Goal: Information Seeking & Learning: Learn about a topic

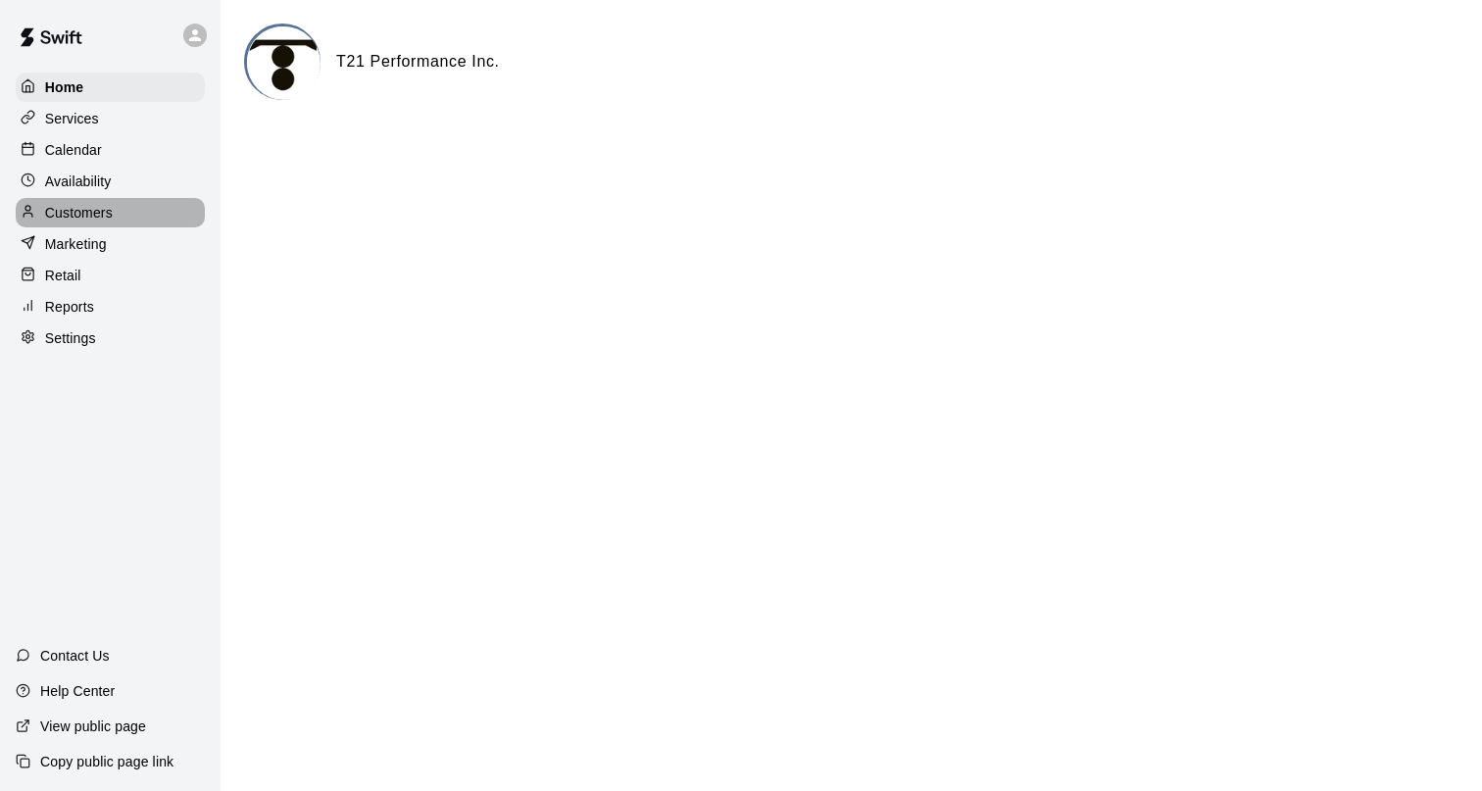
click at [96, 218] on p "Customers" at bounding box center [79, 213] width 68 height 20
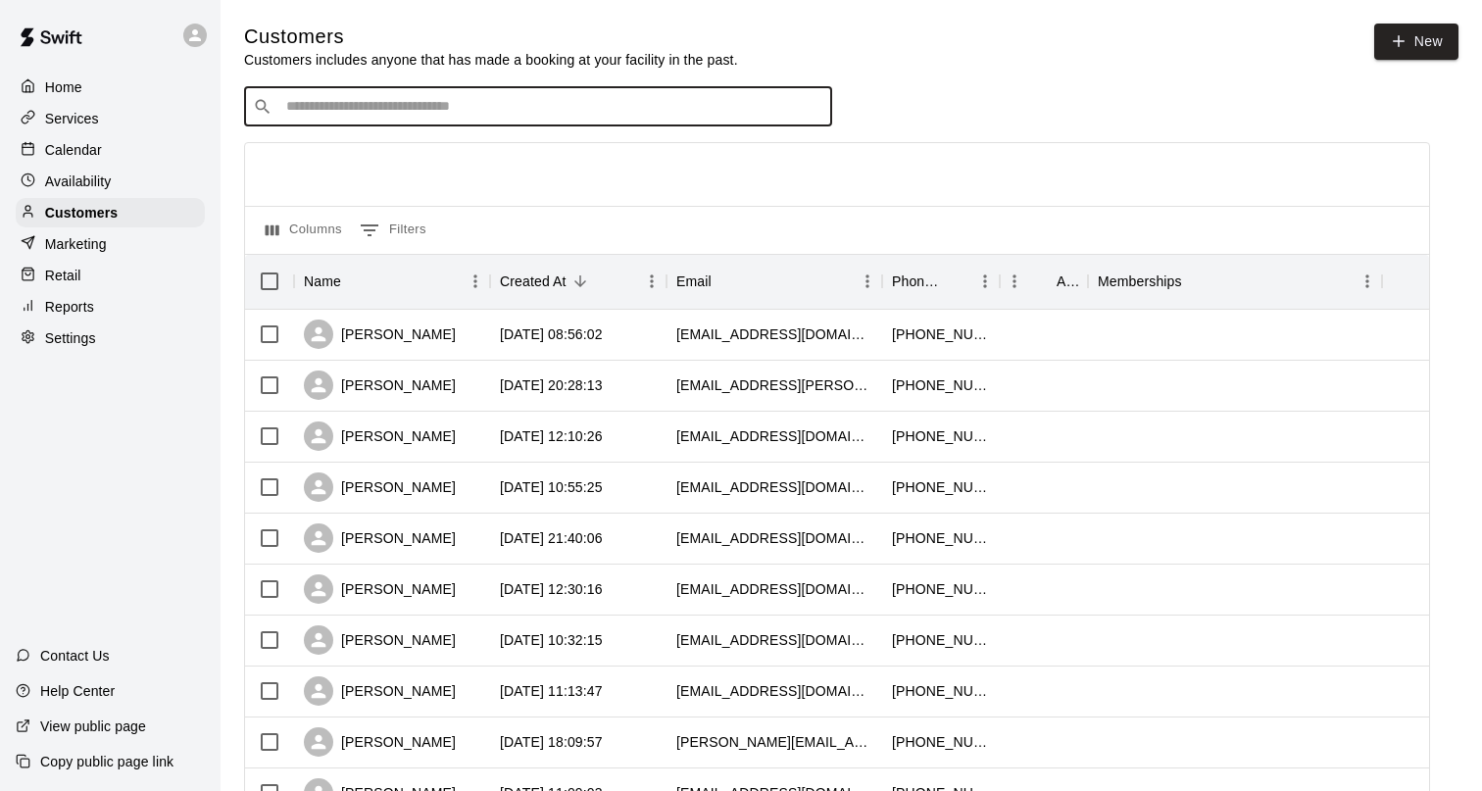
click at [399, 99] on input "Search customers by name or email" at bounding box center [551, 107] width 543 height 20
type input "******"
click at [374, 103] on input "******" at bounding box center [537, 107] width 514 height 20
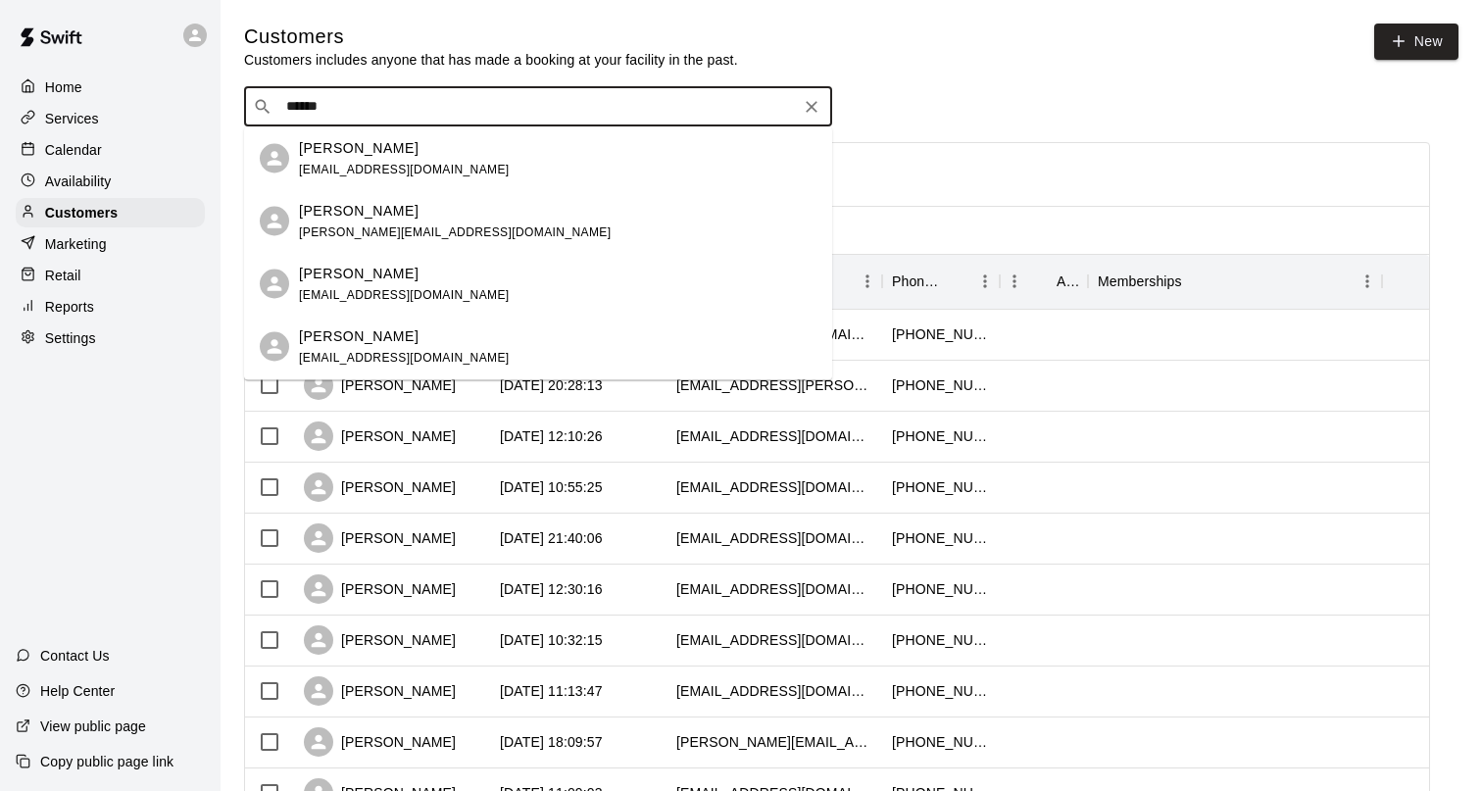
click at [374, 153] on p "[PERSON_NAME]" at bounding box center [359, 147] width 120 height 21
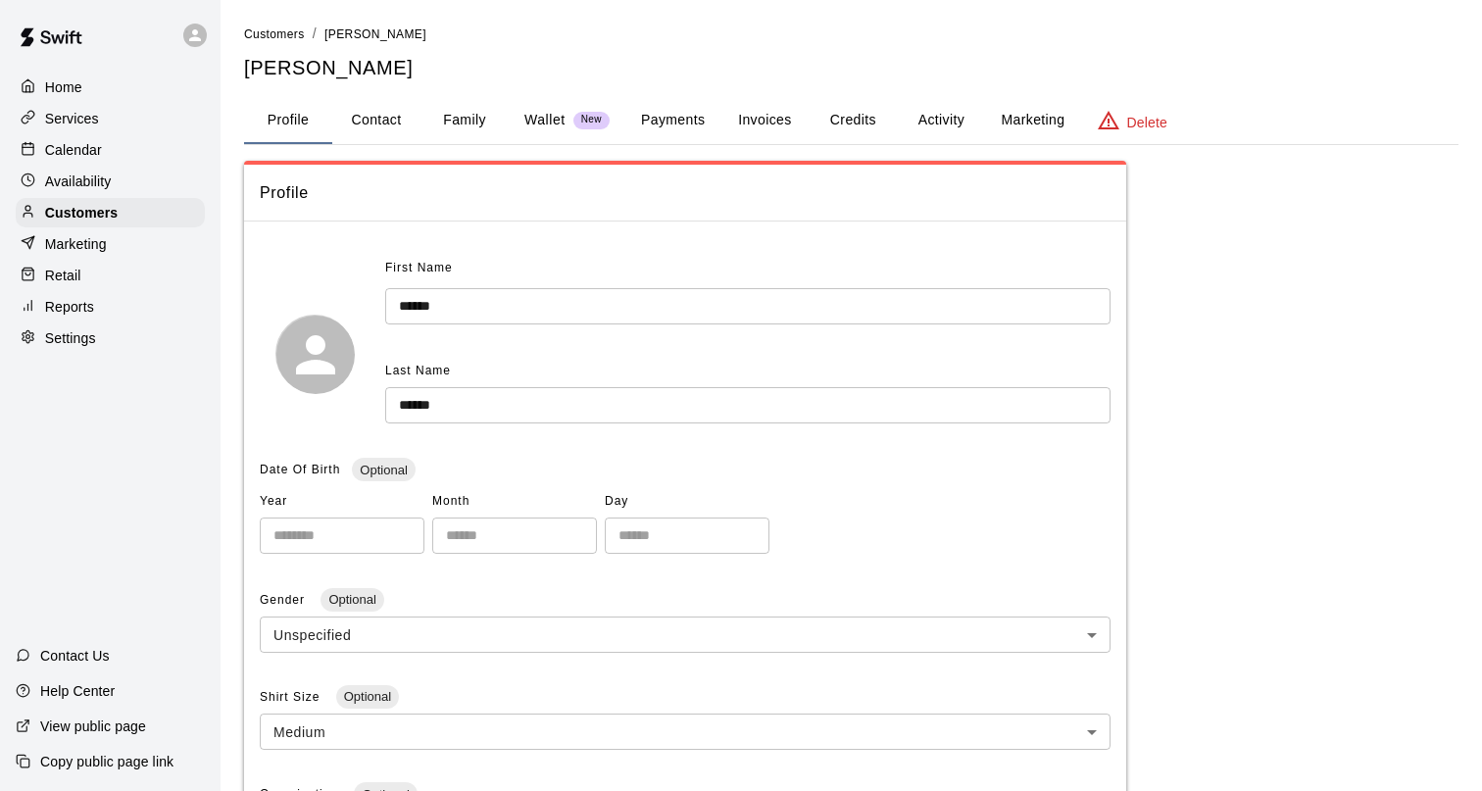
click at [559, 115] on p "Wallet" at bounding box center [544, 120] width 41 height 21
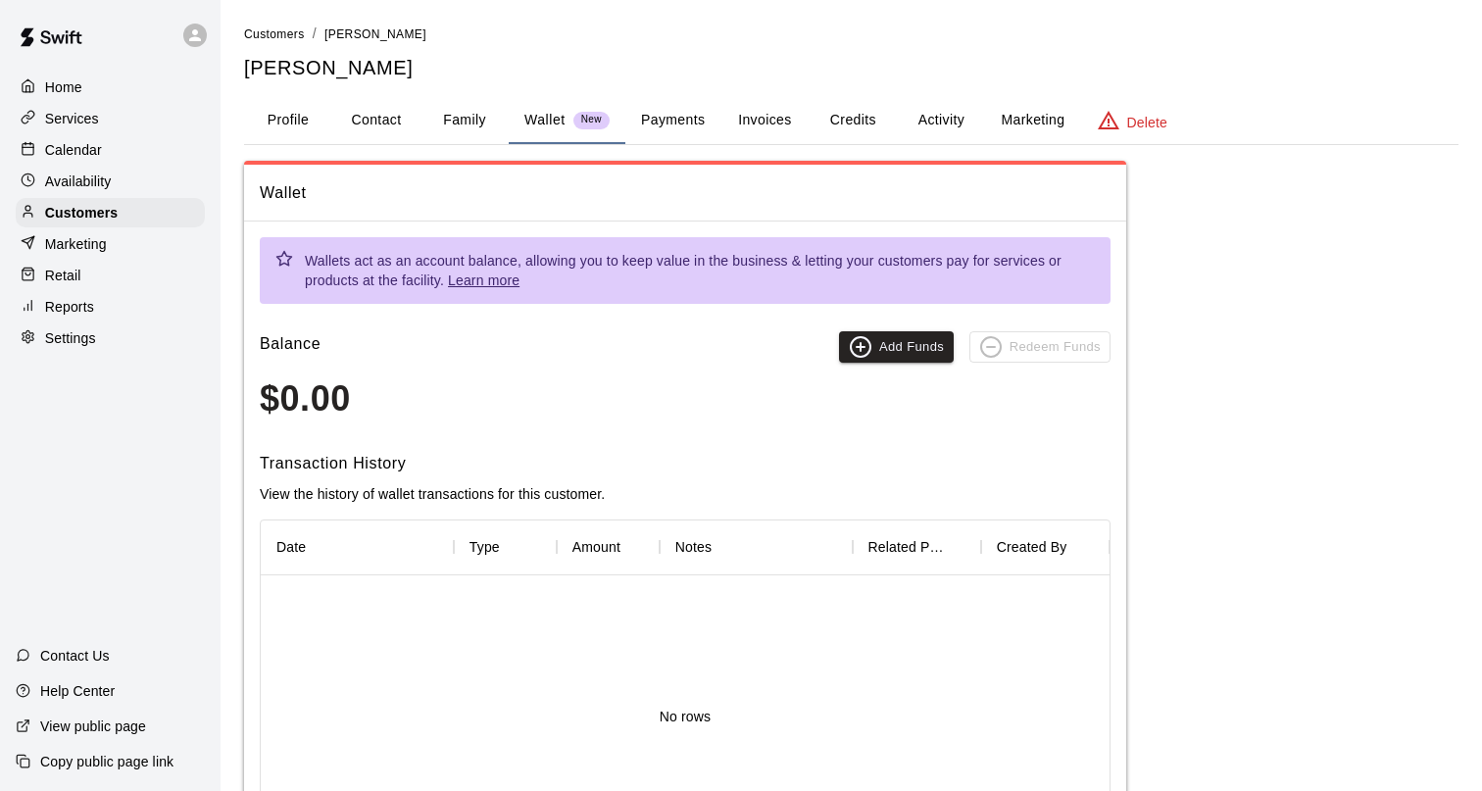
click at [760, 109] on button "Invoices" at bounding box center [764, 120] width 88 height 47
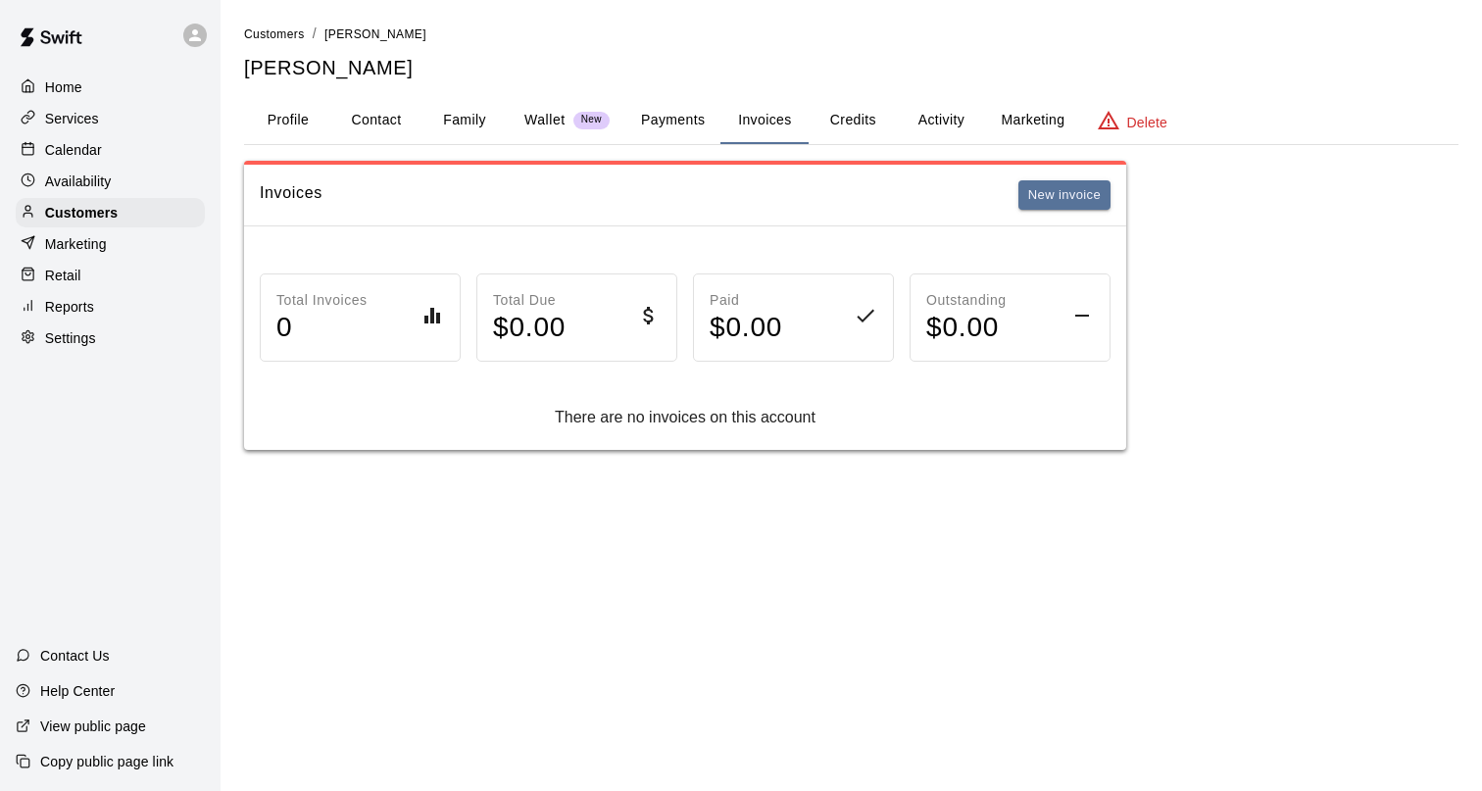
click at [285, 41] on li "Customers" at bounding box center [274, 35] width 61 height 22
click at [284, 35] on span "Customers" at bounding box center [274, 34] width 61 height 14
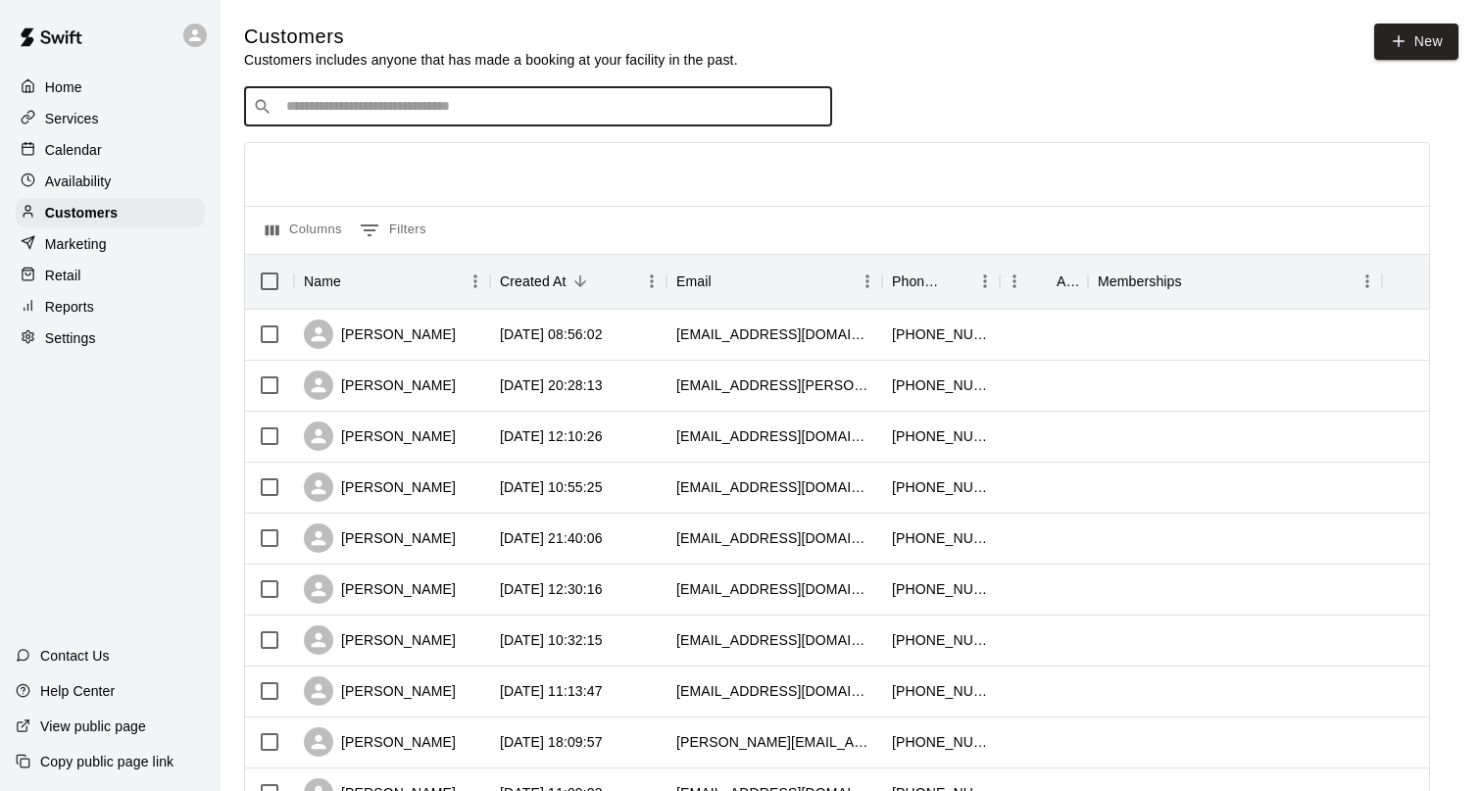
click at [311, 110] on input "Search customers by name or email" at bounding box center [551, 107] width 543 height 20
type input "******"
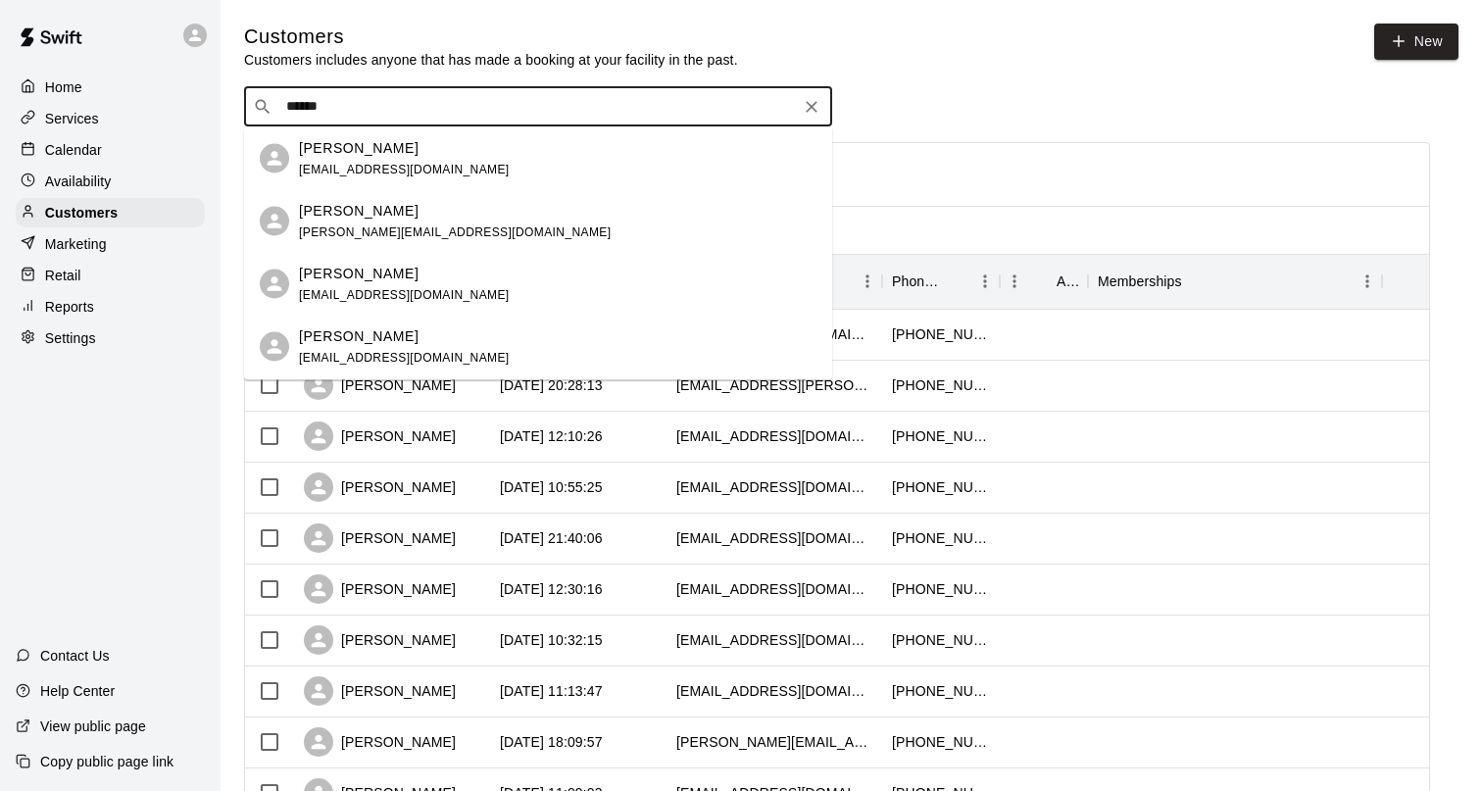
click at [349, 221] on div "Justin Hamade justin@tcthunder.ca" at bounding box center [455, 221] width 312 height 42
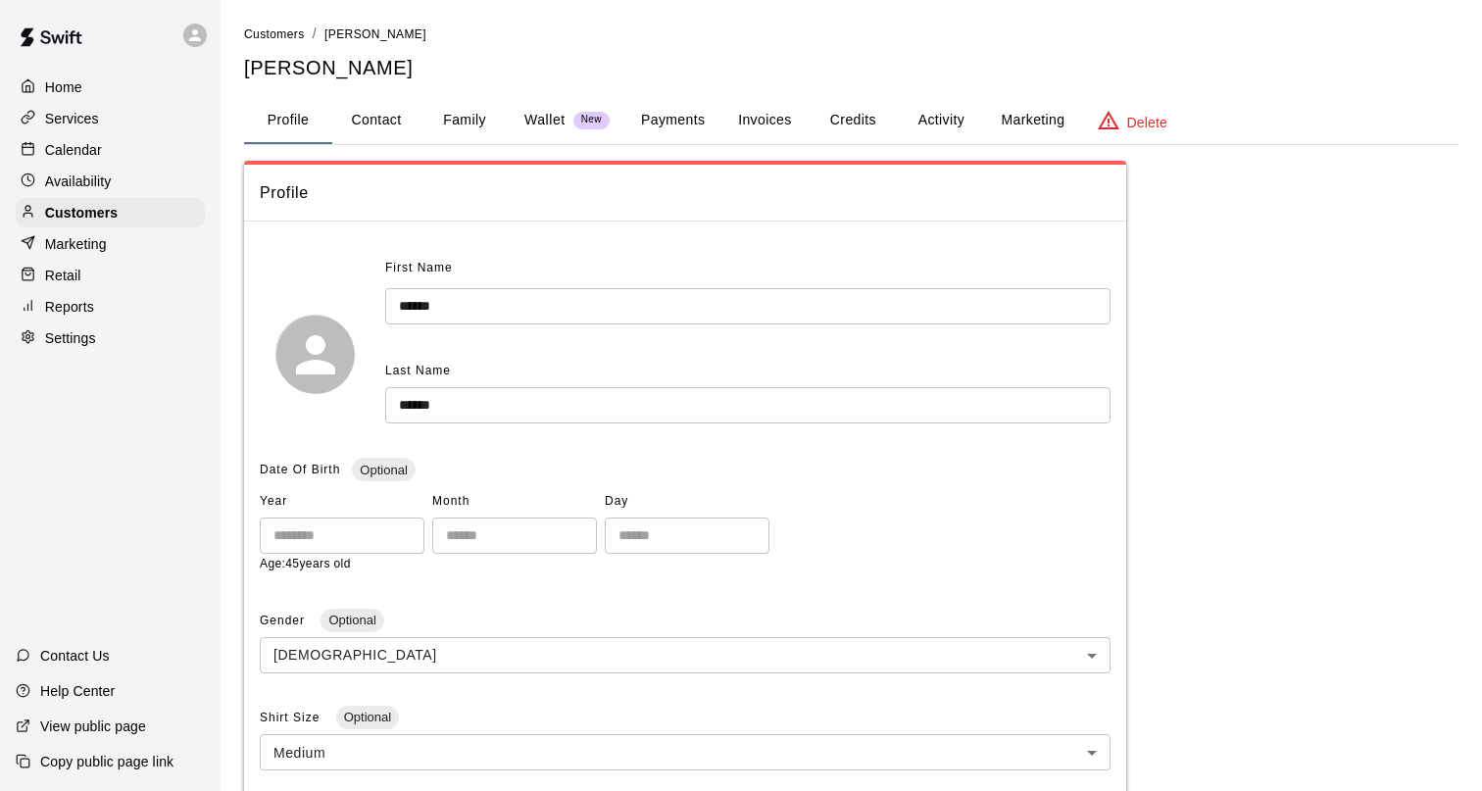
click at [770, 119] on button "Invoices" at bounding box center [764, 120] width 88 height 47
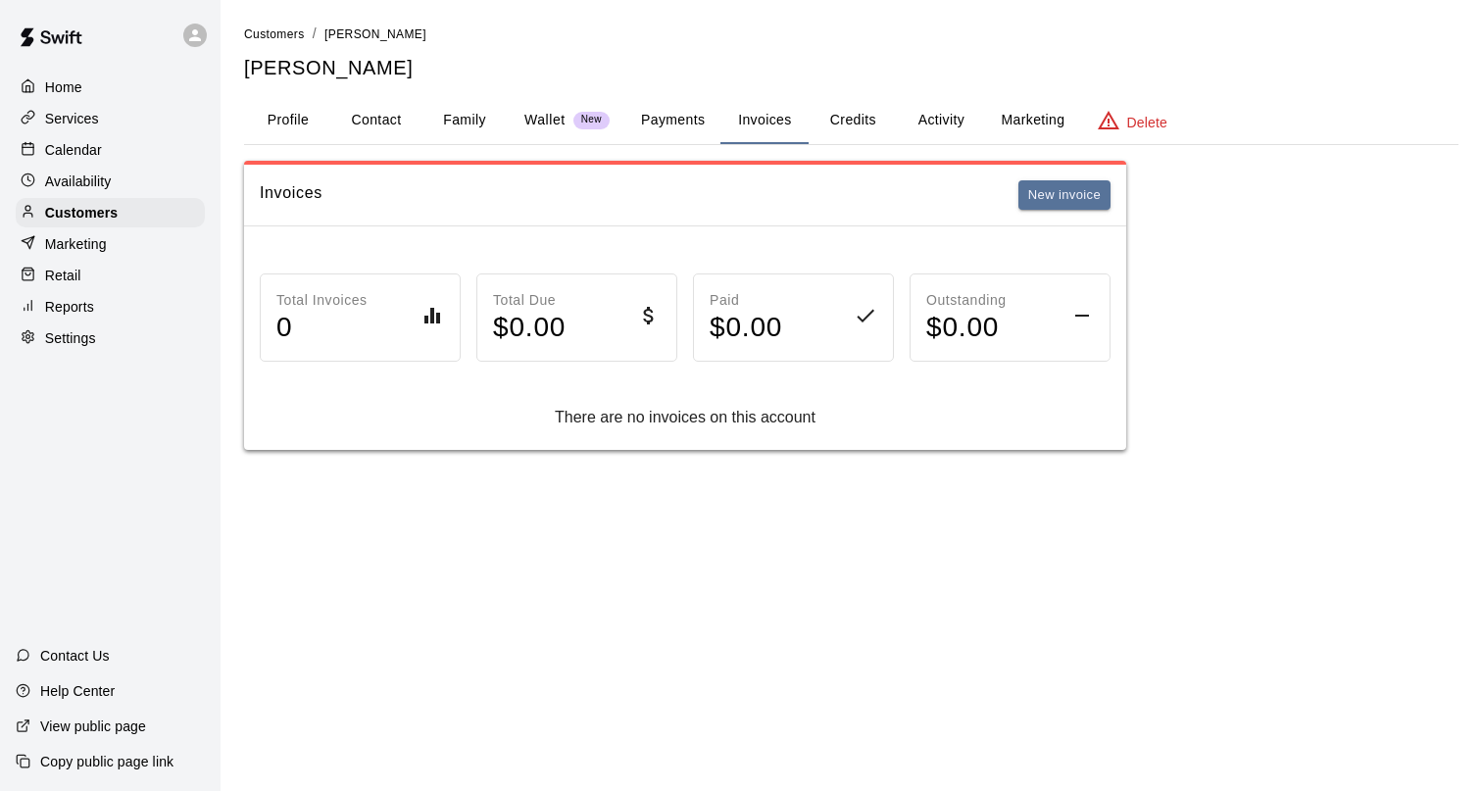
click at [672, 112] on button "Payments" at bounding box center [672, 120] width 95 height 47
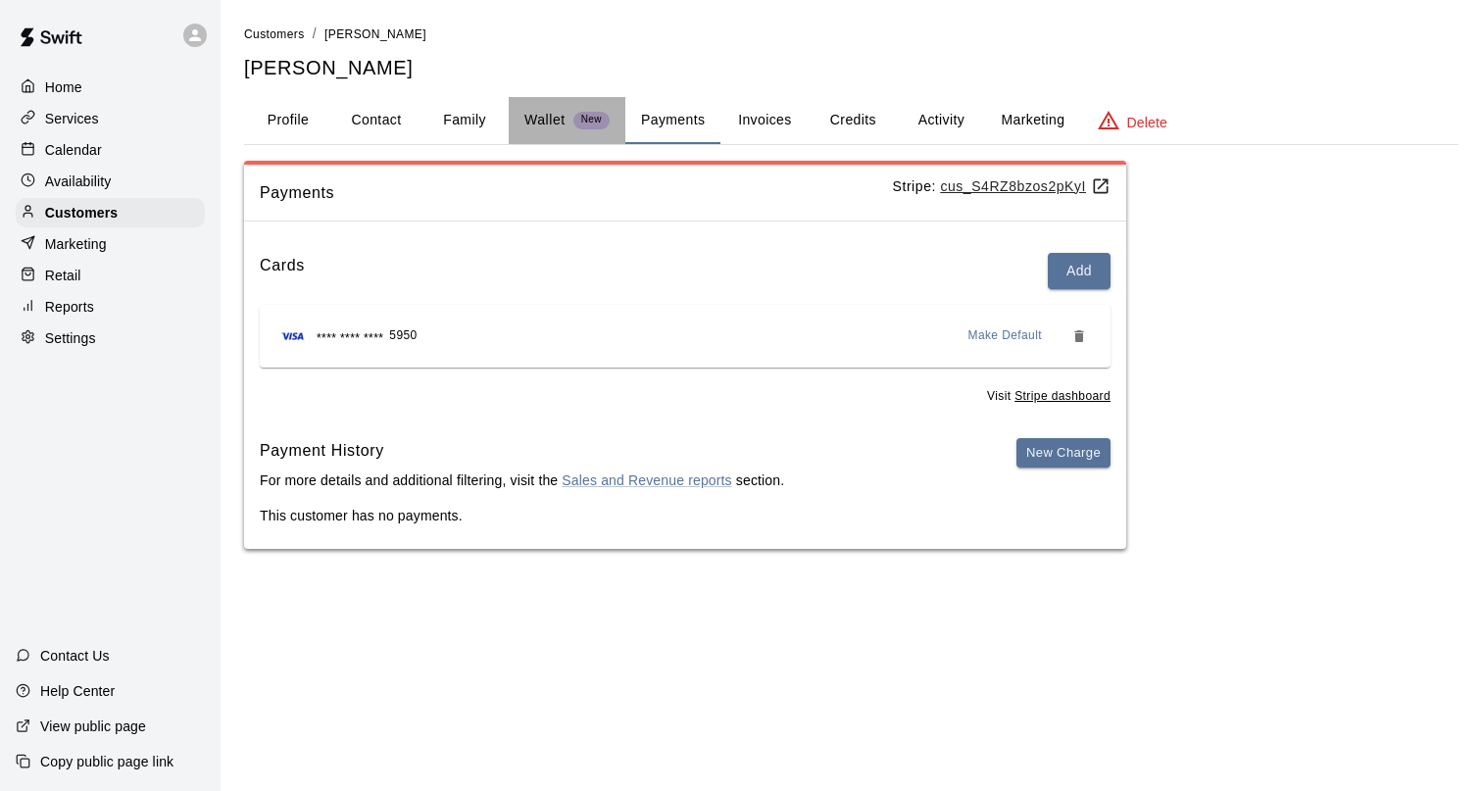
click at [554, 119] on p "Wallet" at bounding box center [544, 120] width 41 height 21
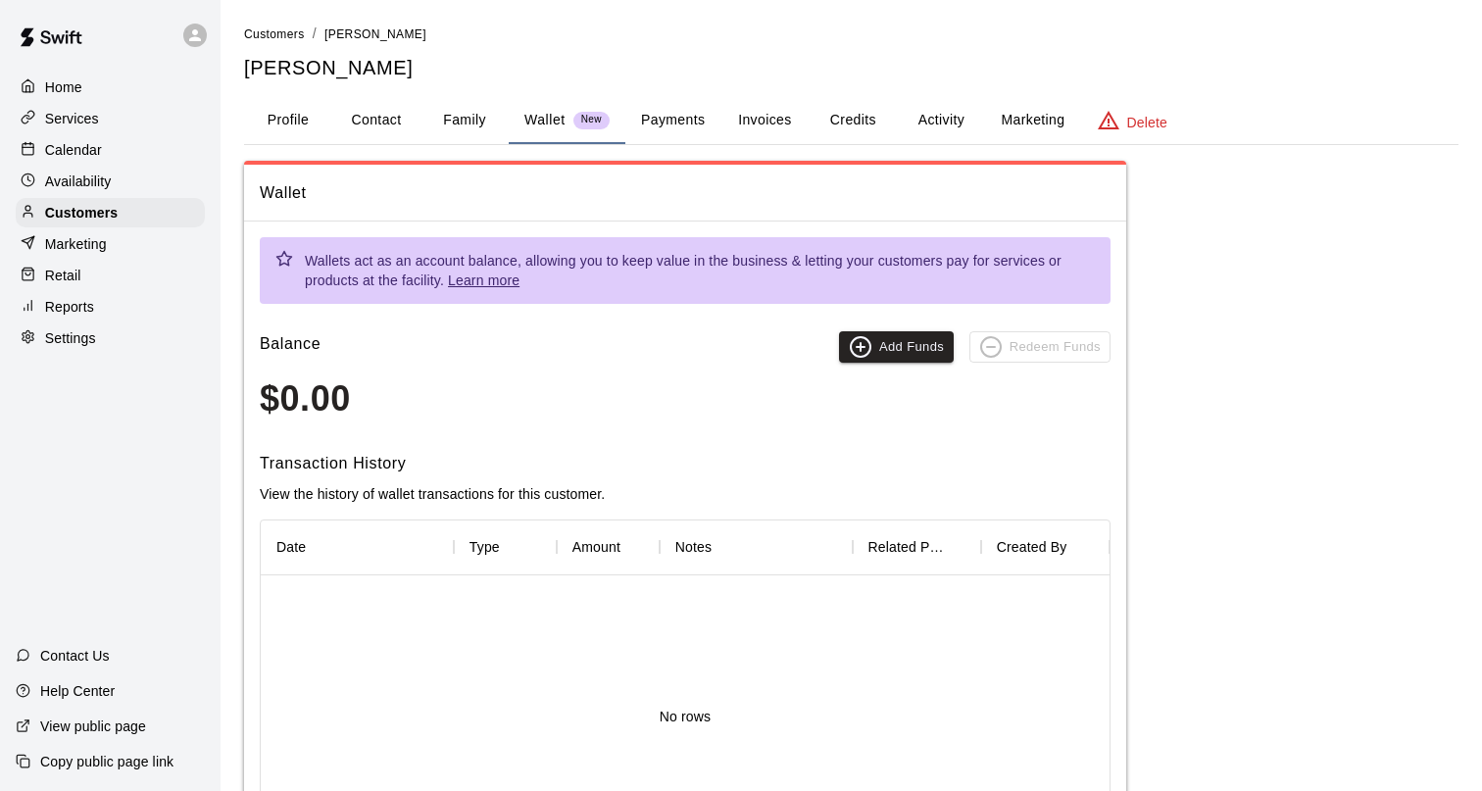
click at [470, 121] on button "Family" at bounding box center [464, 120] width 88 height 47
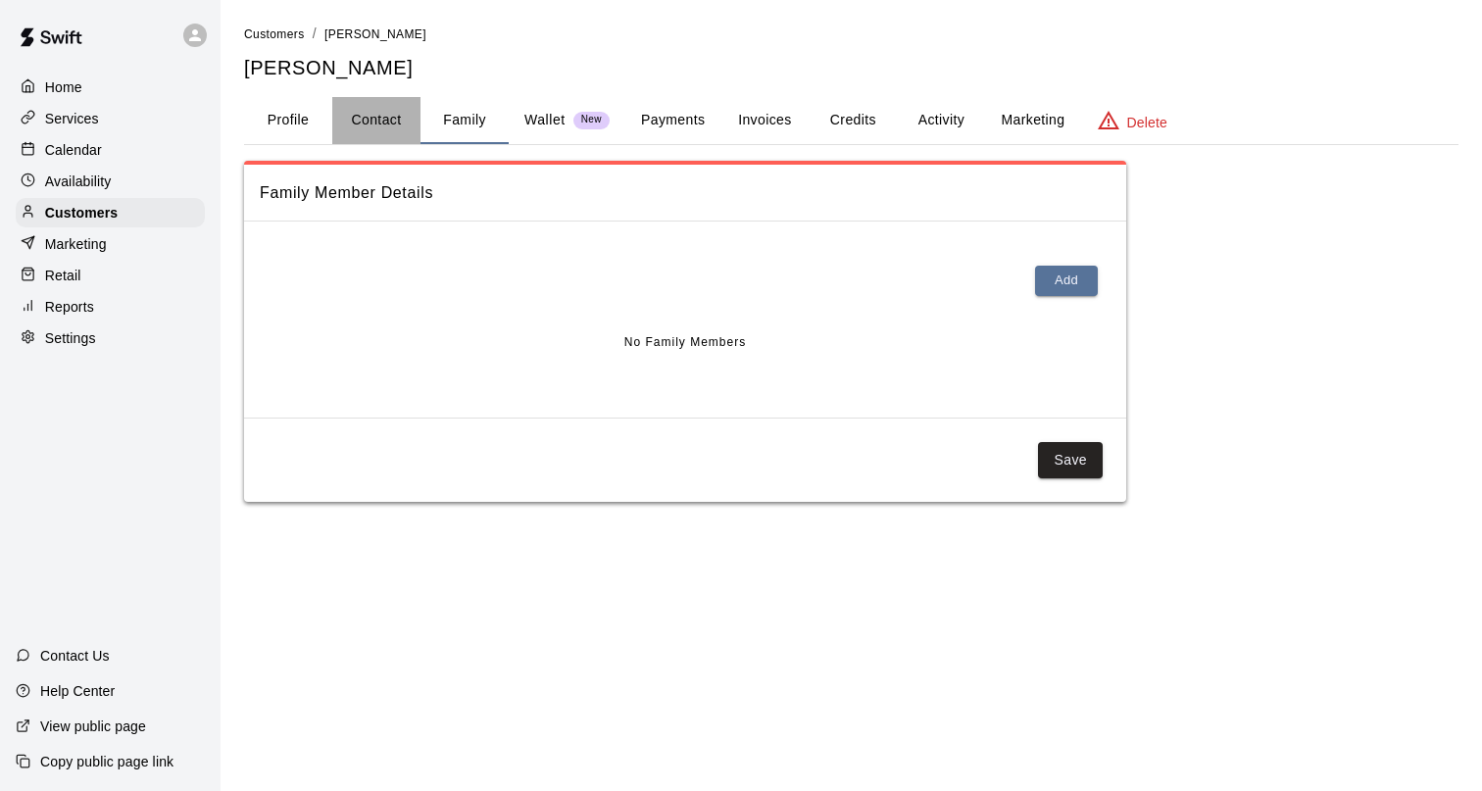
click at [377, 128] on button "Contact" at bounding box center [376, 120] width 88 height 47
select select "**"
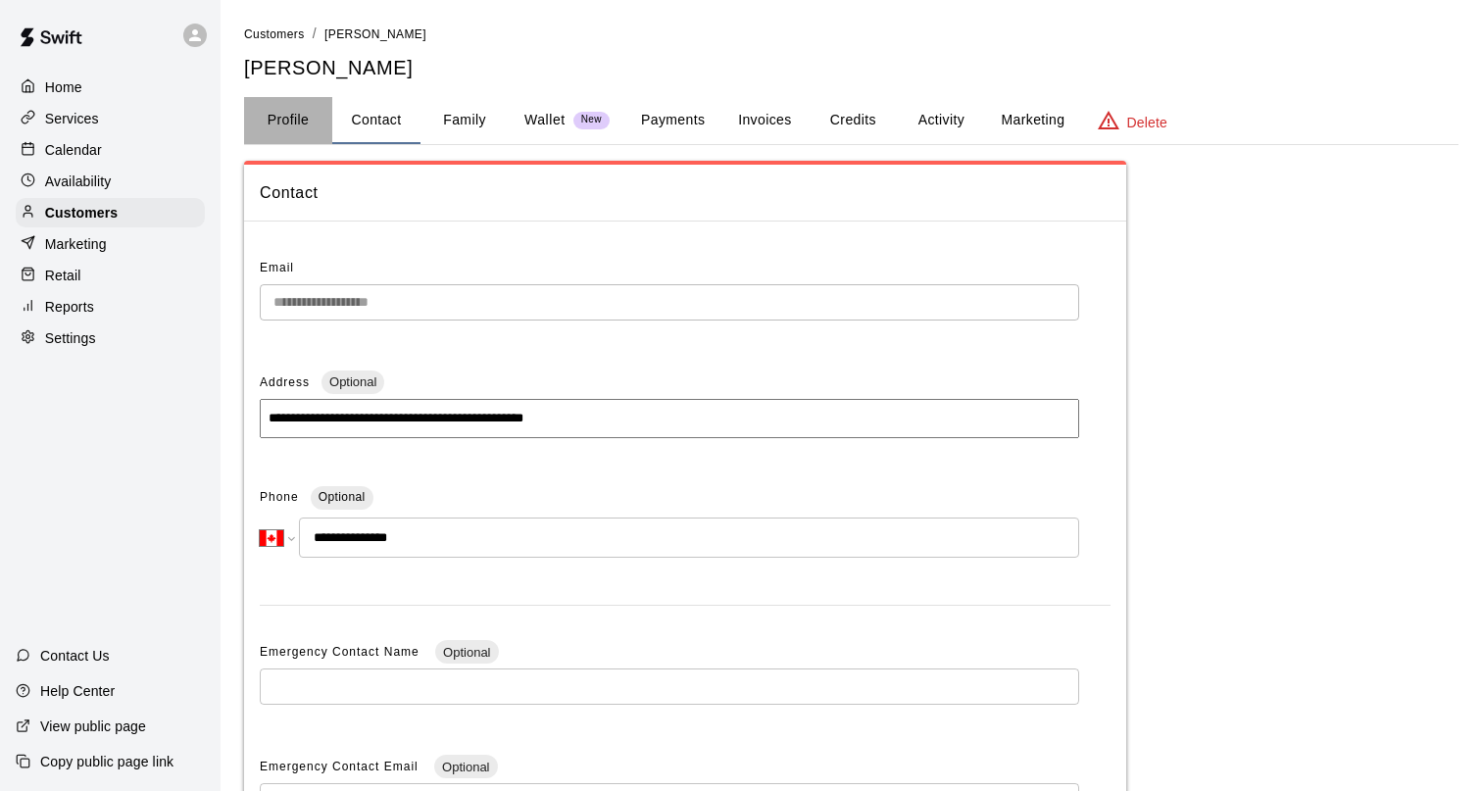
click at [297, 126] on button "Profile" at bounding box center [288, 120] width 88 height 47
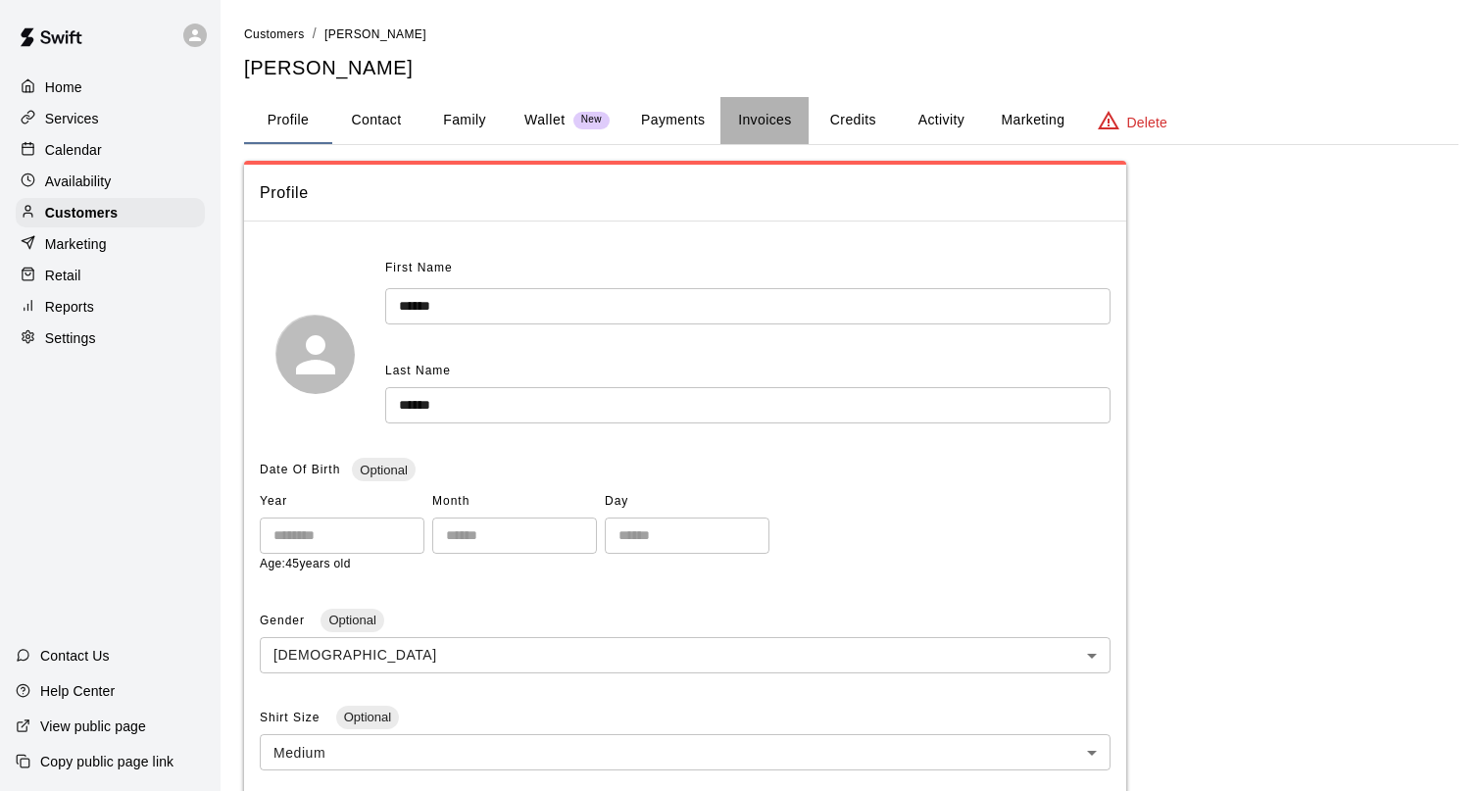
click at [743, 123] on button "Invoices" at bounding box center [764, 120] width 88 height 47
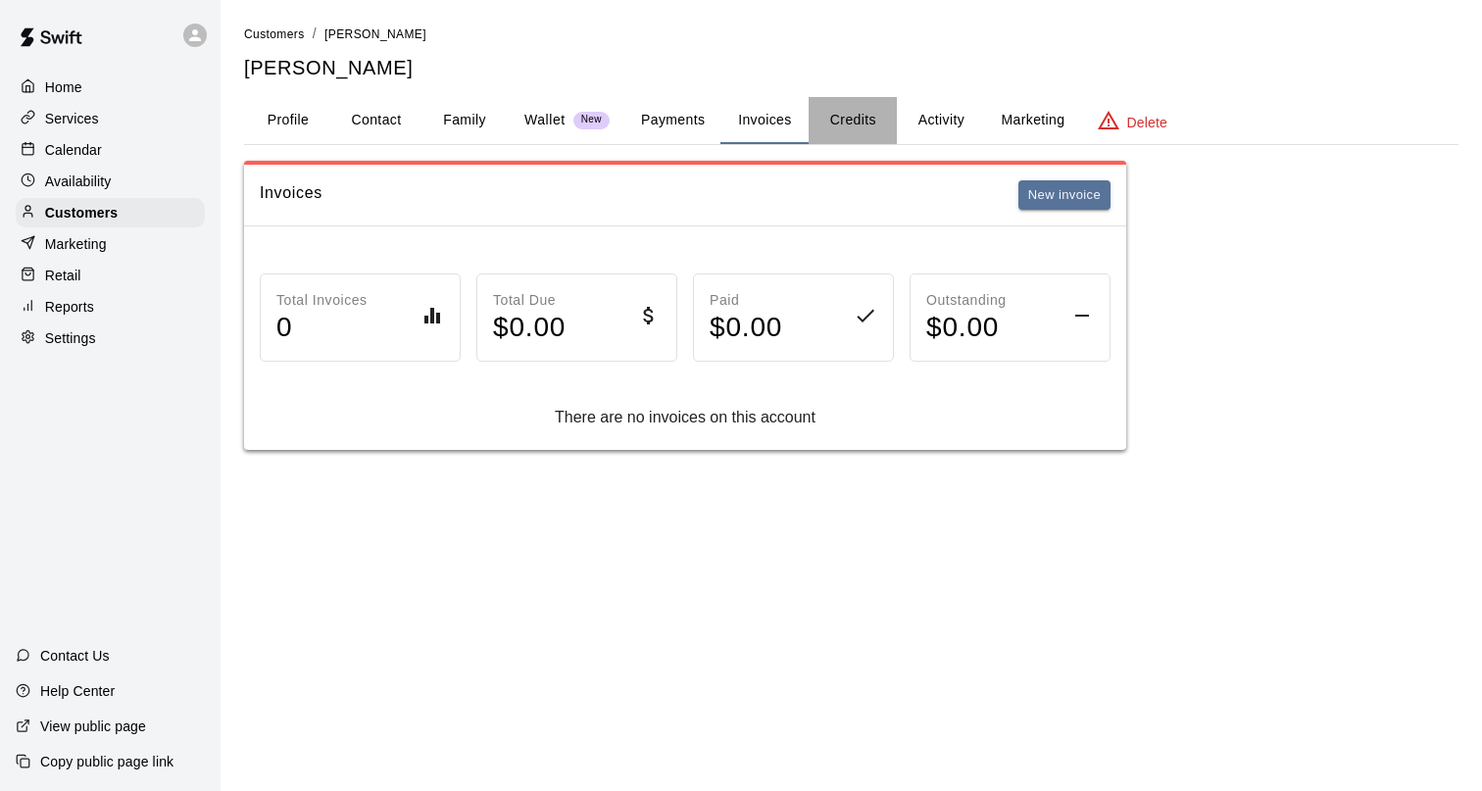
drag, startPoint x: 871, startPoint y: 124, endPoint x: 898, endPoint y: 123, distance: 26.5
click at [870, 124] on button "Credits" at bounding box center [853, 120] width 88 height 47
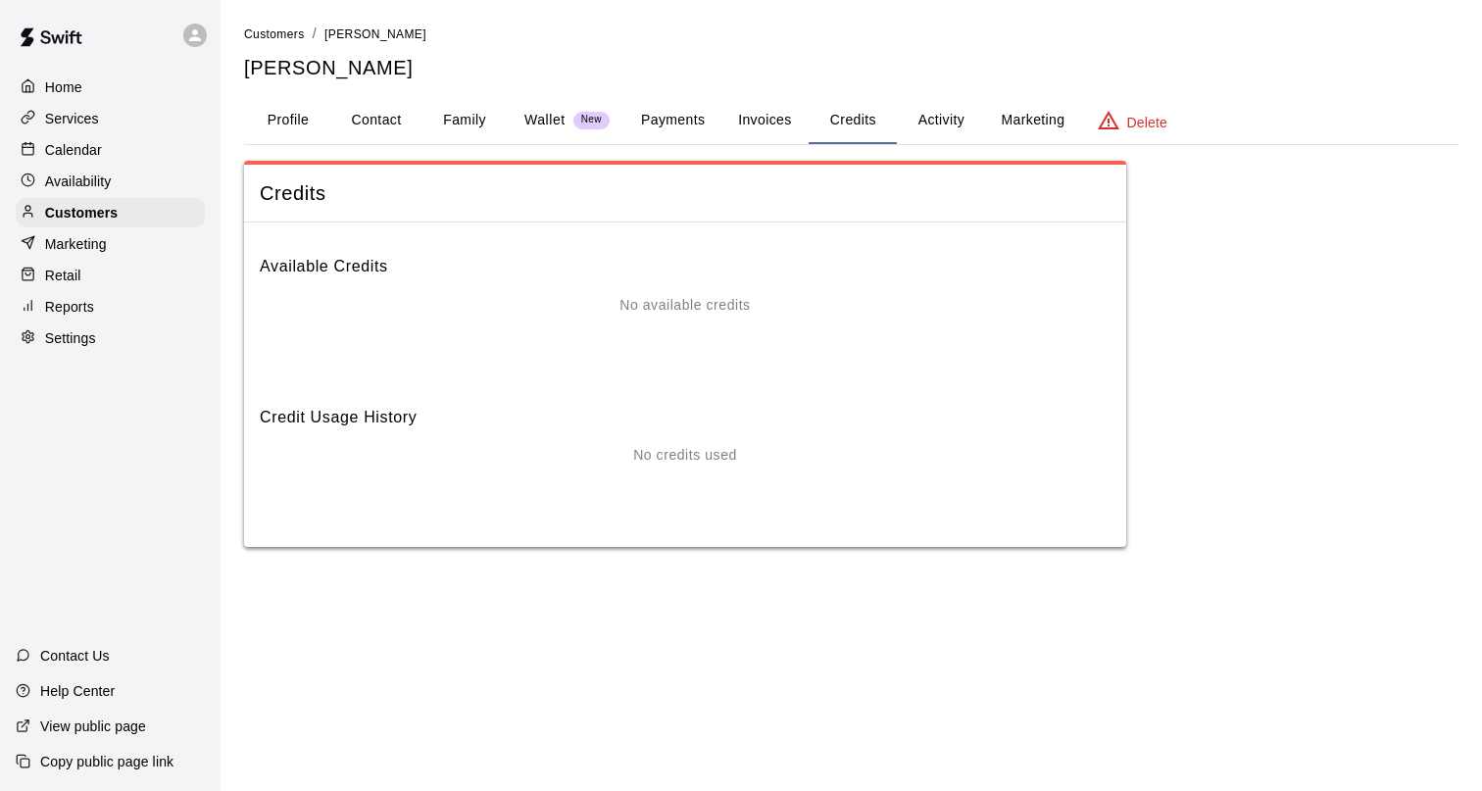
click at [943, 124] on button "Activity" at bounding box center [941, 120] width 88 height 47
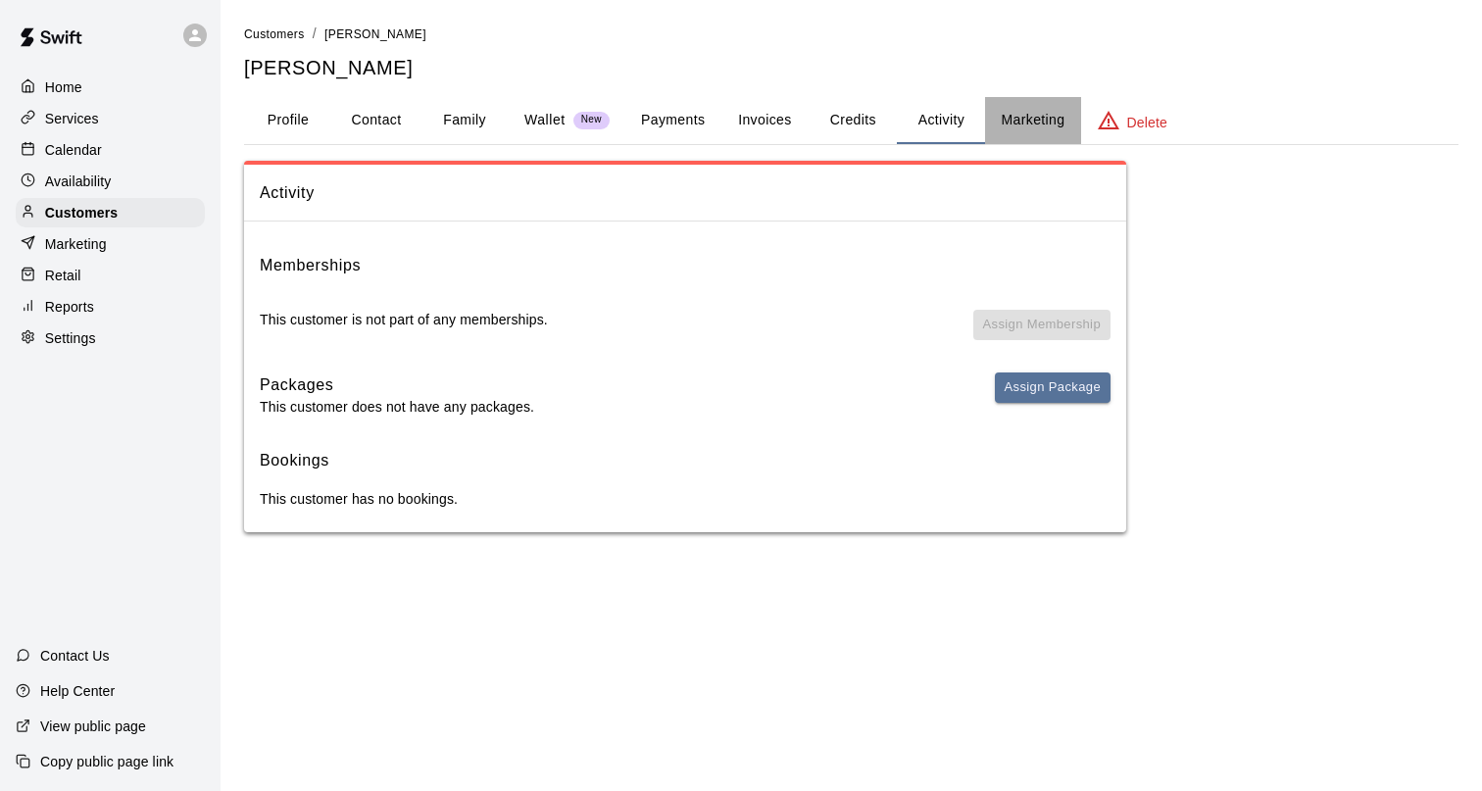
click at [1007, 130] on button "Marketing" at bounding box center [1032, 120] width 95 height 47
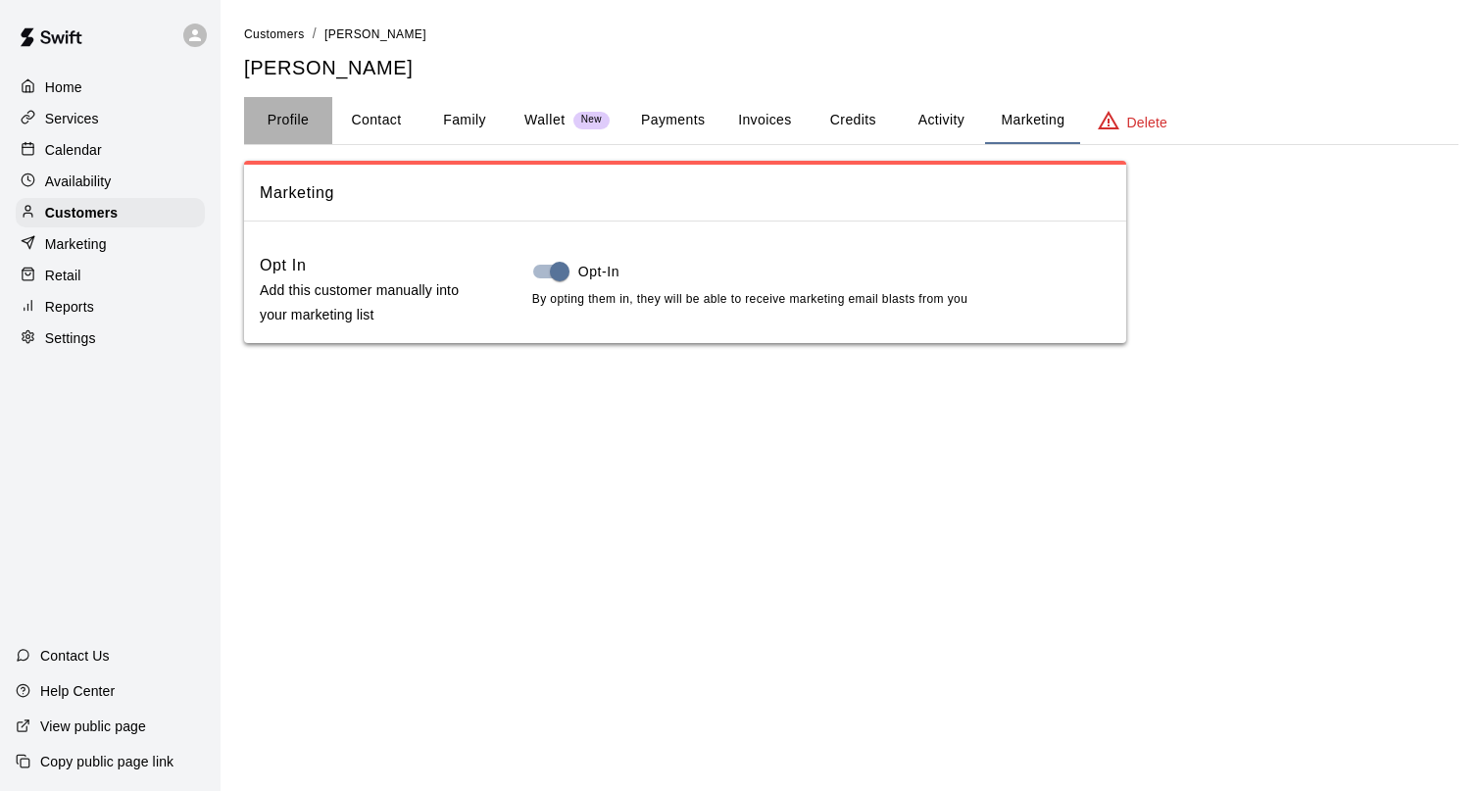
click at [284, 116] on button "Profile" at bounding box center [288, 120] width 88 height 47
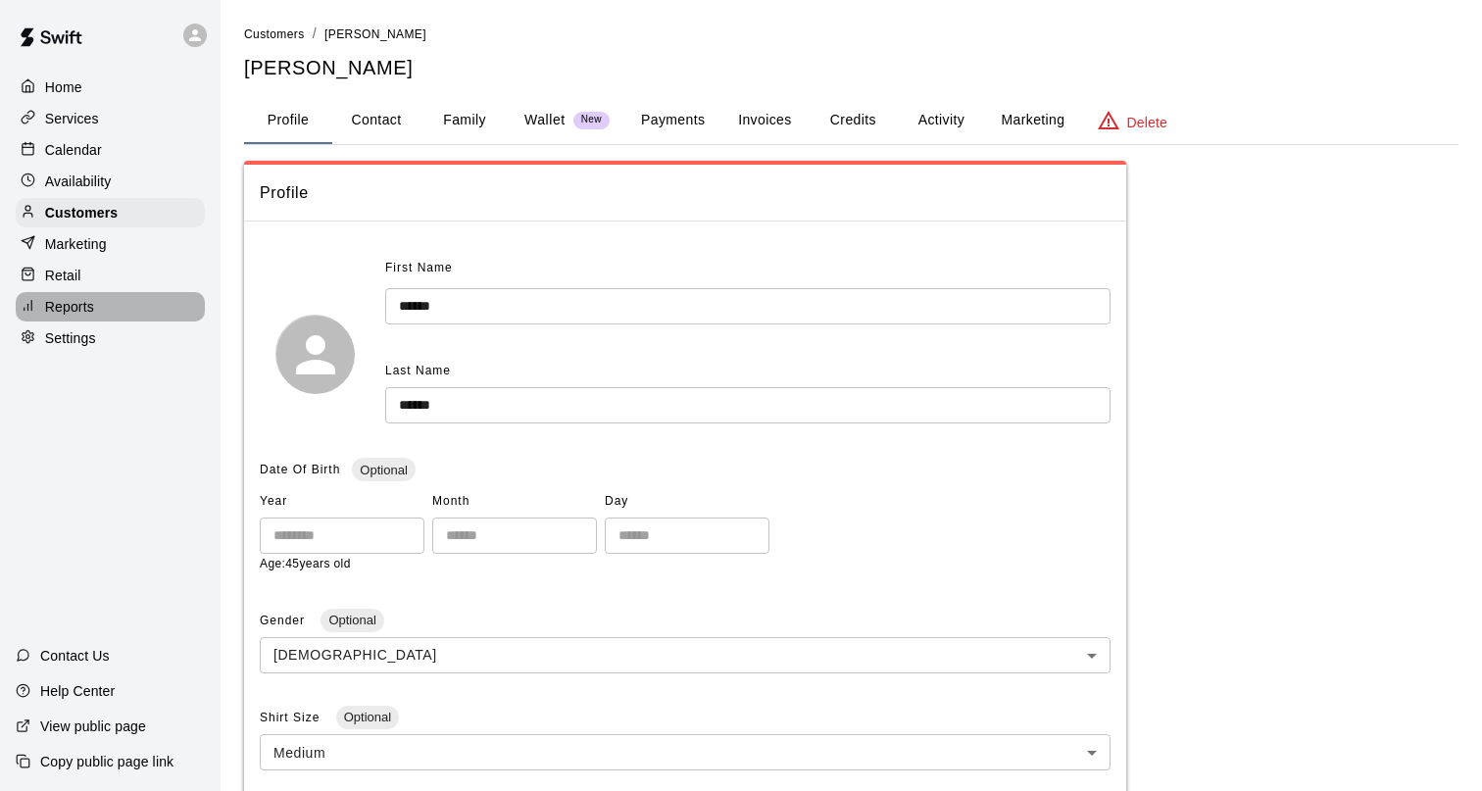
click at [74, 303] on p "Reports" at bounding box center [69, 307] width 49 height 20
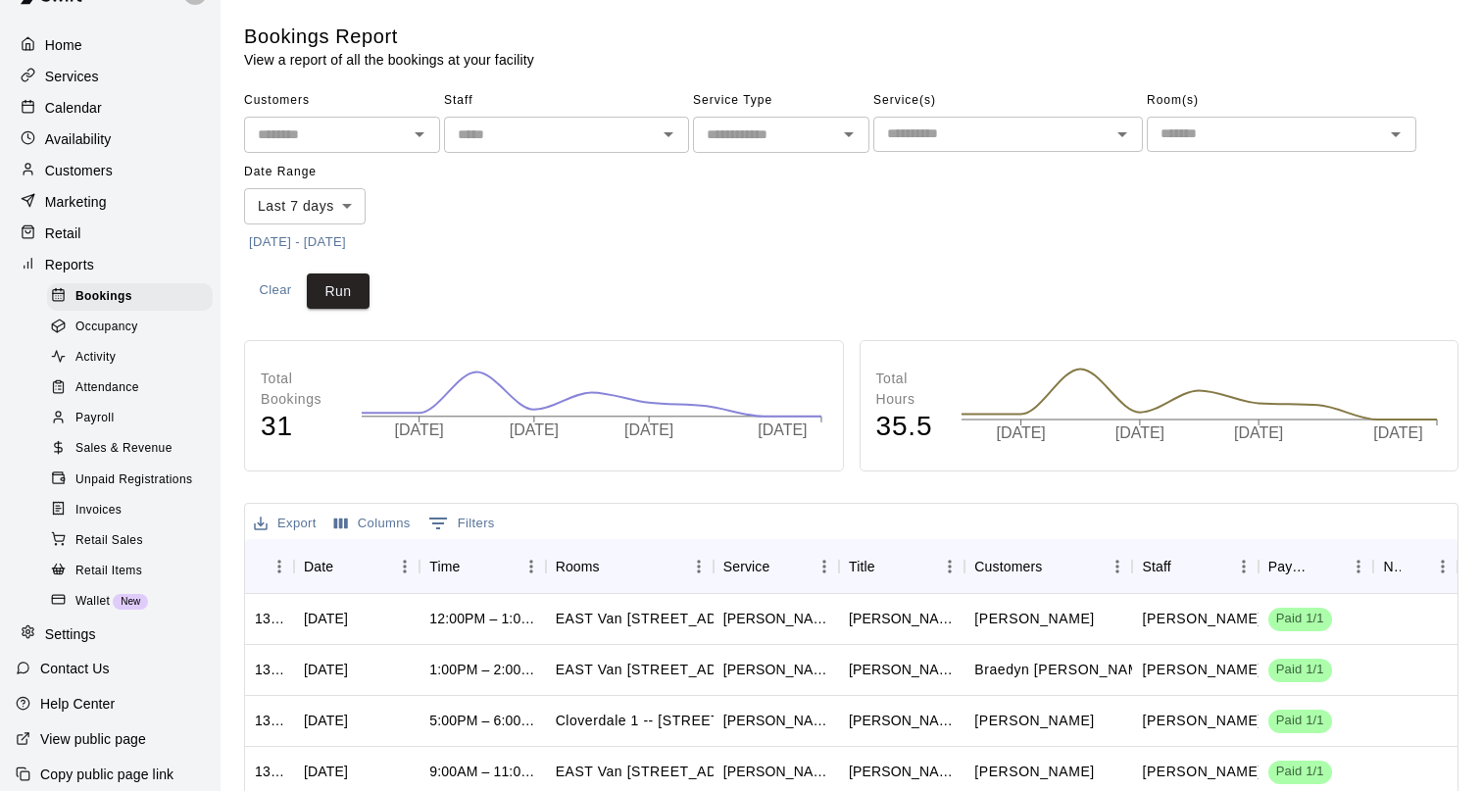
scroll to position [54, 0]
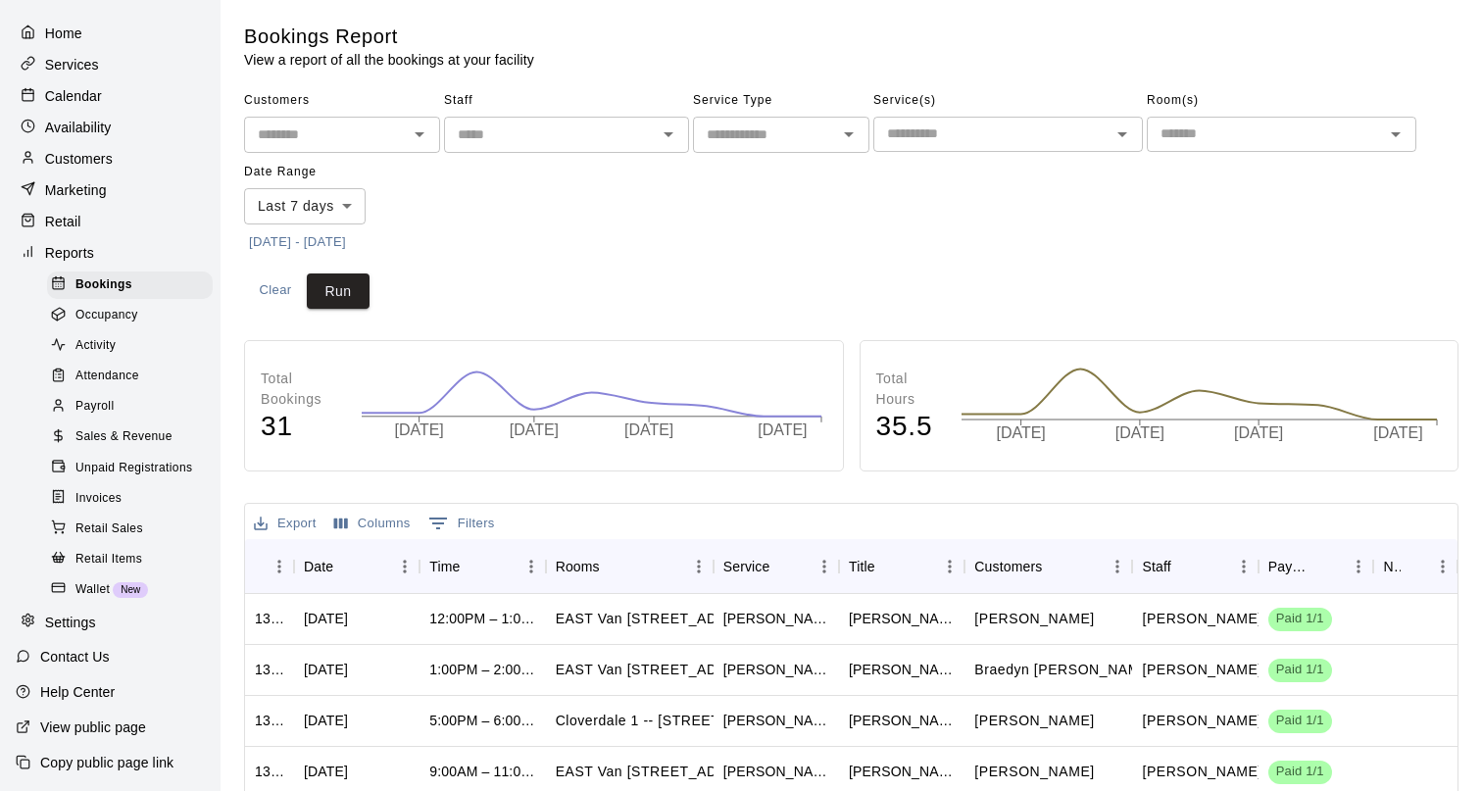
click at [116, 485] on div "Invoices" at bounding box center [130, 498] width 166 height 27
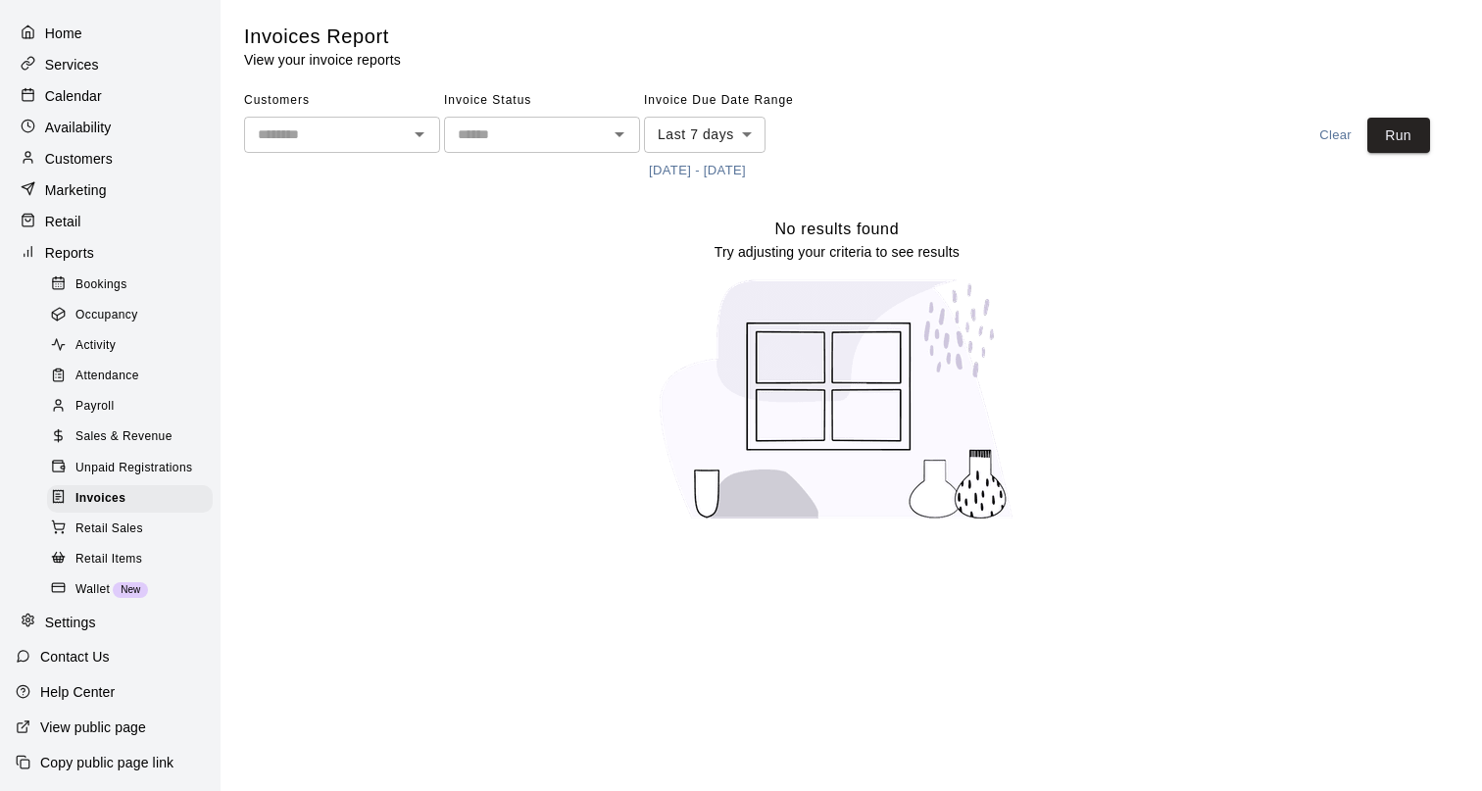
click at [707, 124] on body "Home Services Calendar Availability Customers Marketing Retail Reports Bookings…" at bounding box center [741, 272] width 1482 height 545
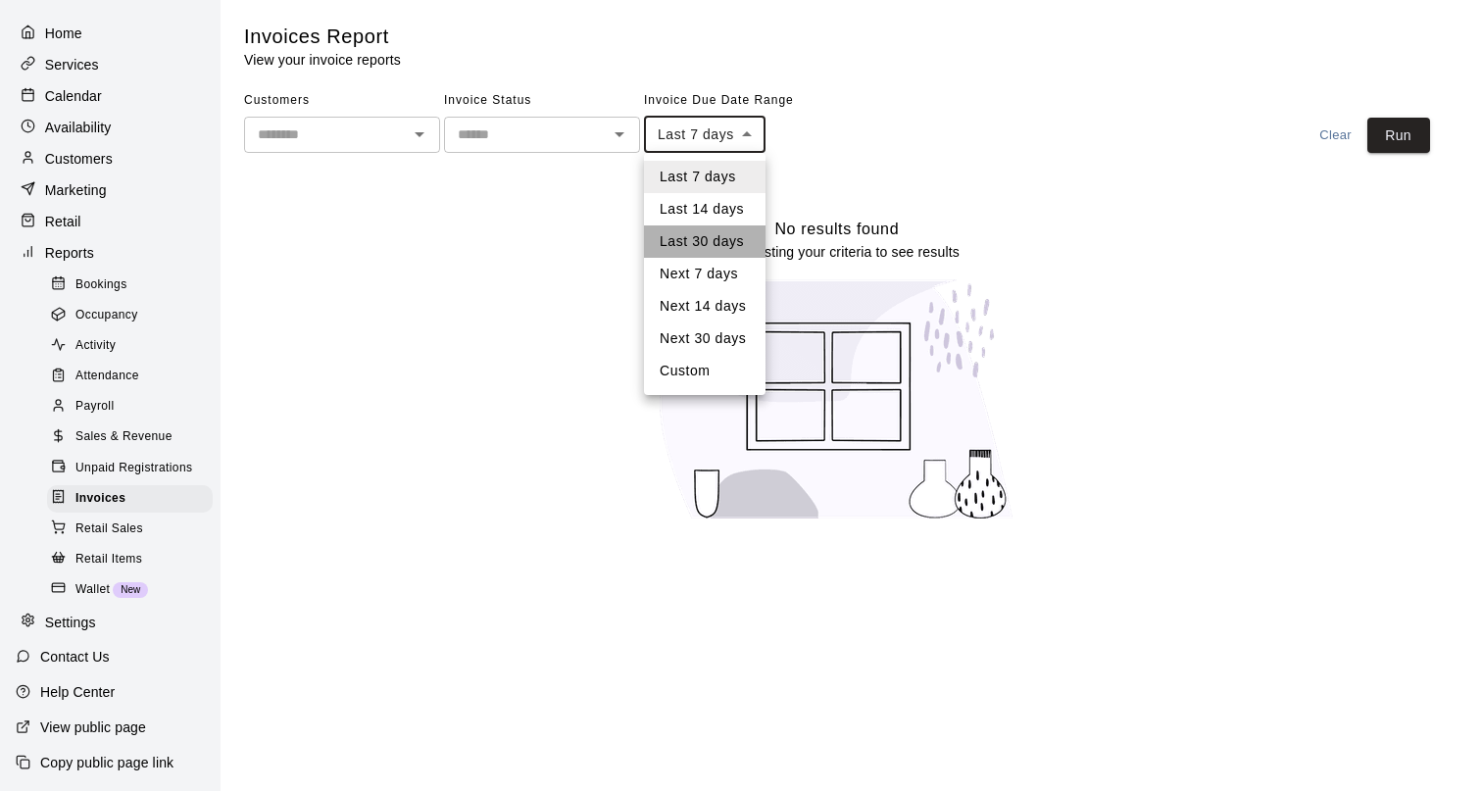
click at [702, 251] on li "Last 30 days" at bounding box center [705, 241] width 122 height 32
type input "*****"
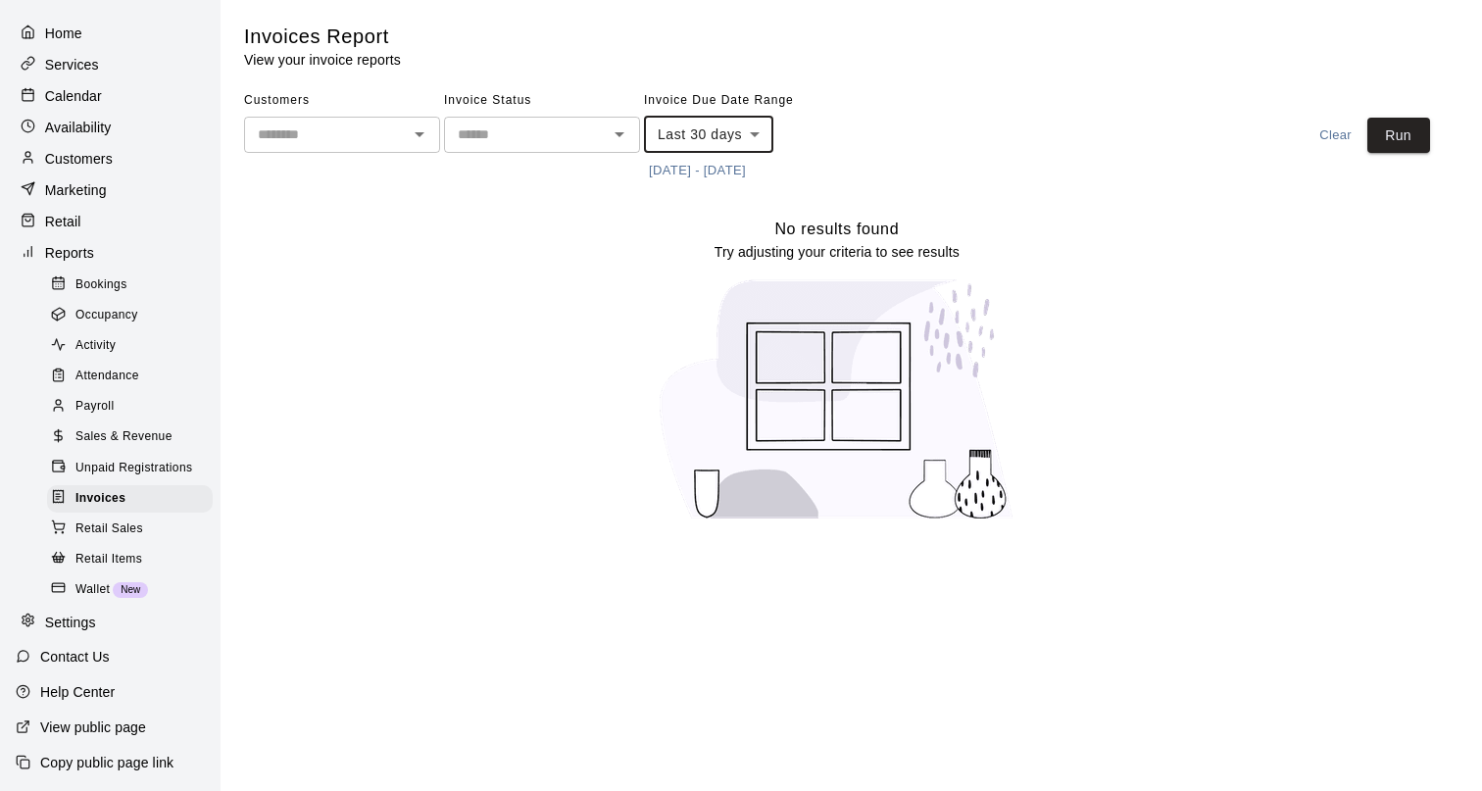
click at [125, 526] on span "Retail Sales" at bounding box center [109, 529] width 68 height 20
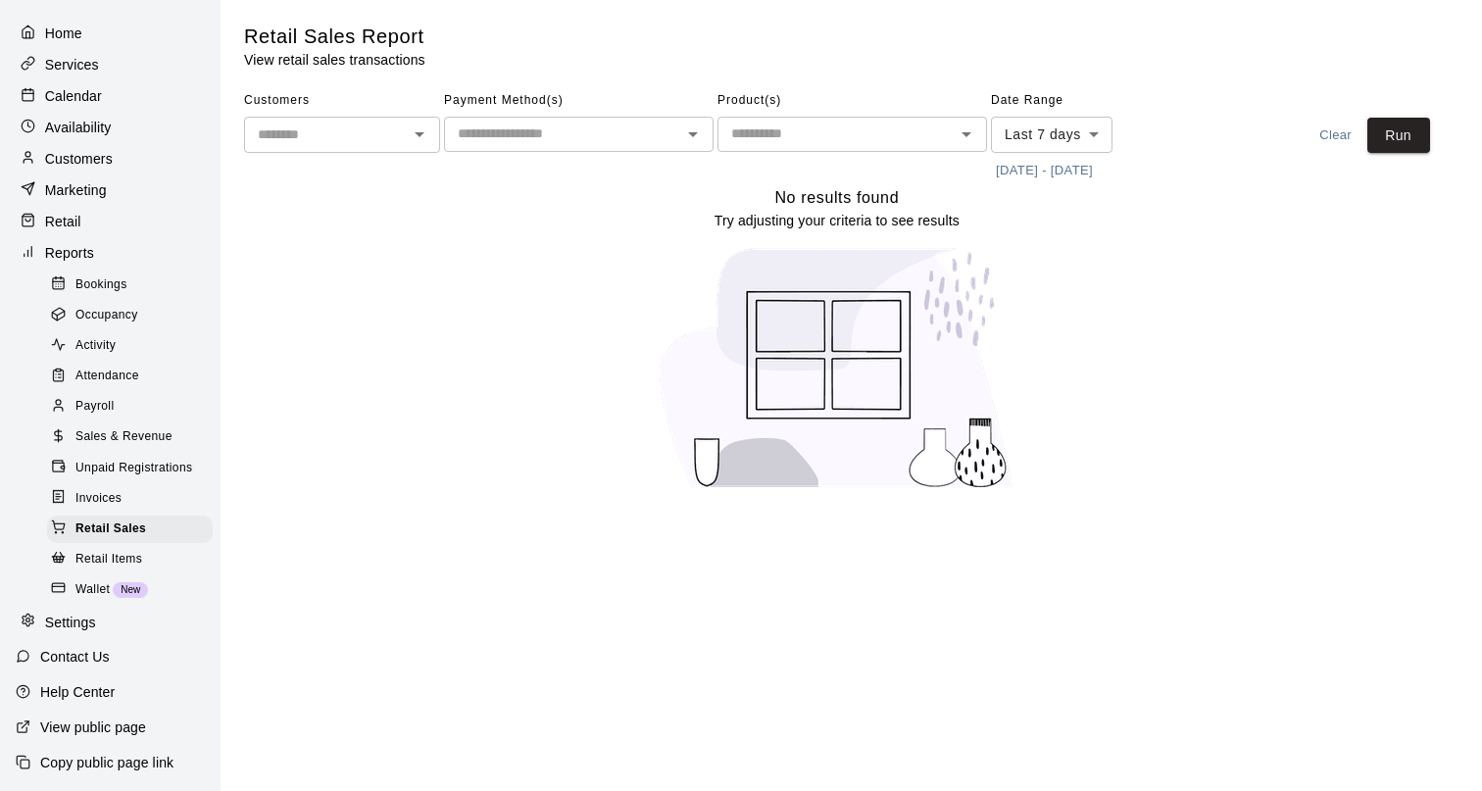
click at [119, 431] on span "Sales & Revenue" at bounding box center [123, 437] width 97 height 20
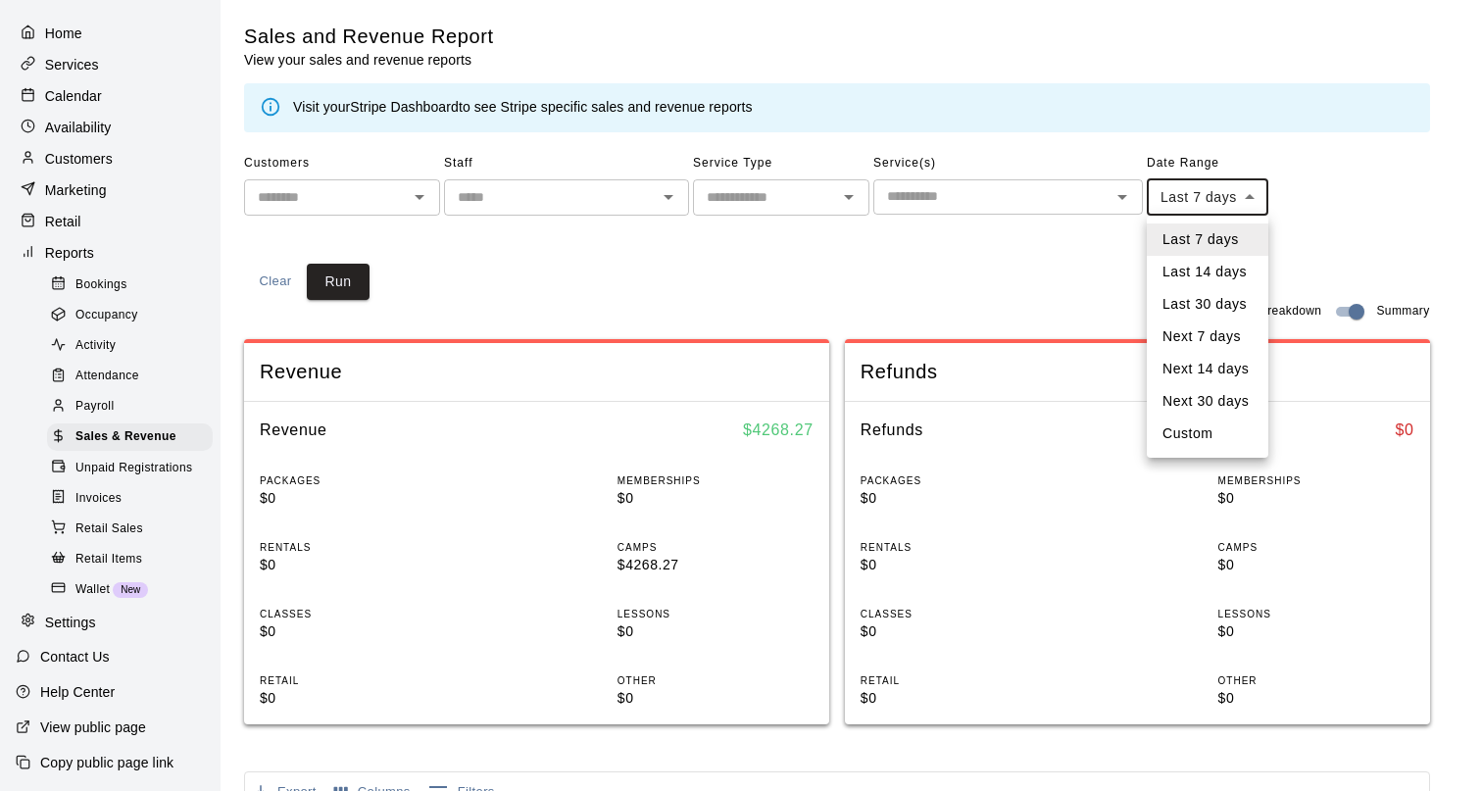
click at [1244, 195] on body "Home Services Calendar Availability Customers Marketing Retail Reports Bookings…" at bounding box center [741, 732] width 1482 height 1465
click at [1200, 427] on li "Custom" at bounding box center [1208, 434] width 122 height 32
type input "******"
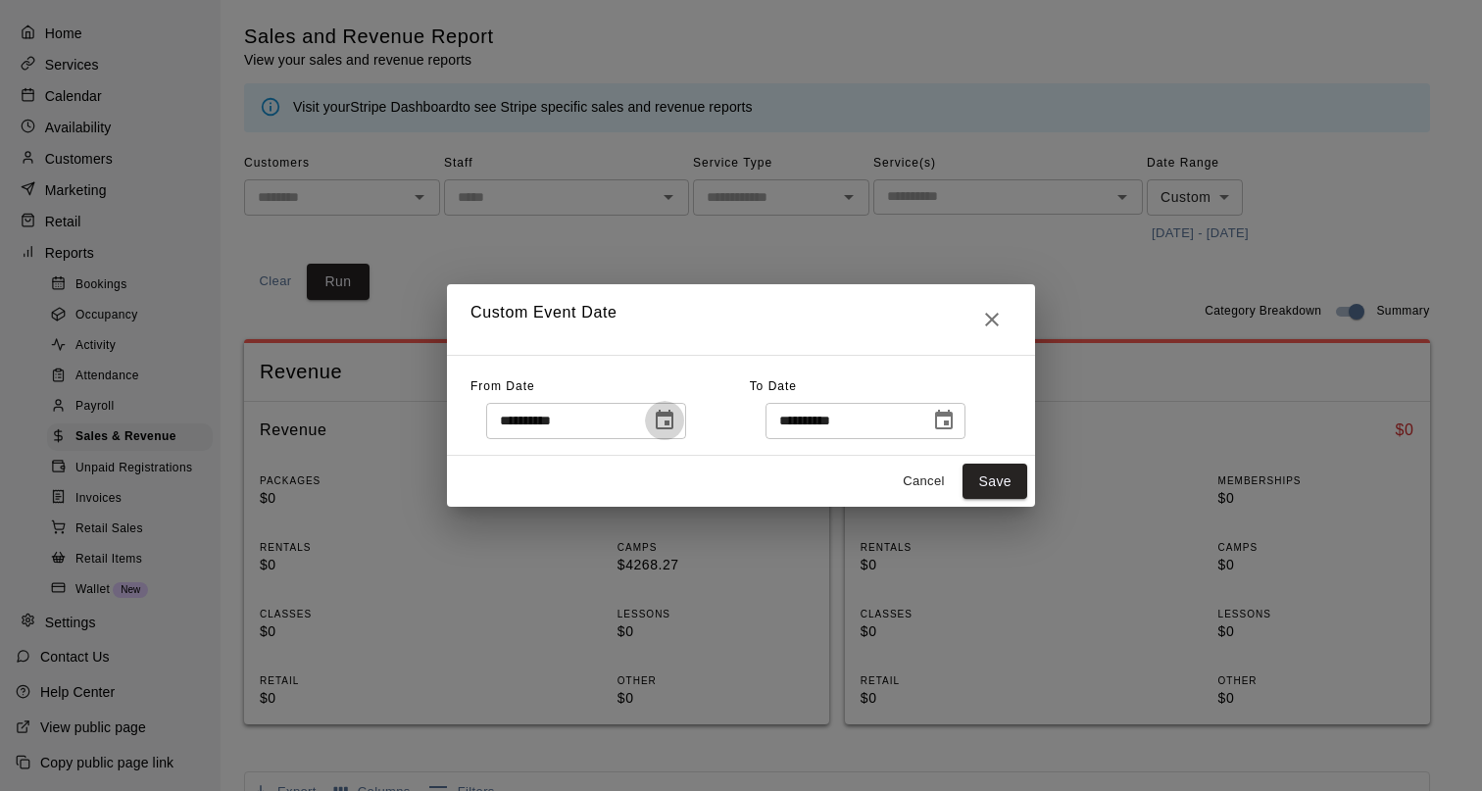
click at [669, 419] on icon "Choose date, selected date is Aug 10, 2025" at bounding box center [665, 421] width 24 height 24
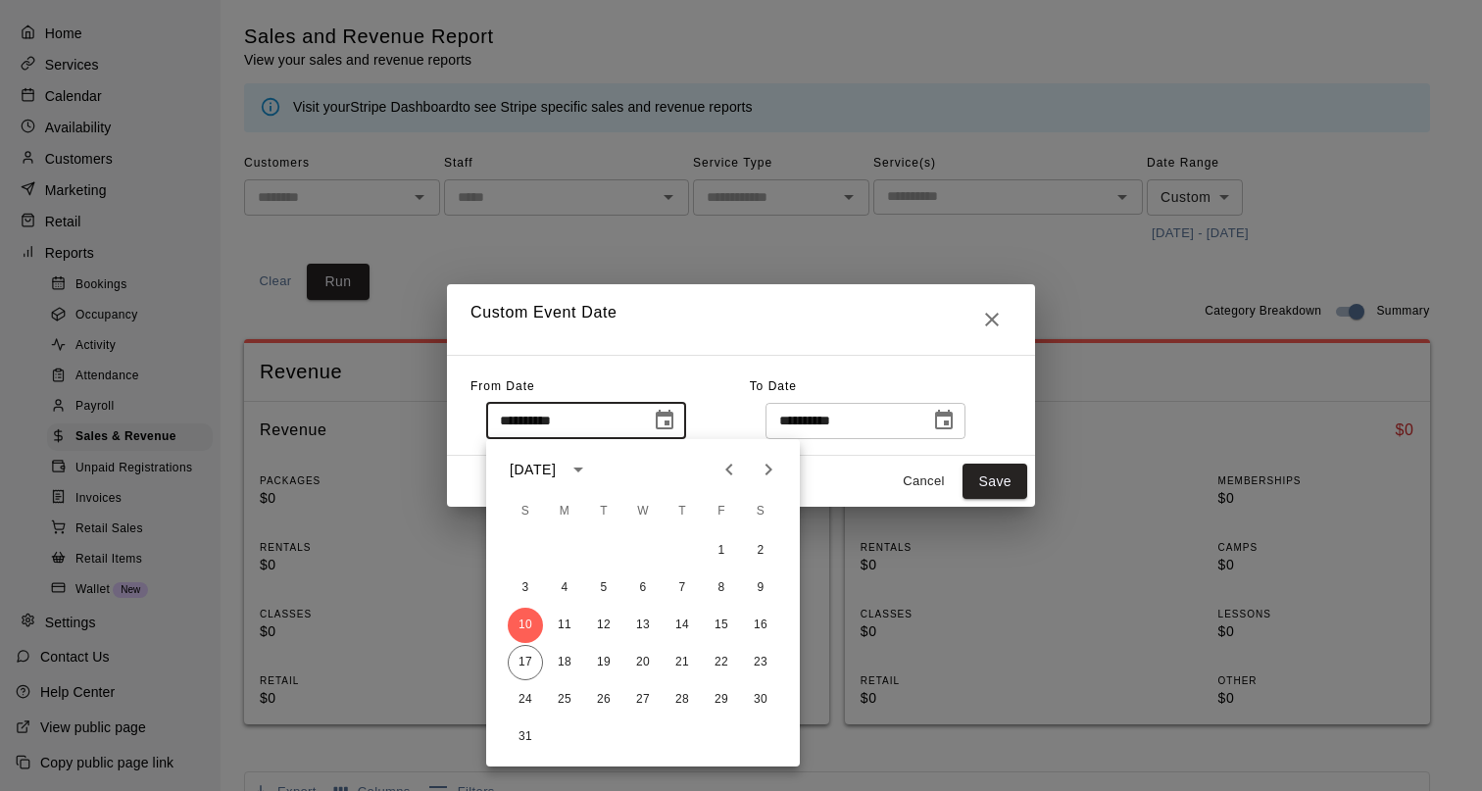
click at [766, 465] on icon "Next month" at bounding box center [768, 470] width 7 height 12
click at [727, 466] on icon "Previous month" at bounding box center [729, 470] width 24 height 24
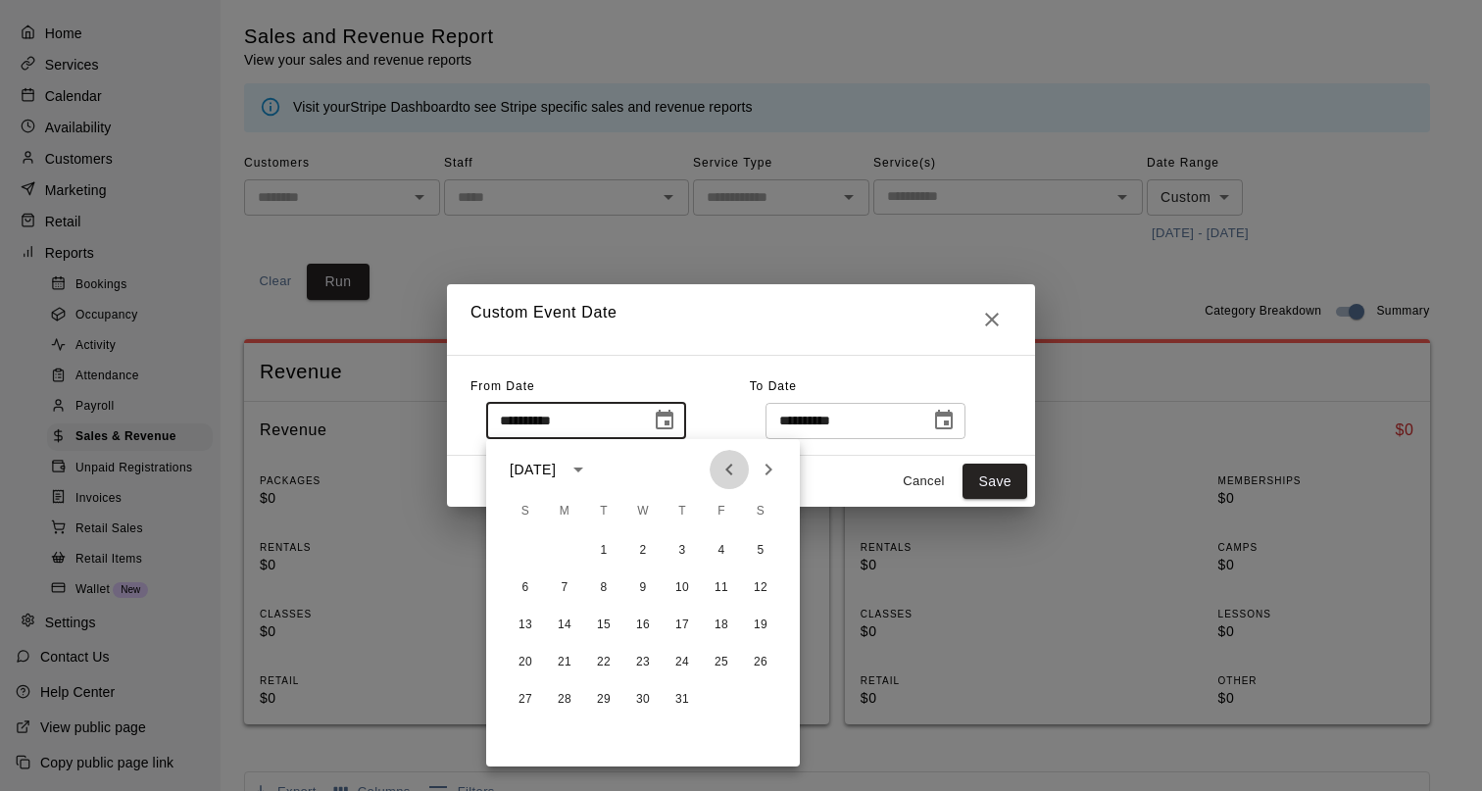
click at [727, 466] on icon "Previous month" at bounding box center [729, 470] width 24 height 24
click at [573, 695] on button "30" at bounding box center [564, 699] width 35 height 35
type input "**********"
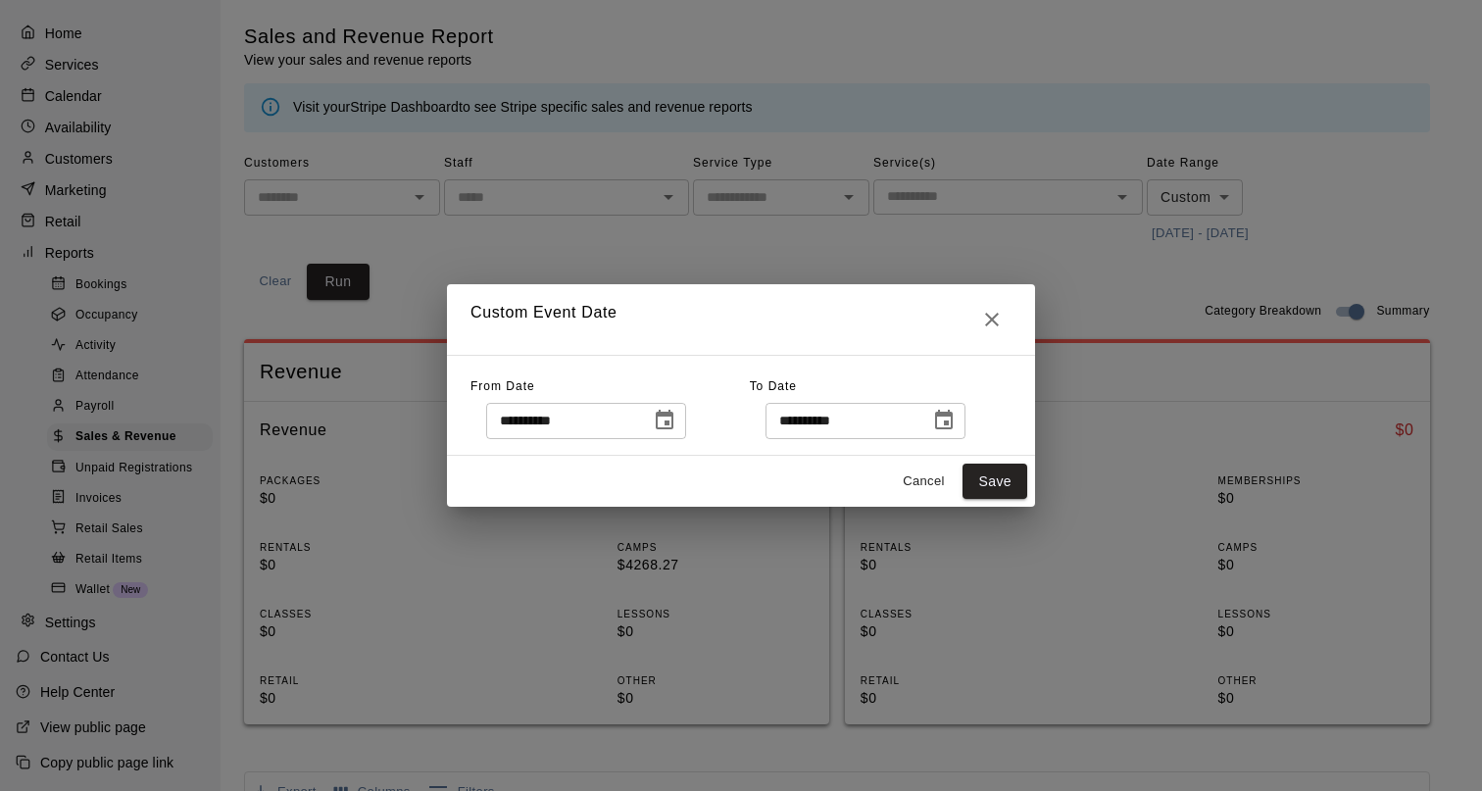
click at [955, 420] on icon "Choose date, selected date is Aug 17, 2025" at bounding box center [944, 421] width 24 height 24
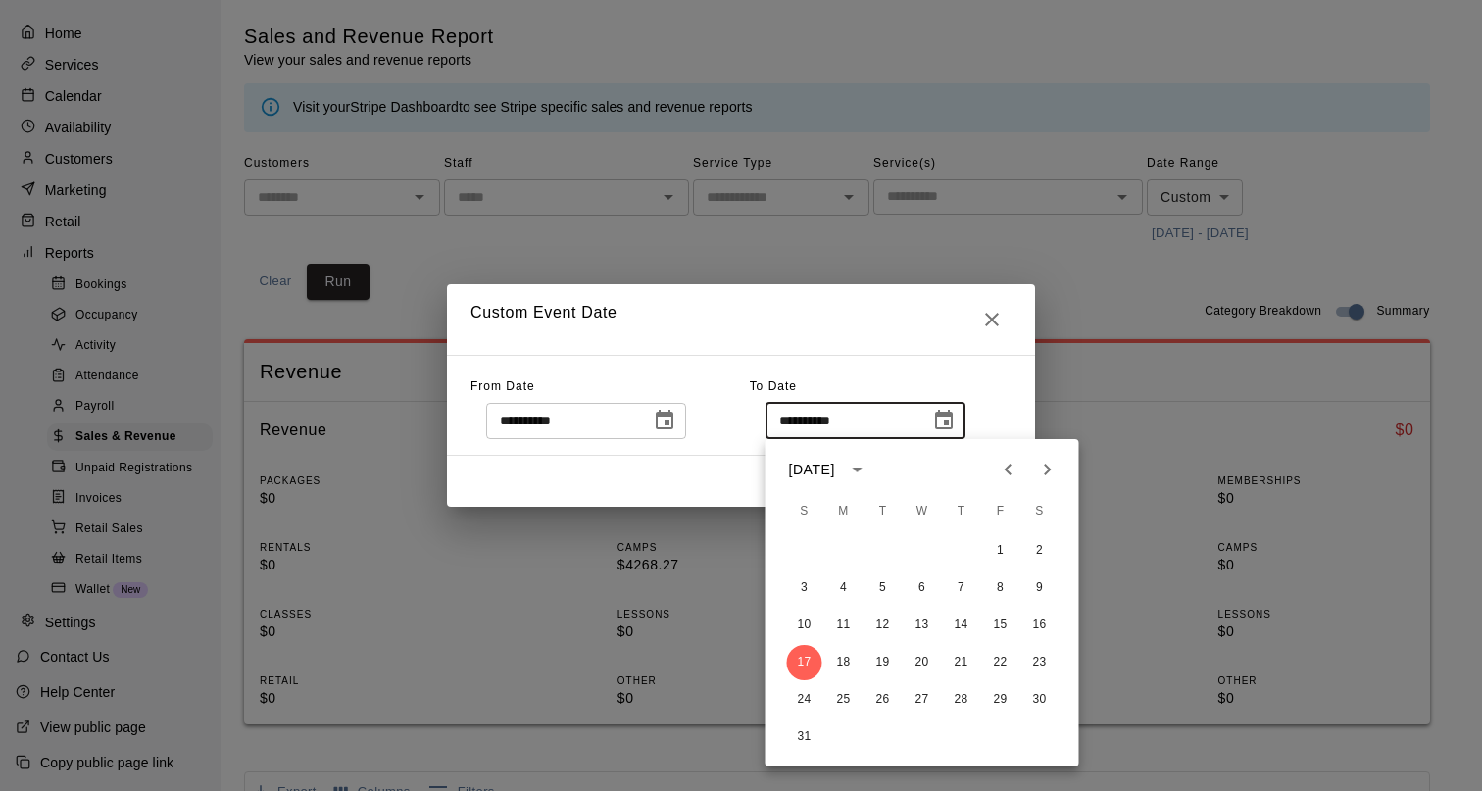
click at [1008, 463] on icon "Previous month" at bounding box center [1009, 470] width 24 height 24
click at [849, 696] on button "30" at bounding box center [843, 699] width 35 height 35
type input "**********"
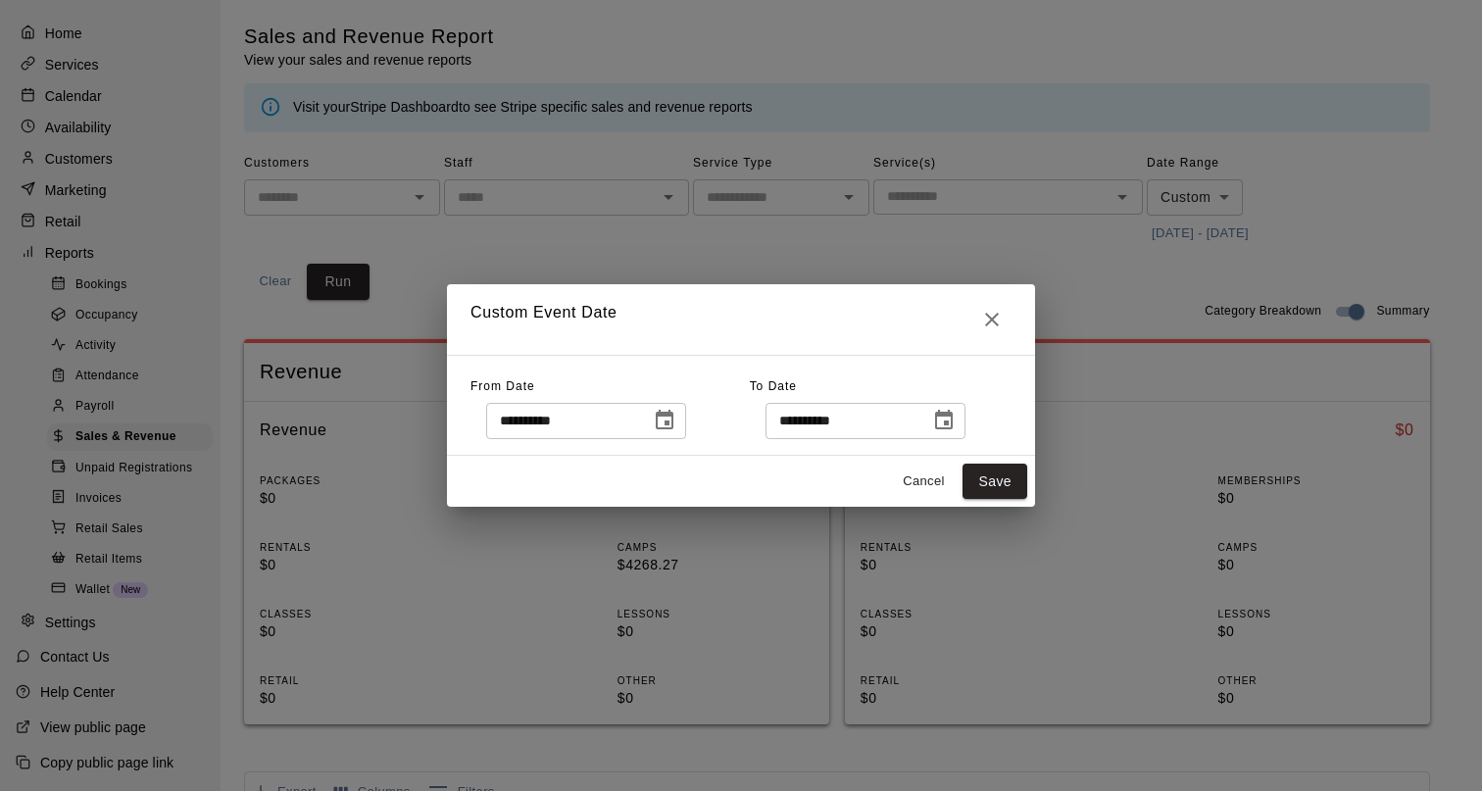
click at [674, 418] on icon "Choose date, selected date is Jun 30, 2025" at bounding box center [665, 421] width 24 height 24
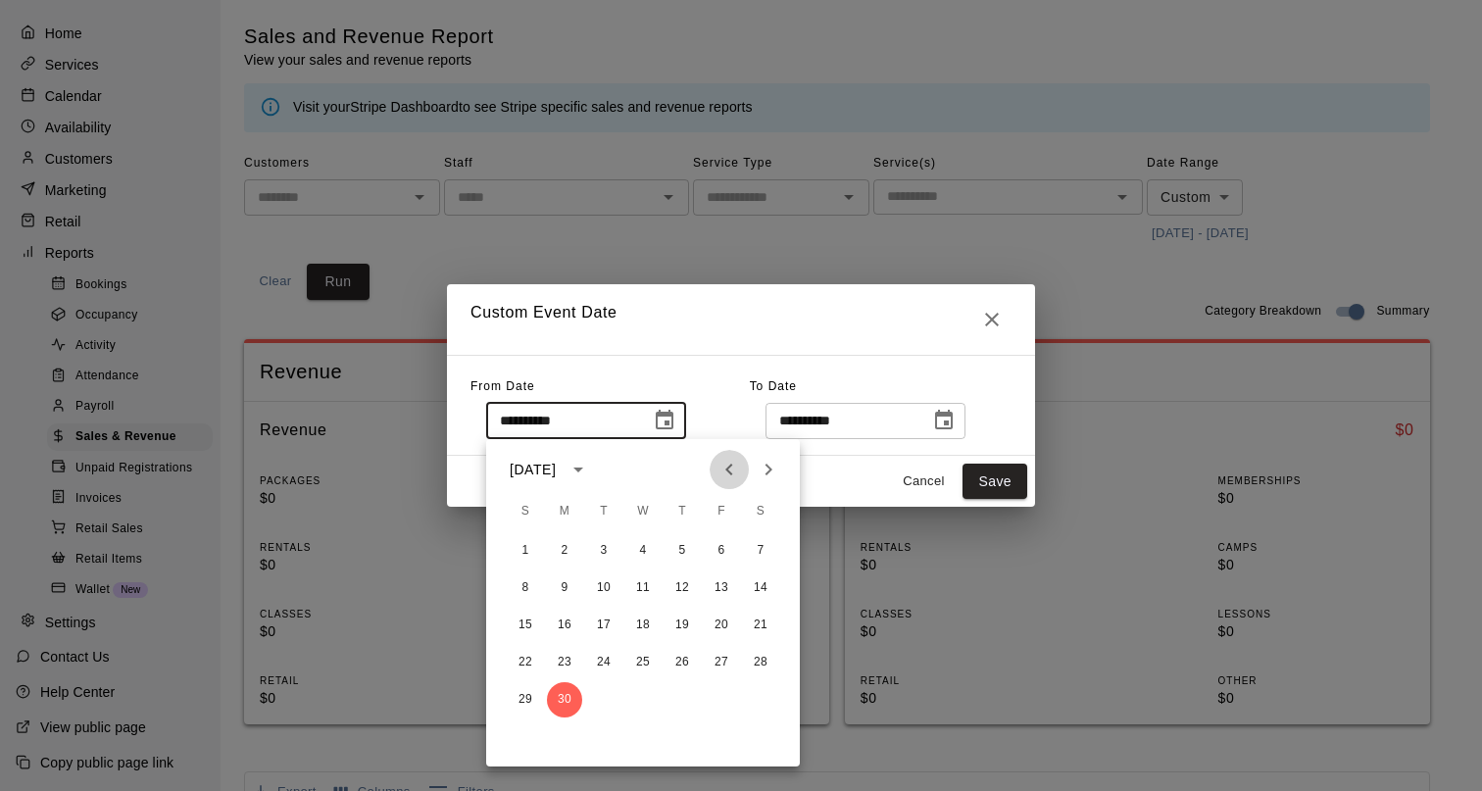
click at [717, 463] on icon "Previous month" at bounding box center [729, 470] width 24 height 24
click at [682, 544] on button "1" at bounding box center [681, 550] width 35 height 35
type input "**********"
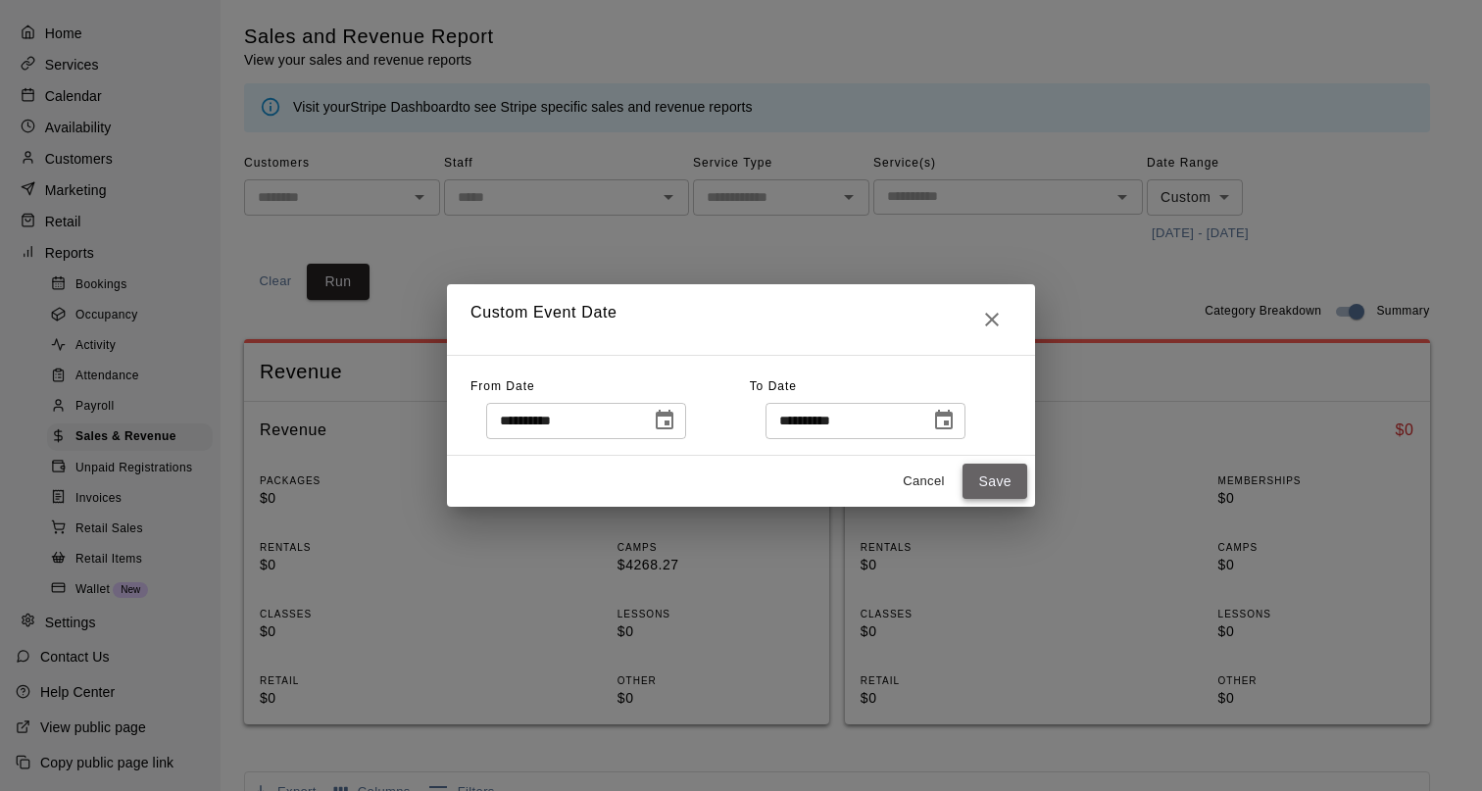
click at [1001, 487] on button "Save" at bounding box center [994, 482] width 65 height 36
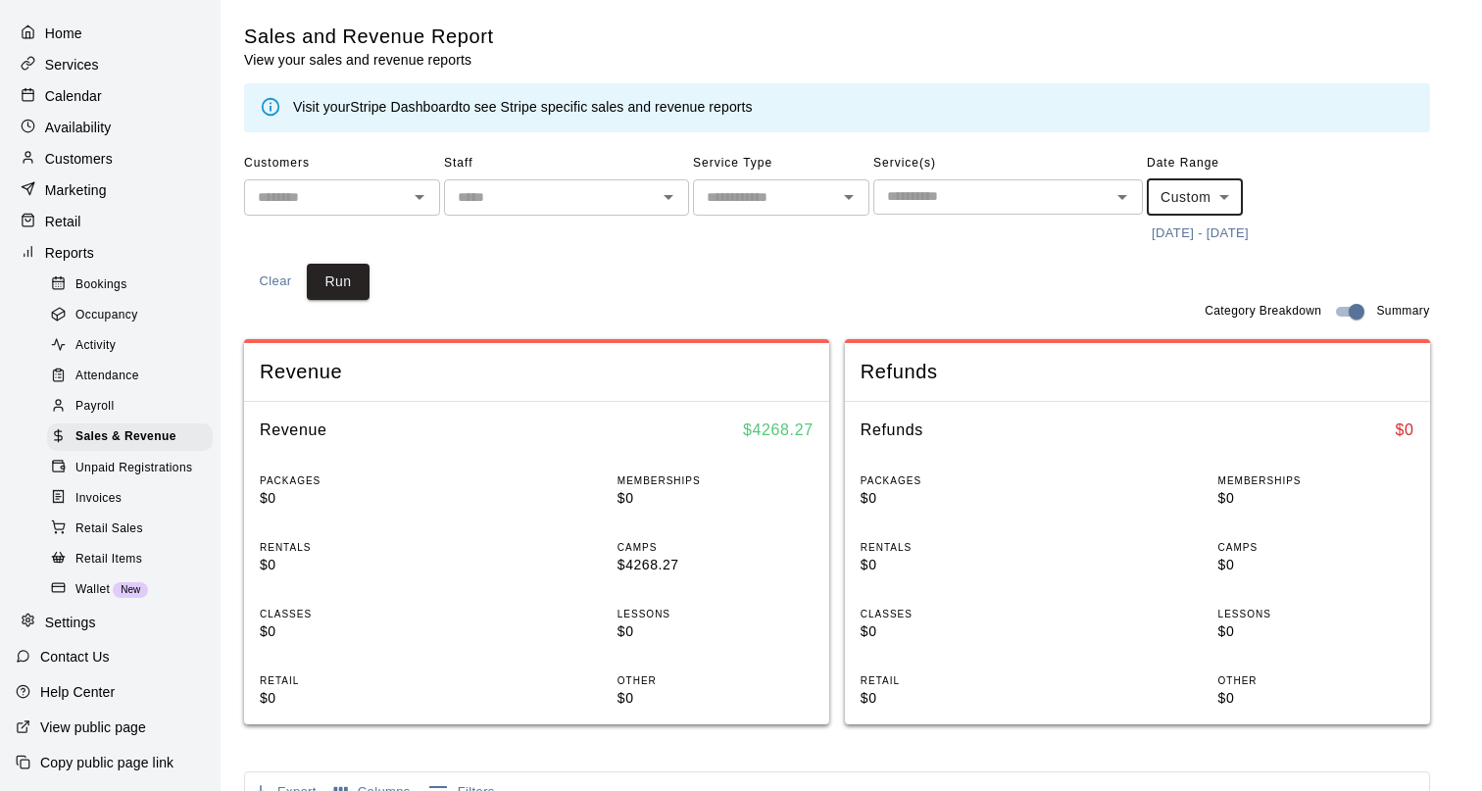
click at [410, 206] on icon "Open" at bounding box center [420, 197] width 24 height 24
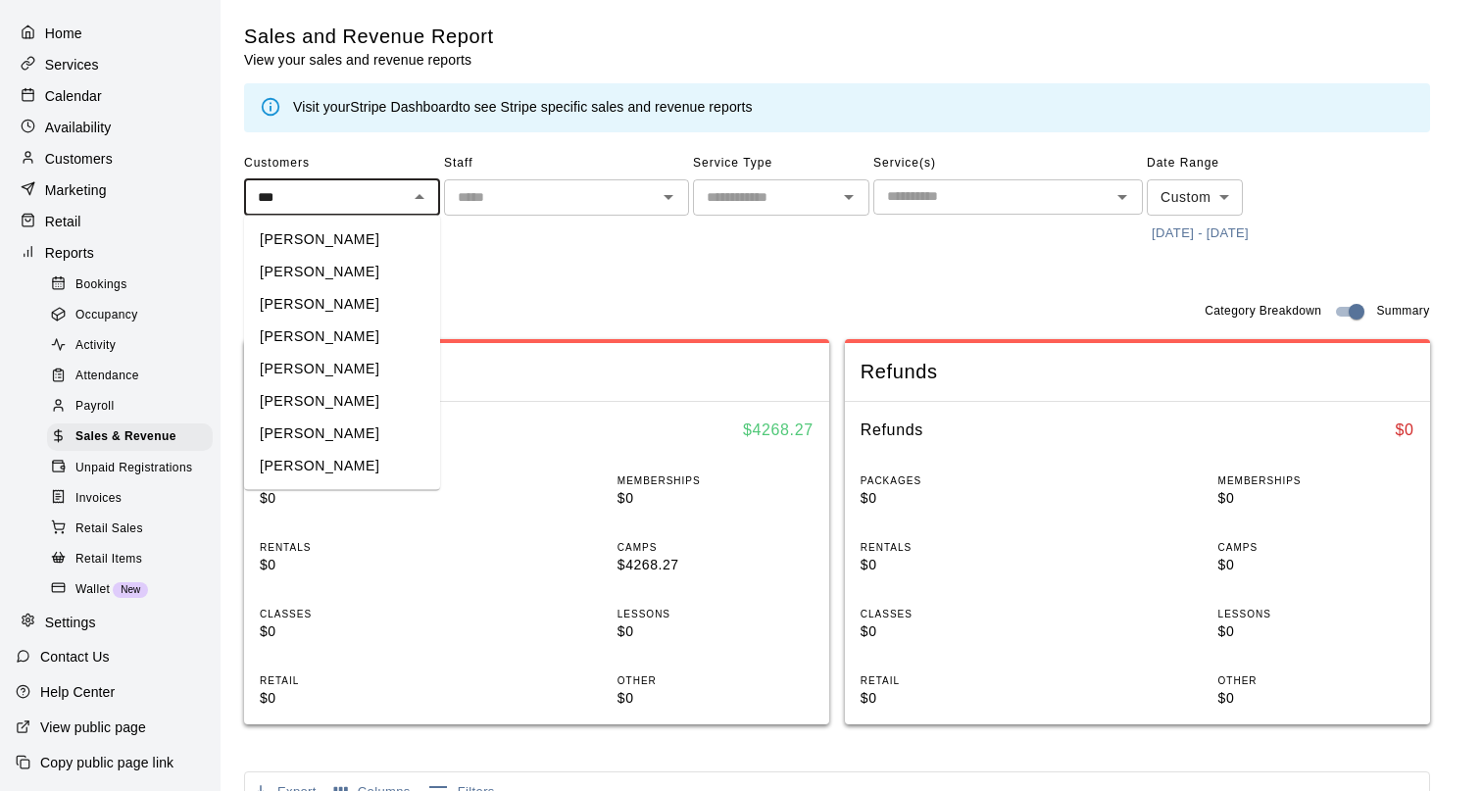
click at [373, 247] on li "[PERSON_NAME]" at bounding box center [342, 239] width 196 height 32
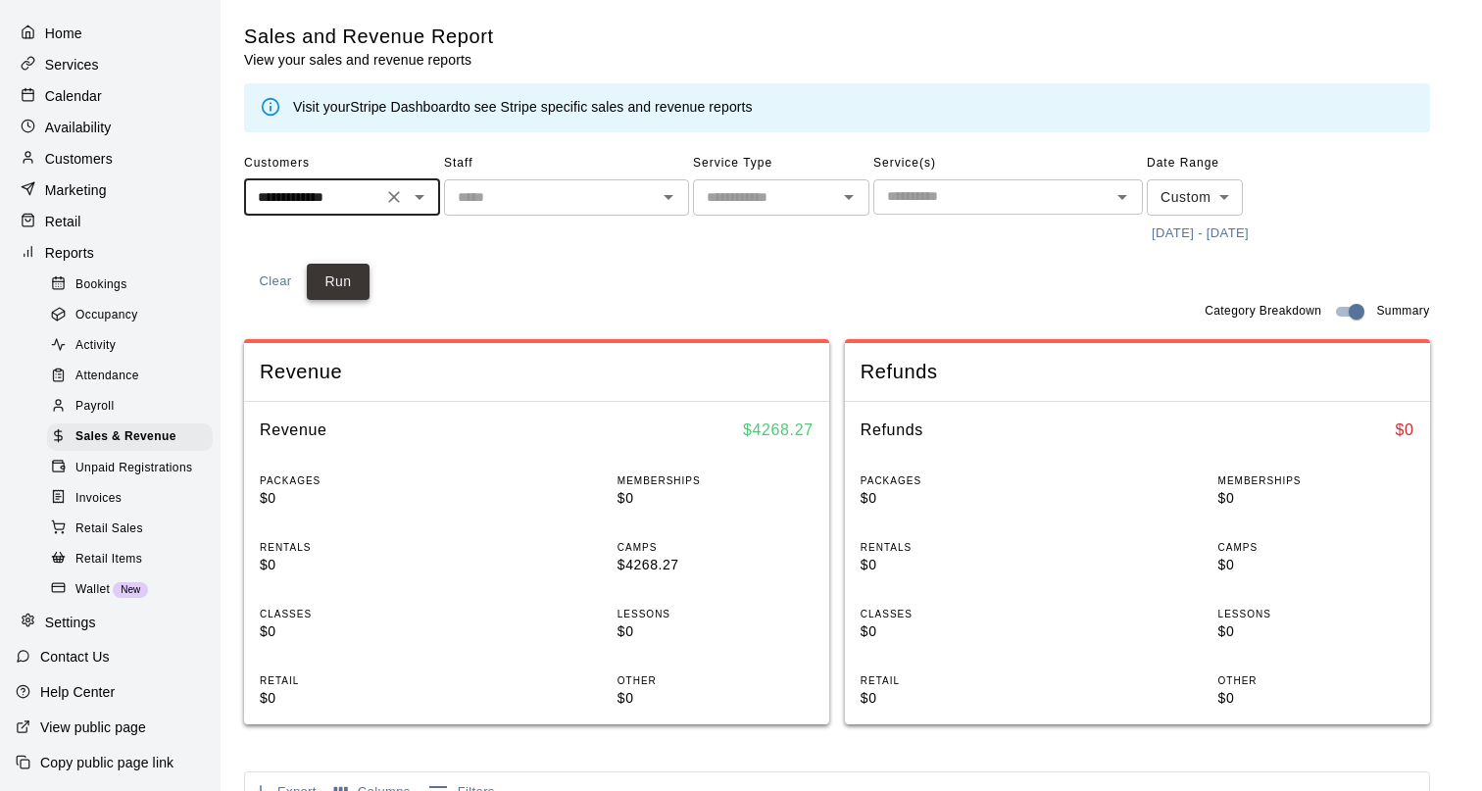
type input "**********"
click at [343, 281] on button "Run" at bounding box center [338, 282] width 63 height 36
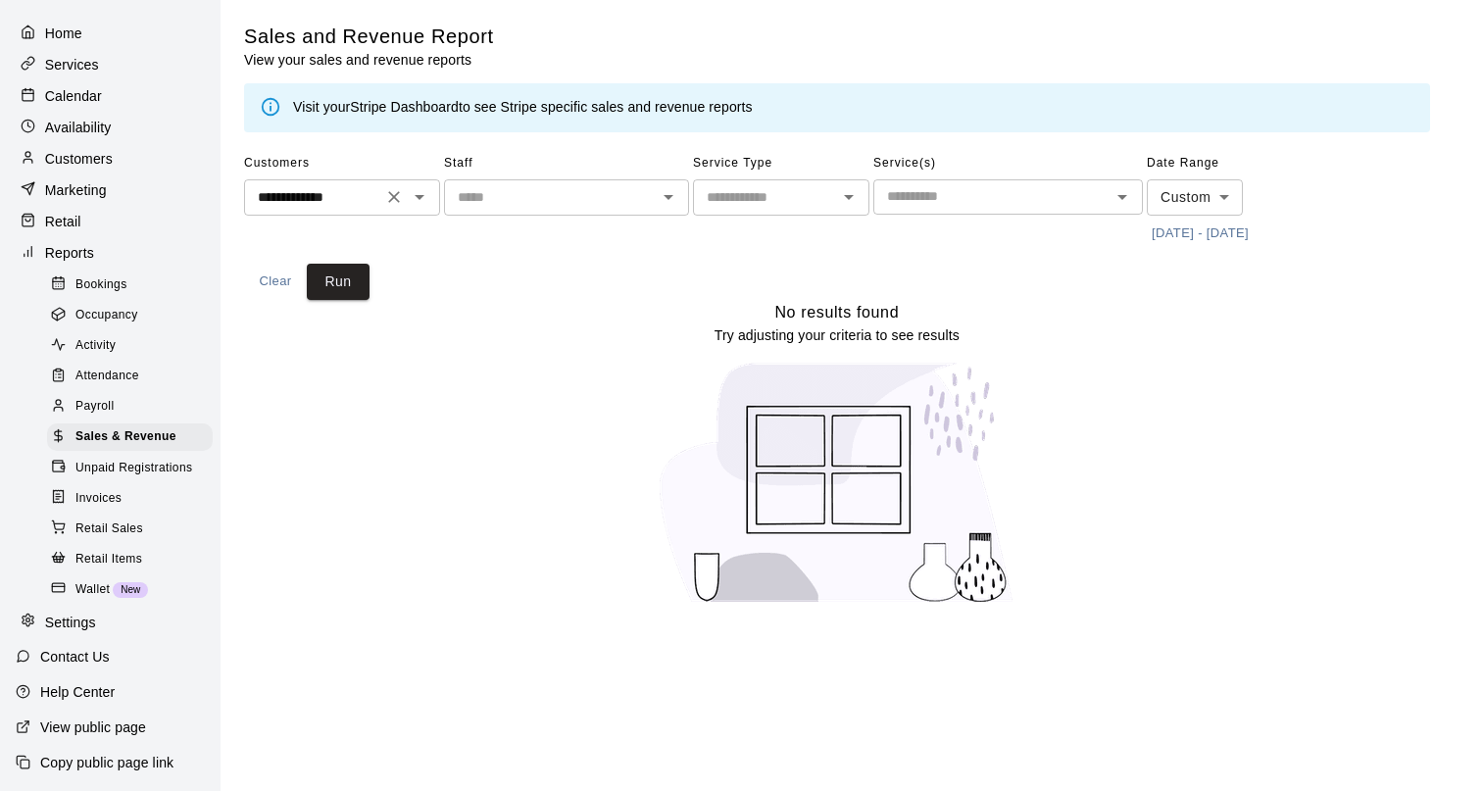
click at [391, 197] on icon "Clear" at bounding box center [394, 197] width 20 height 20
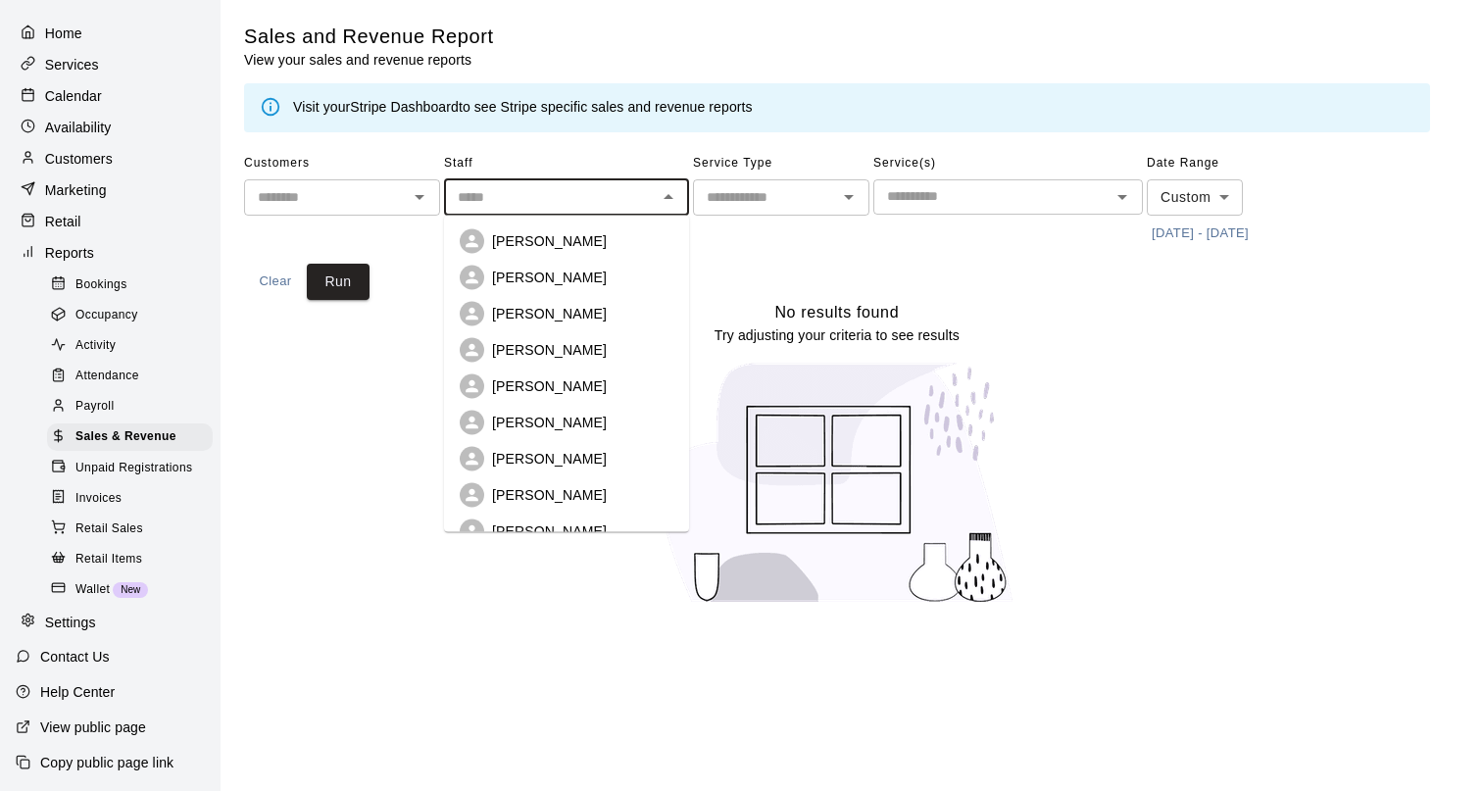
click at [507, 197] on input "text" at bounding box center [550, 197] width 201 height 25
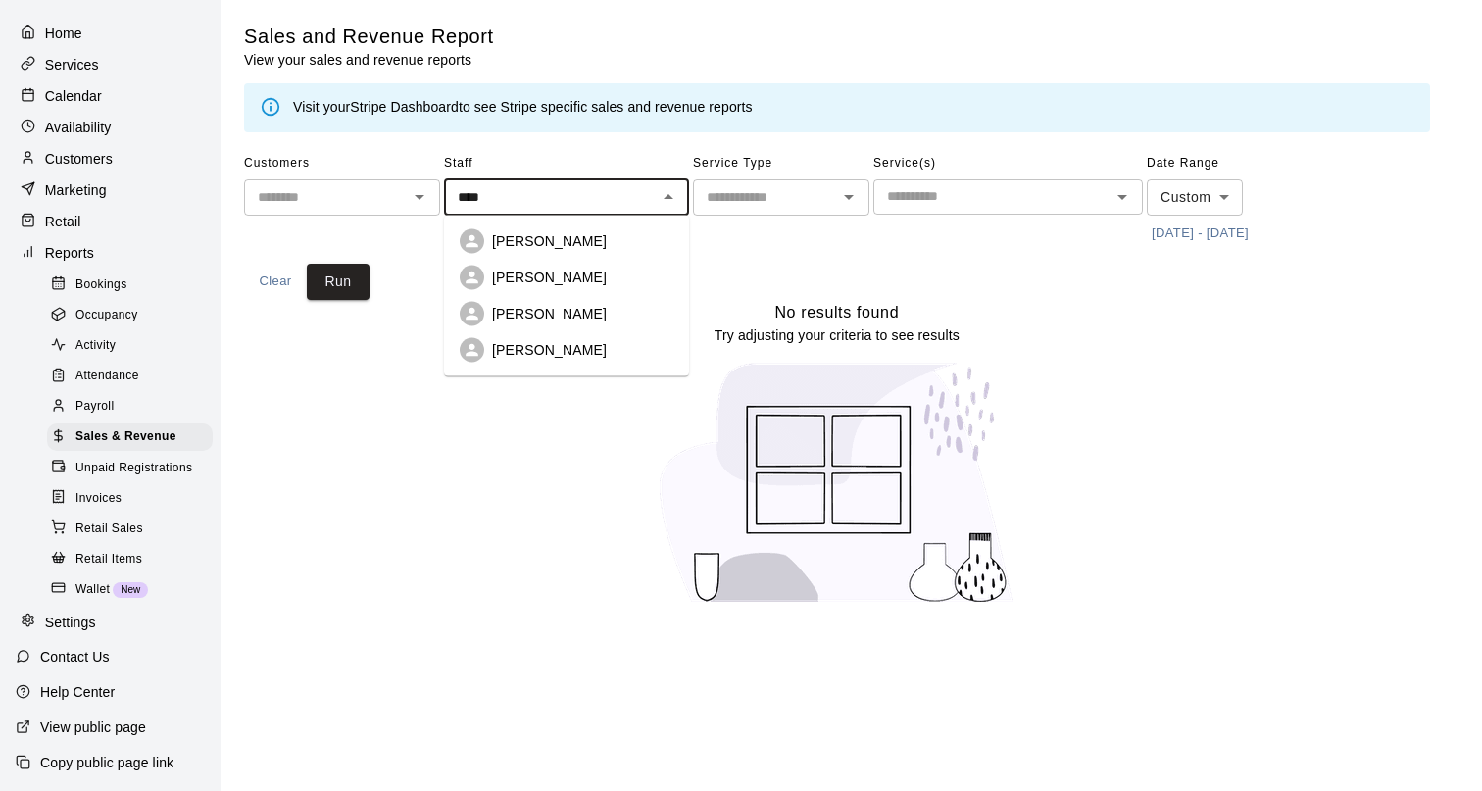
click at [551, 343] on p "[PERSON_NAME]" at bounding box center [549, 350] width 115 height 20
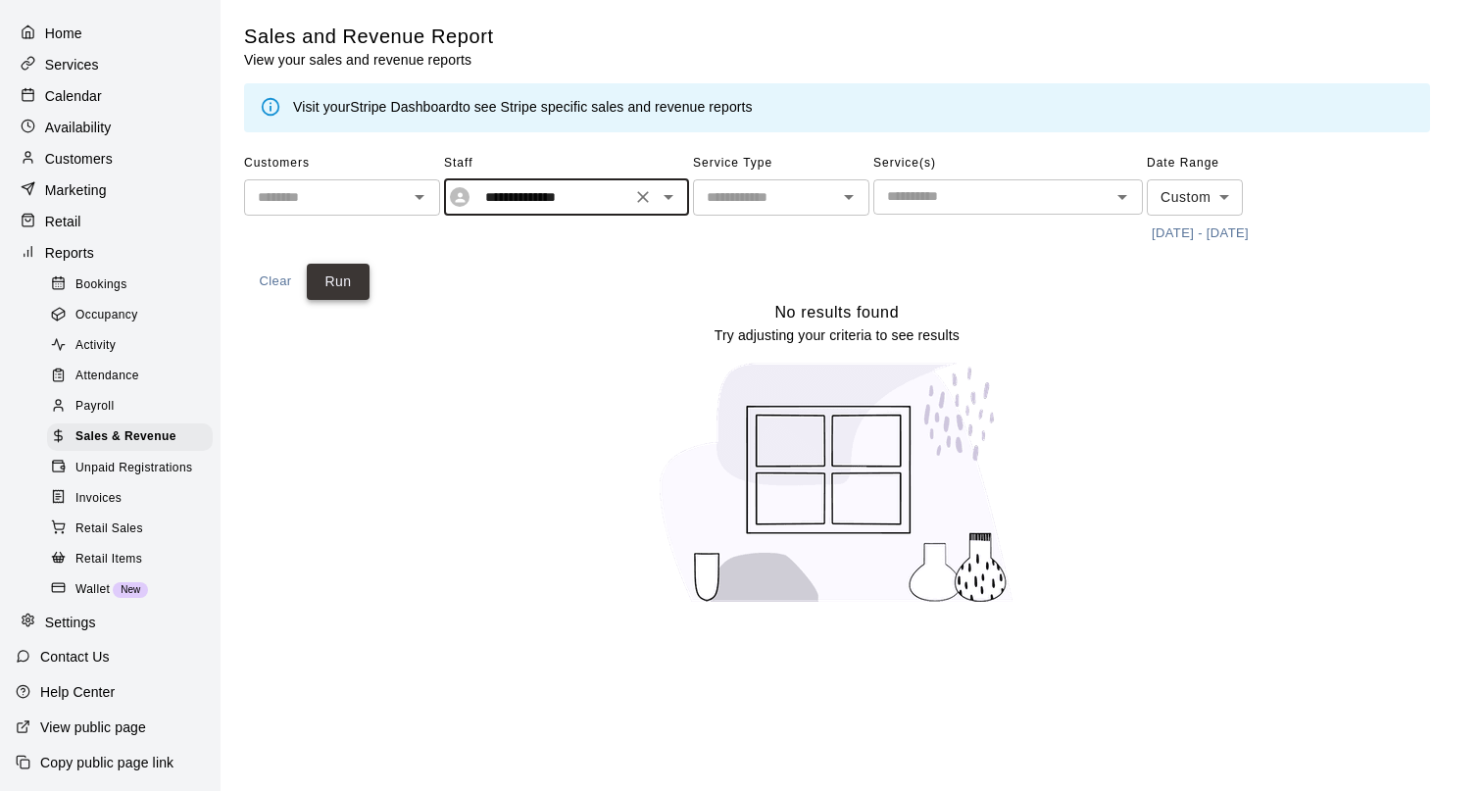
type input "**********"
click at [348, 284] on button "Run" at bounding box center [338, 282] width 63 height 36
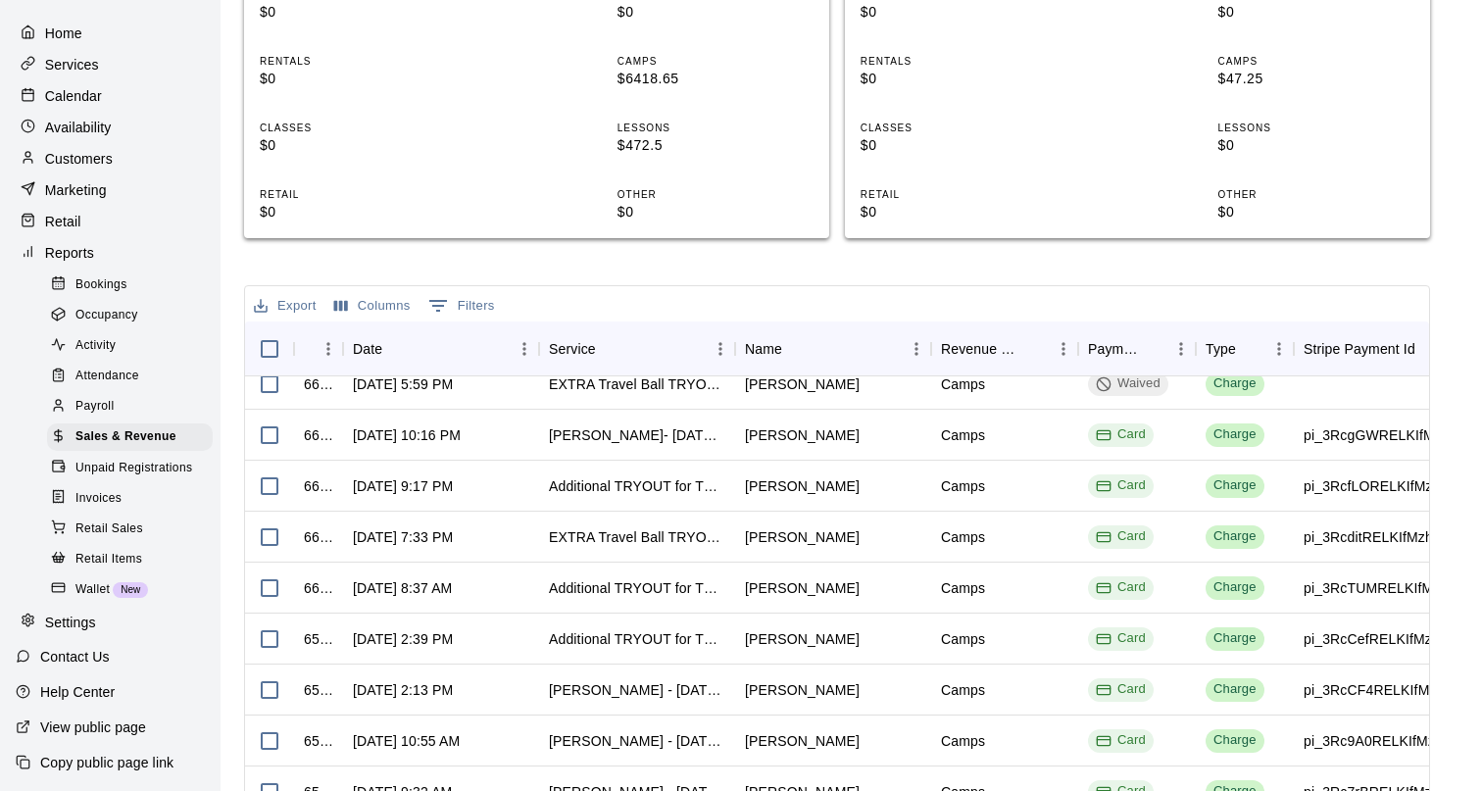
scroll to position [896, 0]
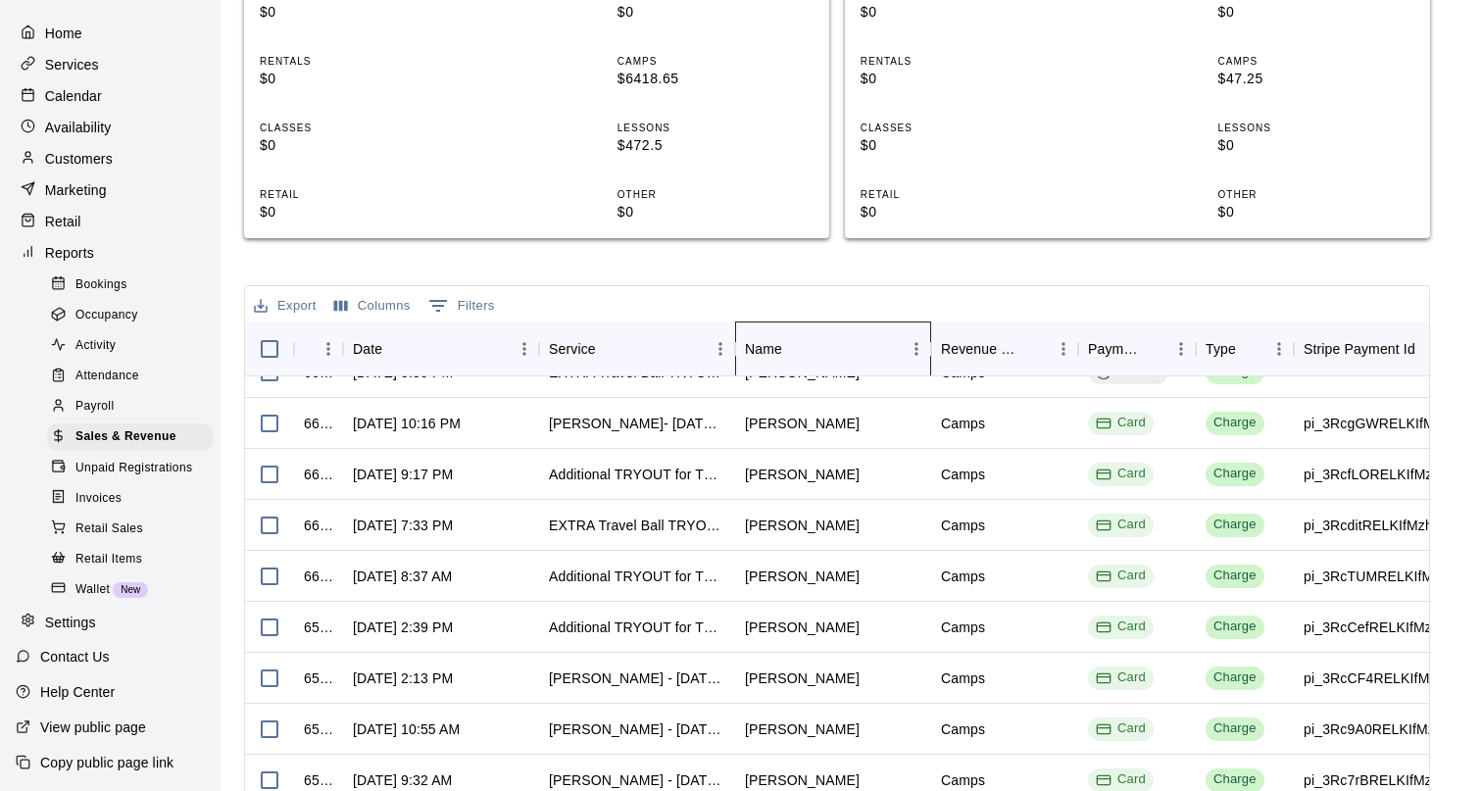
click at [777, 346] on div "Name" at bounding box center [763, 348] width 37 height 55
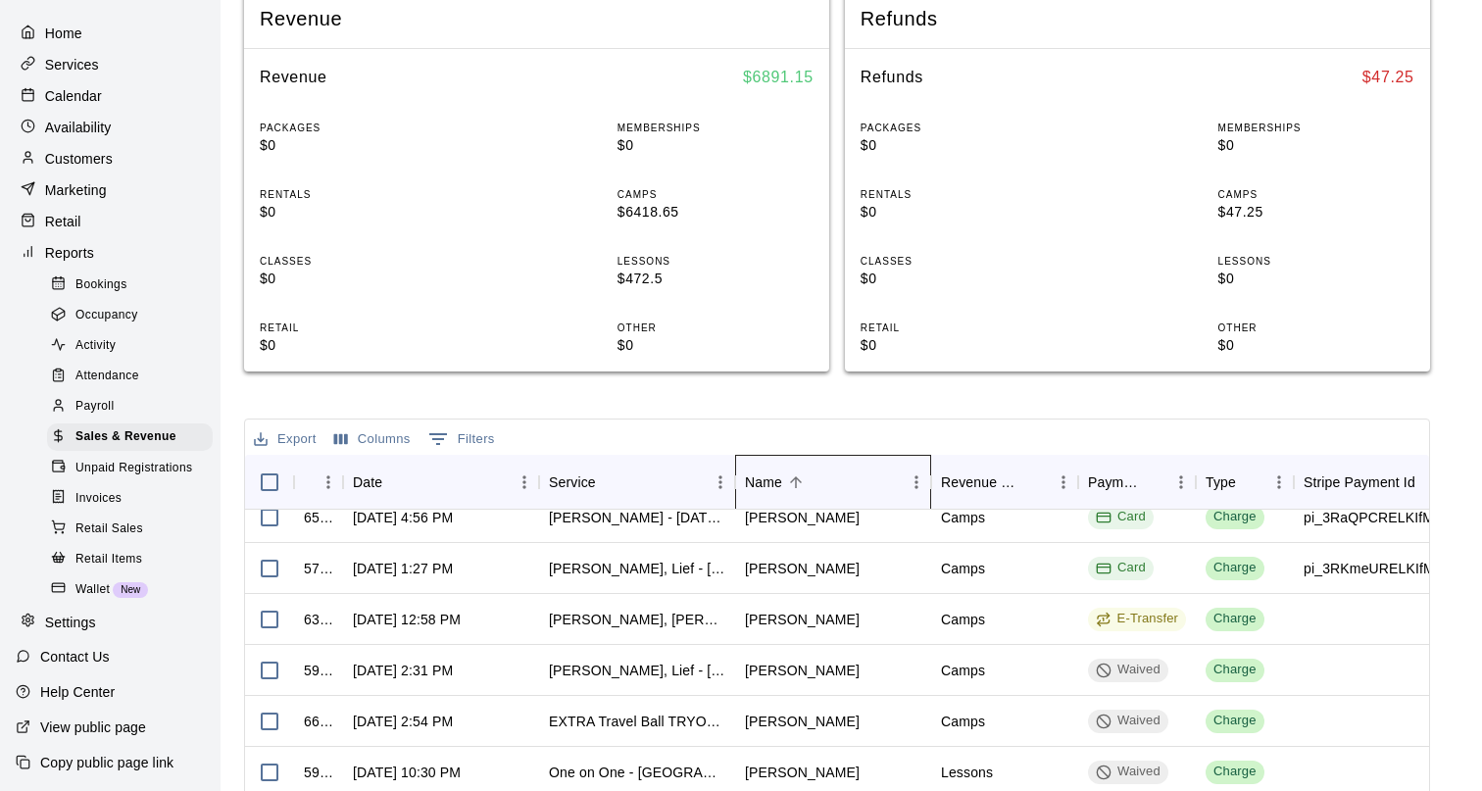
scroll to position [0, 0]
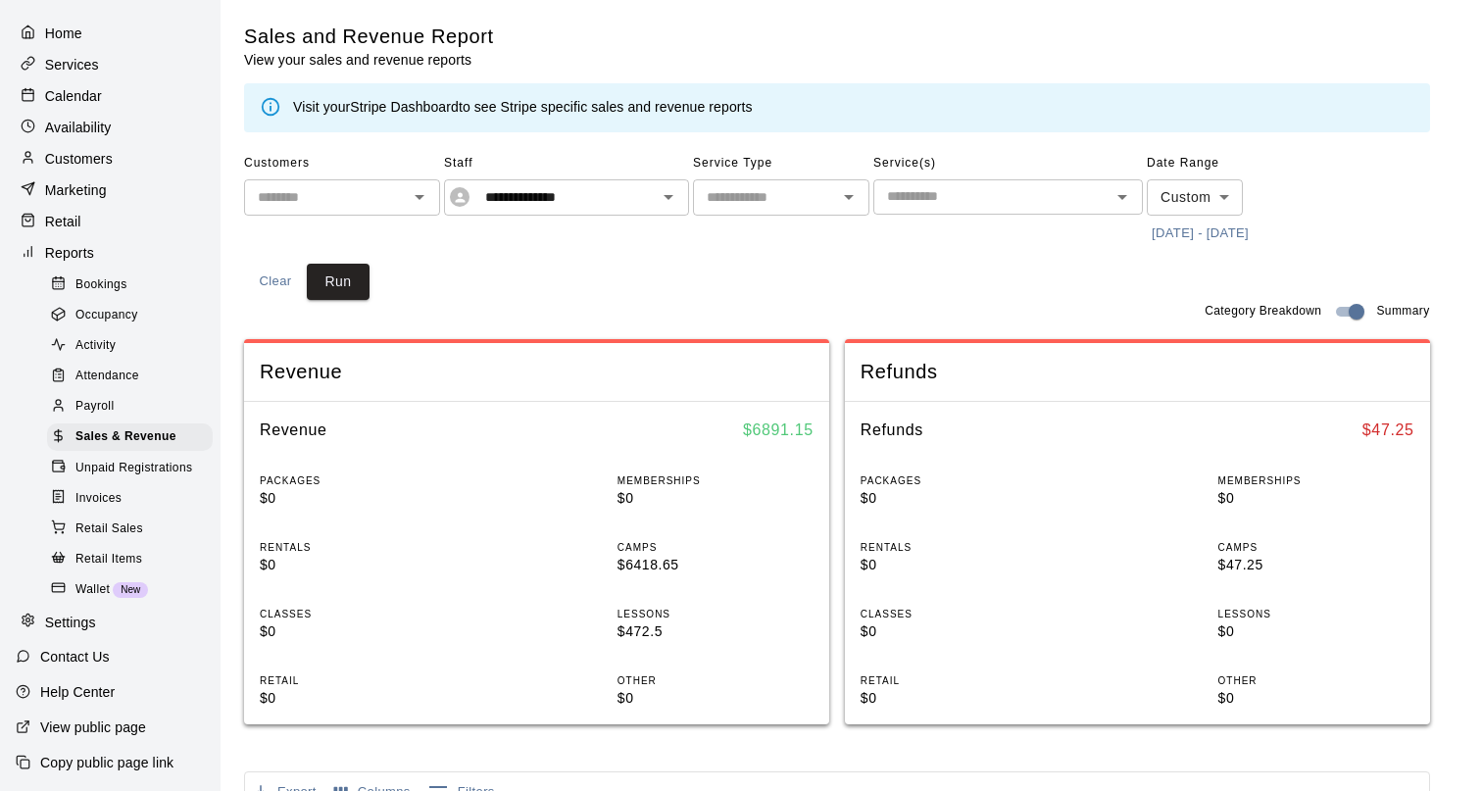
click at [1217, 201] on body "**********" at bounding box center [741, 732] width 1482 height 1465
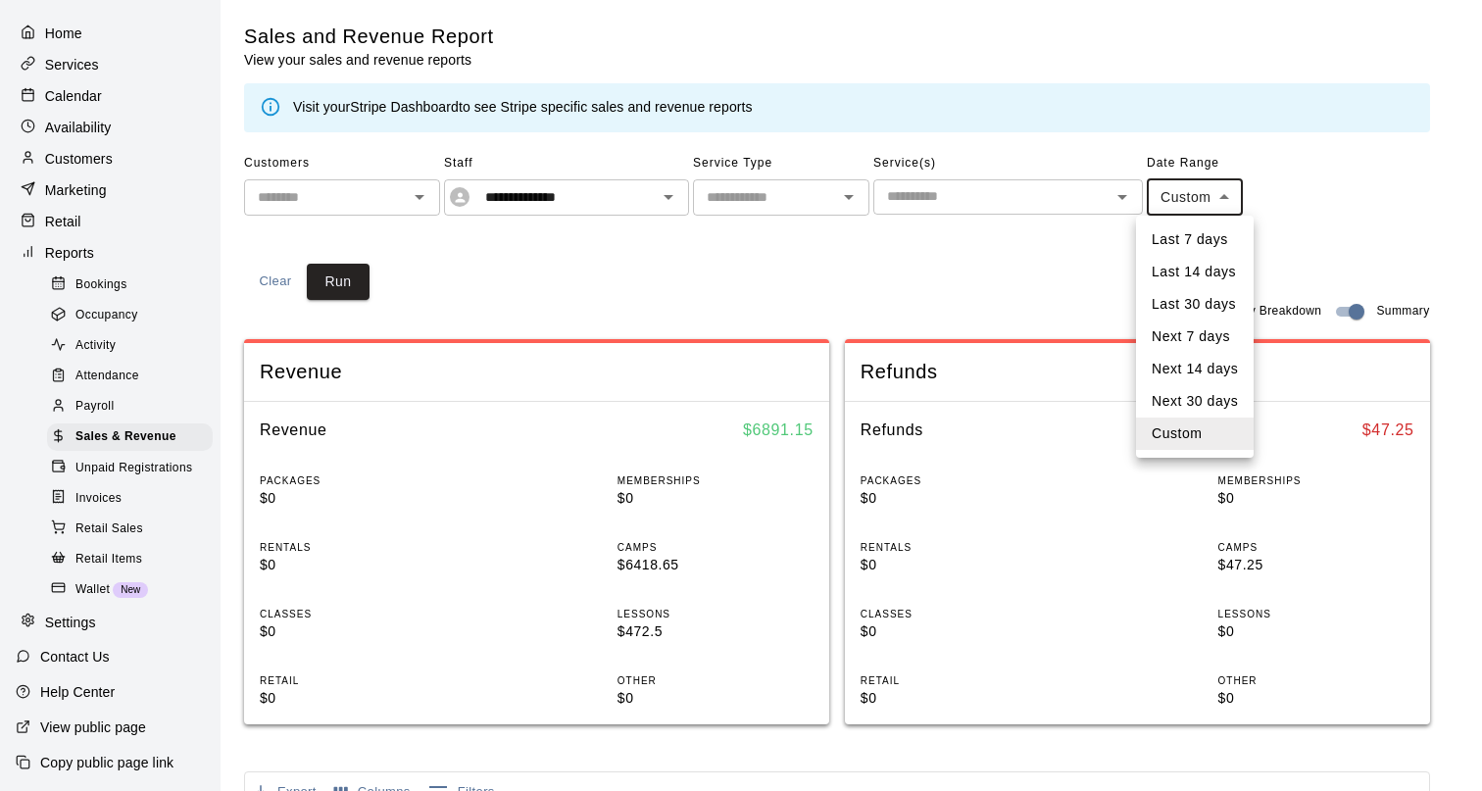
click at [1206, 433] on li "Custom" at bounding box center [1195, 434] width 118 height 32
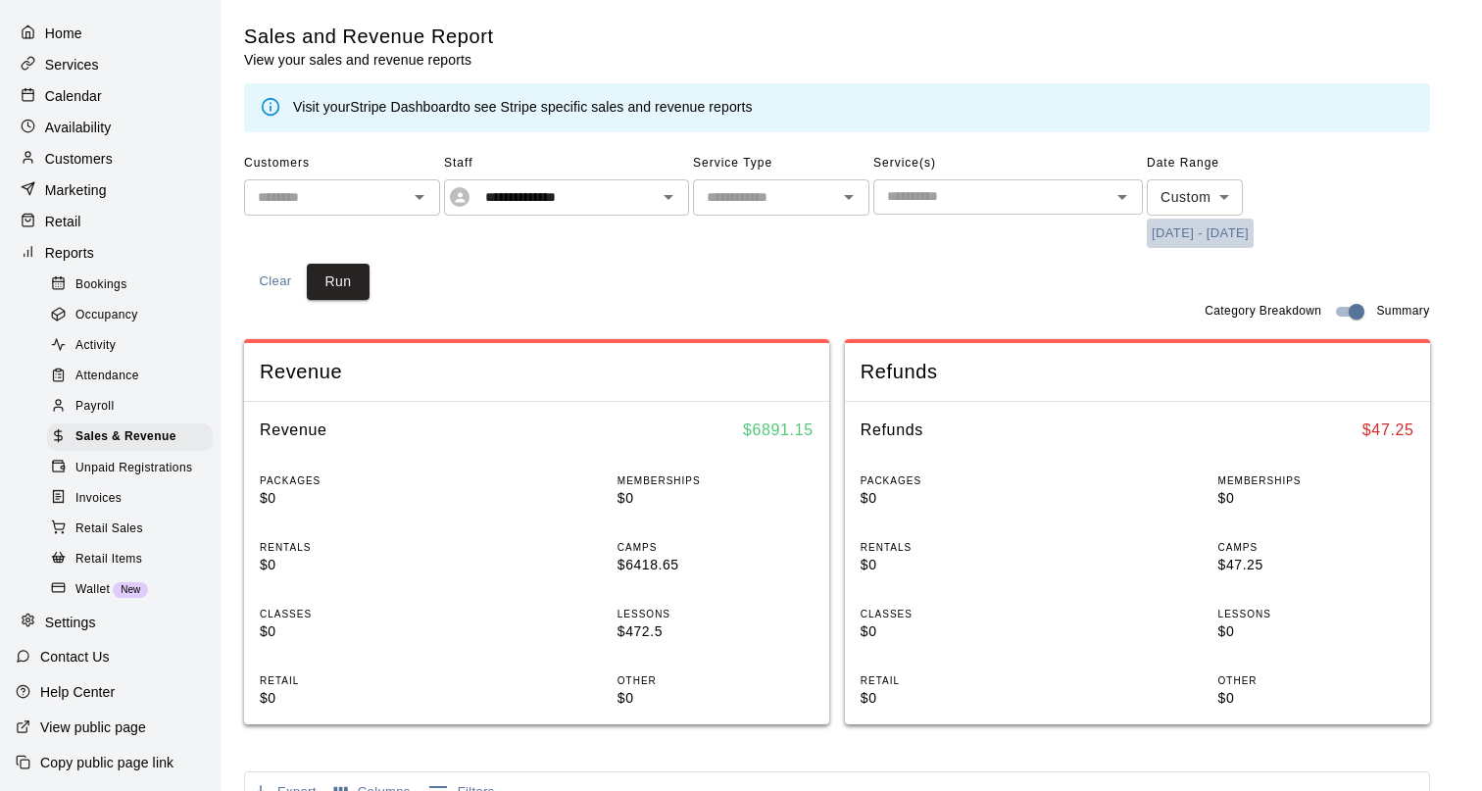
click at [1179, 239] on button "5/1/2025 - 6/30/2025" at bounding box center [1200, 234] width 107 height 30
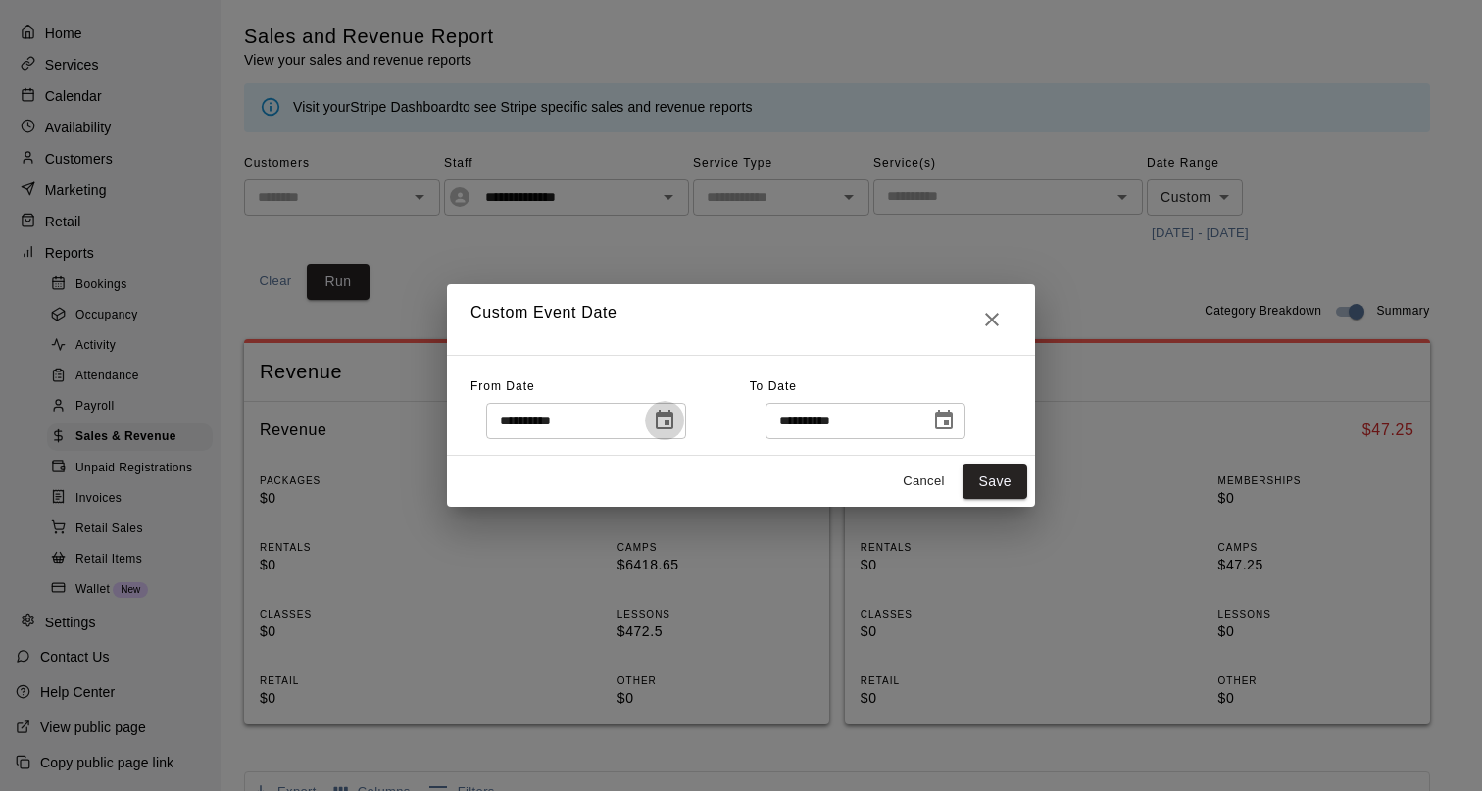
click at [672, 419] on icon "Choose date, selected date is May 1, 2025" at bounding box center [665, 421] width 24 height 24
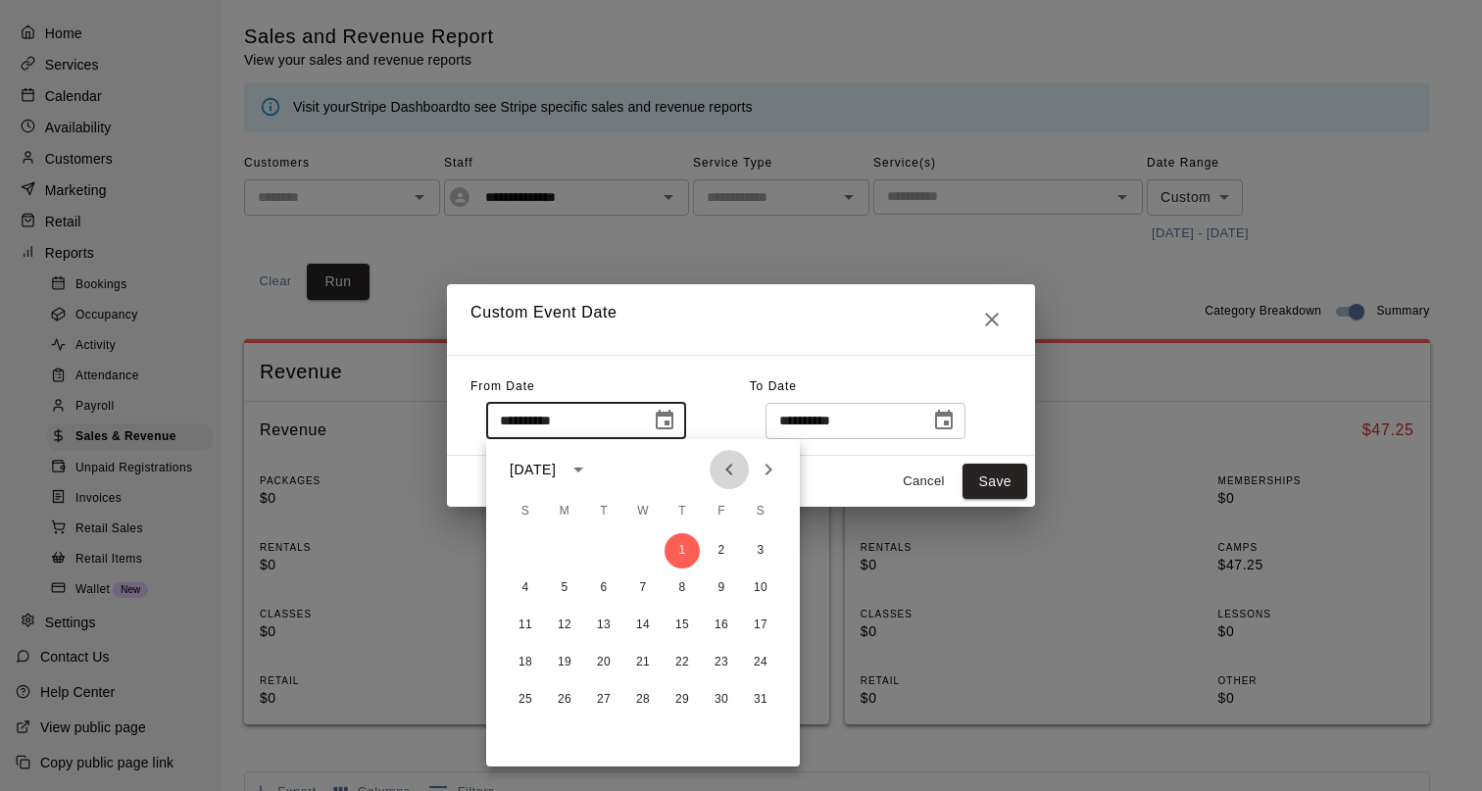
click at [730, 470] on icon "Previous month" at bounding box center [729, 470] width 24 height 24
click at [757, 545] on button "1" at bounding box center [760, 550] width 35 height 35
type input "**********"
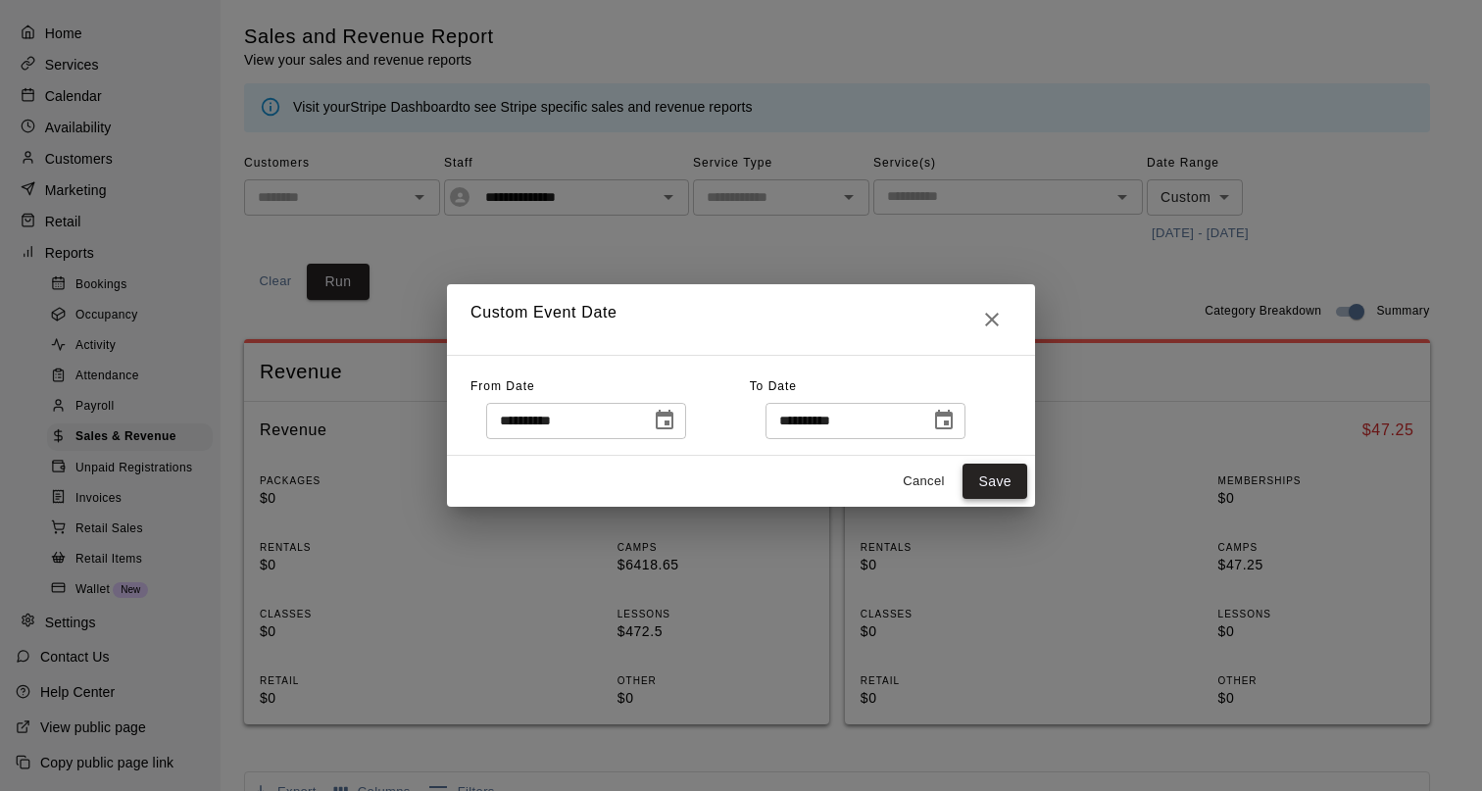
click at [998, 482] on button "Save" at bounding box center [994, 482] width 65 height 36
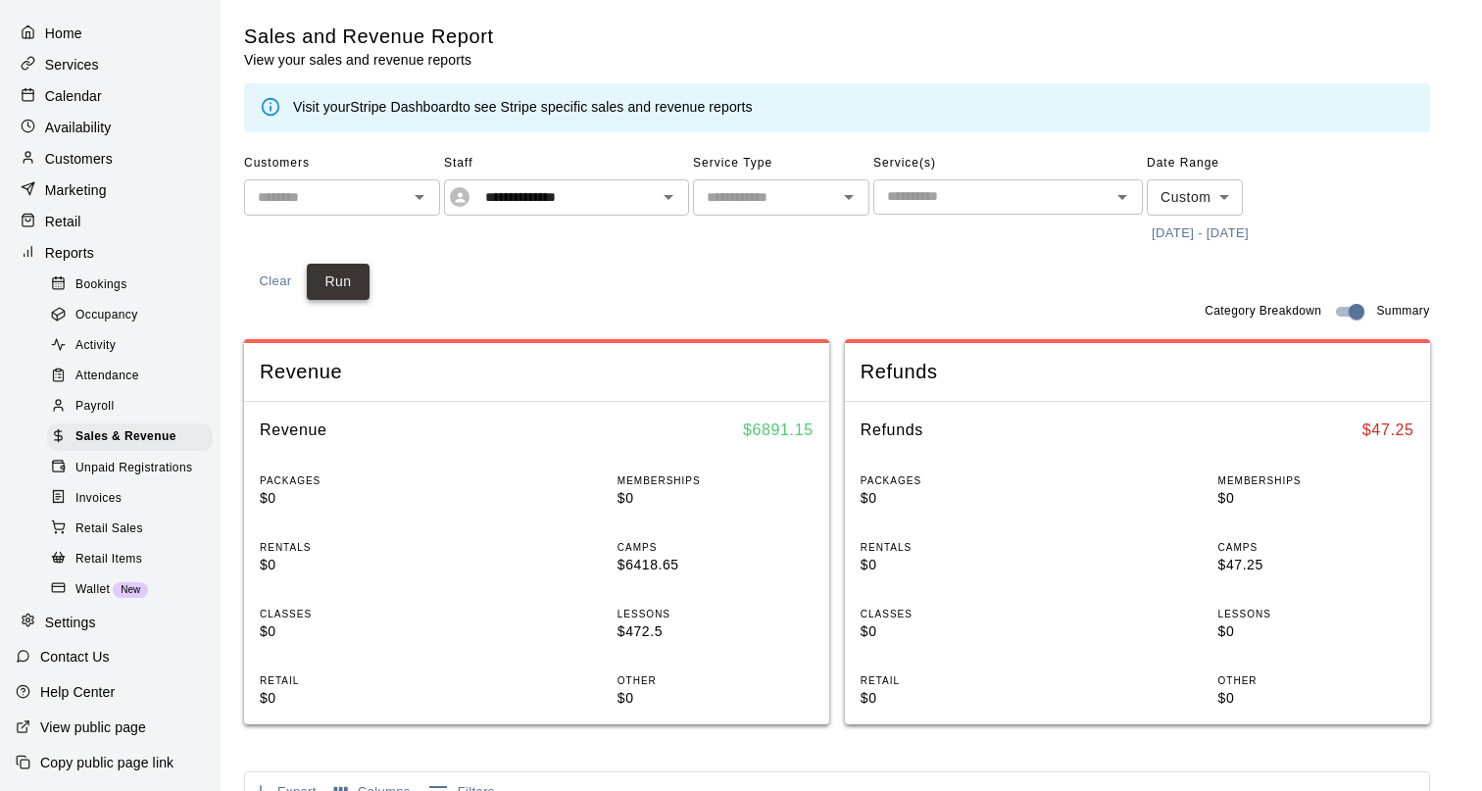
click at [343, 285] on button "Run" at bounding box center [338, 282] width 63 height 36
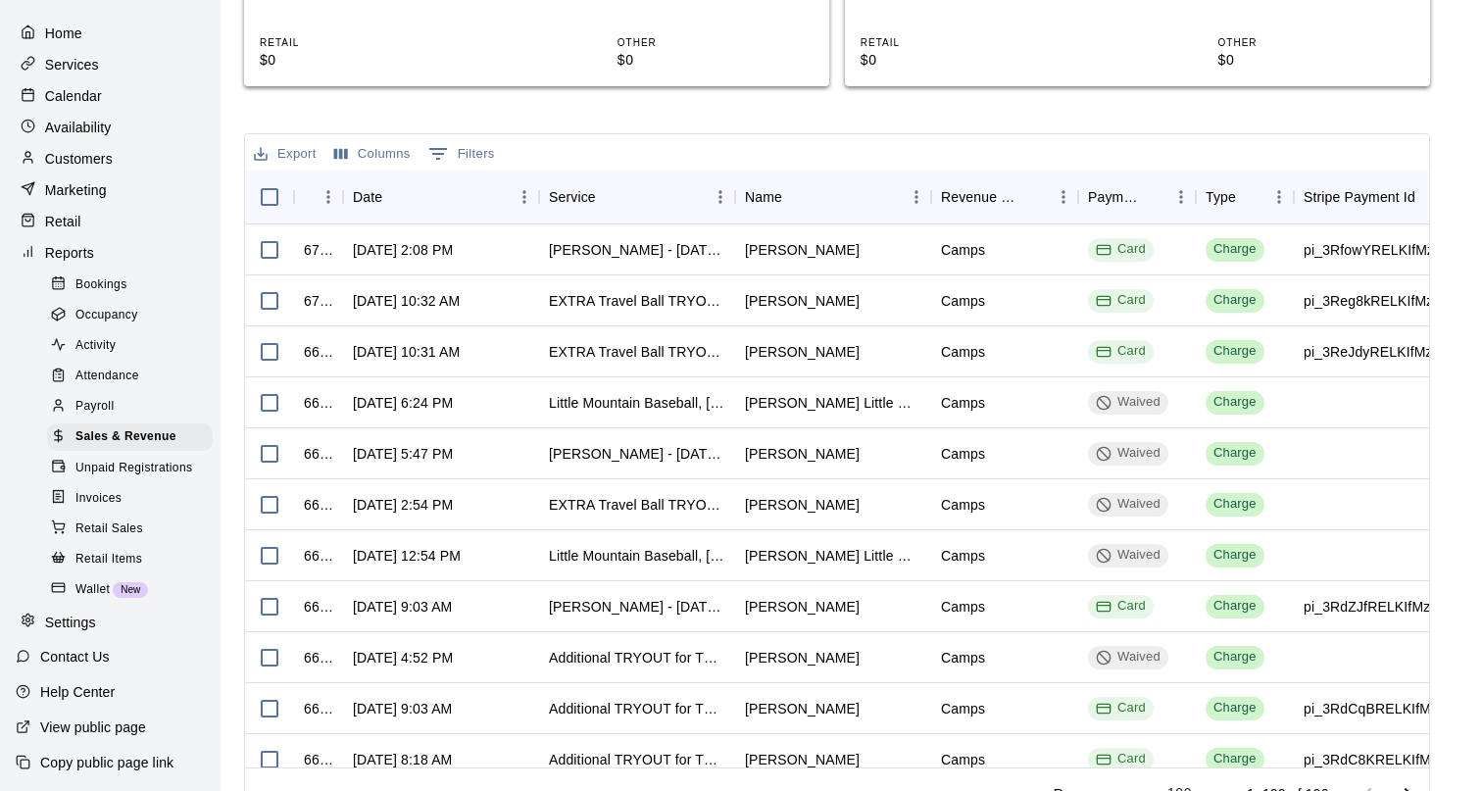
scroll to position [674, 0]
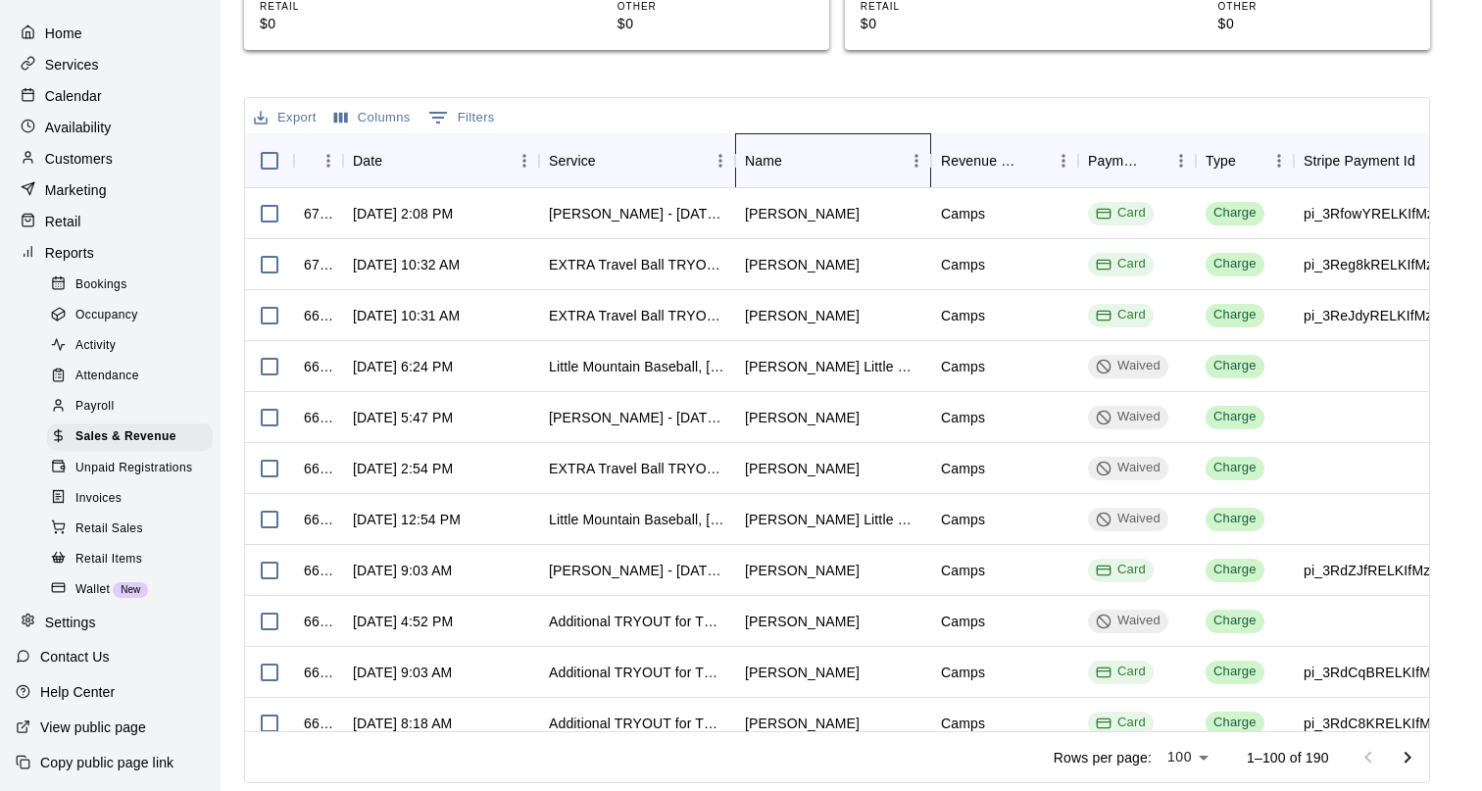
click at [769, 165] on div "Name" at bounding box center [763, 160] width 37 height 55
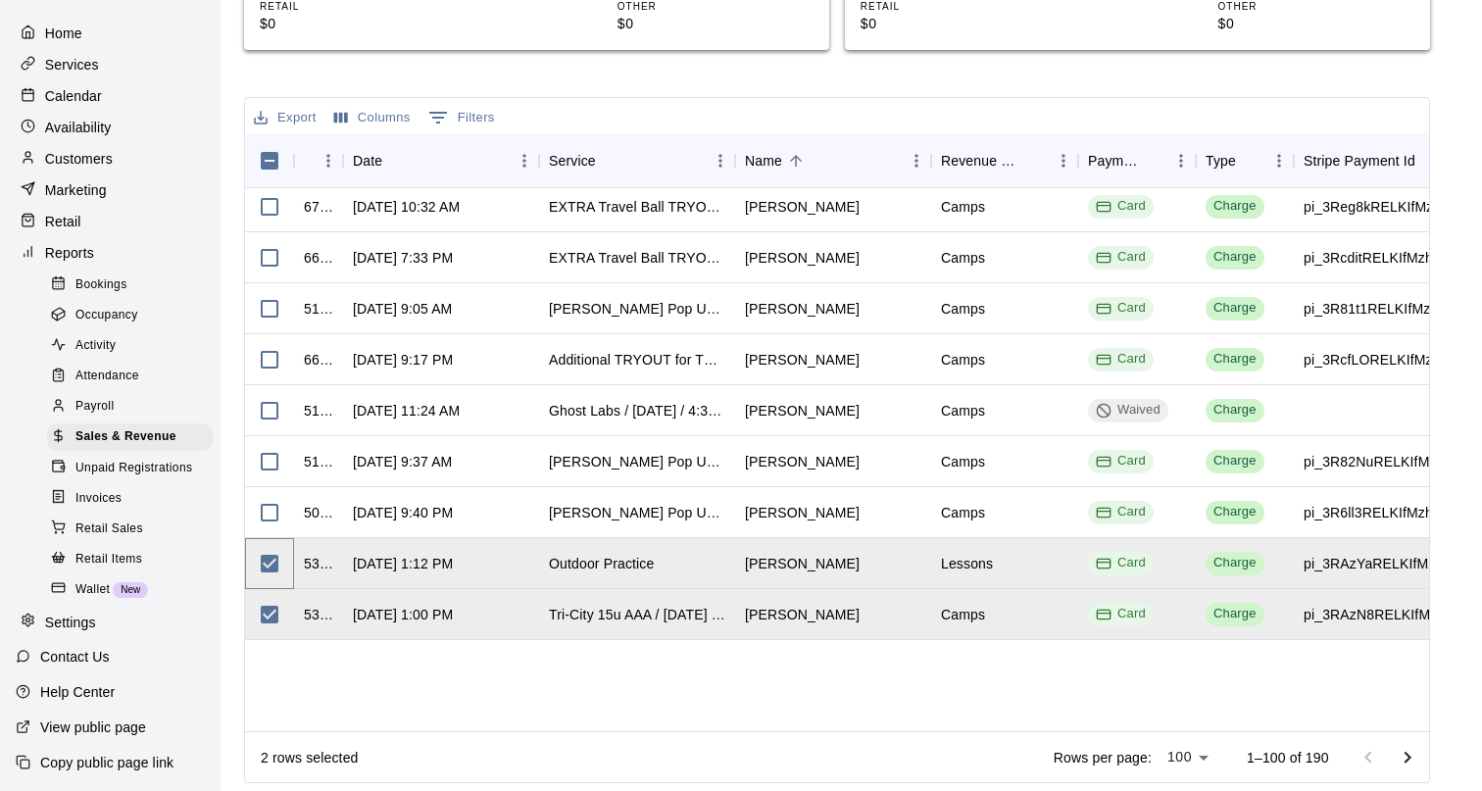
scroll to position [4553, 0]
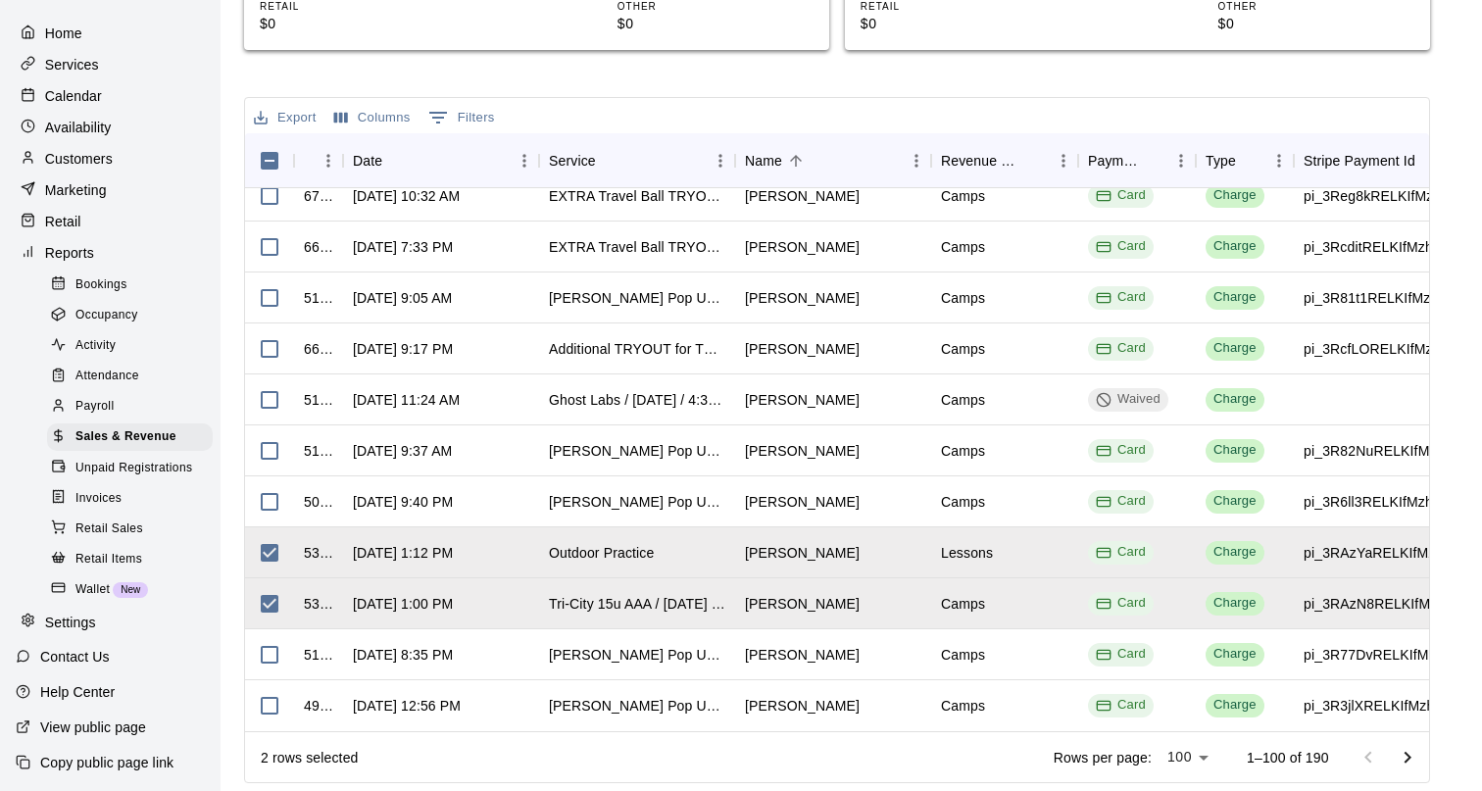
click at [287, 118] on button "Export" at bounding box center [285, 118] width 73 height 30
click at [344, 158] on li "Download as CSV" at bounding box center [324, 157] width 151 height 32
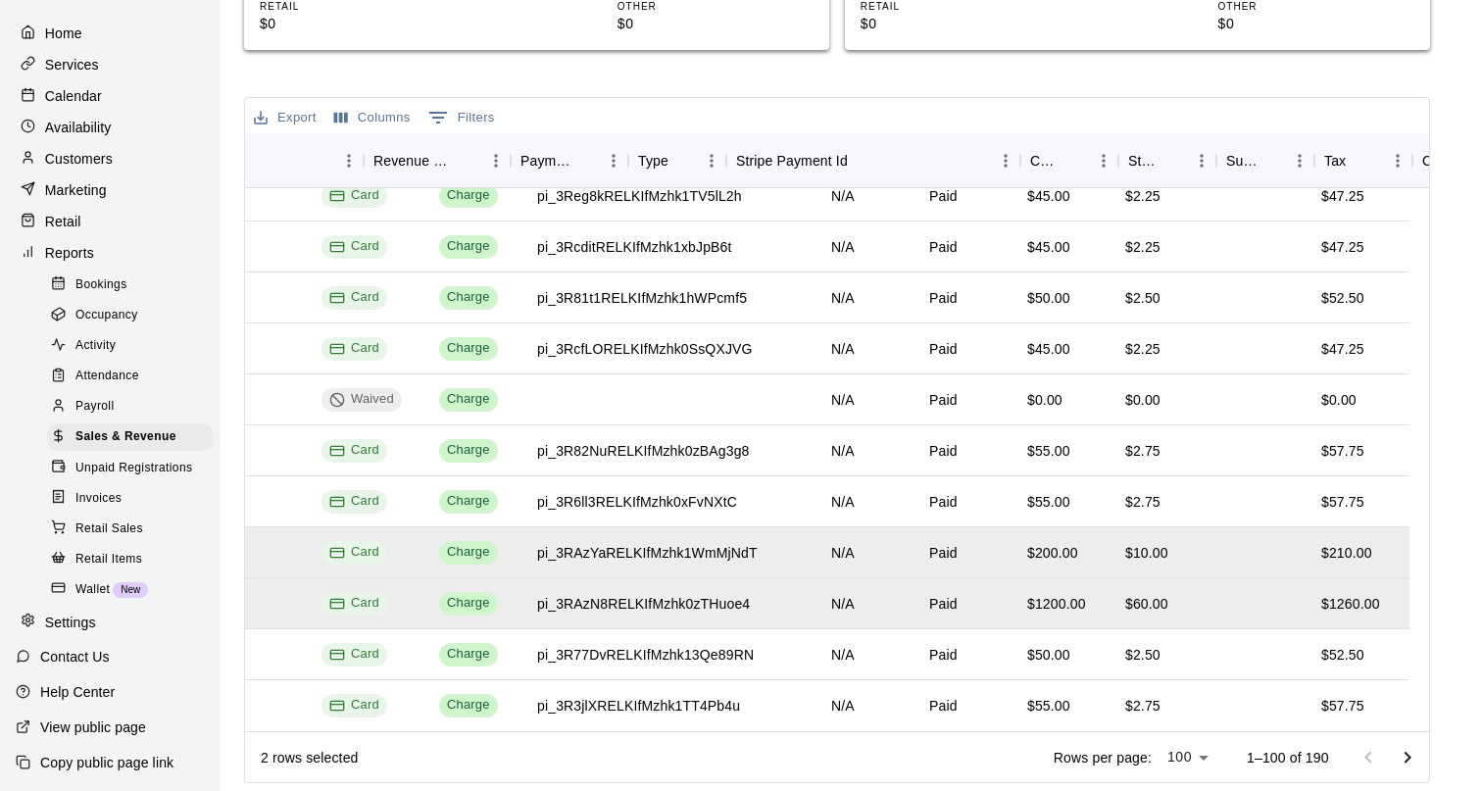
scroll to position [4553, 825]
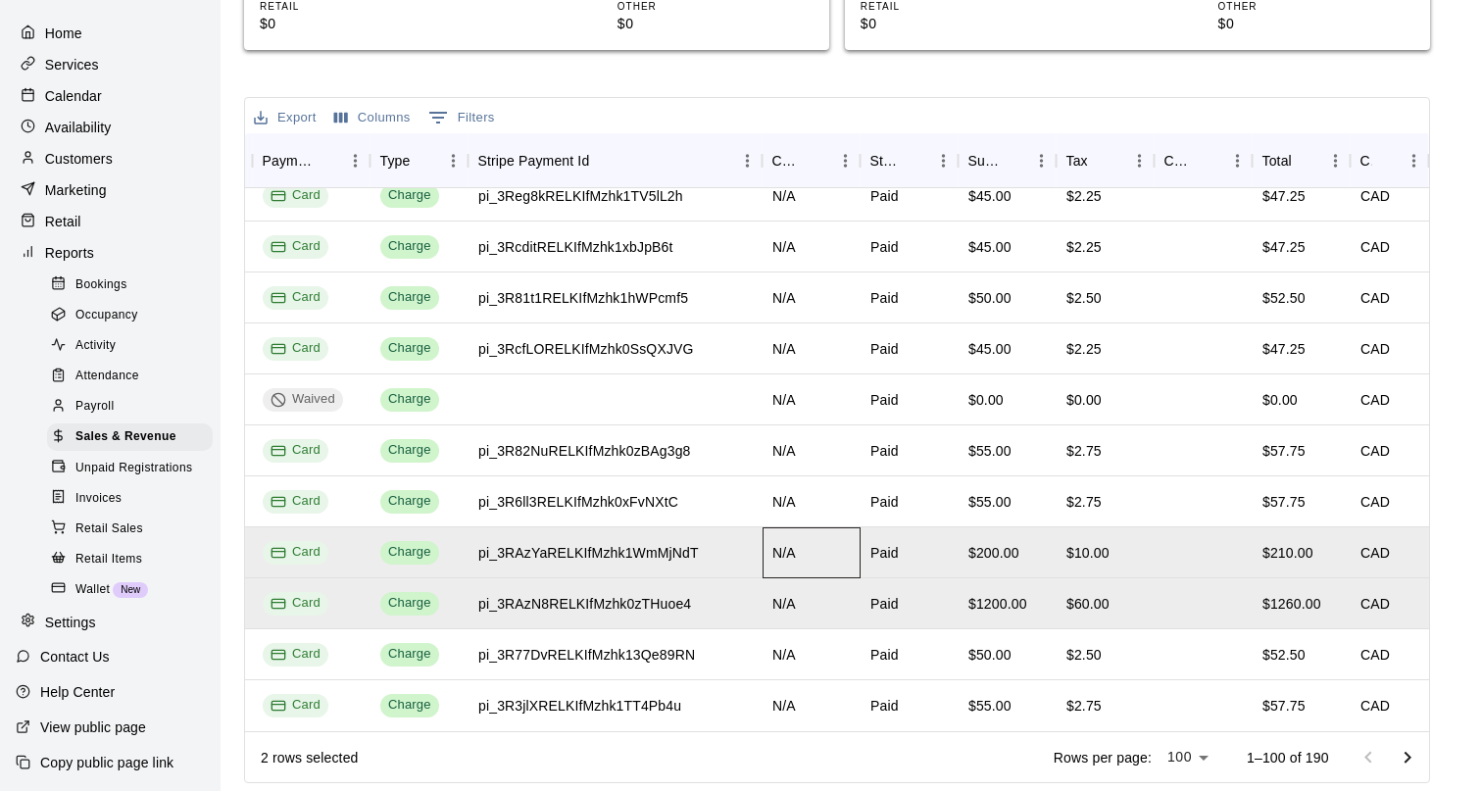
click at [844, 556] on div "N/A" at bounding box center [812, 552] width 98 height 51
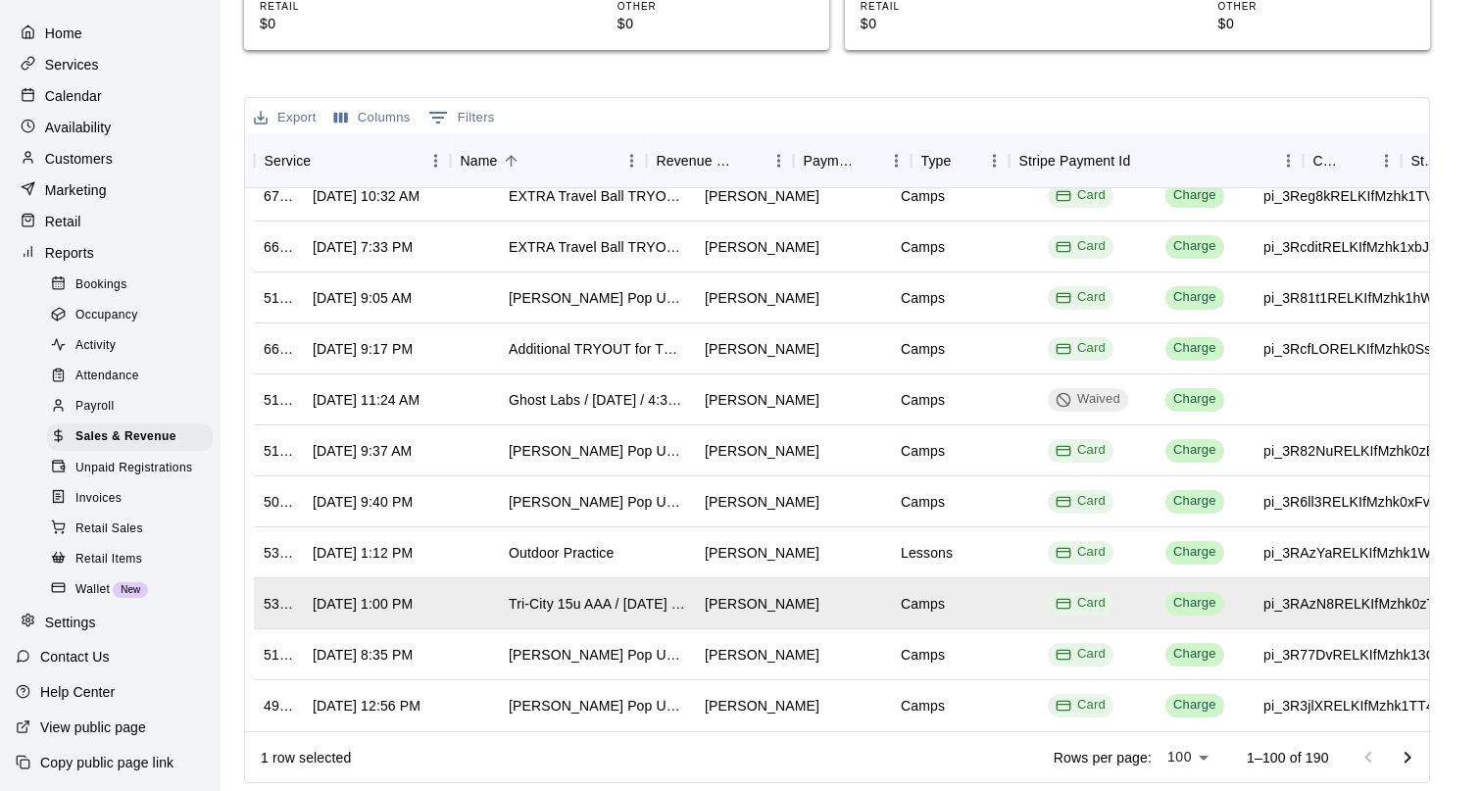
scroll to position [4553, 0]
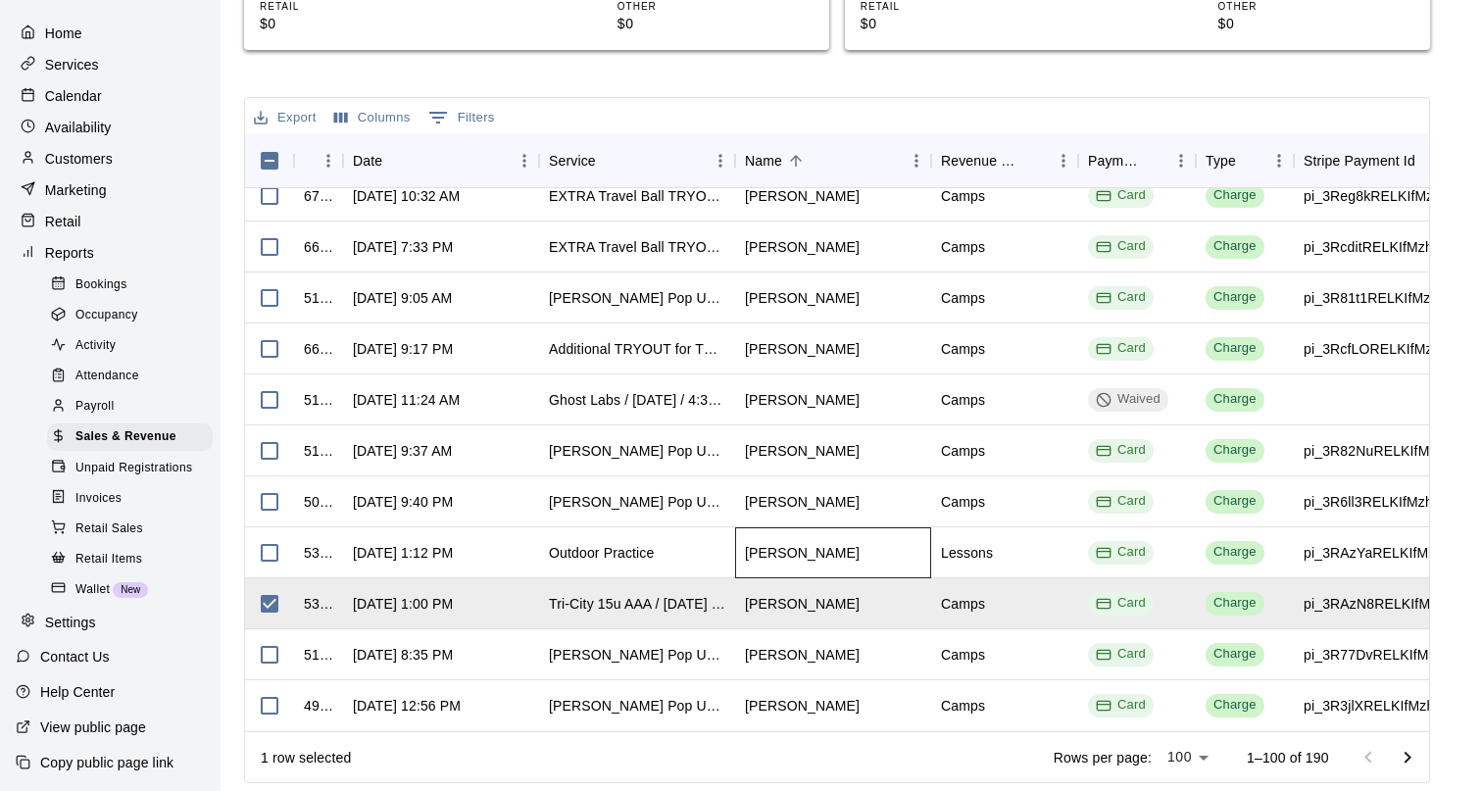
click at [747, 556] on div "[PERSON_NAME]" at bounding box center [802, 553] width 115 height 20
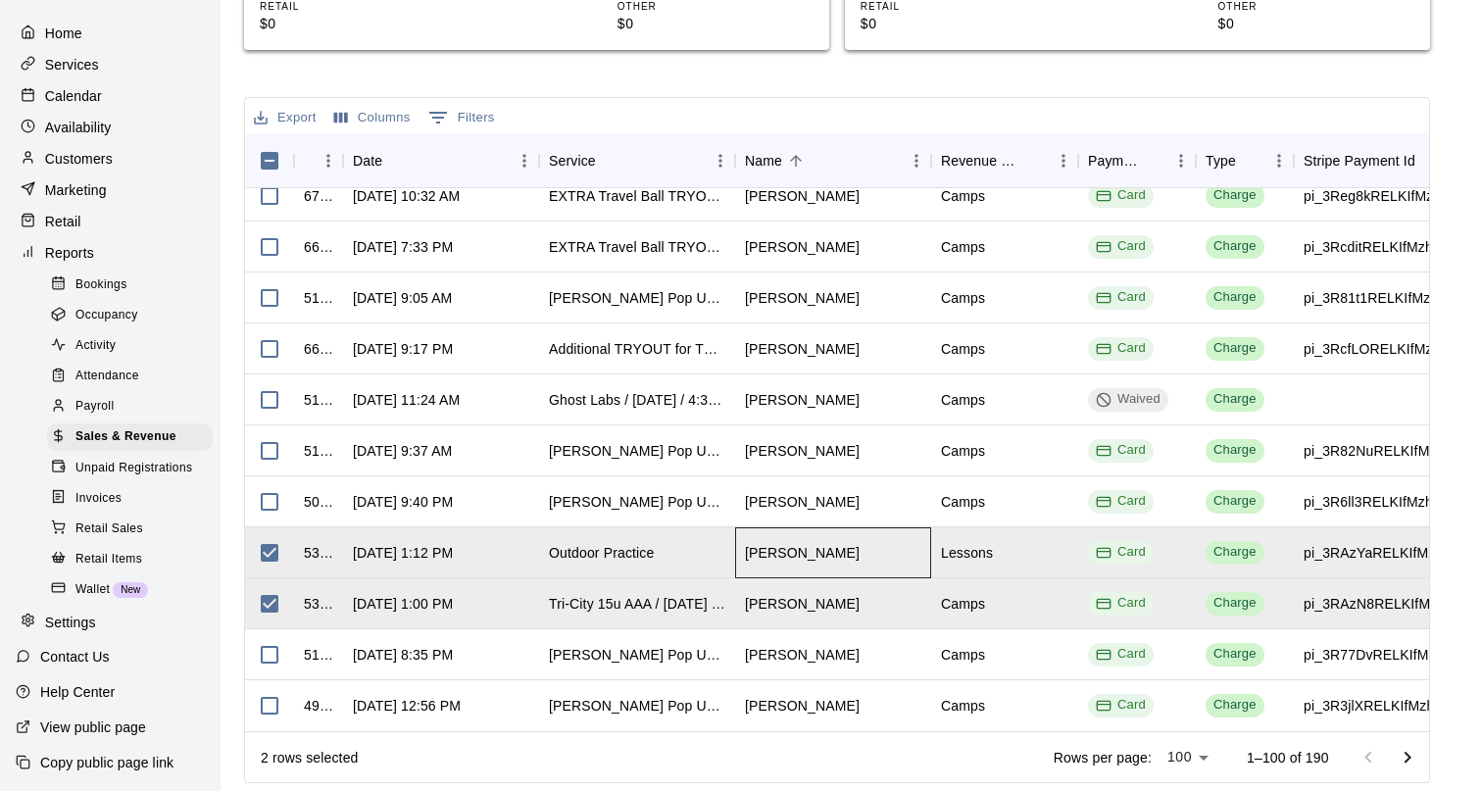
click at [806, 555] on div "[PERSON_NAME]" at bounding box center [802, 553] width 115 height 20
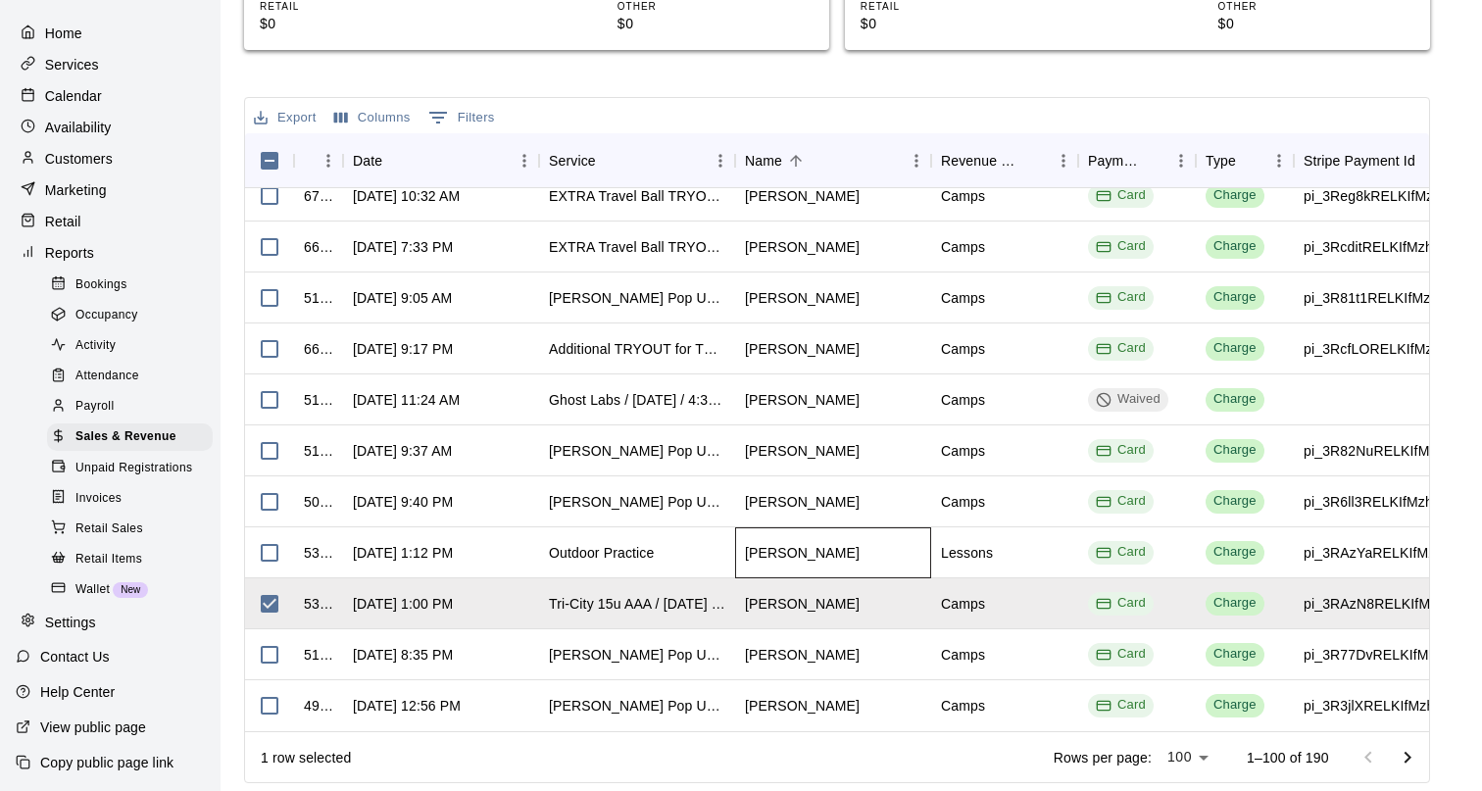
click at [806, 555] on div "[PERSON_NAME]" at bounding box center [802, 553] width 115 height 20
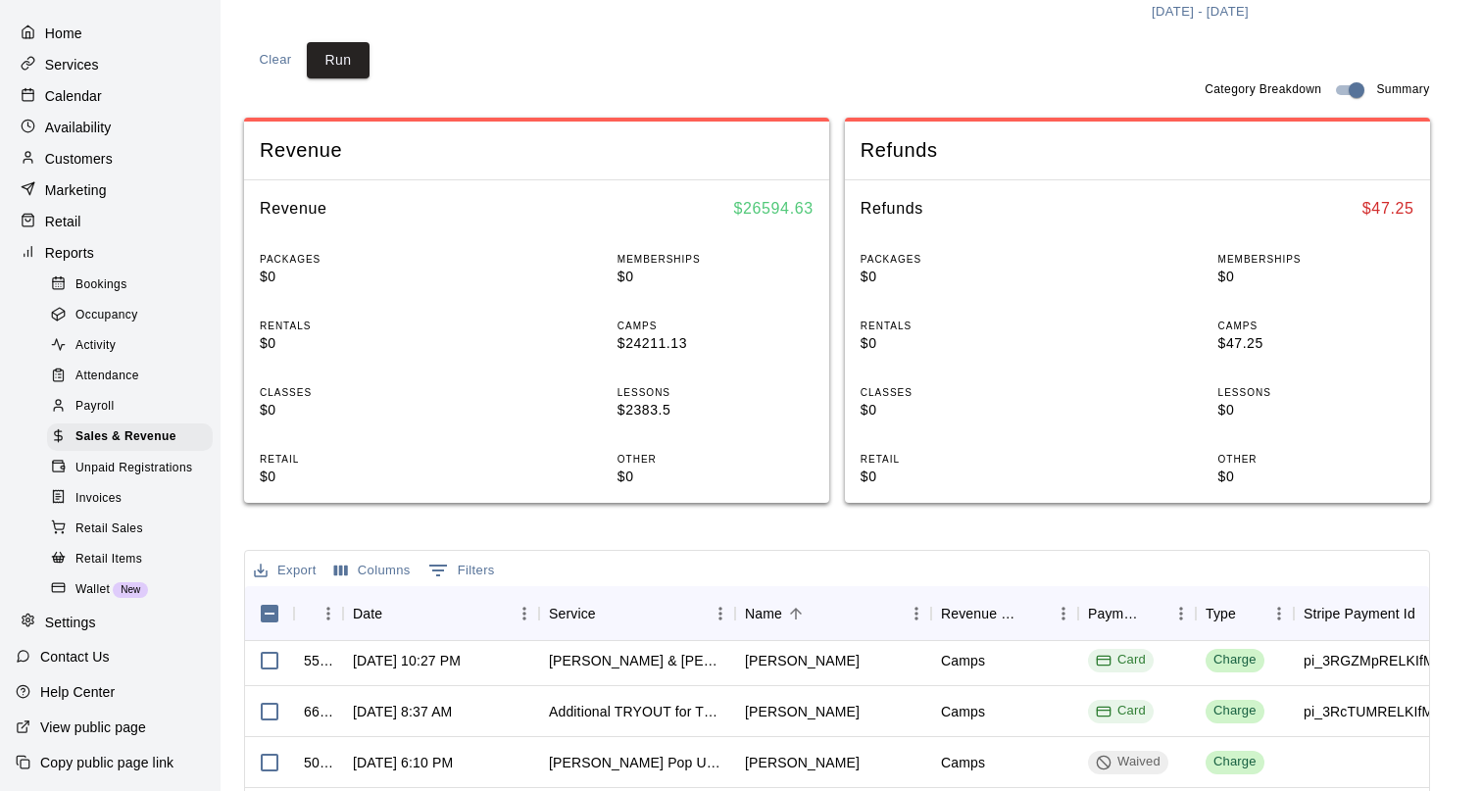
scroll to position [0, 0]
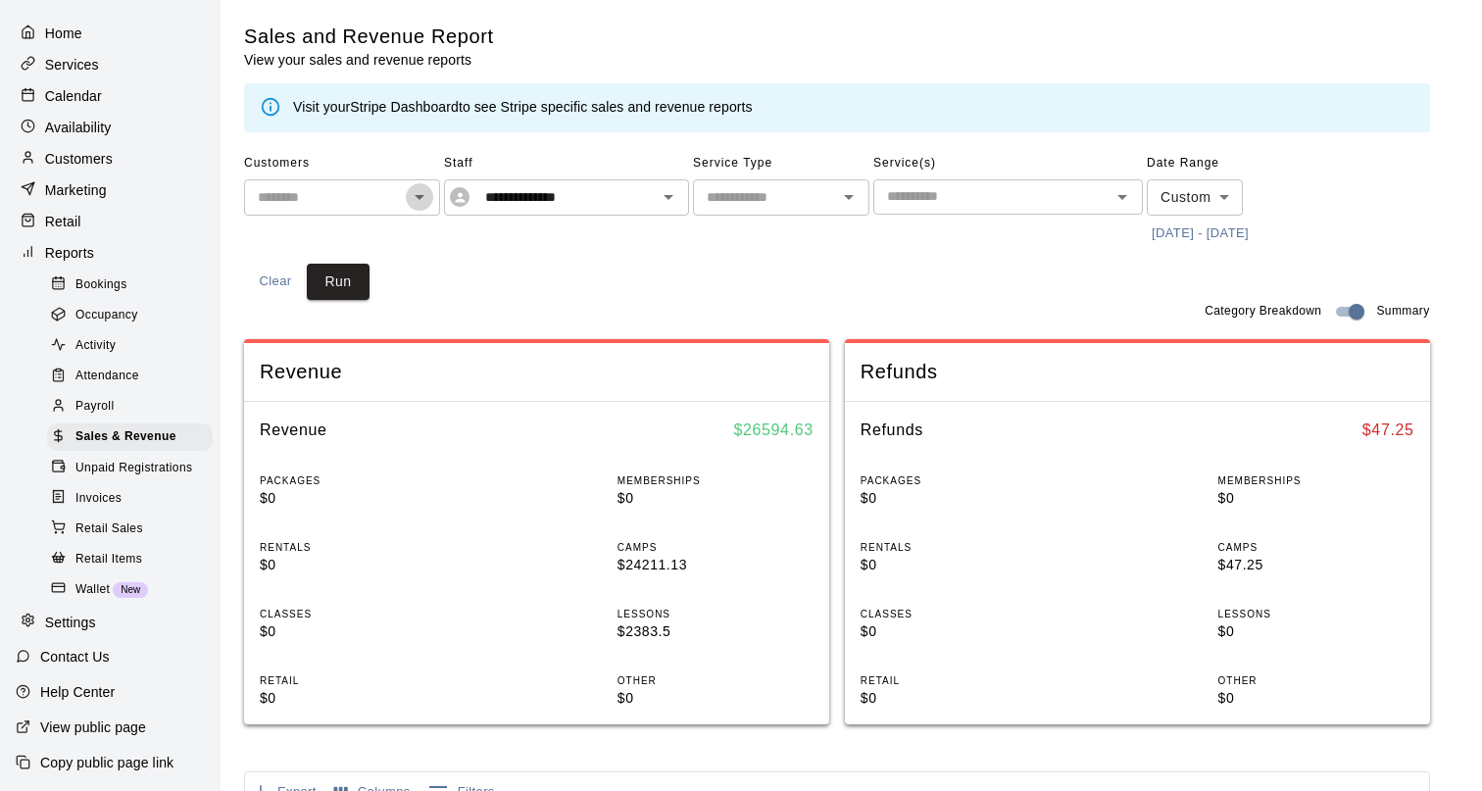
click at [417, 195] on icon "Open" at bounding box center [420, 197] width 10 height 5
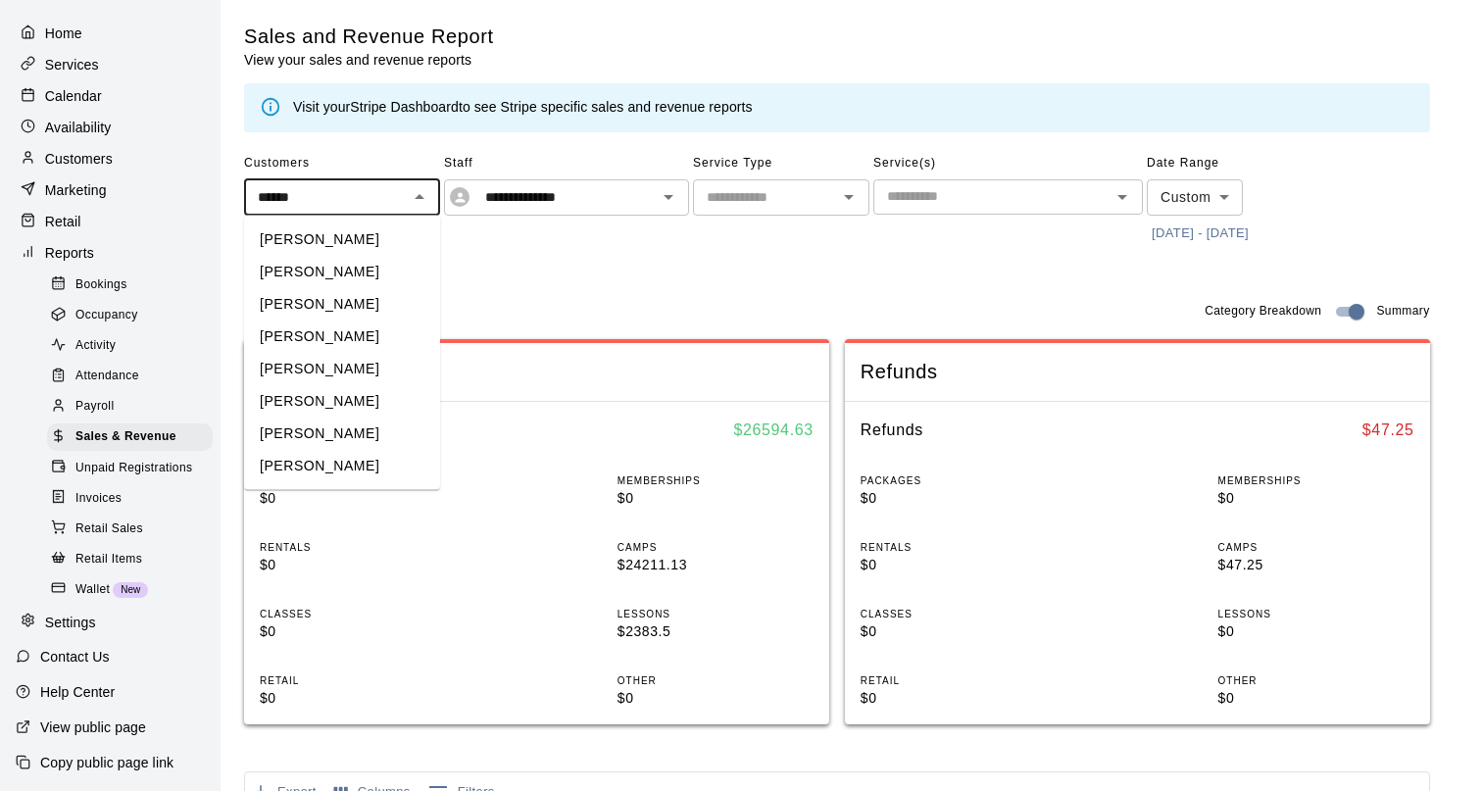
click at [372, 268] on li "[PERSON_NAME]" at bounding box center [342, 272] width 196 height 32
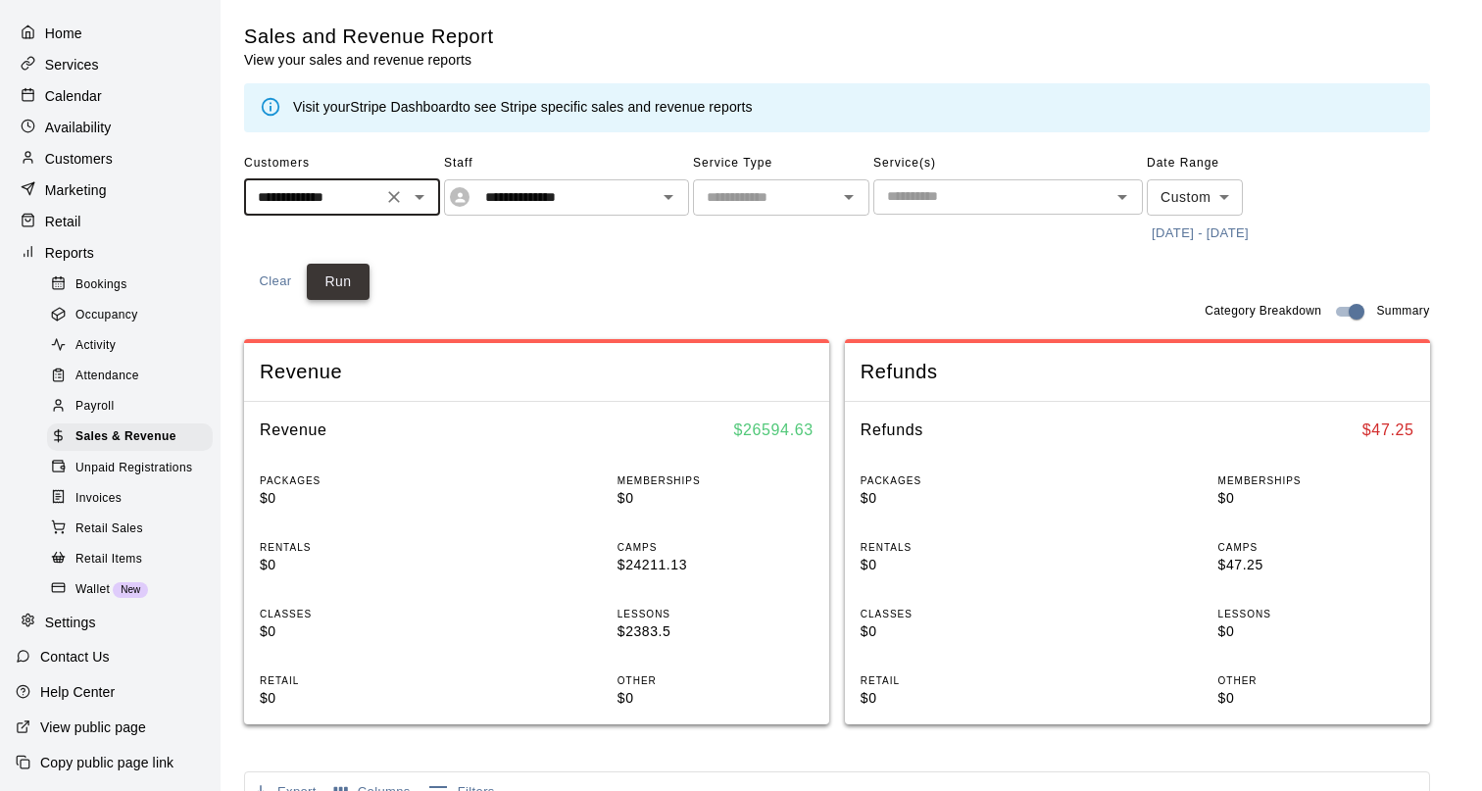
click at [351, 280] on button "Run" at bounding box center [338, 282] width 63 height 36
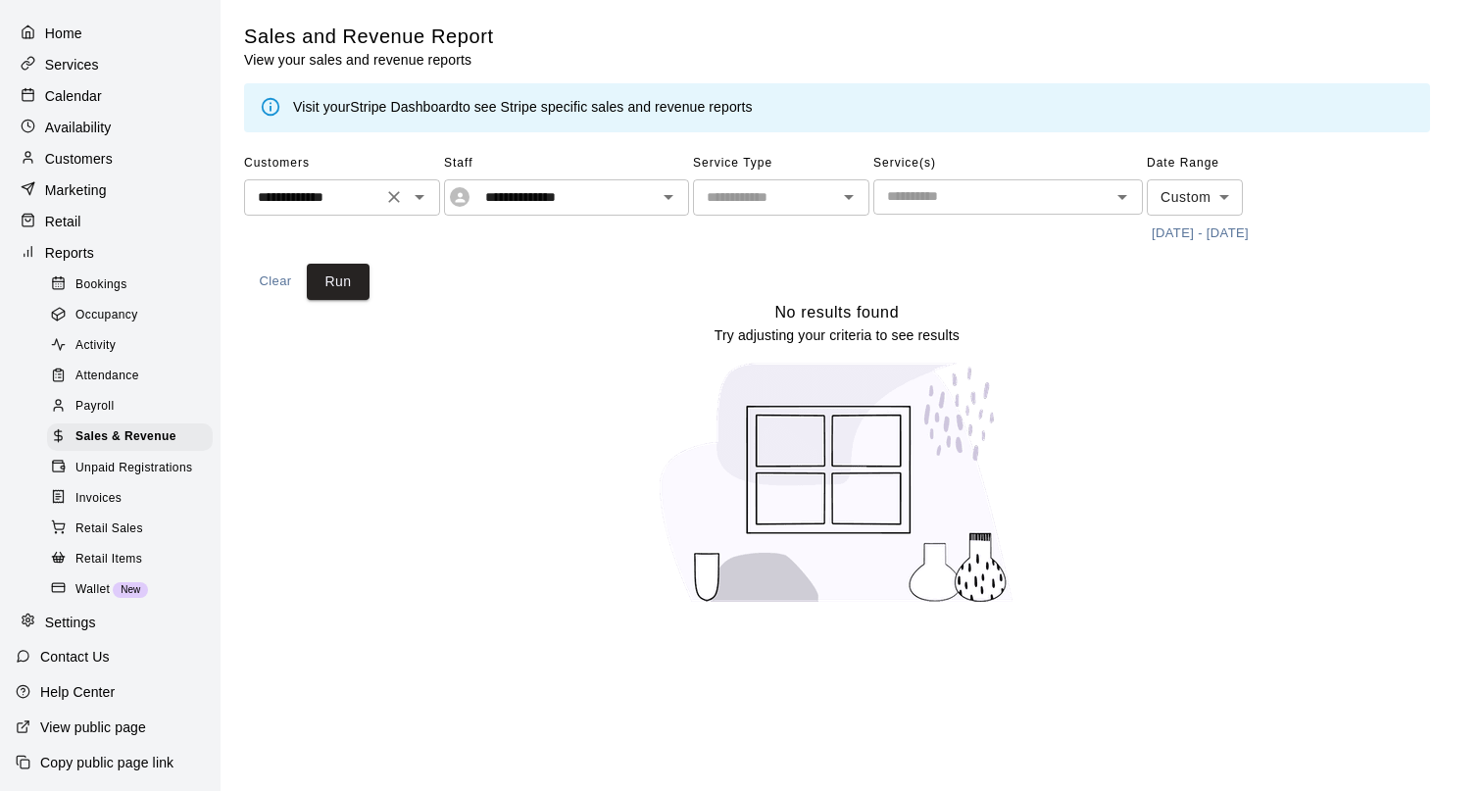
click at [421, 197] on icon "Open" at bounding box center [420, 197] width 24 height 24
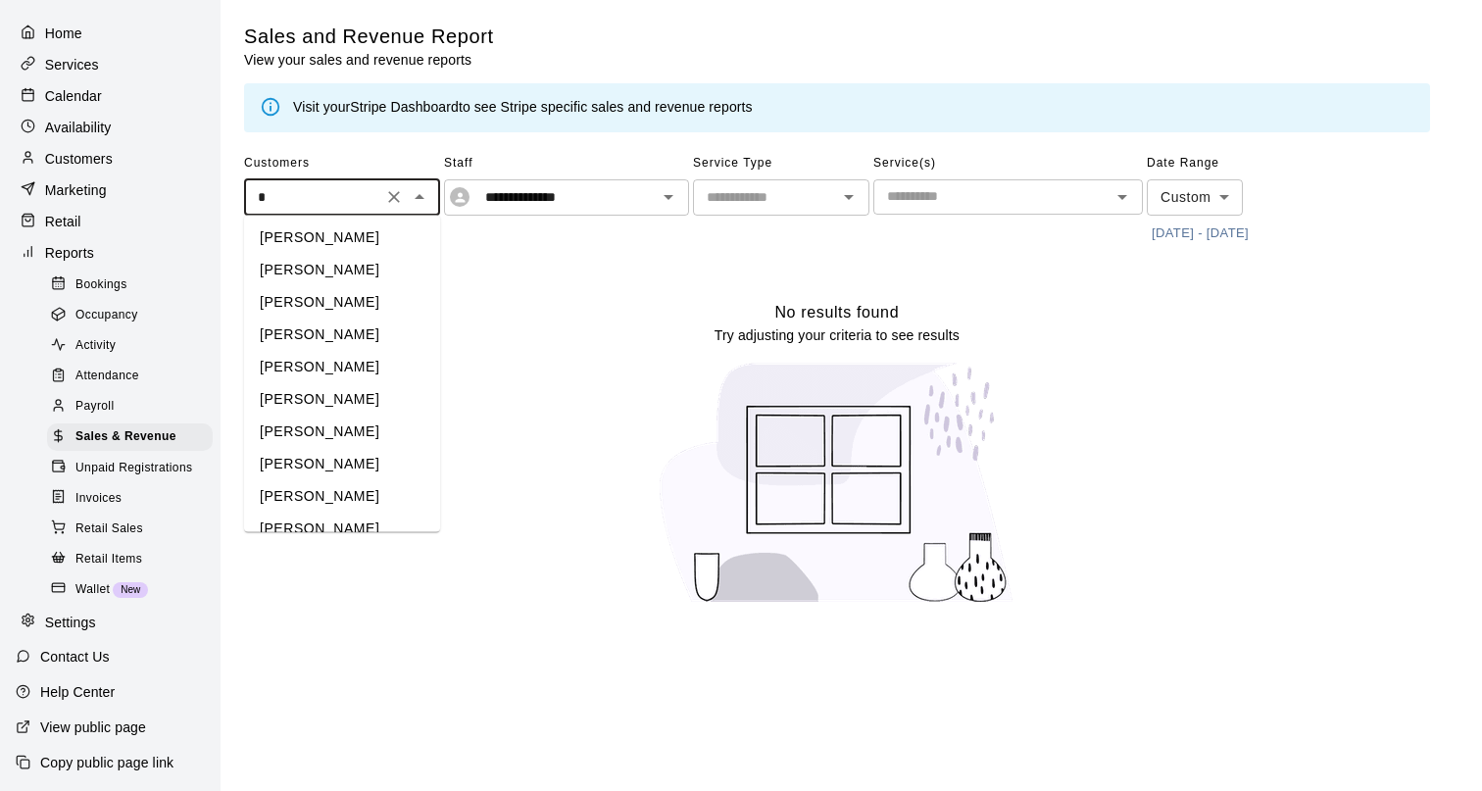
scroll to position [433, 0]
click at [375, 364] on li "[PERSON_NAME]" at bounding box center [342, 369] width 196 height 32
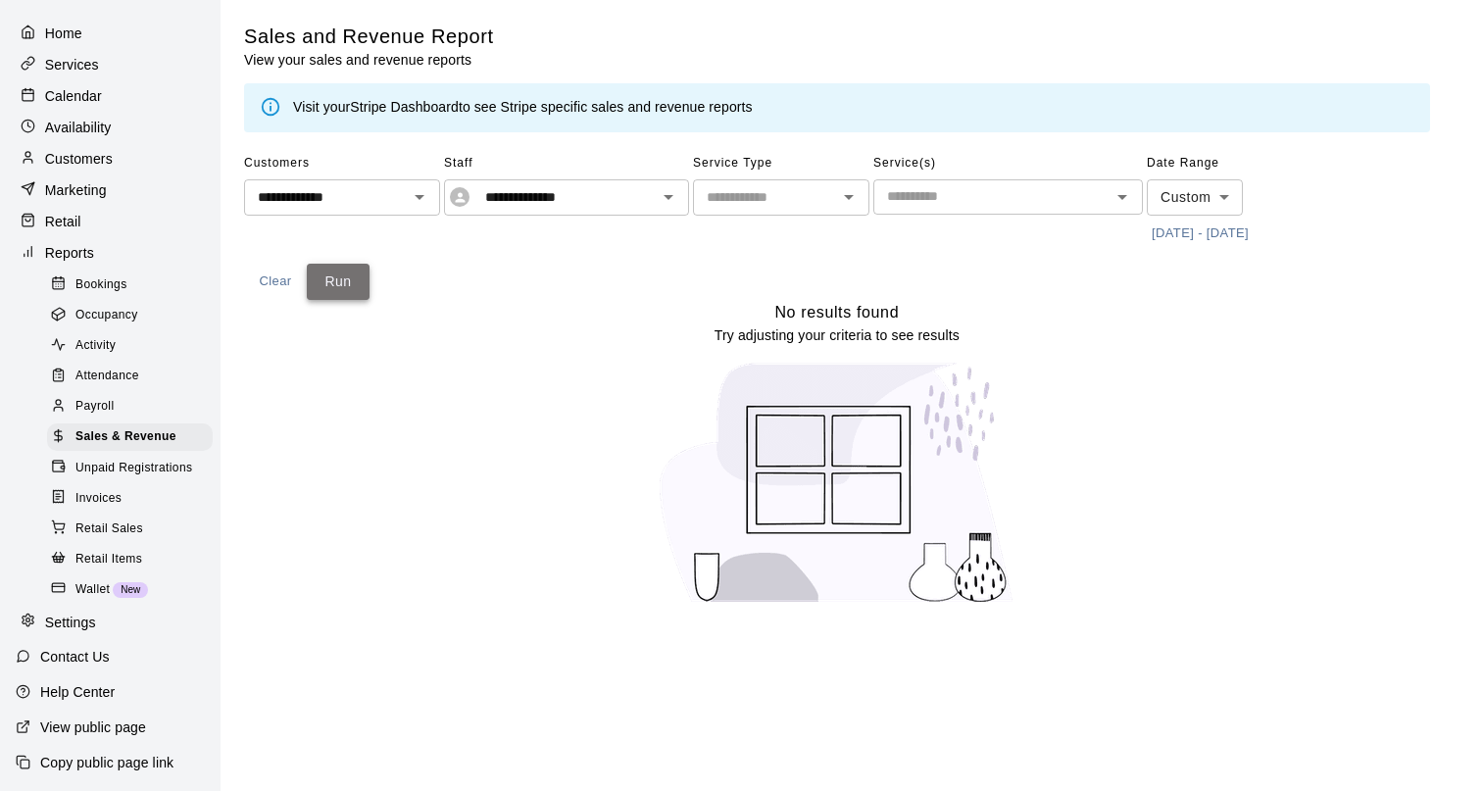
click at [343, 279] on button "Run" at bounding box center [338, 282] width 63 height 36
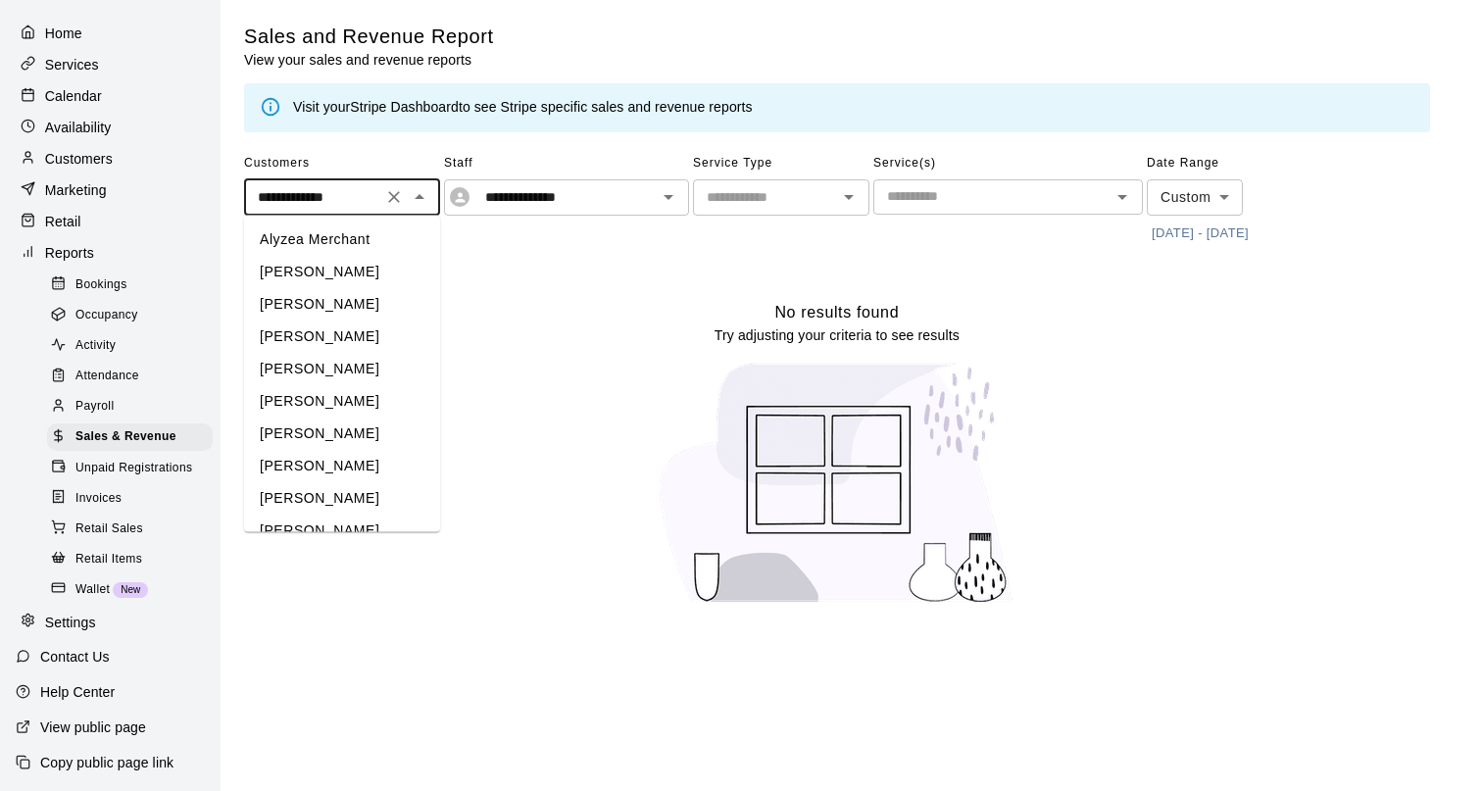
click at [356, 198] on input "**********" at bounding box center [313, 197] width 126 height 25
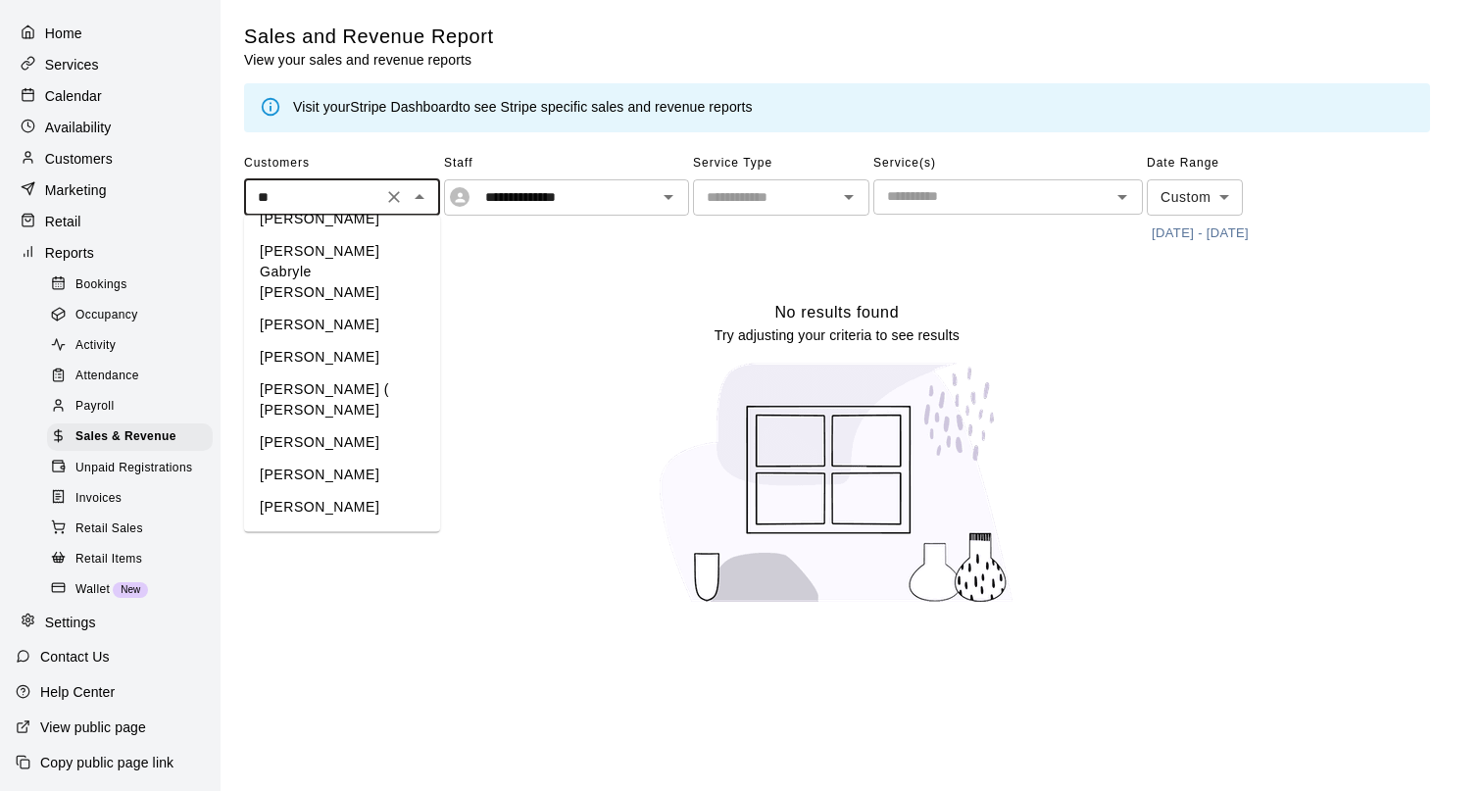
scroll to position [0, 0]
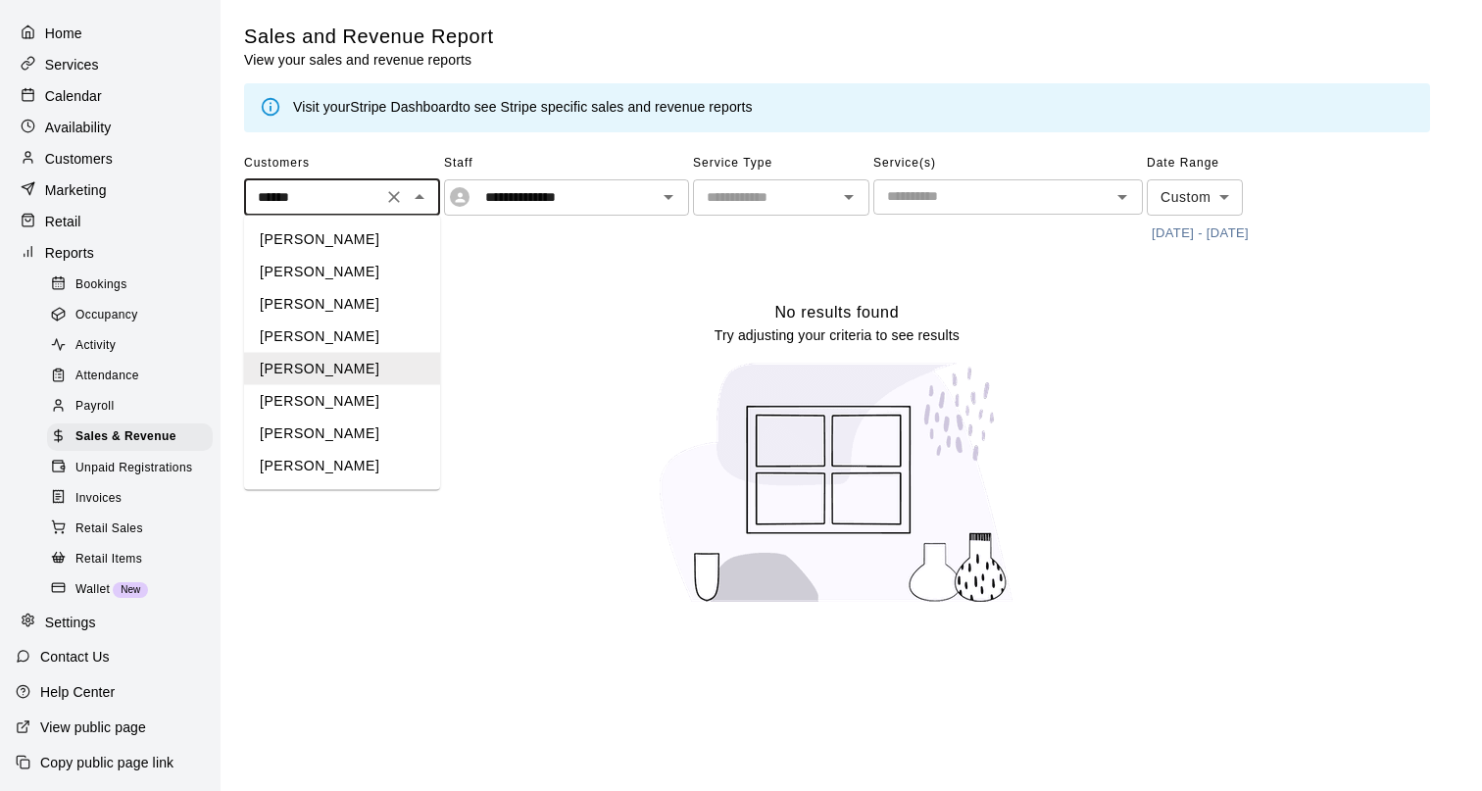
click at [364, 435] on li "[PERSON_NAME]" at bounding box center [342, 434] width 196 height 32
type input "**********"
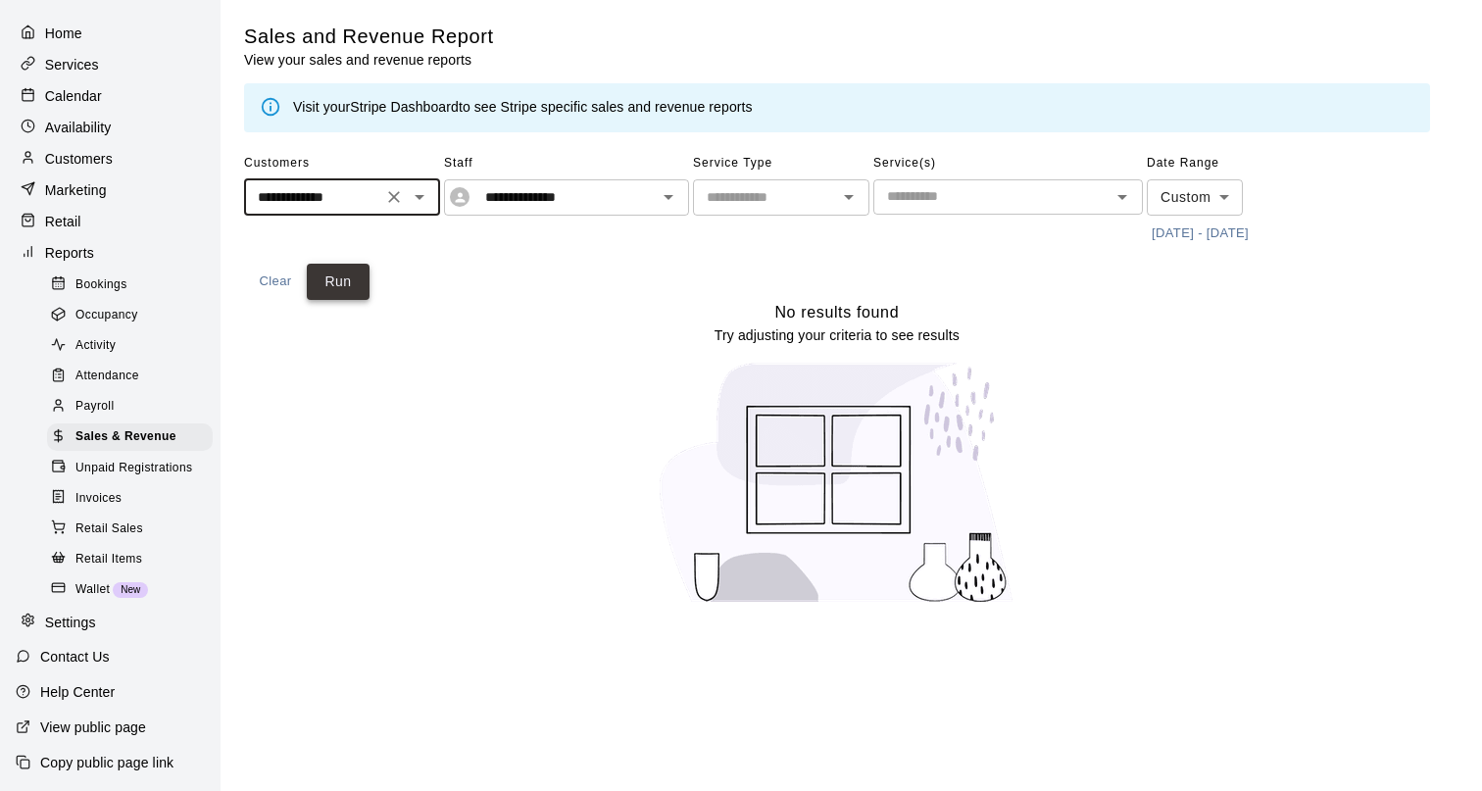
click at [345, 277] on button "Run" at bounding box center [338, 282] width 63 height 36
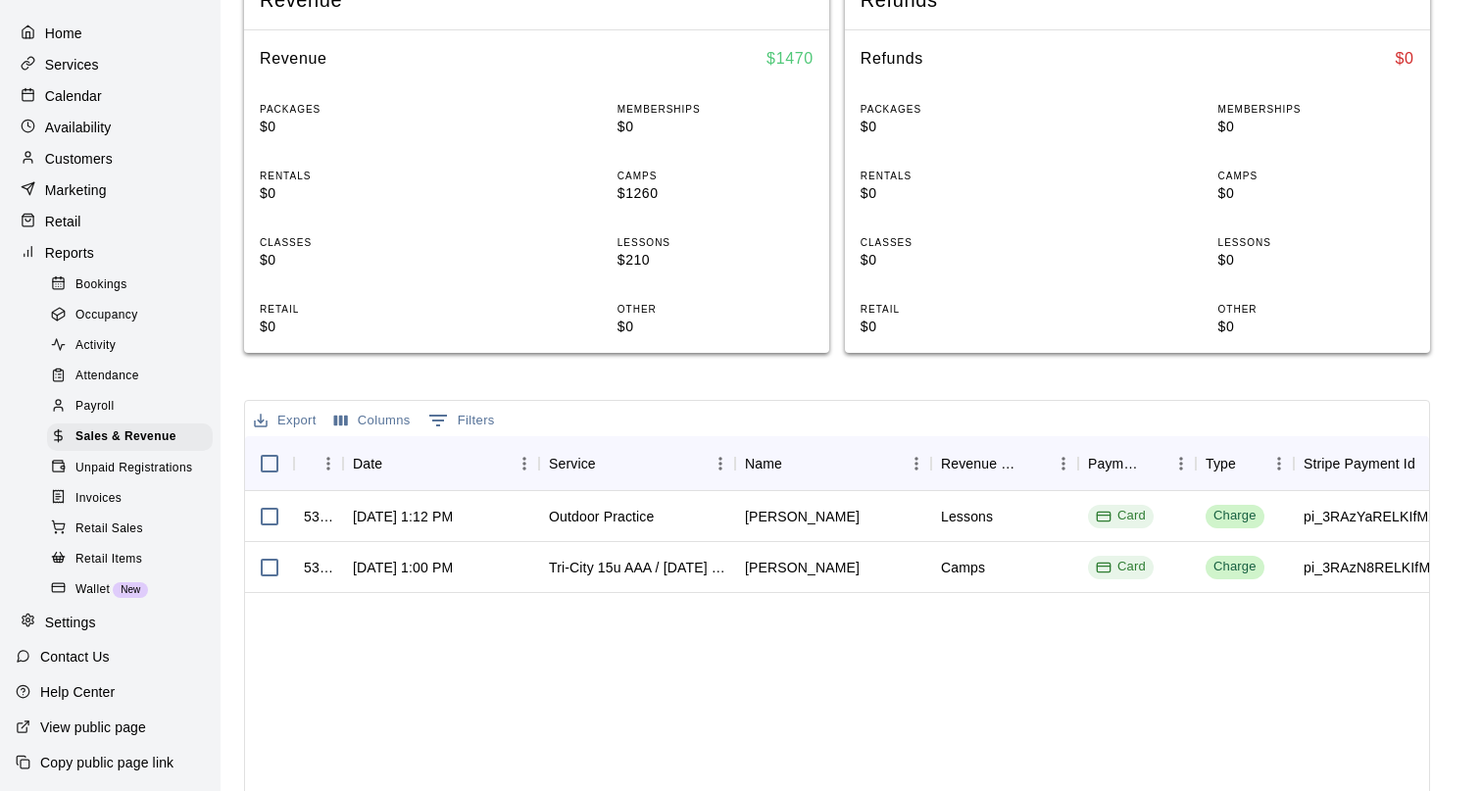
scroll to position [360, 0]
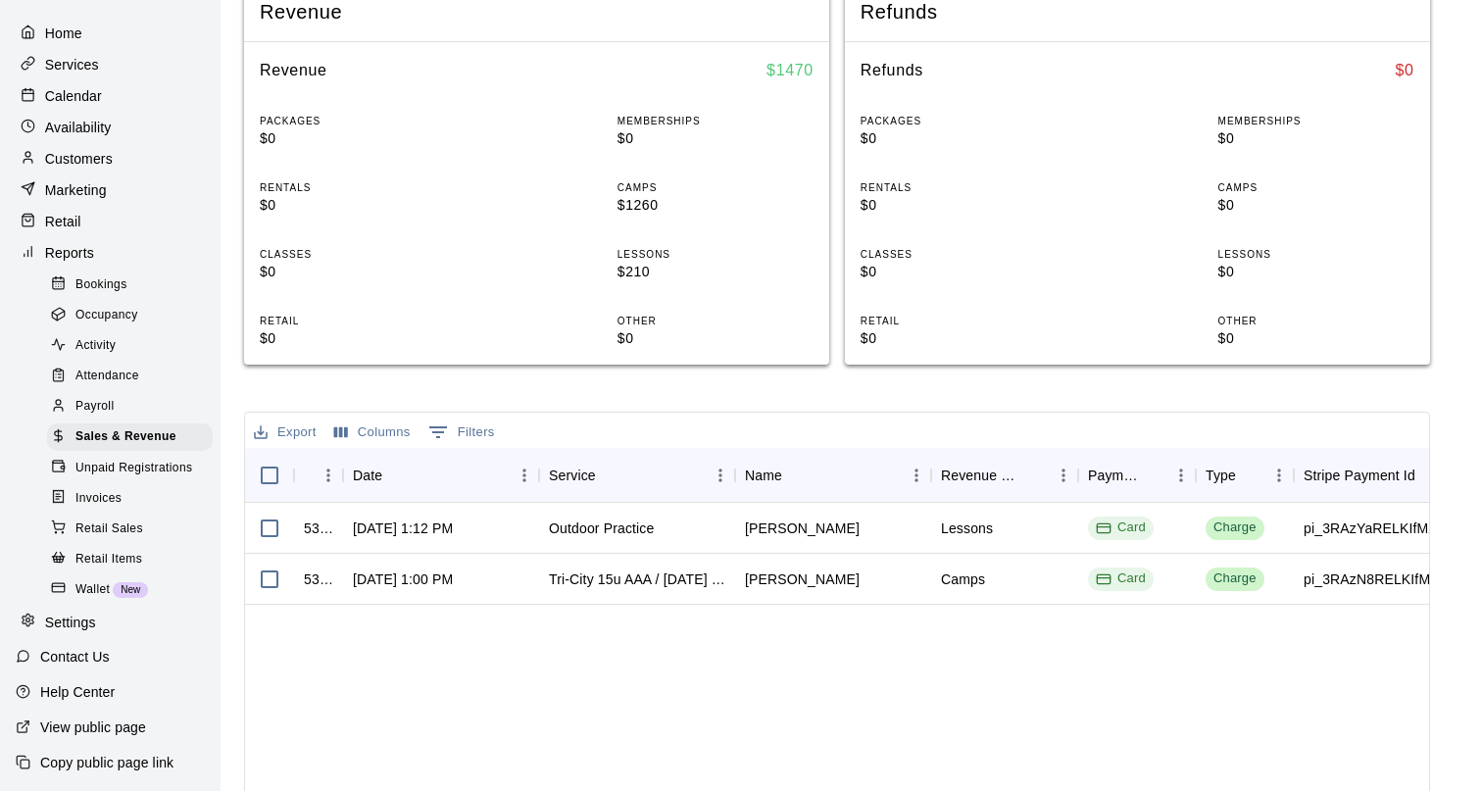
click at [108, 163] on p "Customers" at bounding box center [79, 159] width 68 height 20
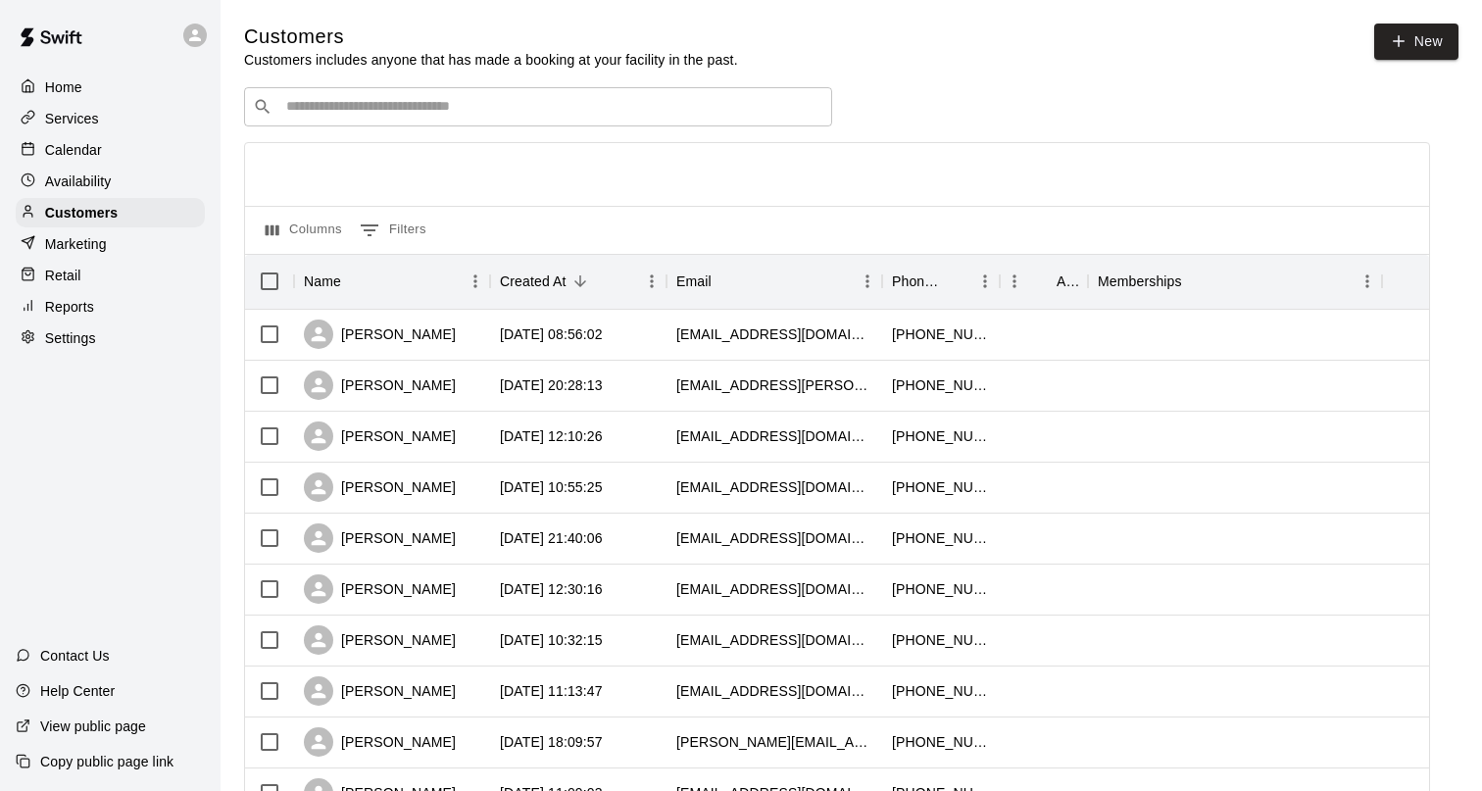
click at [433, 111] on input "Search customers by name or email" at bounding box center [551, 107] width 543 height 20
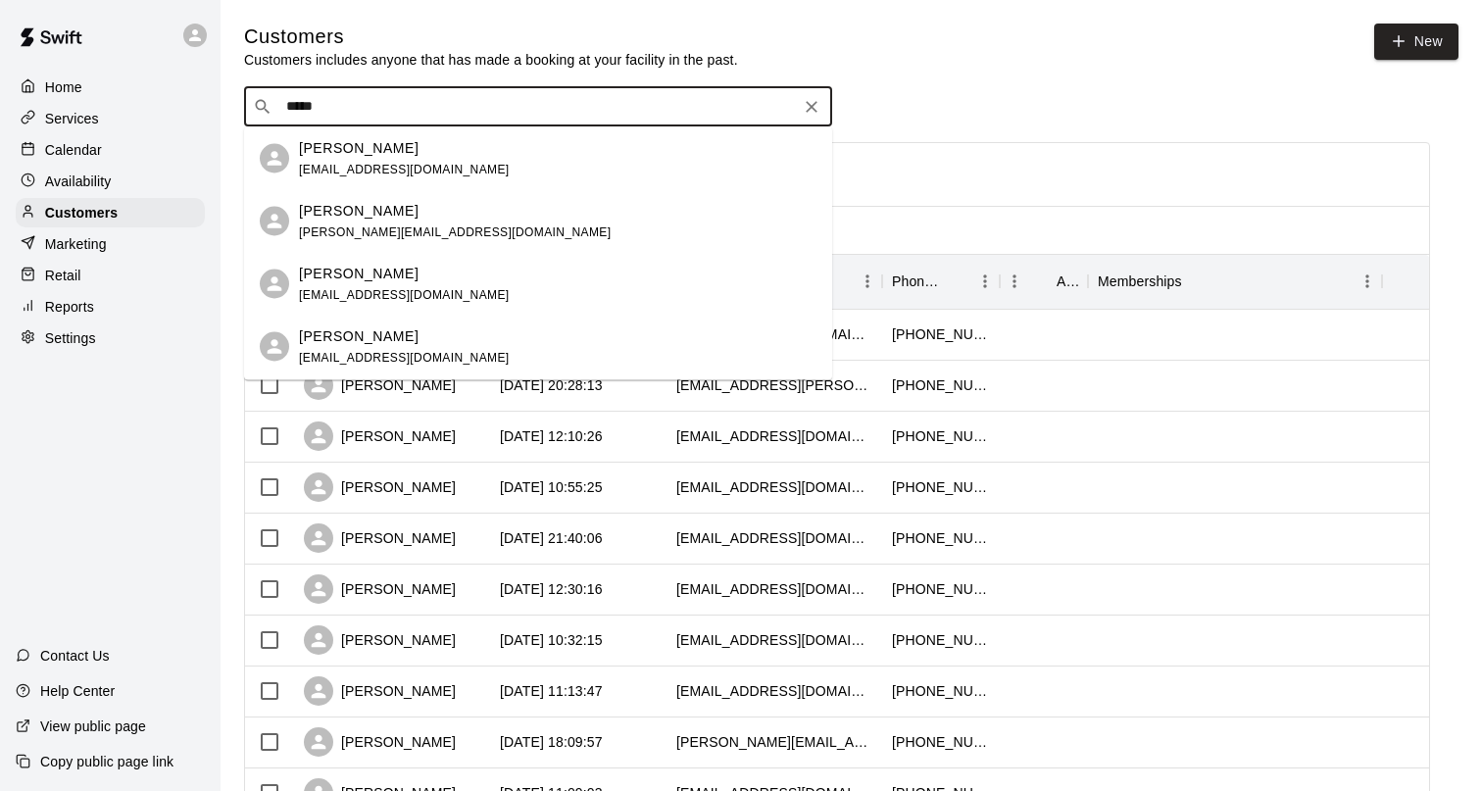
type input "******"
click at [464, 279] on div "Justin Hamade justhamade@gmail.com" at bounding box center [557, 282] width 517 height 42
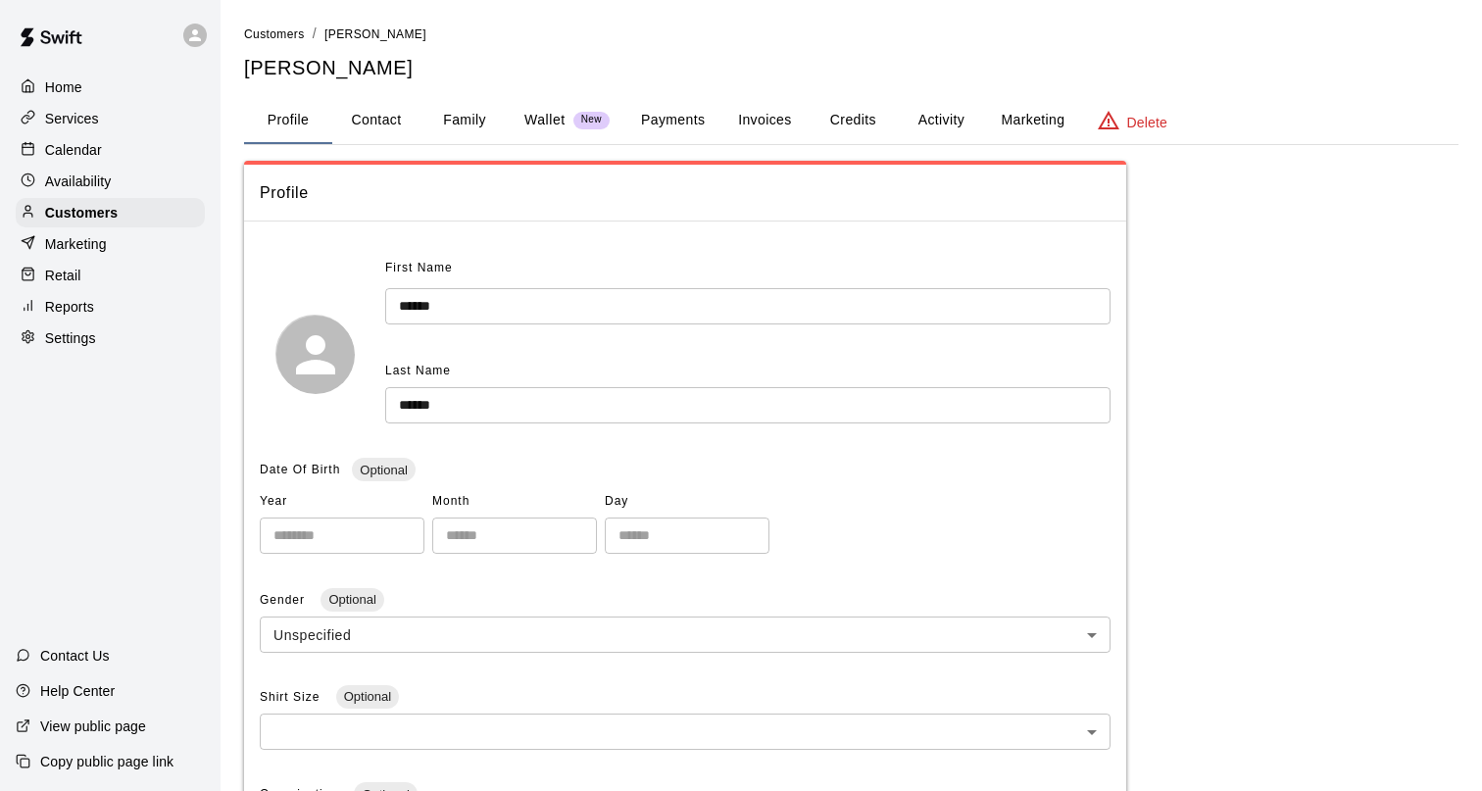
click at [761, 125] on button "Invoices" at bounding box center [764, 120] width 88 height 47
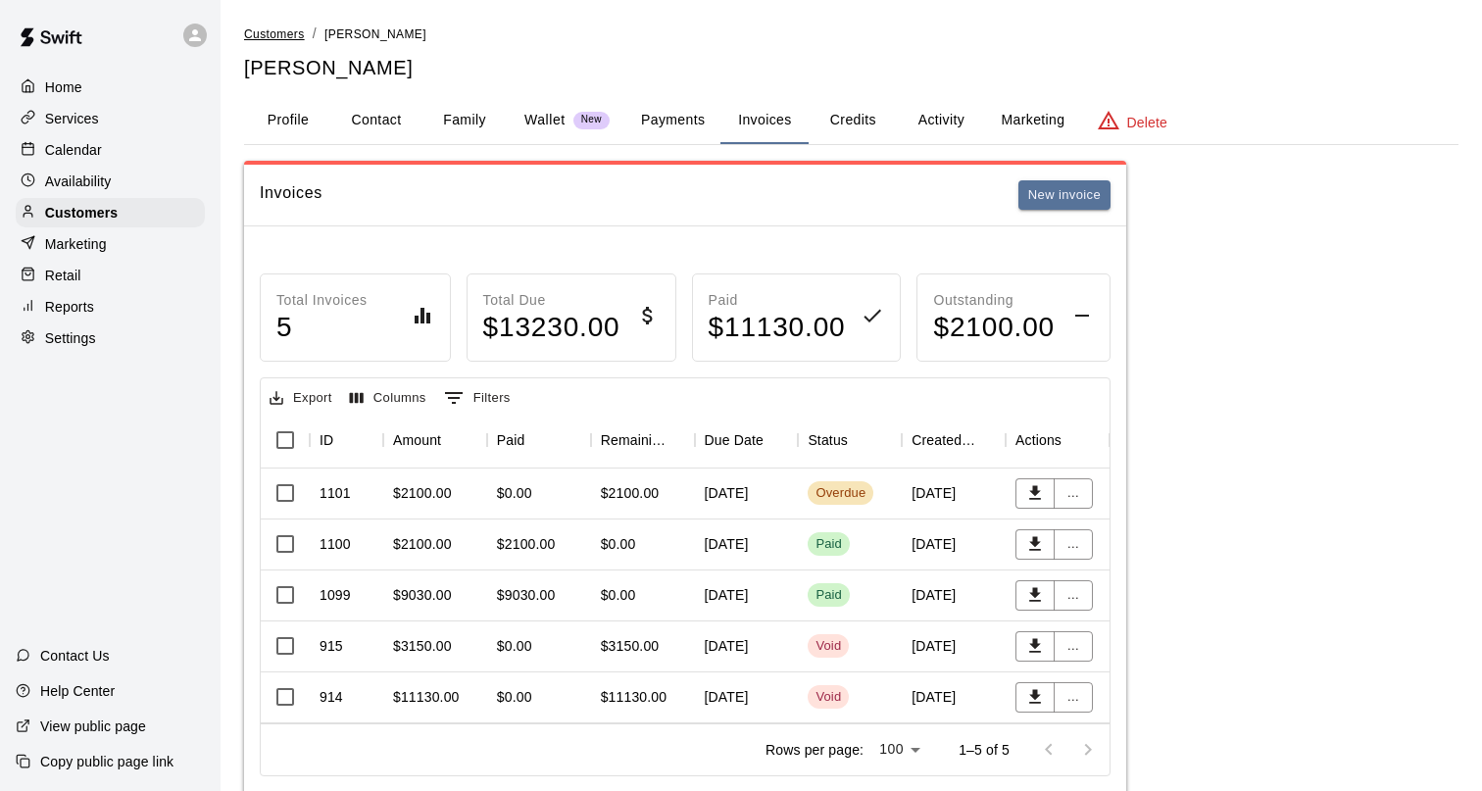
click at [276, 38] on span "Customers" at bounding box center [274, 34] width 61 height 14
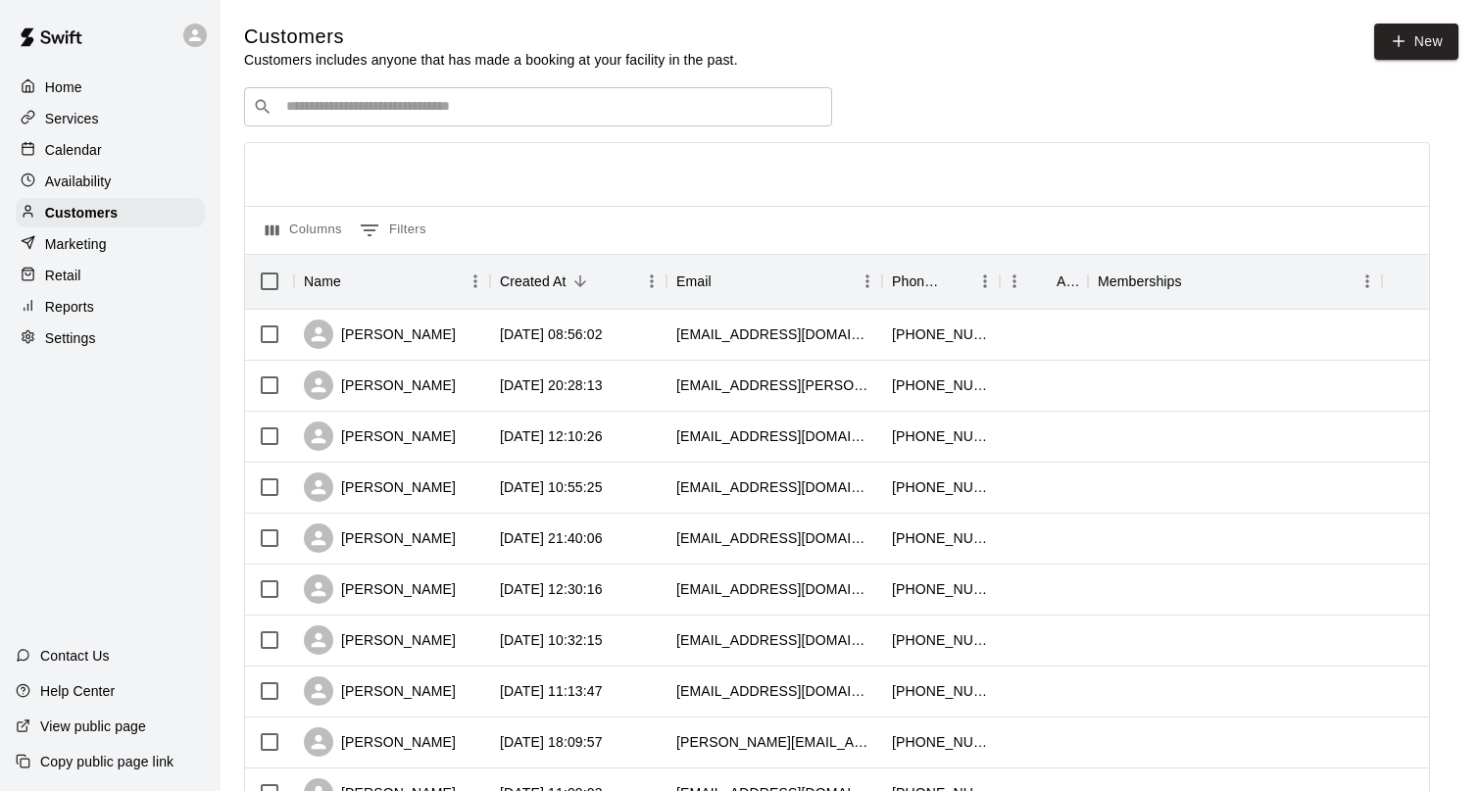
click at [386, 112] on input "Search customers by name or email" at bounding box center [551, 107] width 543 height 20
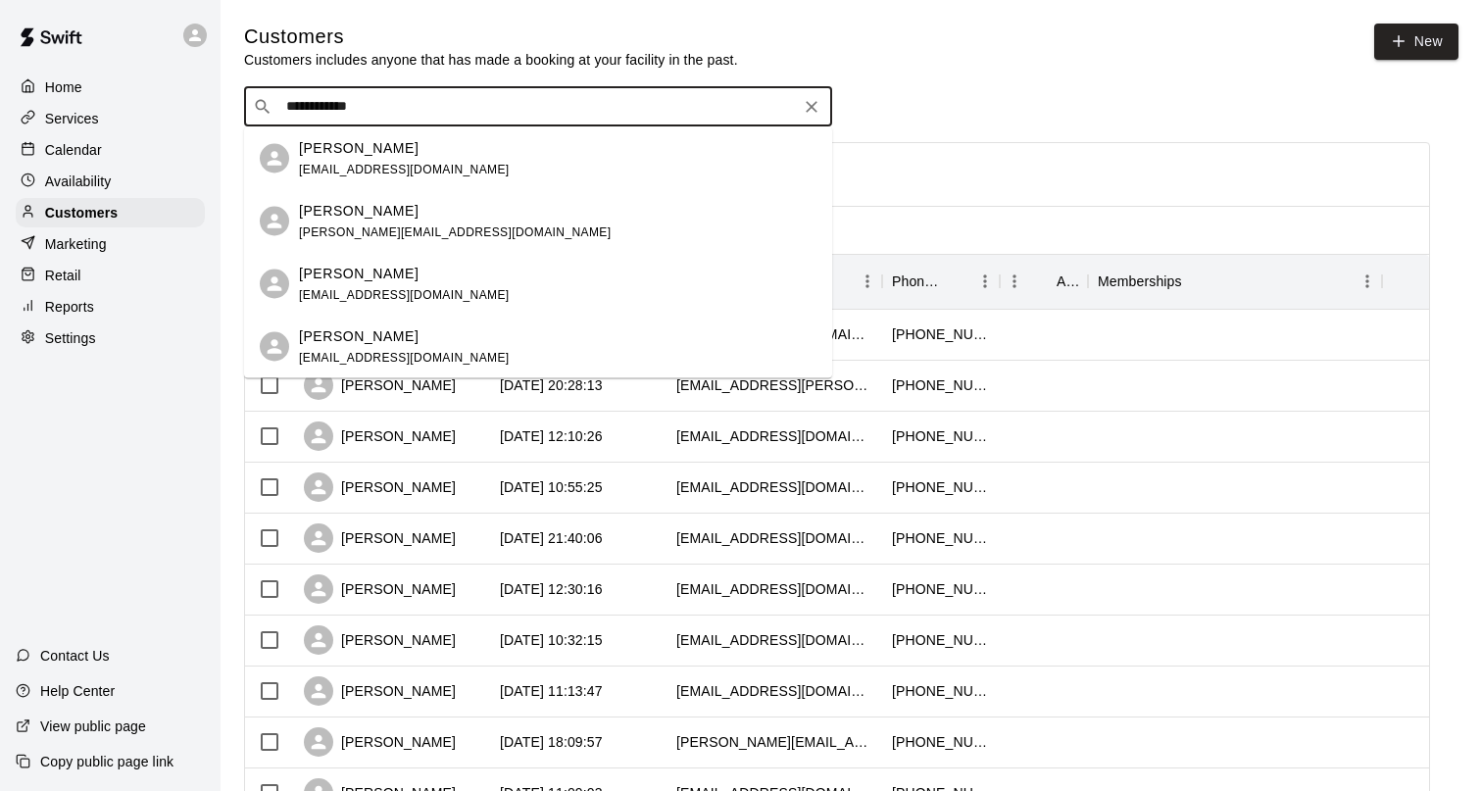
type input "**********"
click at [387, 216] on p "[PERSON_NAME]" at bounding box center [359, 210] width 120 height 21
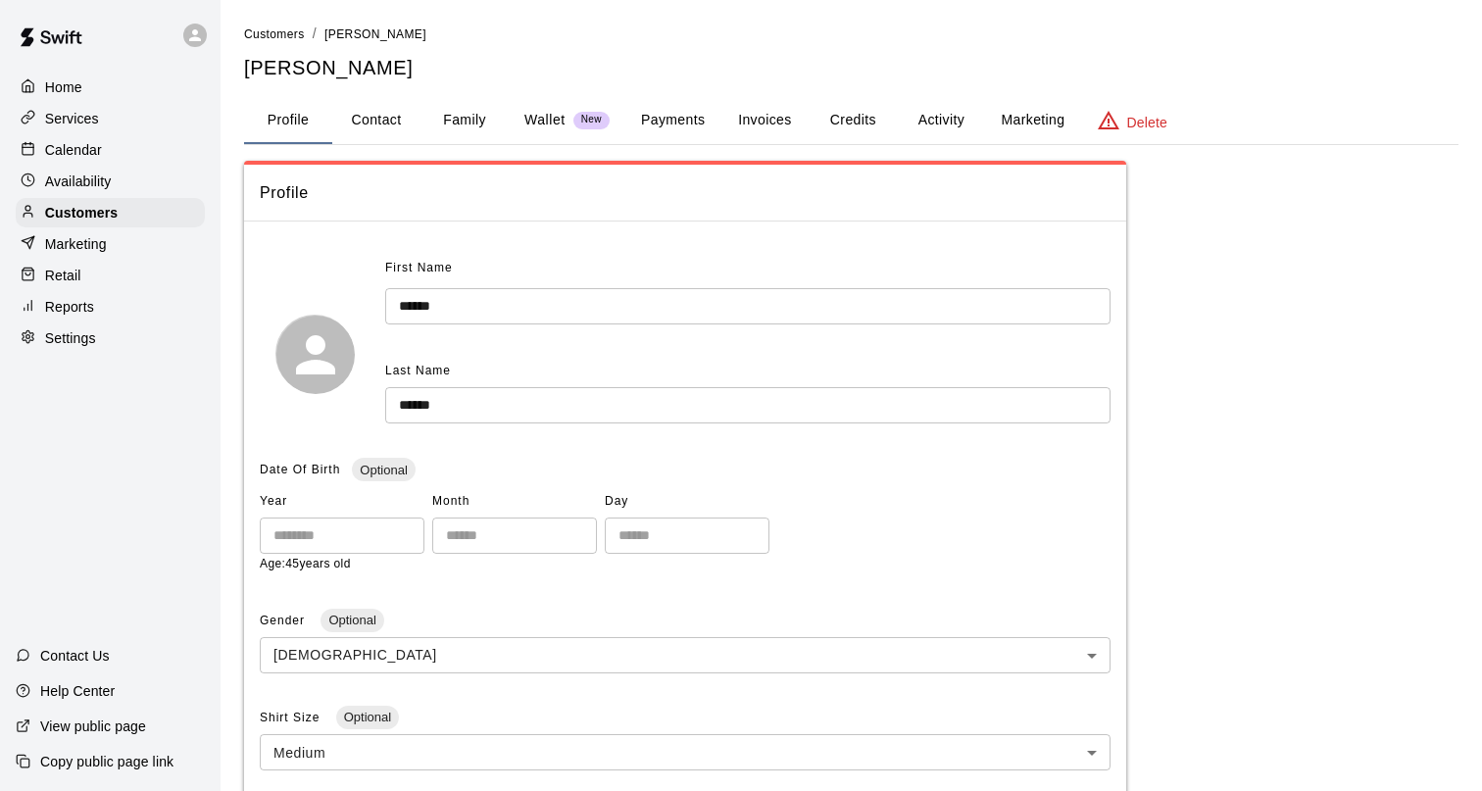
click at [753, 117] on button "Invoices" at bounding box center [764, 120] width 88 height 47
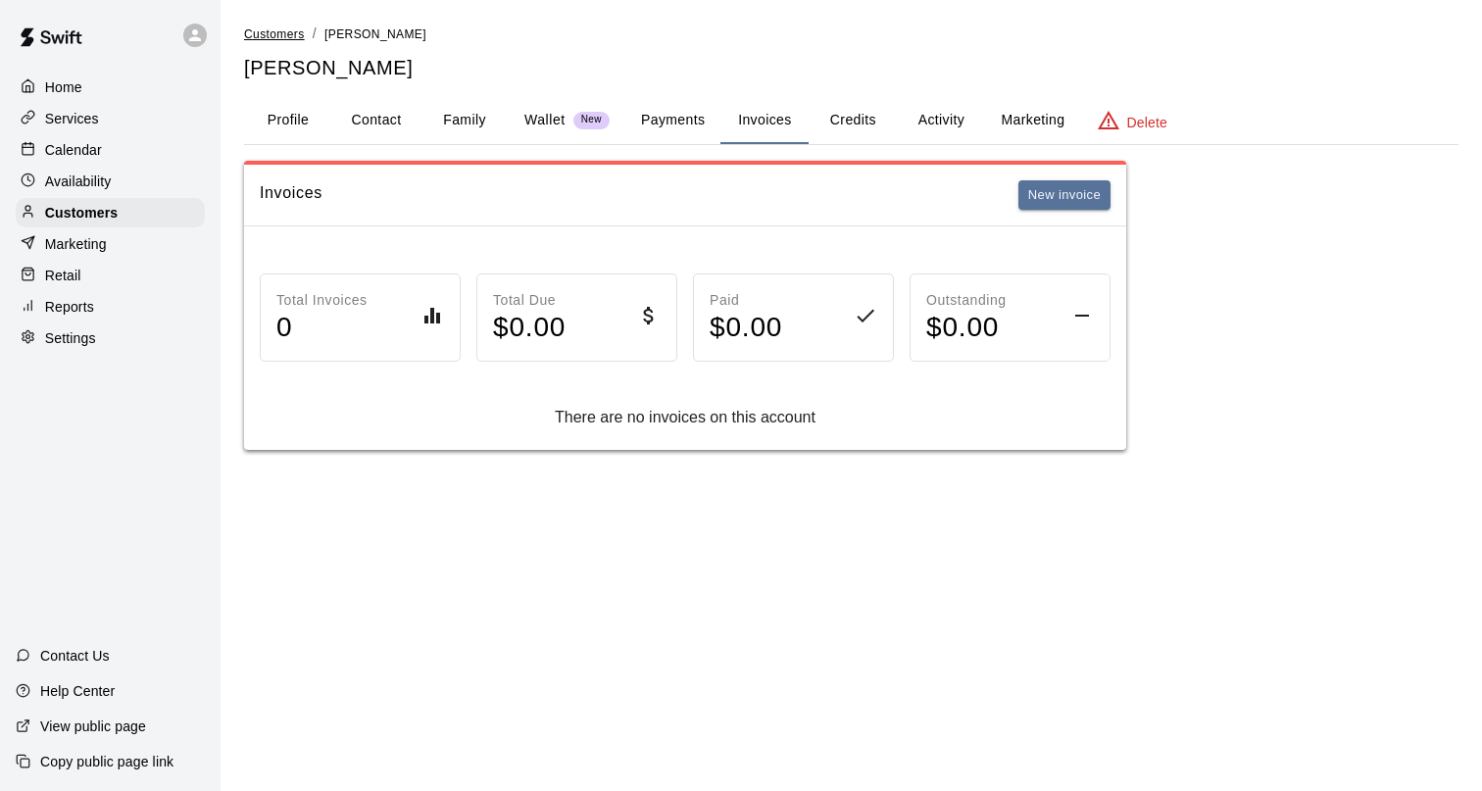
click at [293, 30] on span "Customers" at bounding box center [274, 34] width 61 height 14
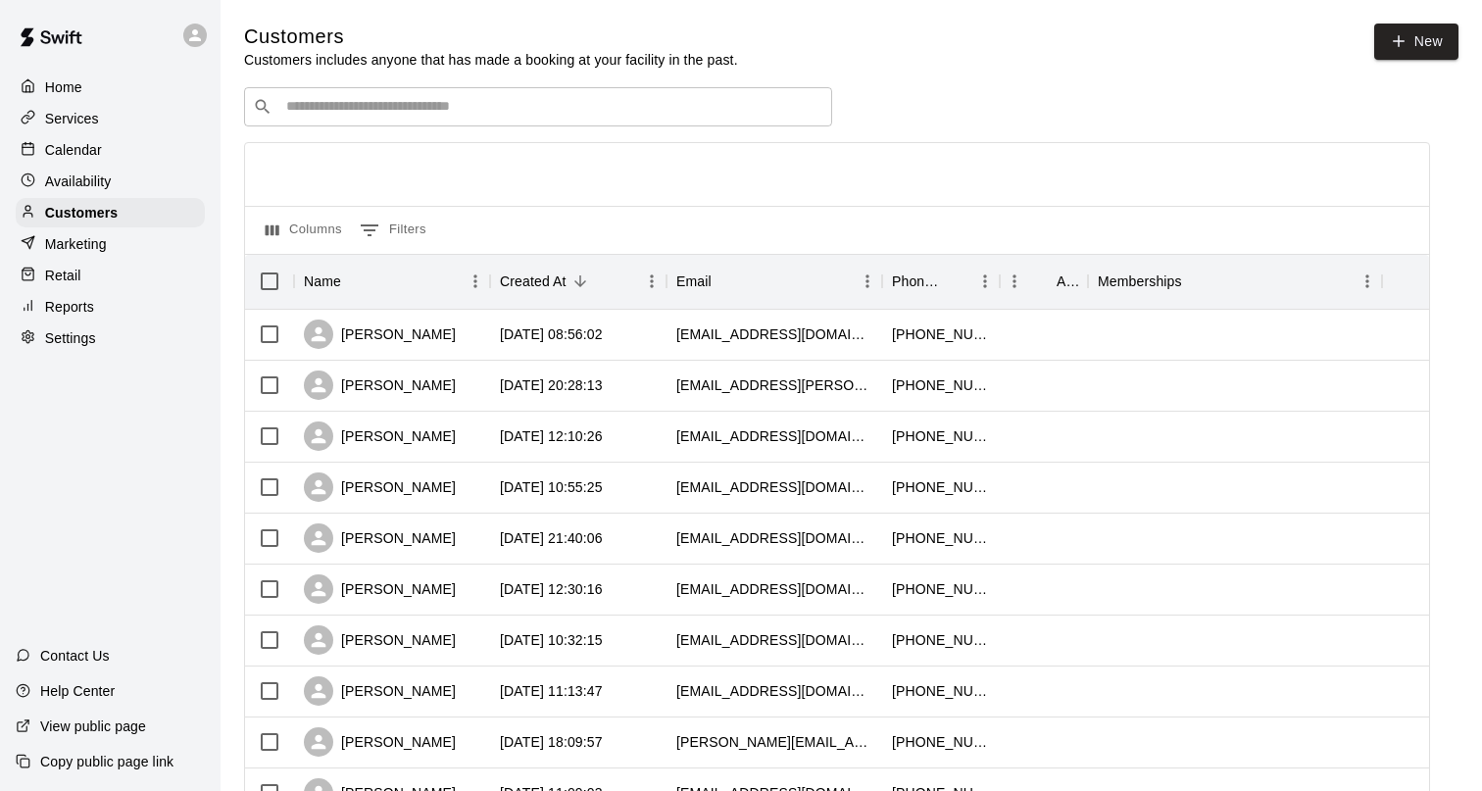
click at [383, 103] on input "Search customers by name or email" at bounding box center [551, 107] width 543 height 20
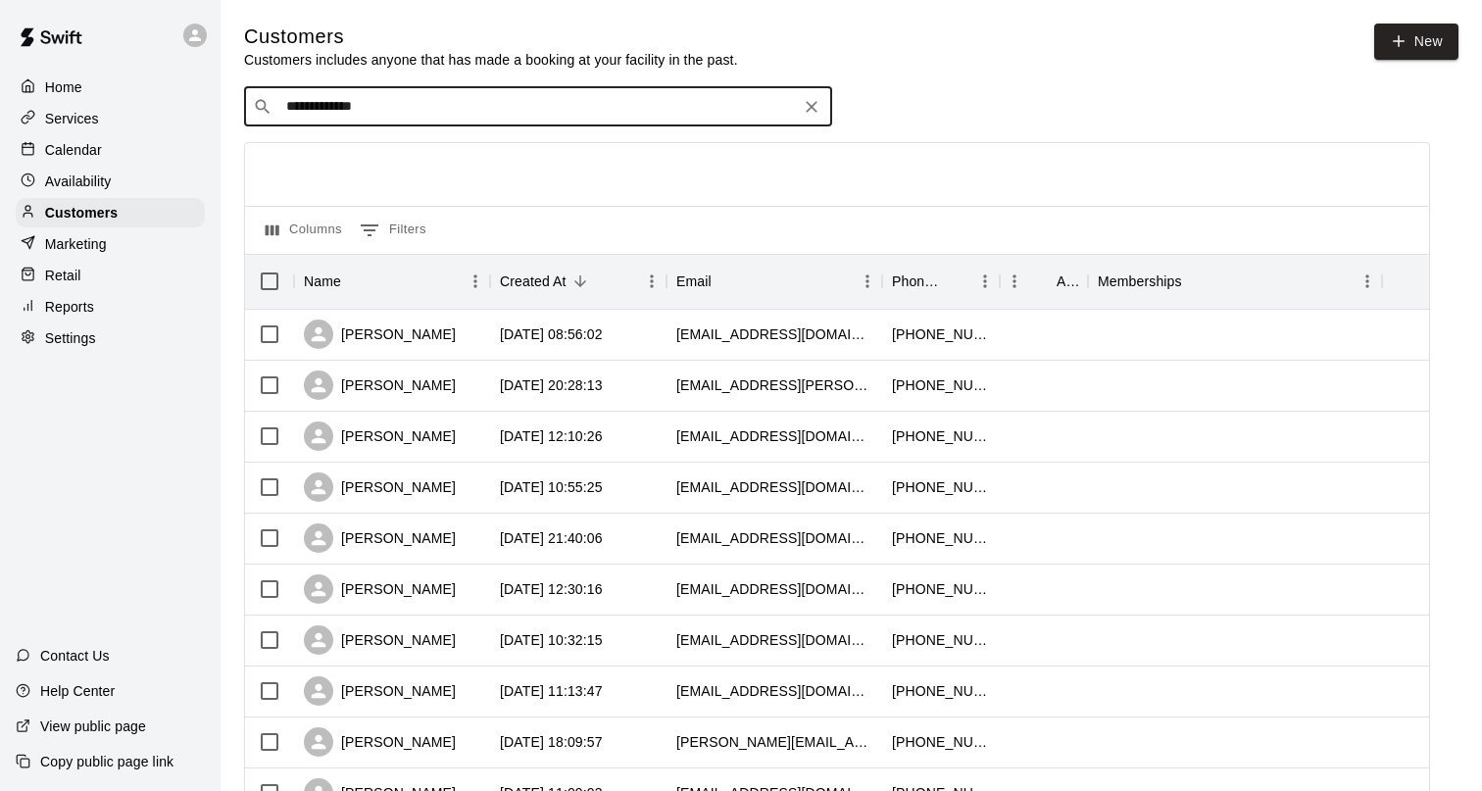
type input "**********"
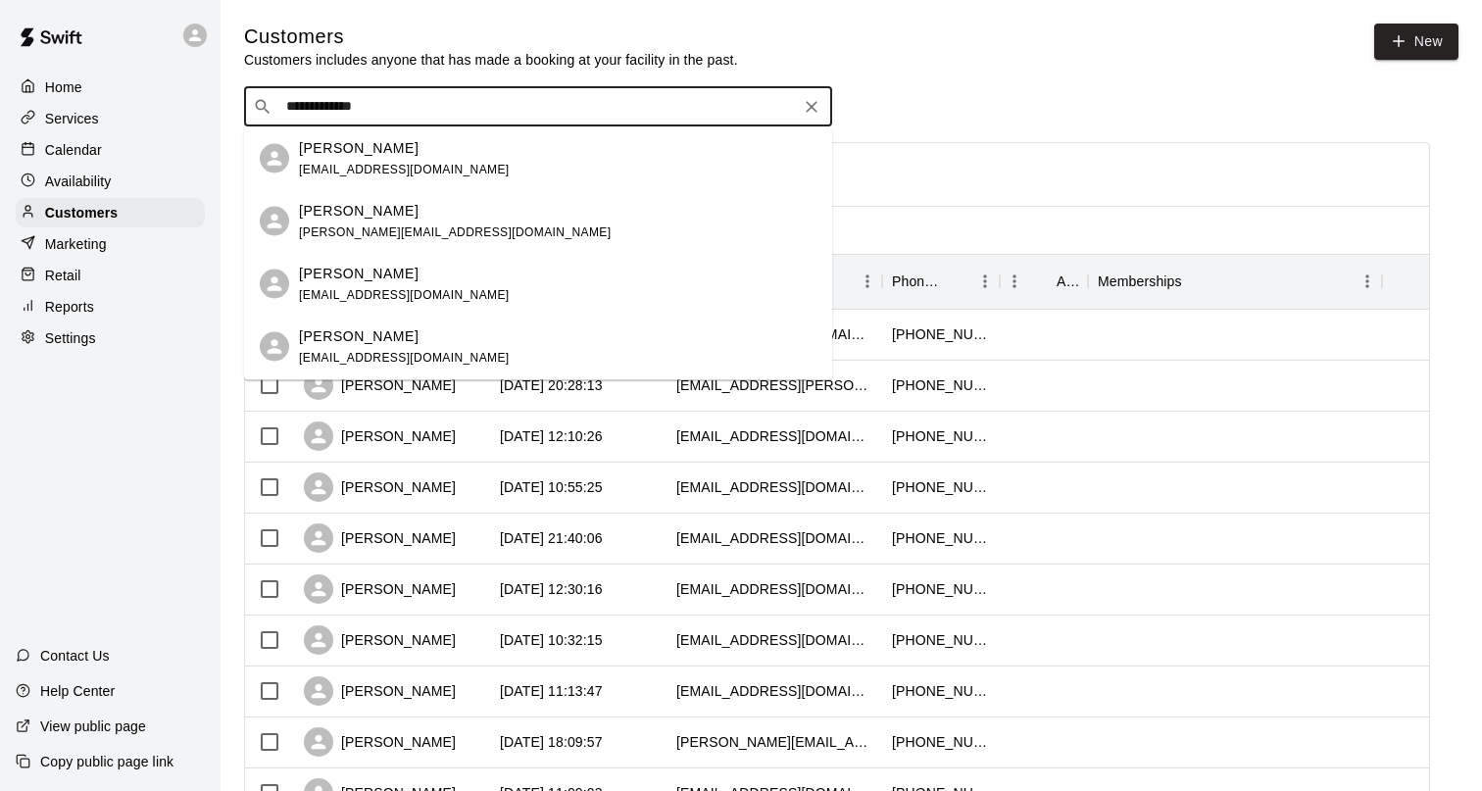
click at [391, 160] on div "Justin Hamade justhamade+tct15uaaa@gmail.com" at bounding box center [404, 158] width 211 height 42
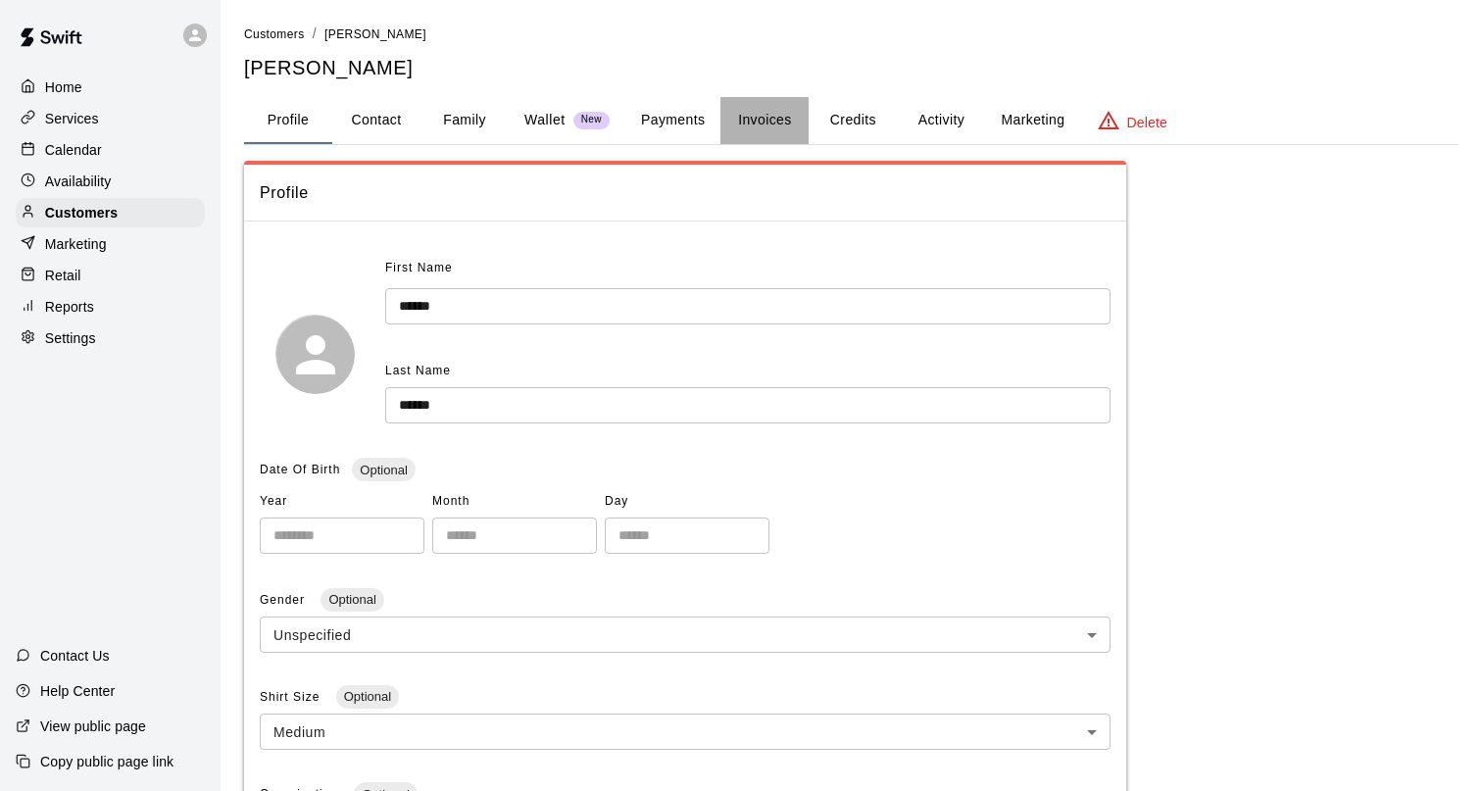
click at [755, 116] on button "Invoices" at bounding box center [764, 120] width 88 height 47
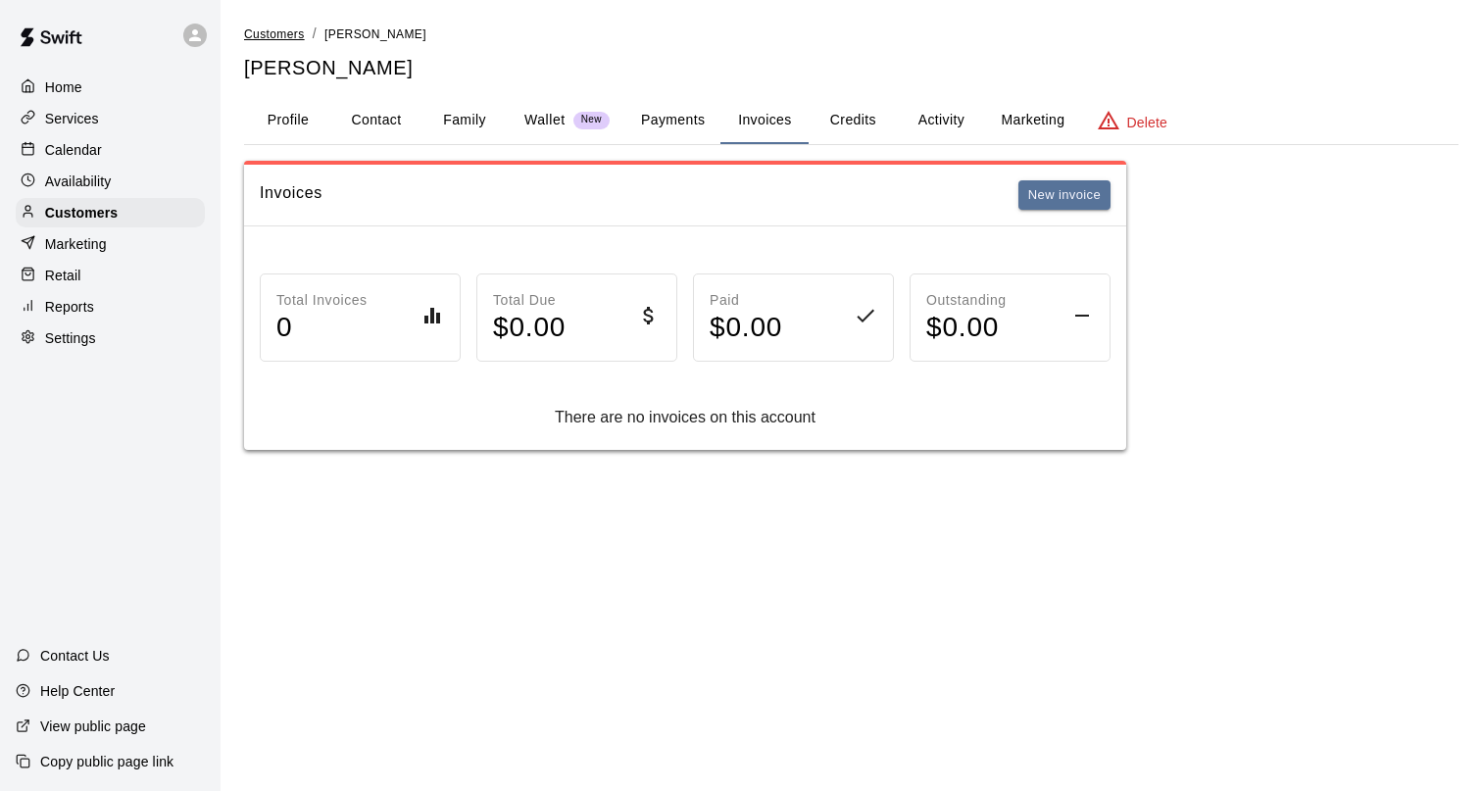
click at [294, 31] on span "Customers" at bounding box center [274, 34] width 61 height 14
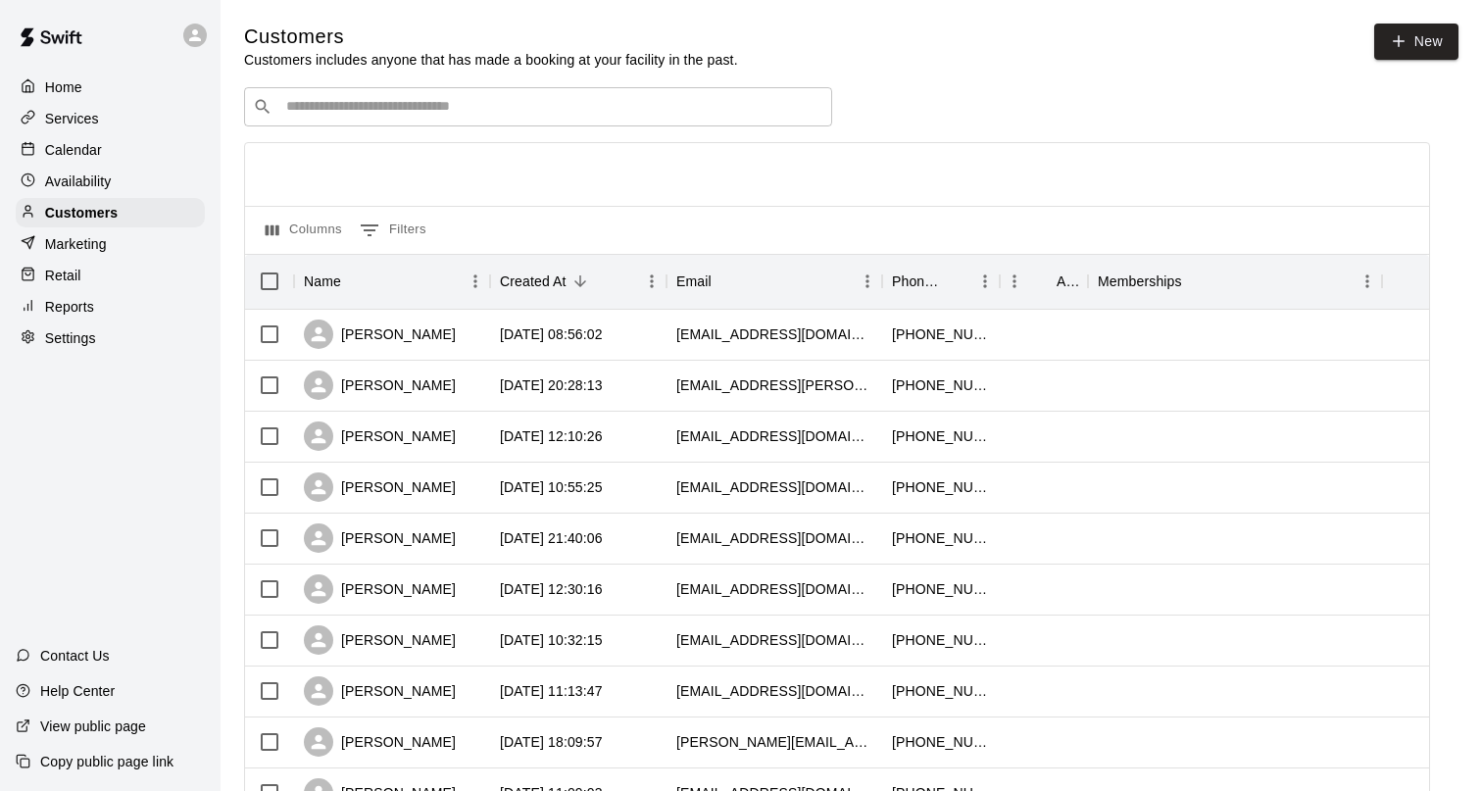
click at [324, 100] on input "Search customers by name or email" at bounding box center [551, 107] width 543 height 20
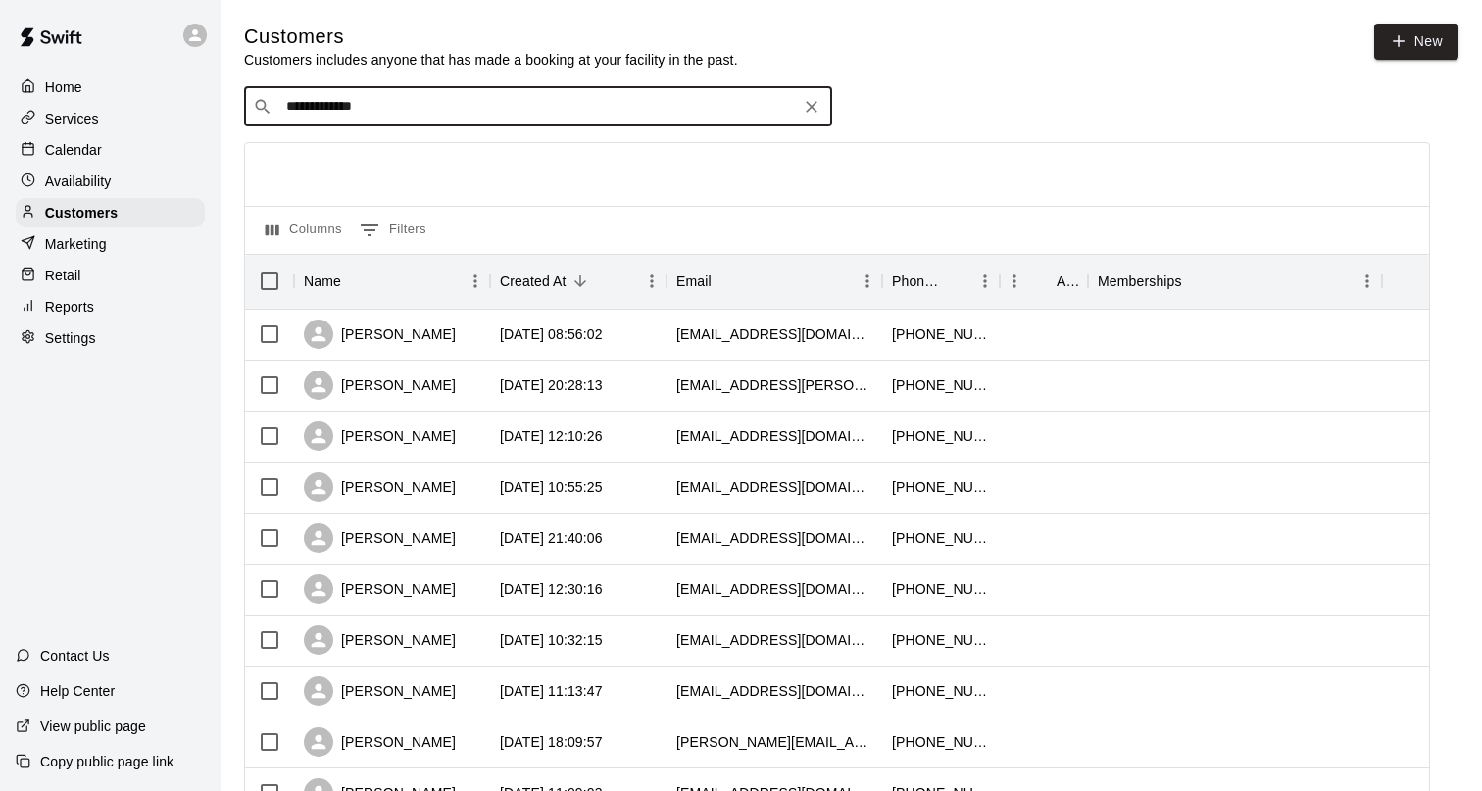
type input "**********"
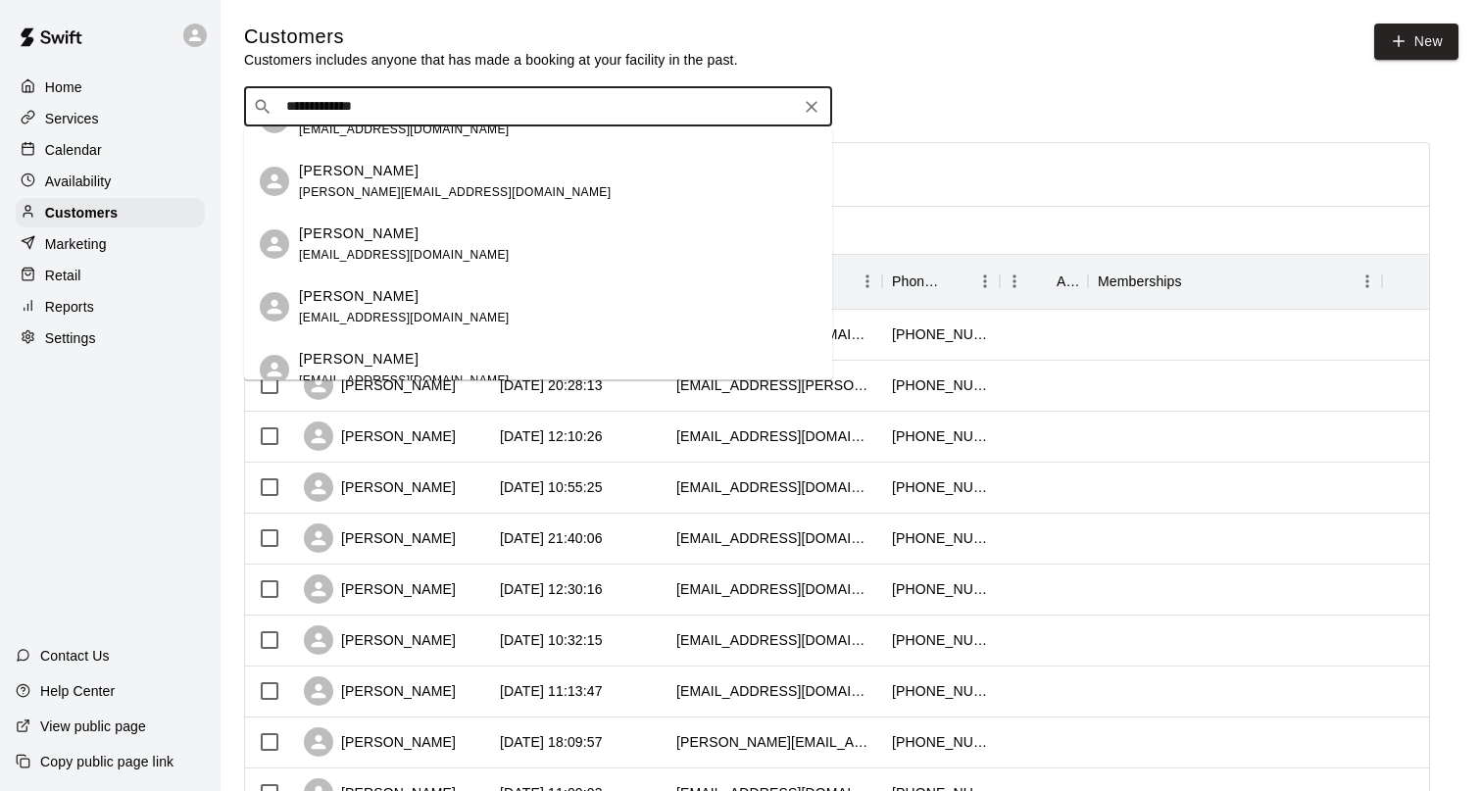
scroll to position [48, 0]
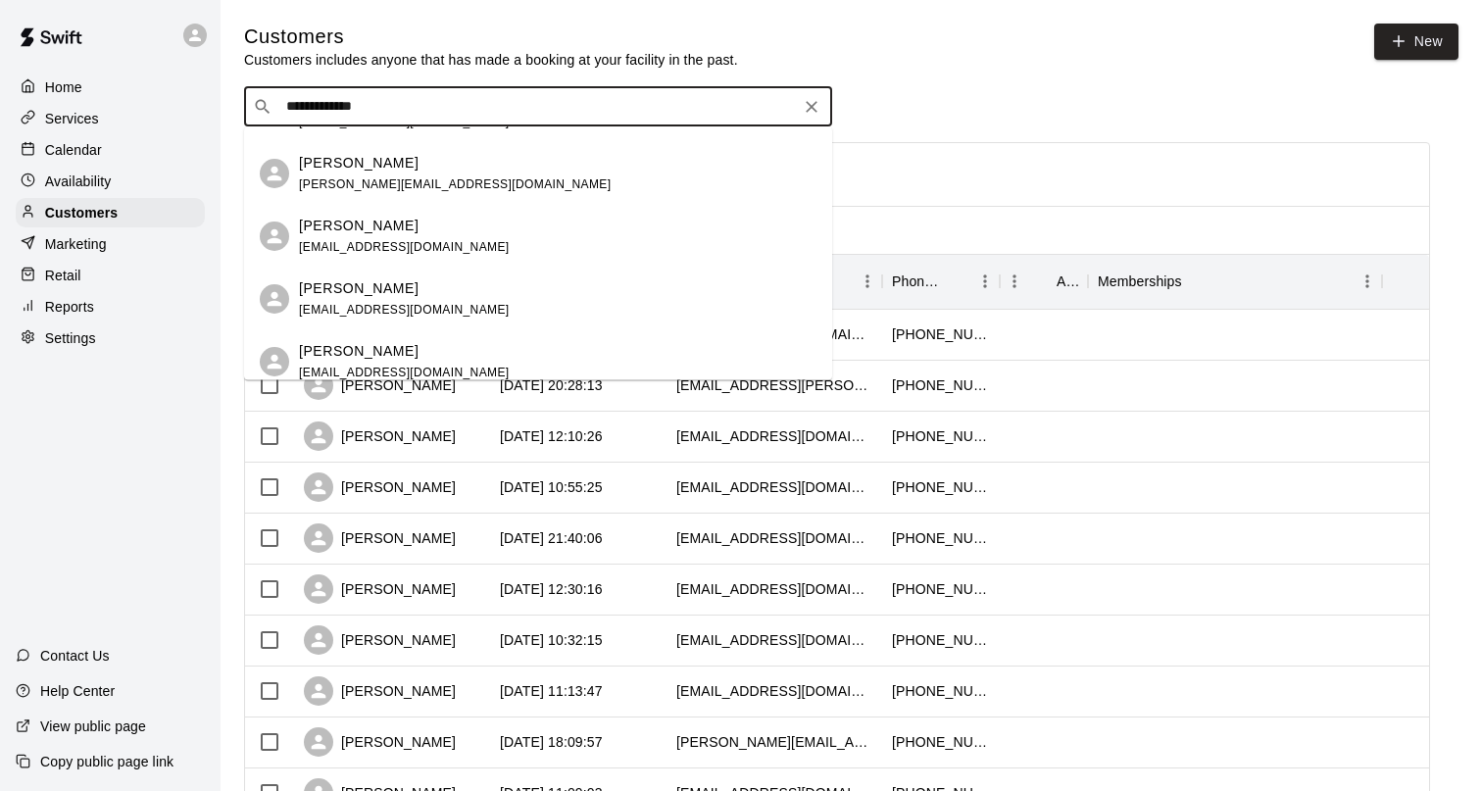
click at [362, 299] on div "Justin Hamade justhamade+testswift@gmail.com" at bounding box center [404, 298] width 211 height 42
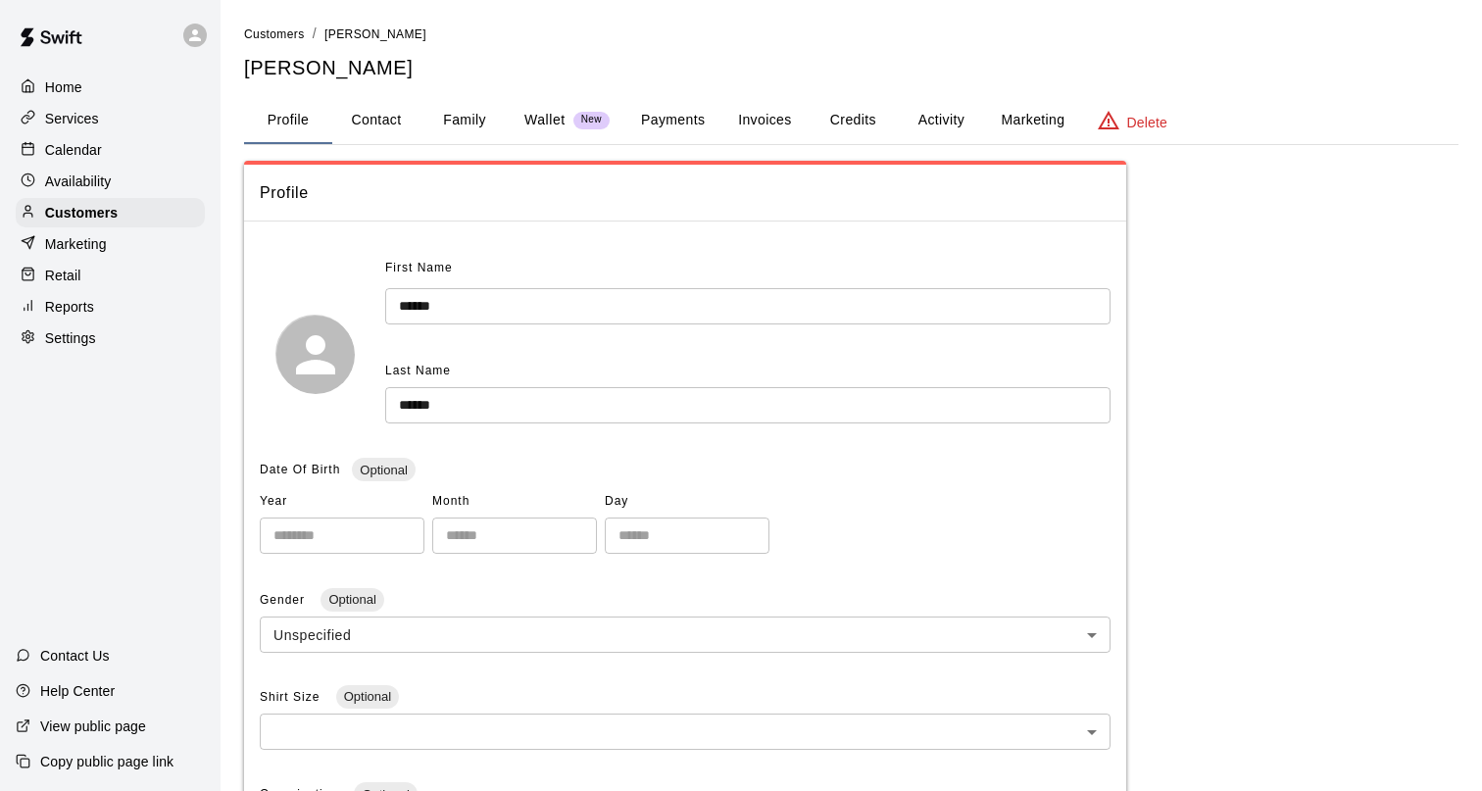
click at [782, 118] on button "Invoices" at bounding box center [764, 120] width 88 height 47
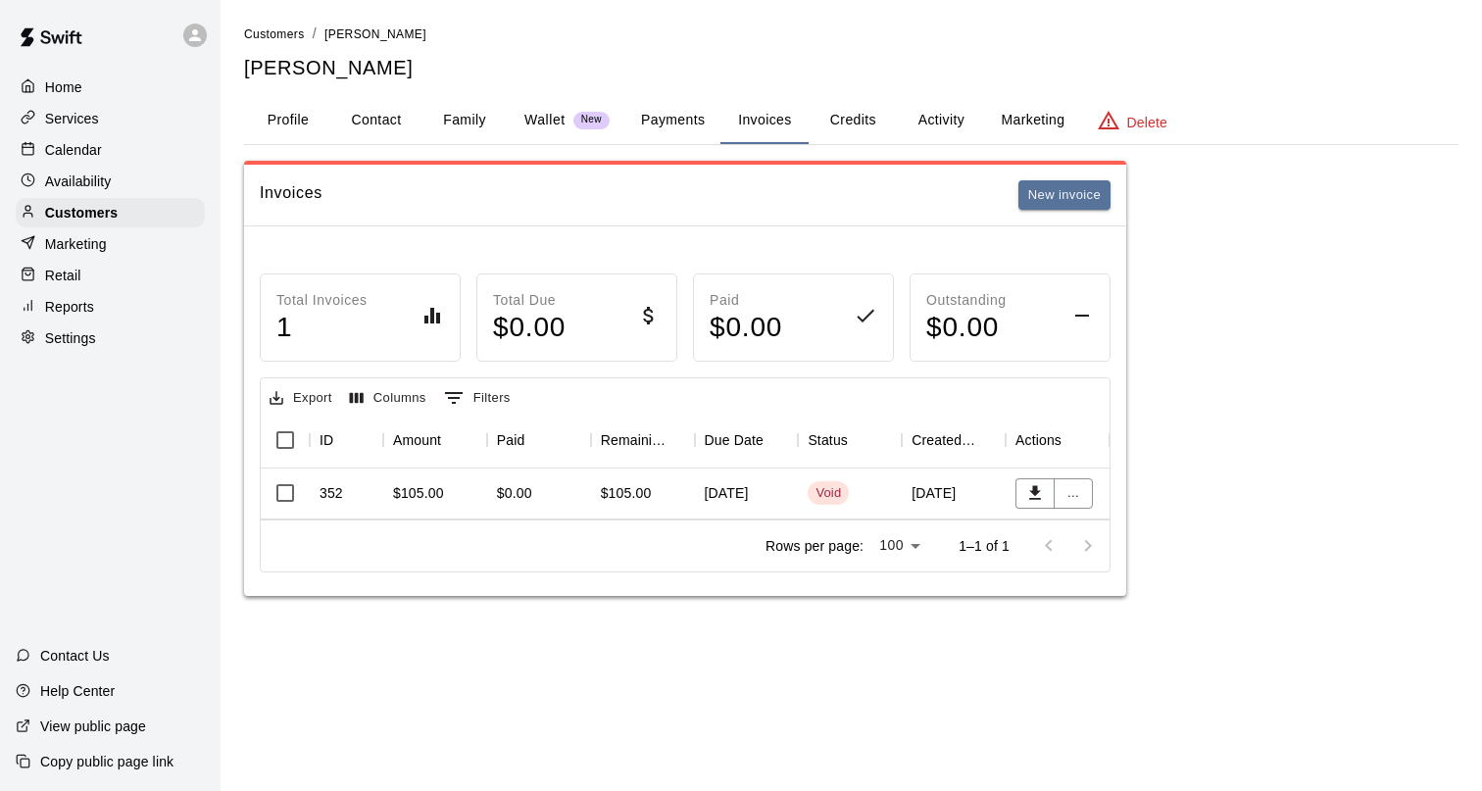
click at [1146, 122] on p "Delete" at bounding box center [1147, 123] width 40 height 20
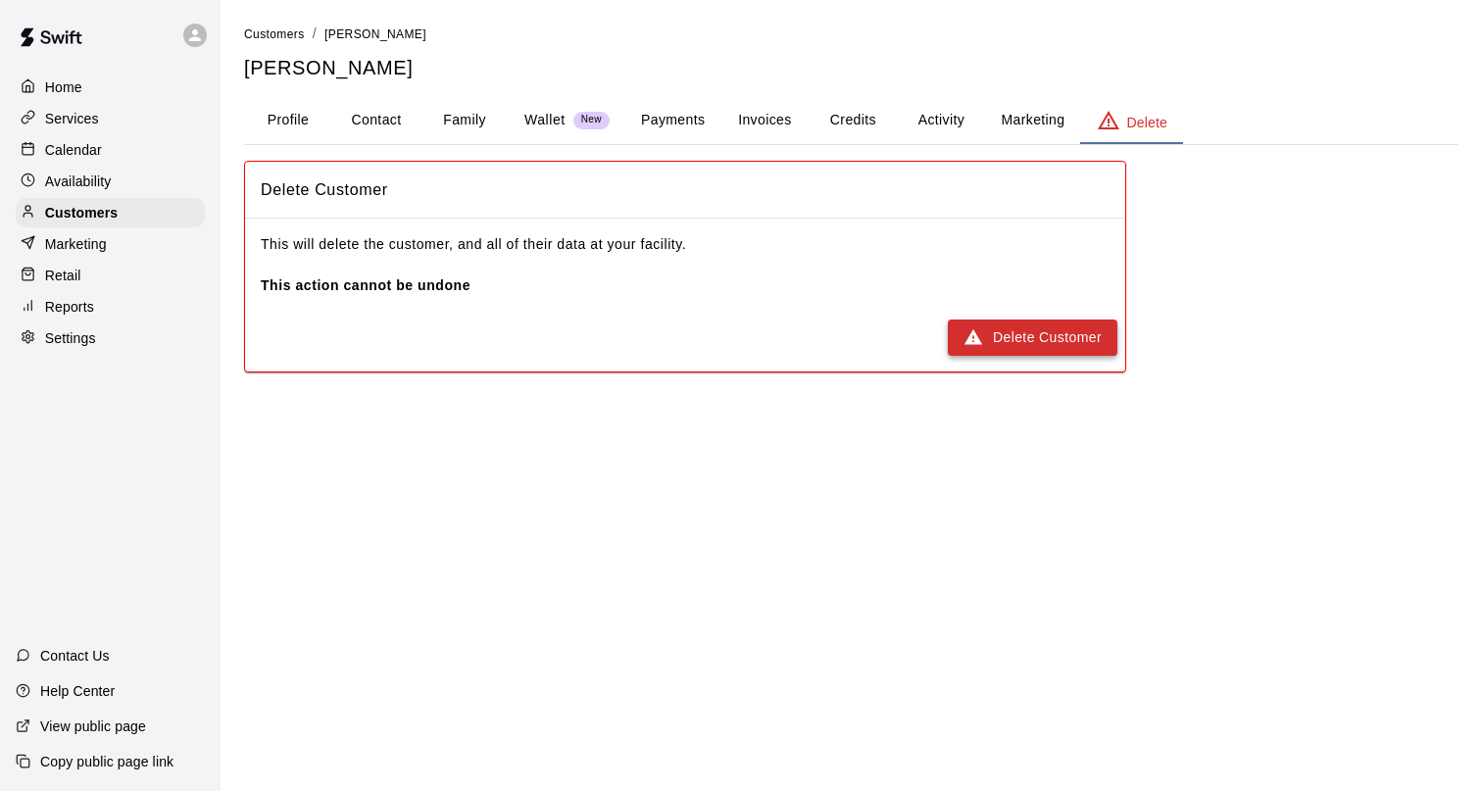
click at [1032, 336] on button "Delete Customer" at bounding box center [1033, 338] width 170 height 36
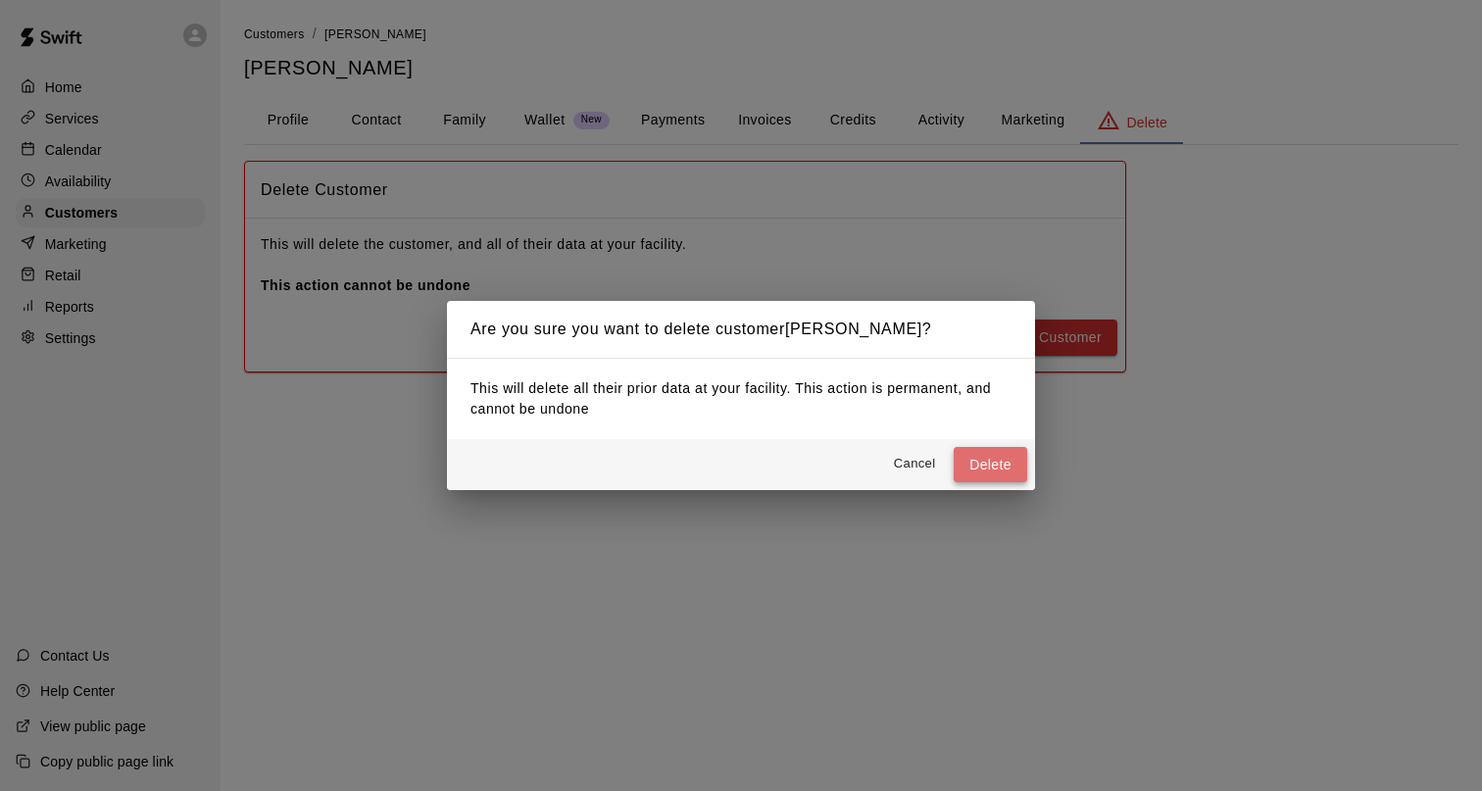
click at [988, 459] on button "Delete" at bounding box center [991, 465] width 74 height 36
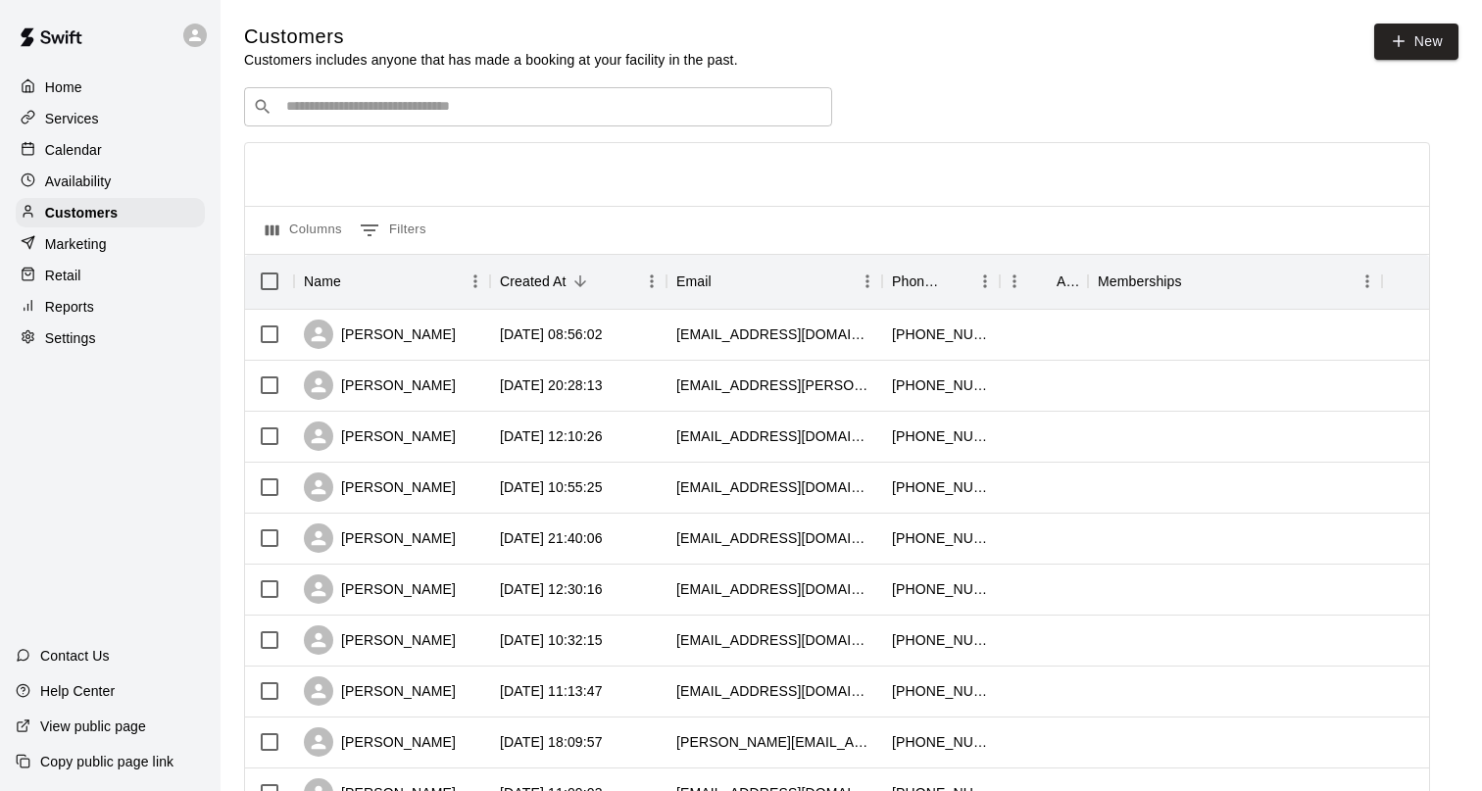
click at [309, 114] on input "Search customers by name or email" at bounding box center [551, 107] width 543 height 20
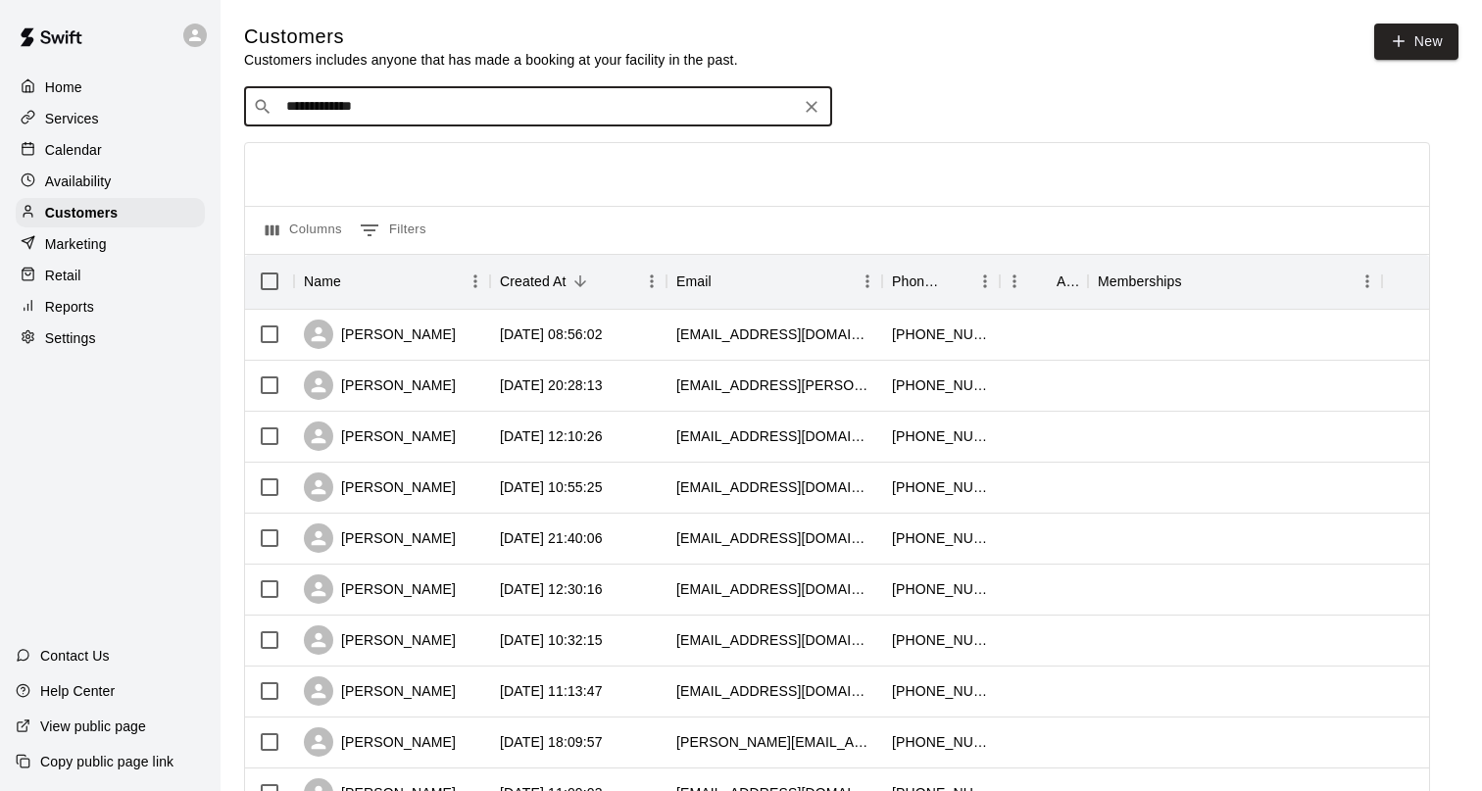
type input "**********"
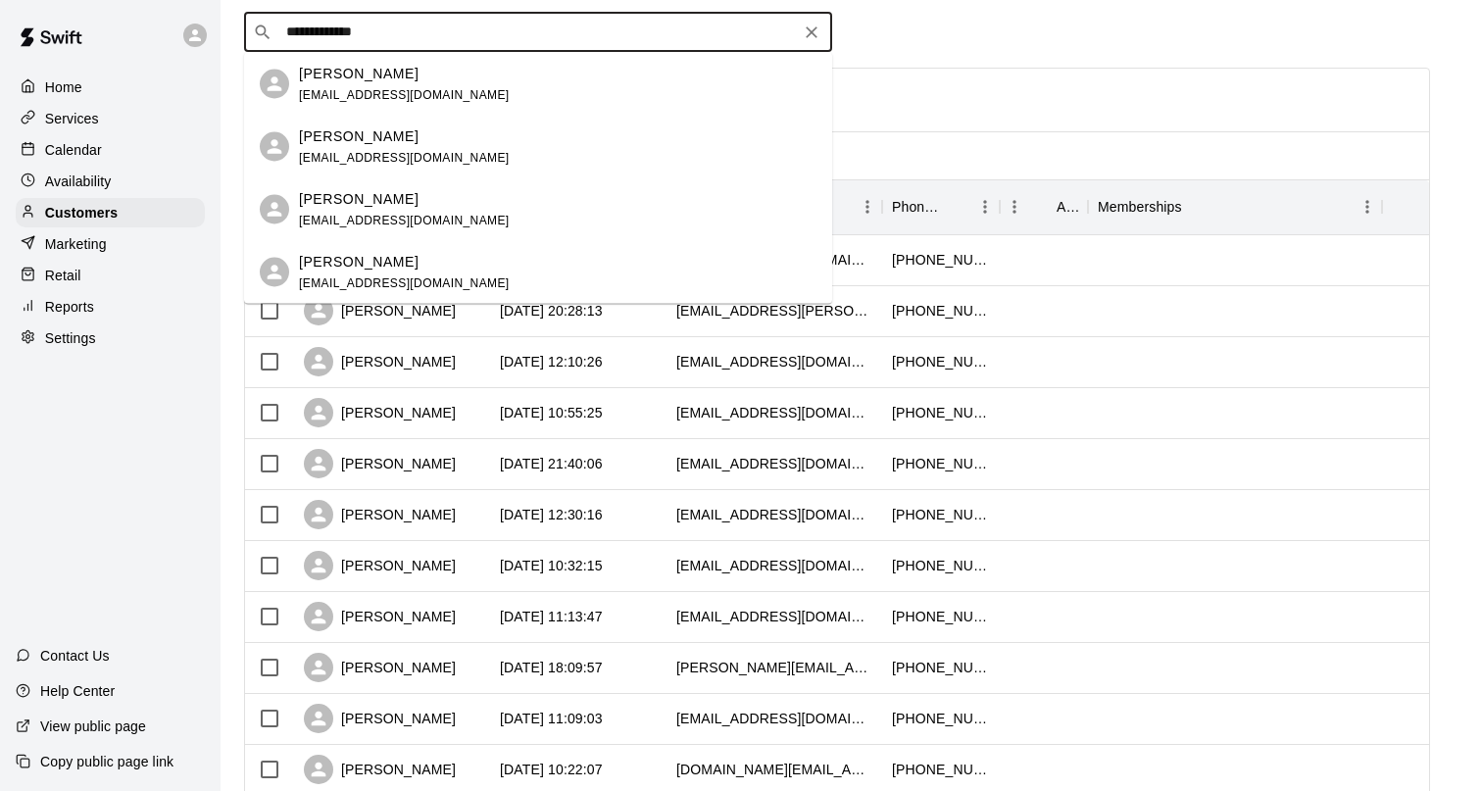
scroll to position [78, 0]
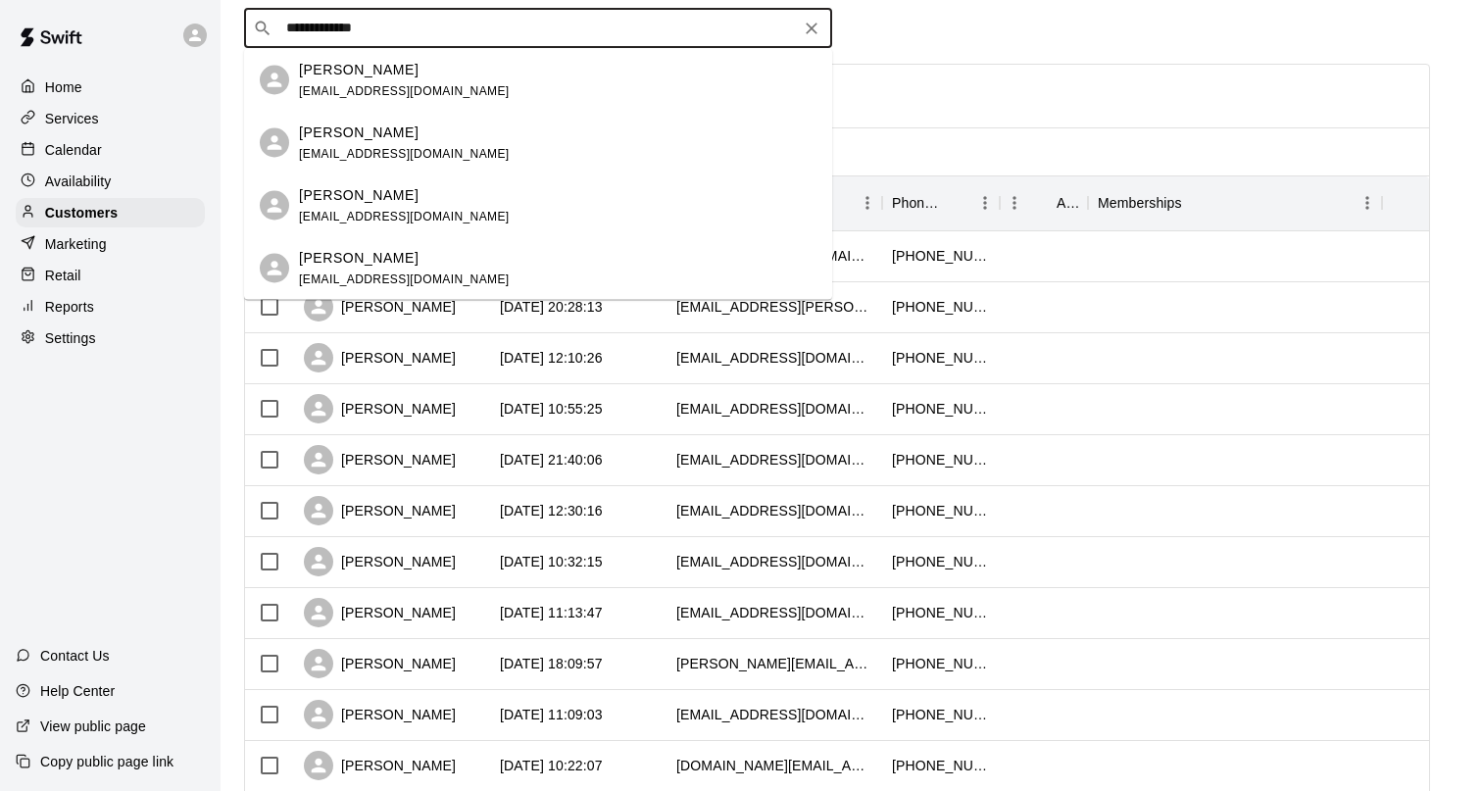
click at [380, 270] on div "Kaelen hamade justhamade@gmail.com" at bounding box center [404, 268] width 211 height 42
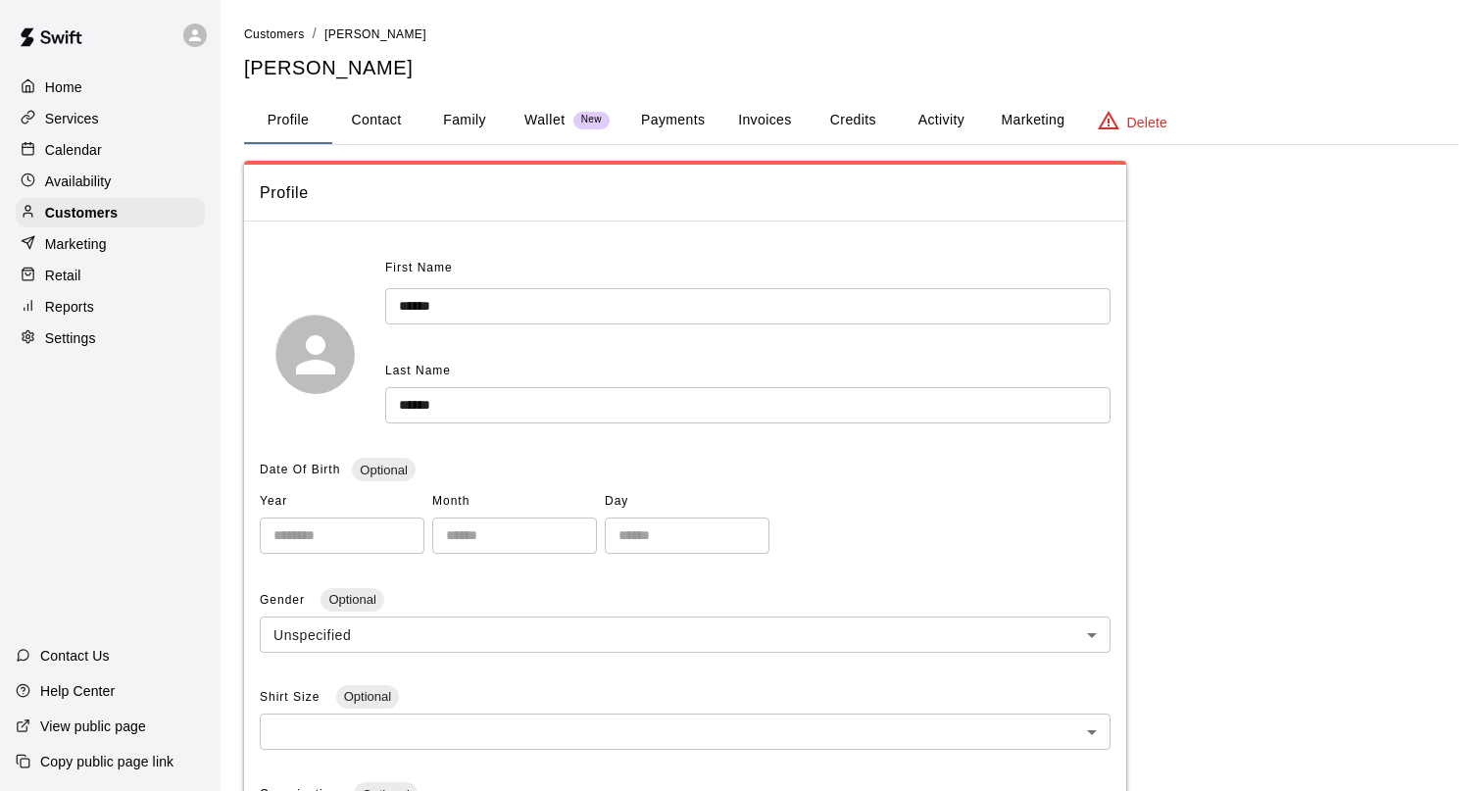
click at [776, 125] on button "Invoices" at bounding box center [764, 120] width 88 height 47
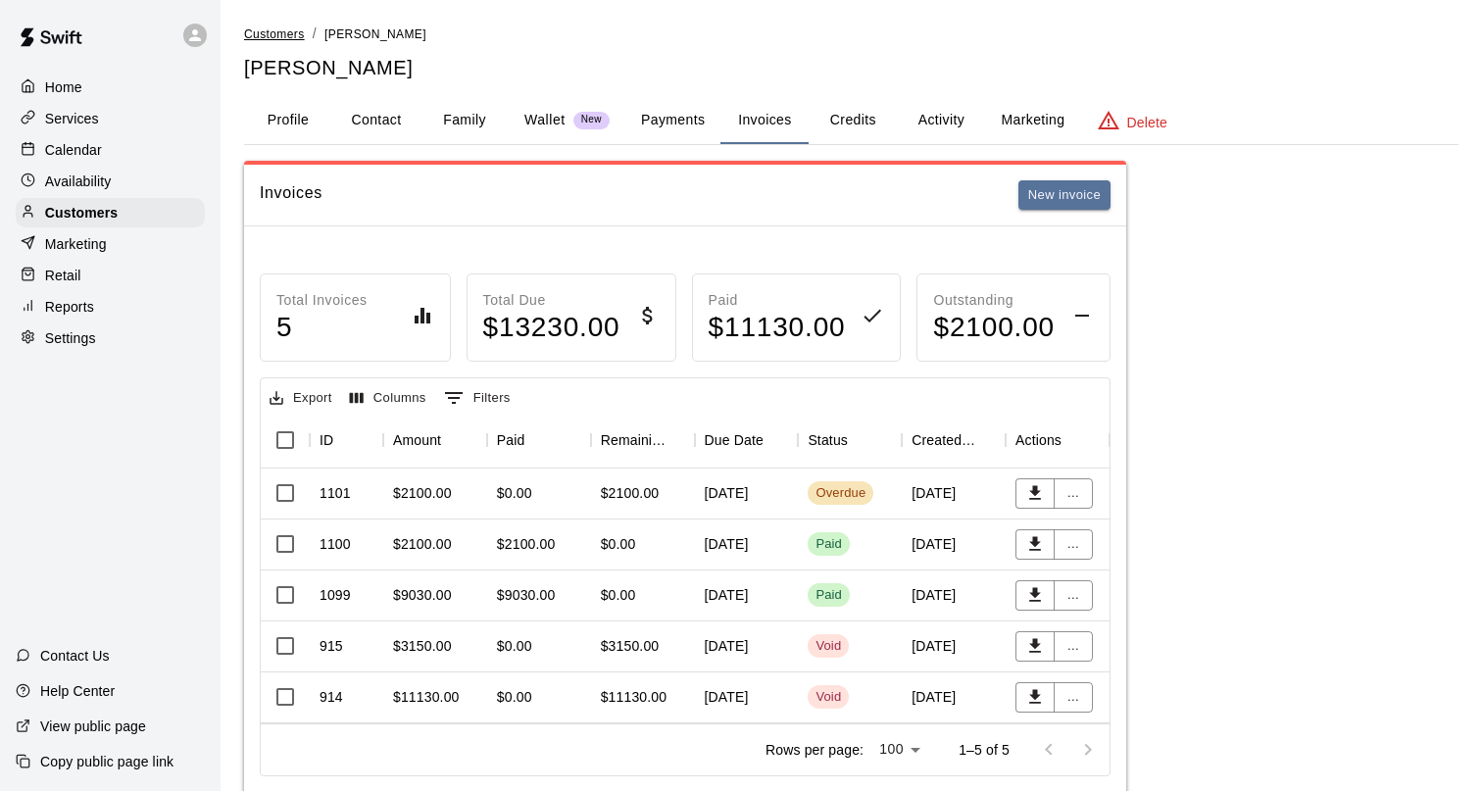
click at [281, 37] on span "Customers" at bounding box center [274, 34] width 61 height 14
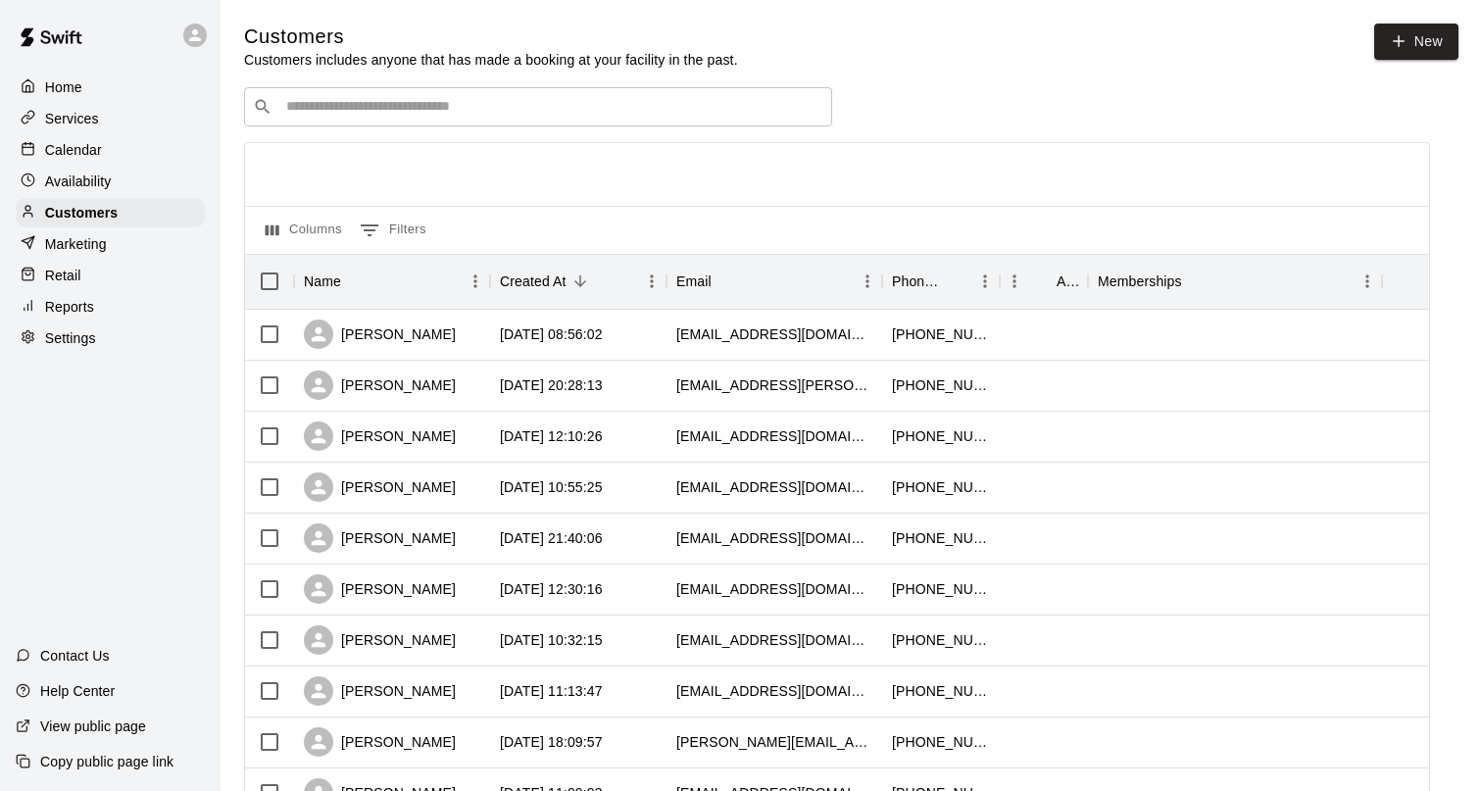
click at [350, 121] on div "​ ​" at bounding box center [538, 106] width 588 height 39
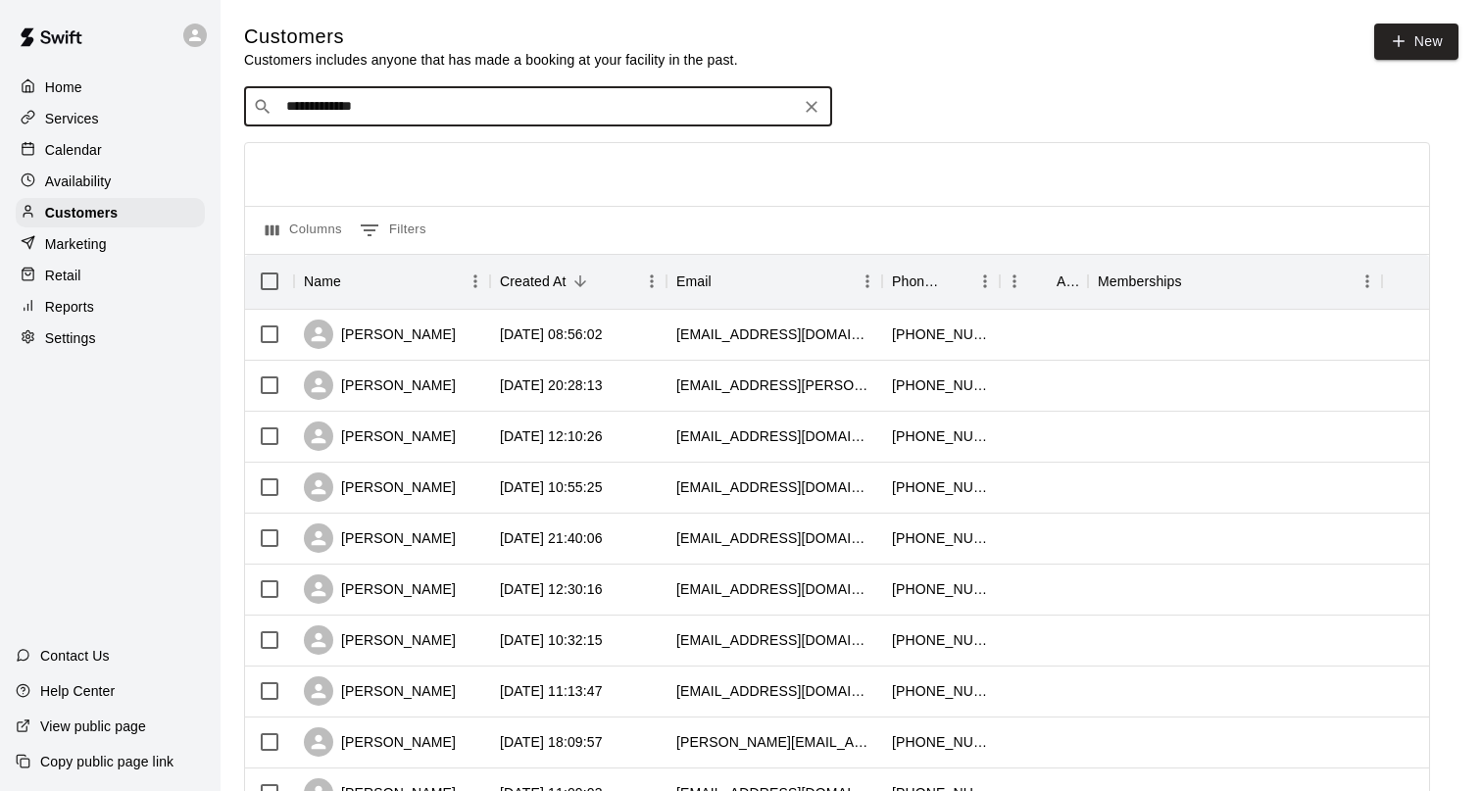
type input "**********"
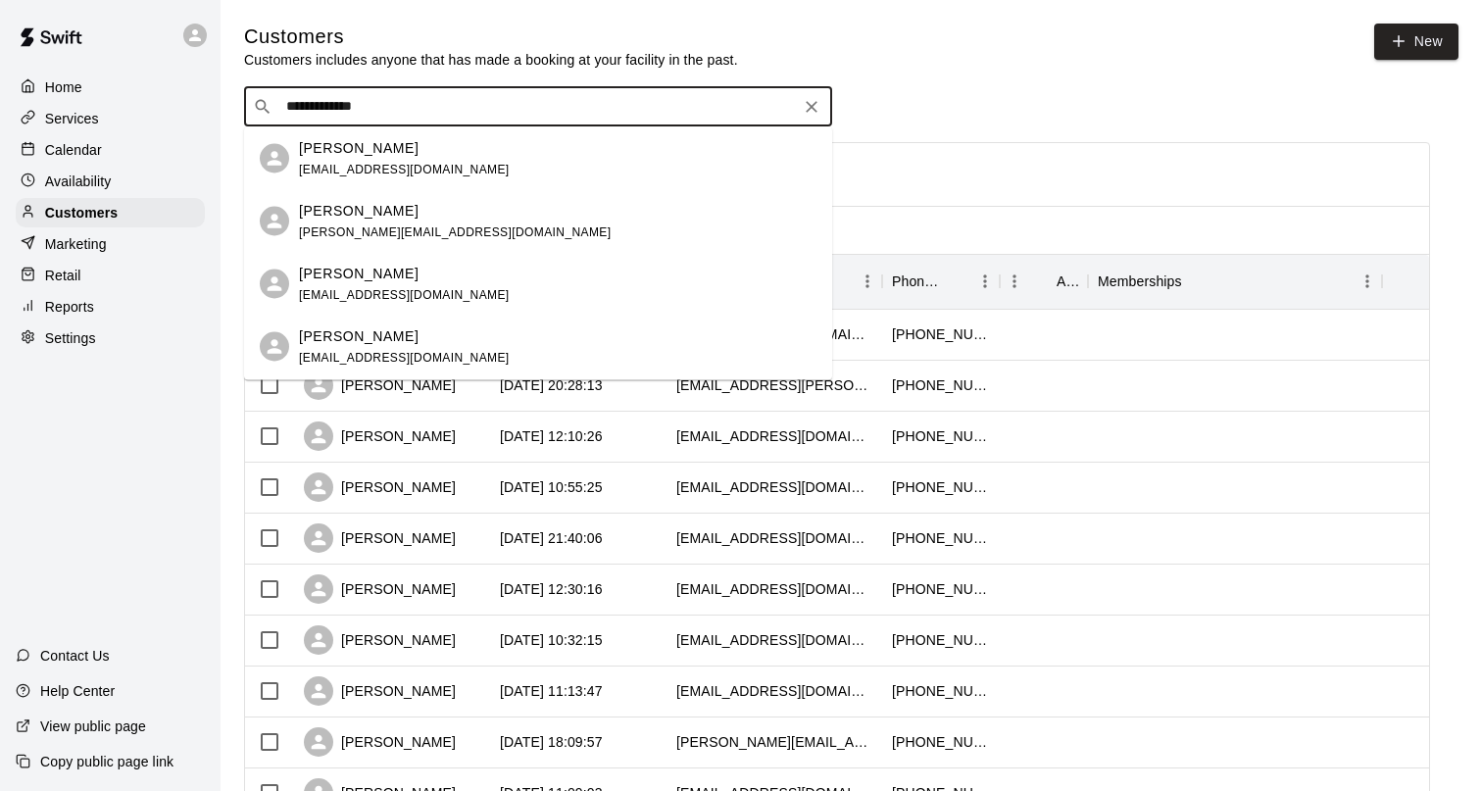
click at [360, 160] on div "Justin Hamade justhamade+tct15uaaa@gmail.com" at bounding box center [404, 158] width 211 height 42
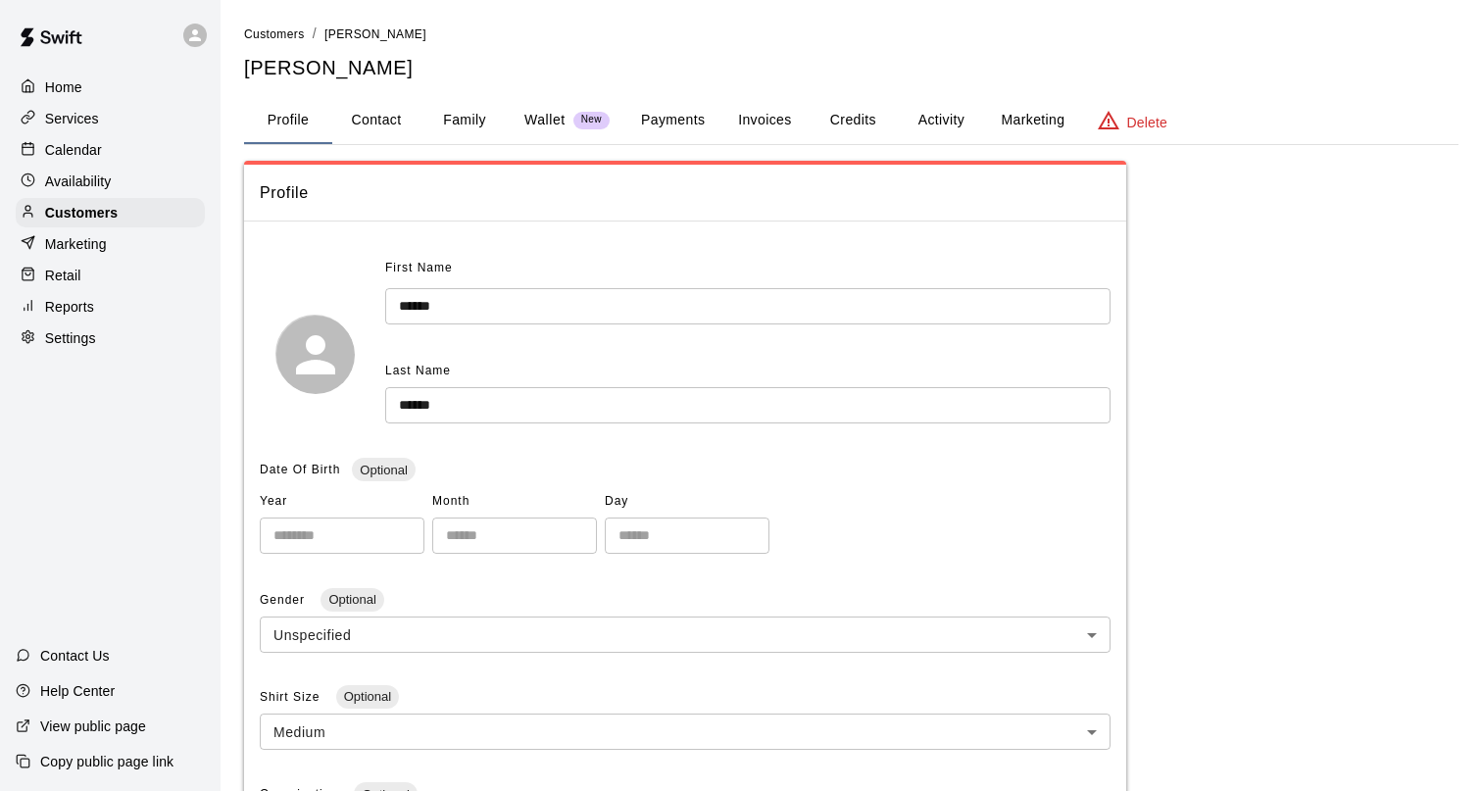
click at [776, 120] on button "Invoices" at bounding box center [764, 120] width 88 height 47
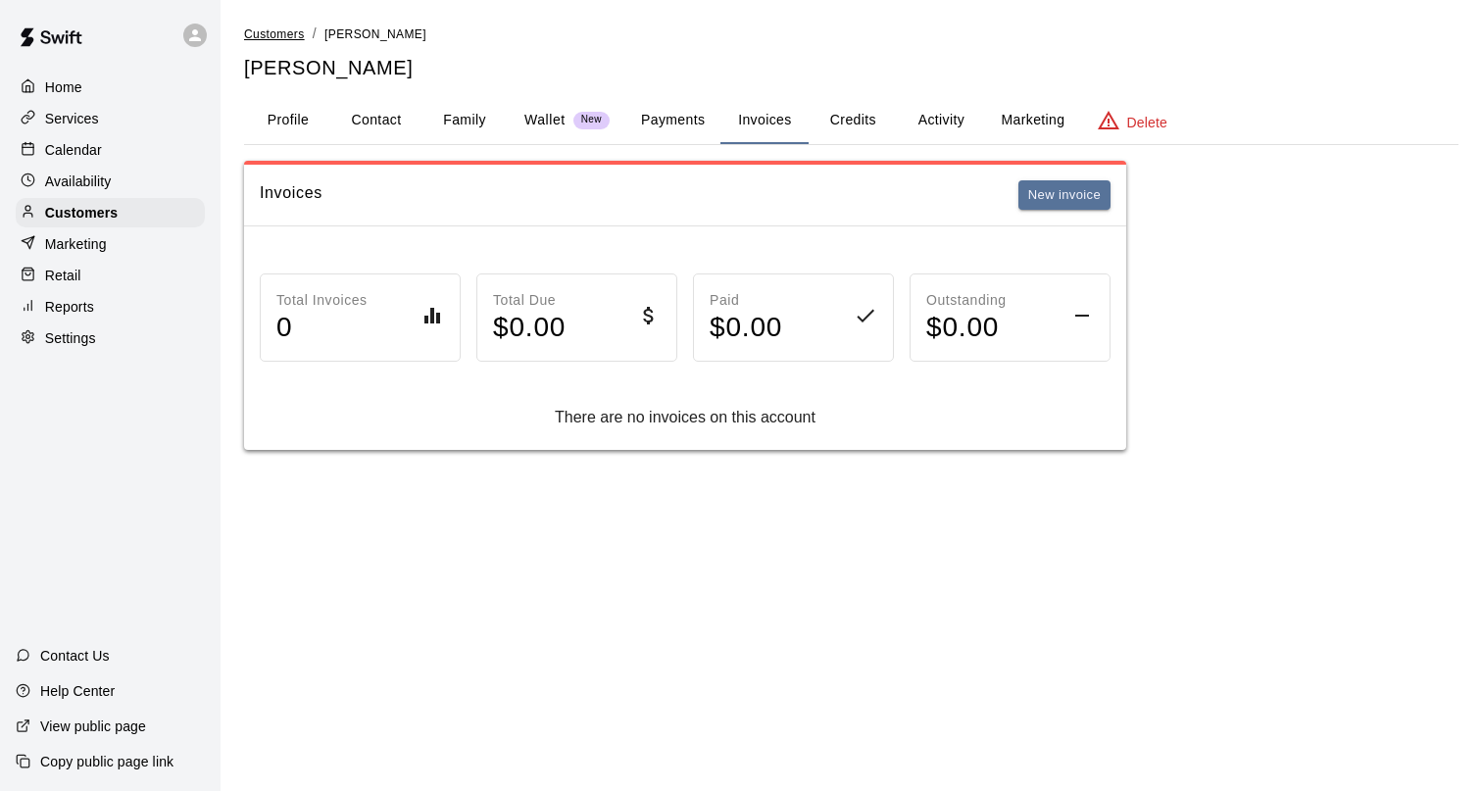
click at [281, 29] on span "Customers" at bounding box center [274, 34] width 61 height 14
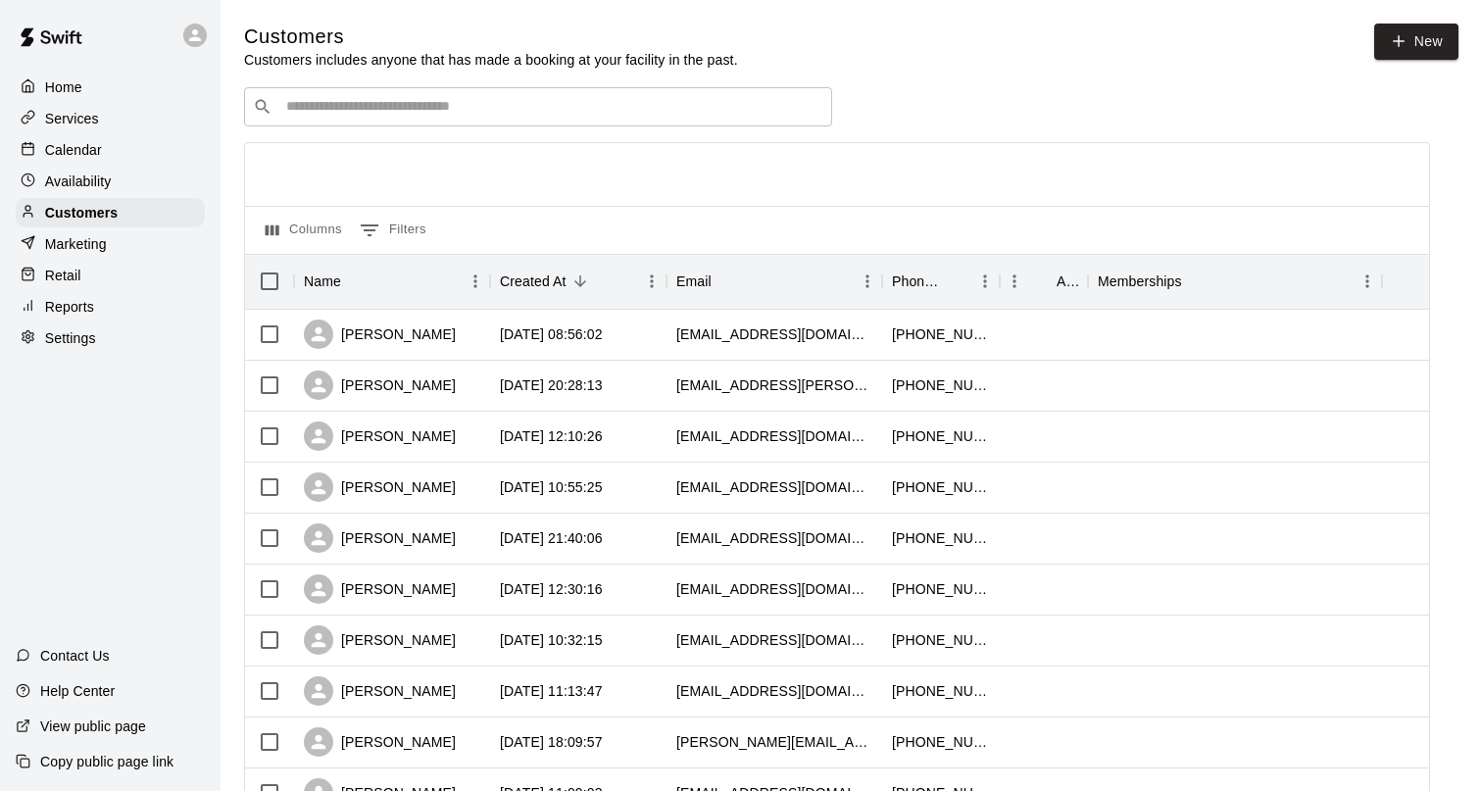
click at [326, 110] on input "Search customers by name or email" at bounding box center [551, 107] width 543 height 20
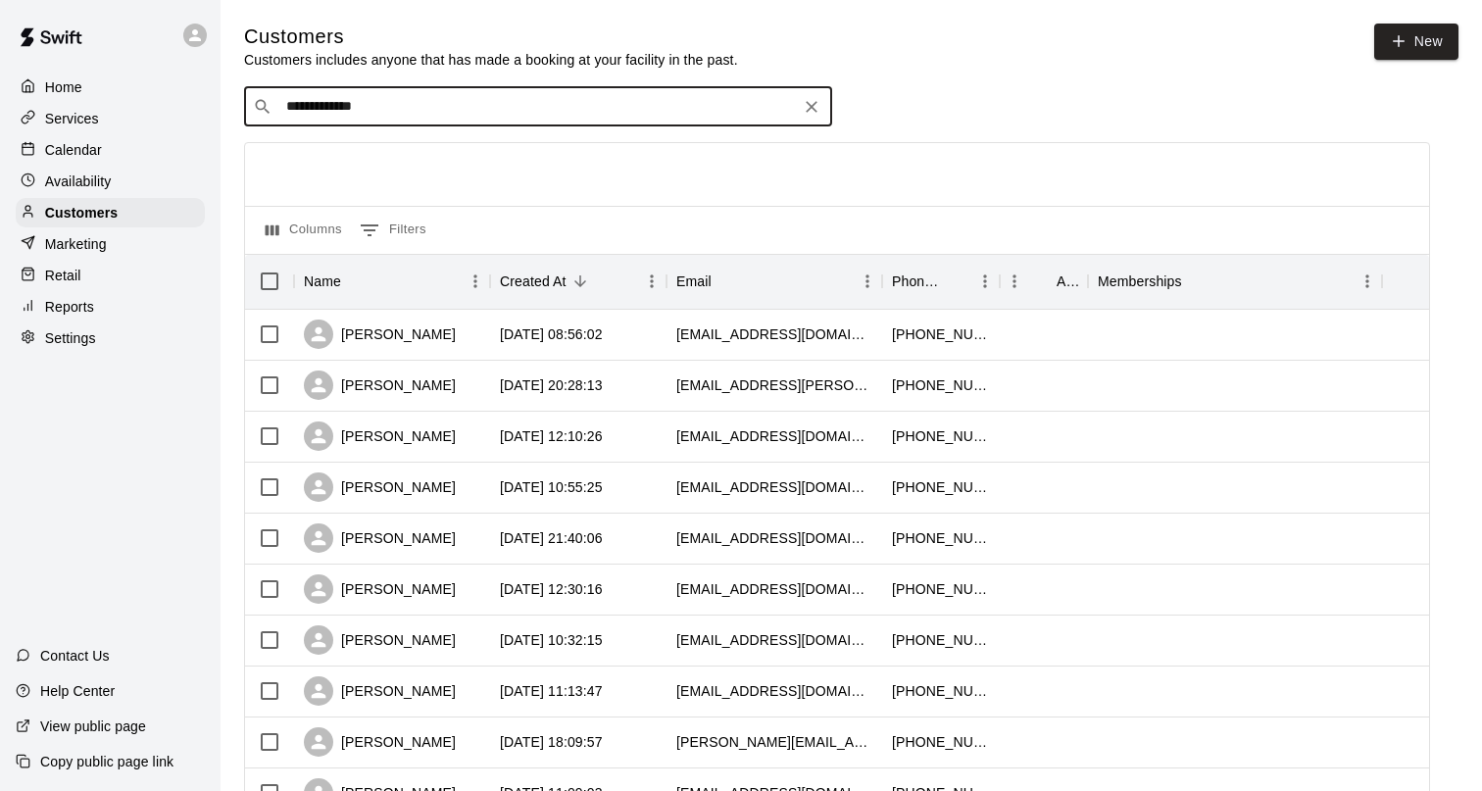
type input "**********"
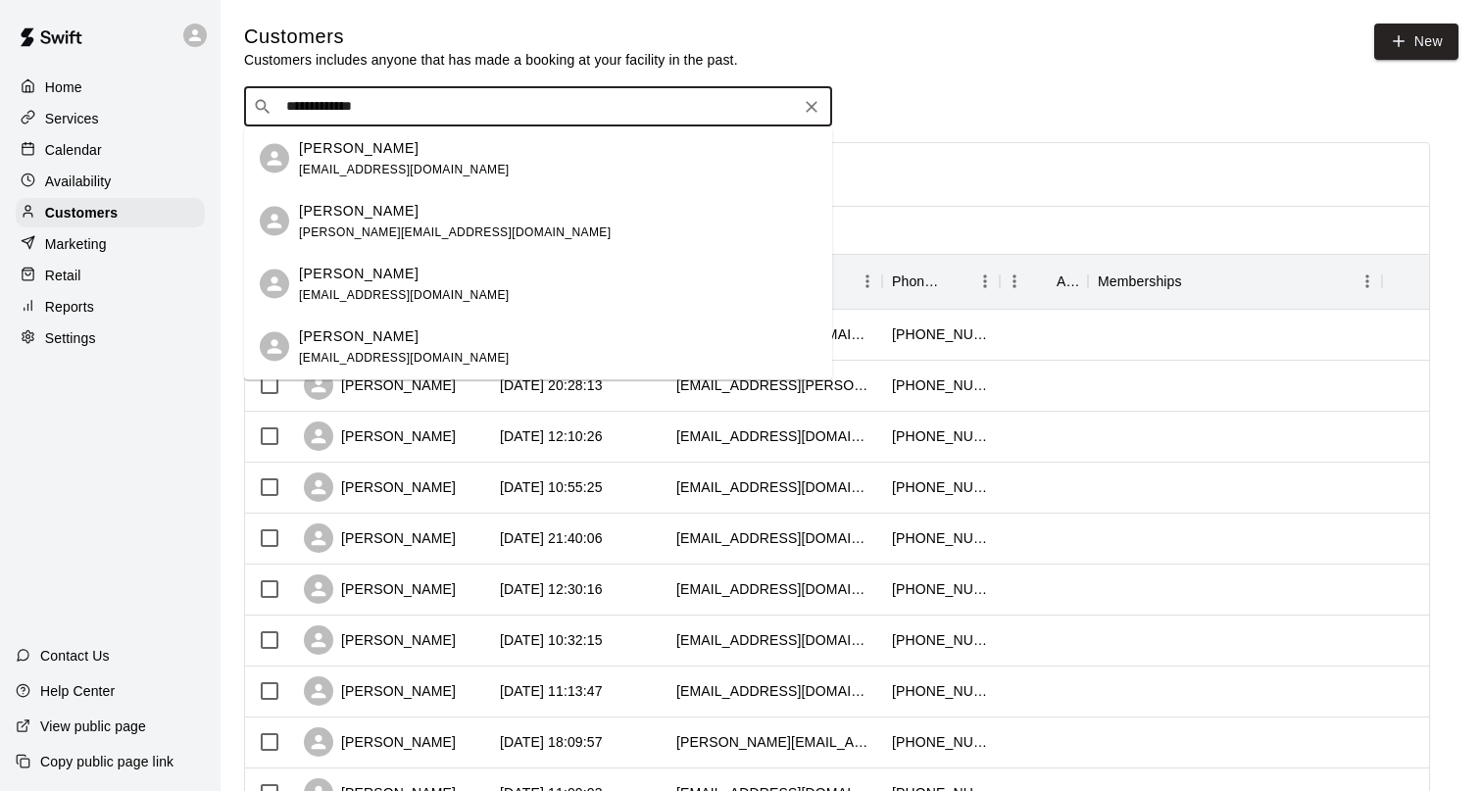
click at [353, 212] on p "[PERSON_NAME]" at bounding box center [359, 210] width 120 height 21
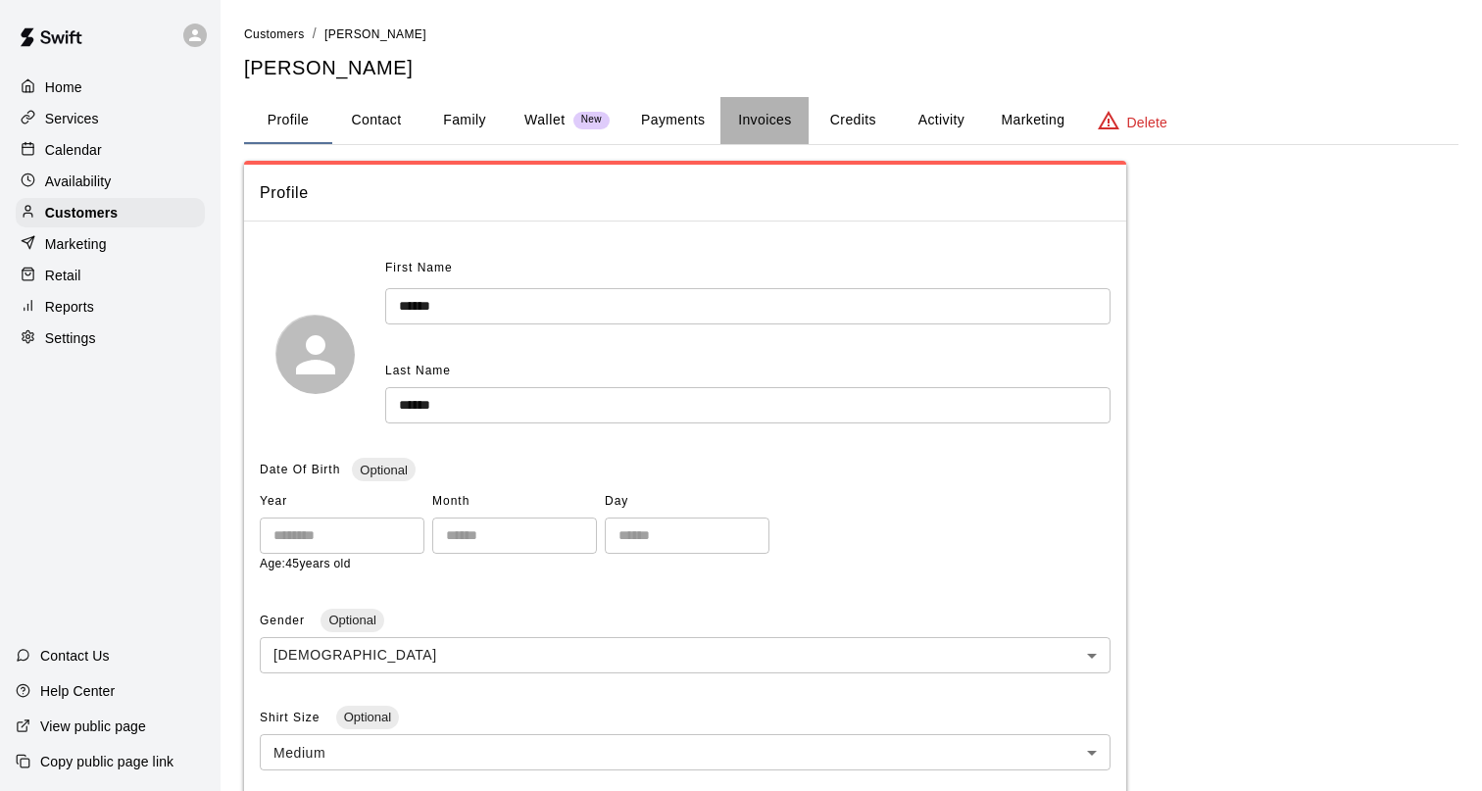
click at [752, 117] on button "Invoices" at bounding box center [764, 120] width 88 height 47
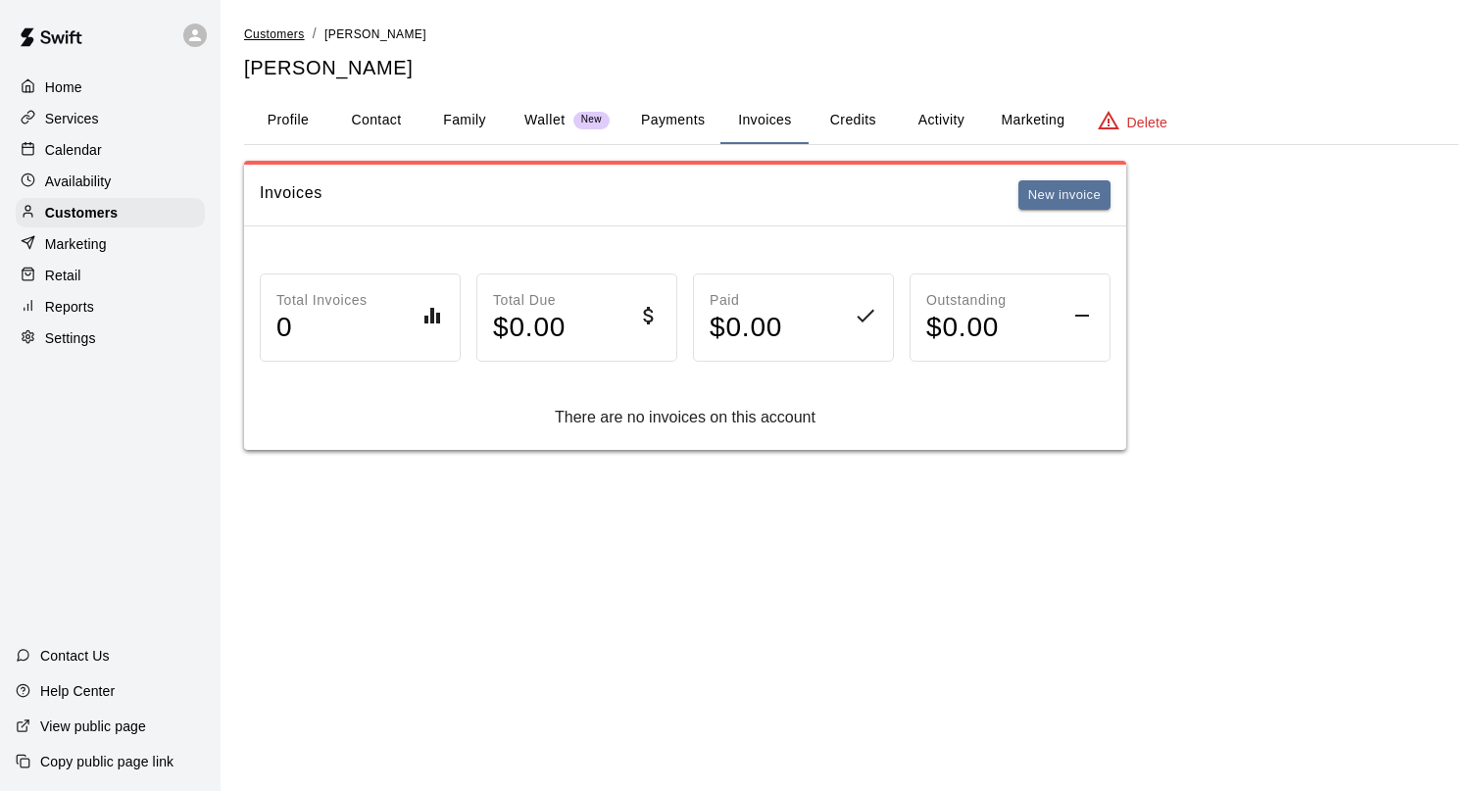
click at [283, 37] on span "Customers" at bounding box center [274, 34] width 61 height 14
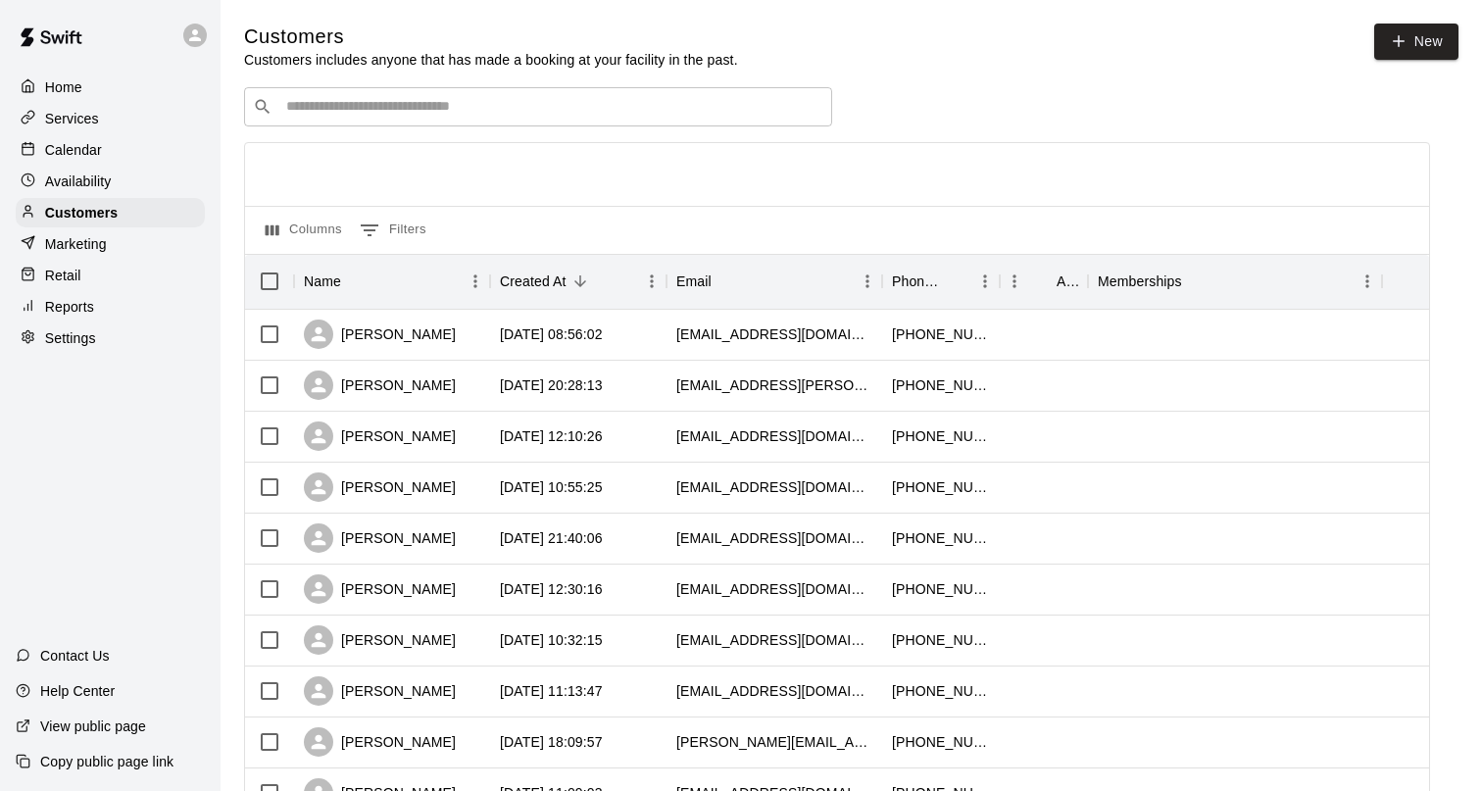
click at [320, 108] on input "Search customers by name or email" at bounding box center [551, 107] width 543 height 20
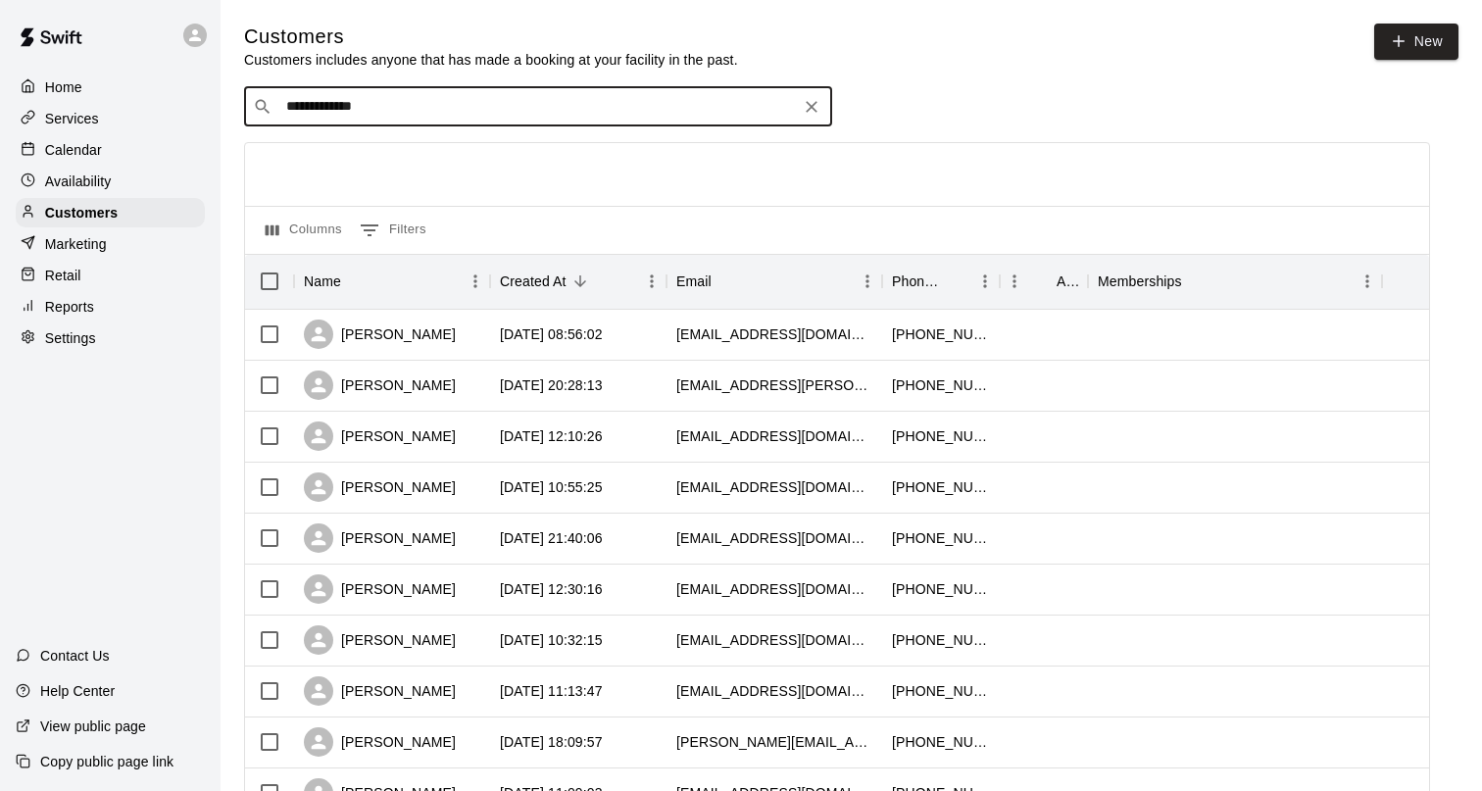
type input "**********"
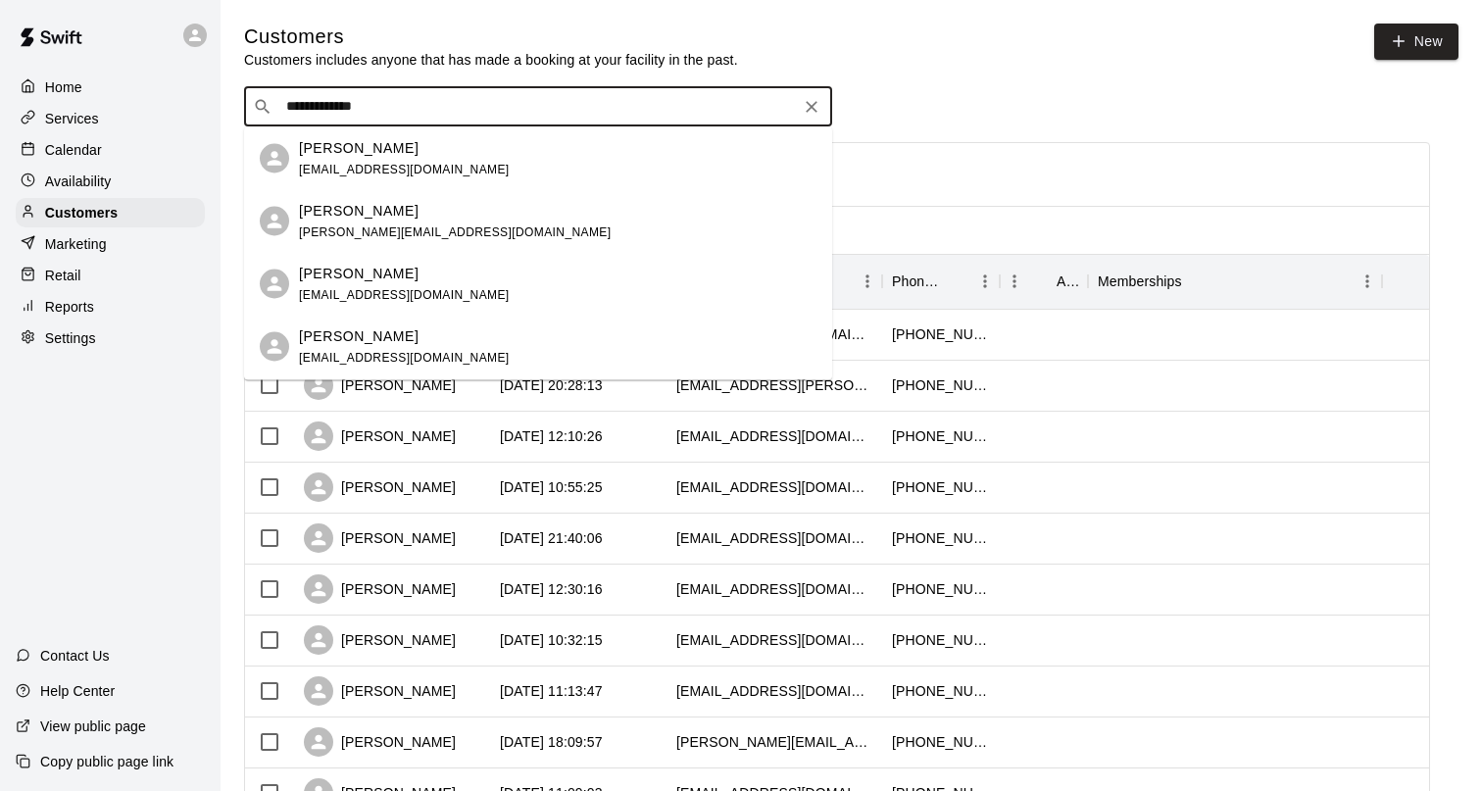
click at [338, 232] on span "justin@tcthunder.ca" at bounding box center [455, 231] width 312 height 14
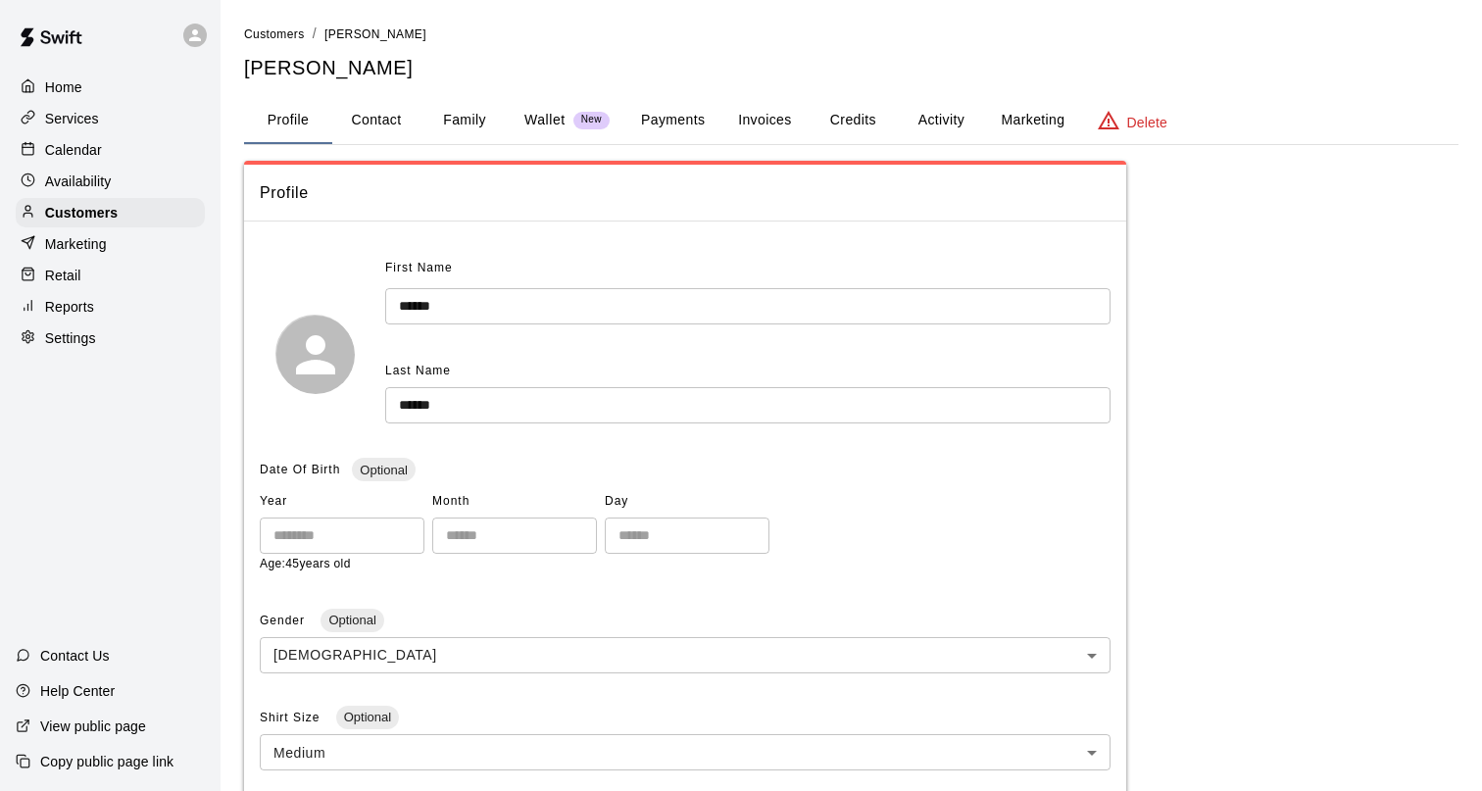
click at [777, 114] on button "Invoices" at bounding box center [764, 120] width 88 height 47
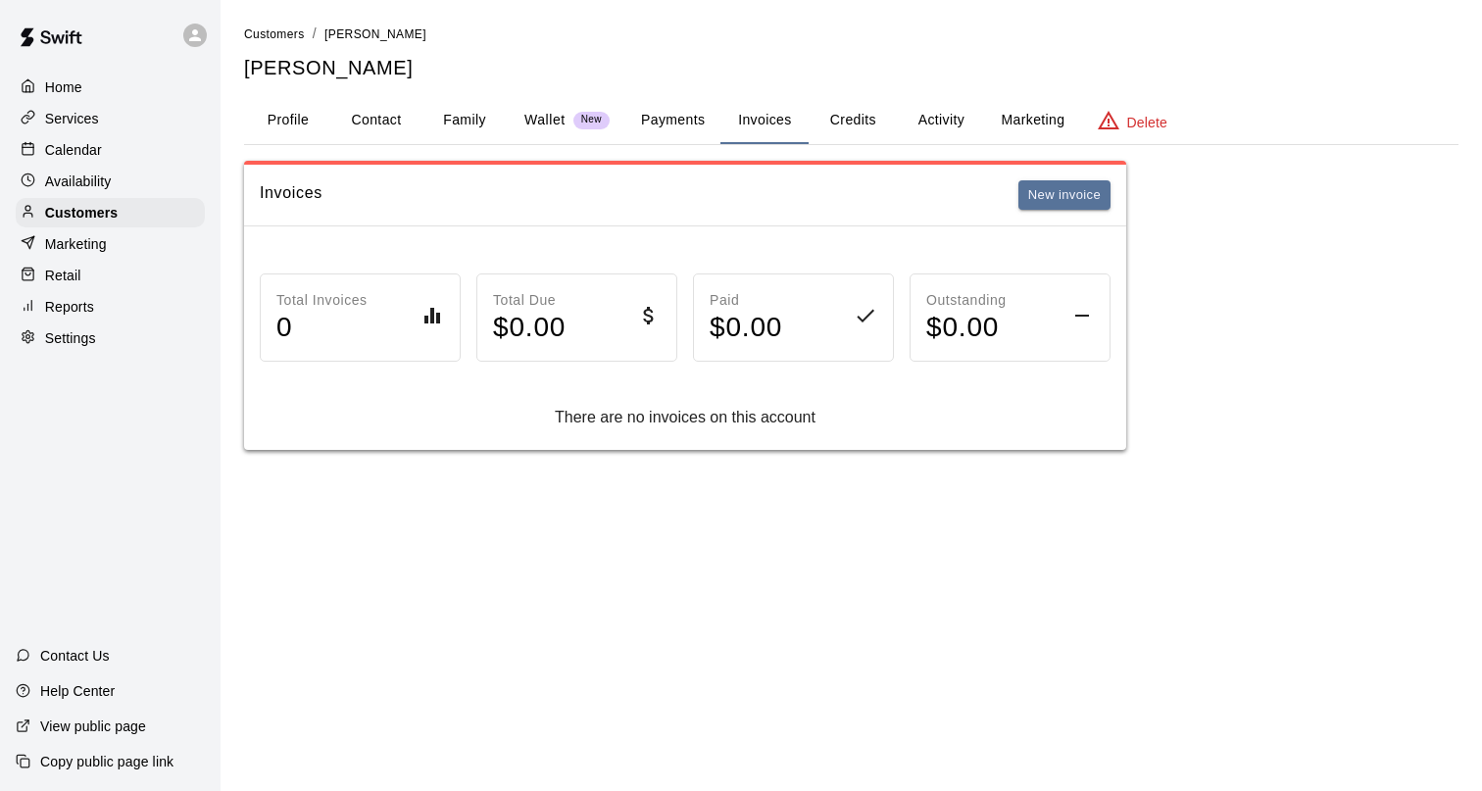
click at [75, 313] on p "Reports" at bounding box center [69, 307] width 49 height 20
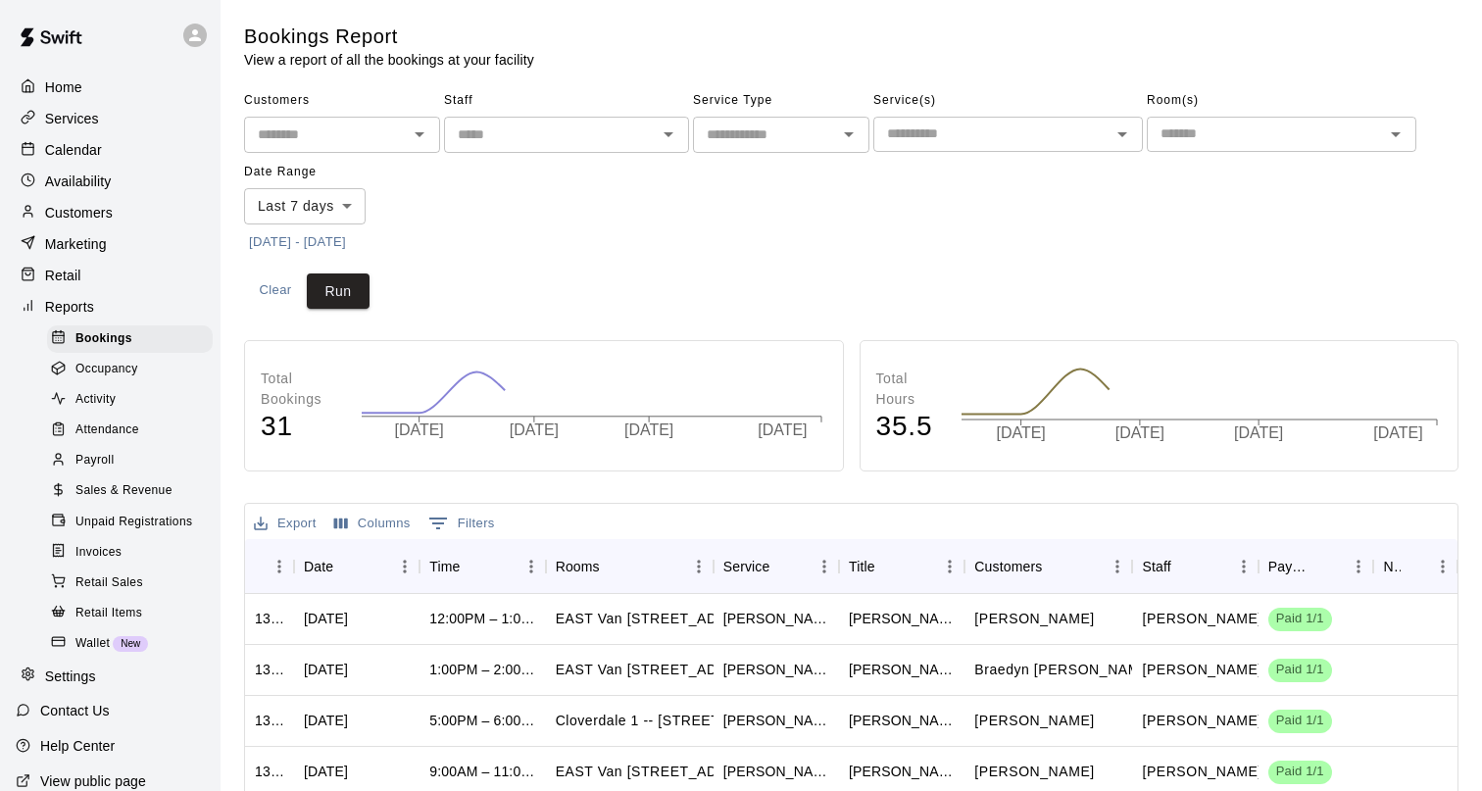
click at [112, 487] on span "Sales & Revenue" at bounding box center [123, 491] width 97 height 20
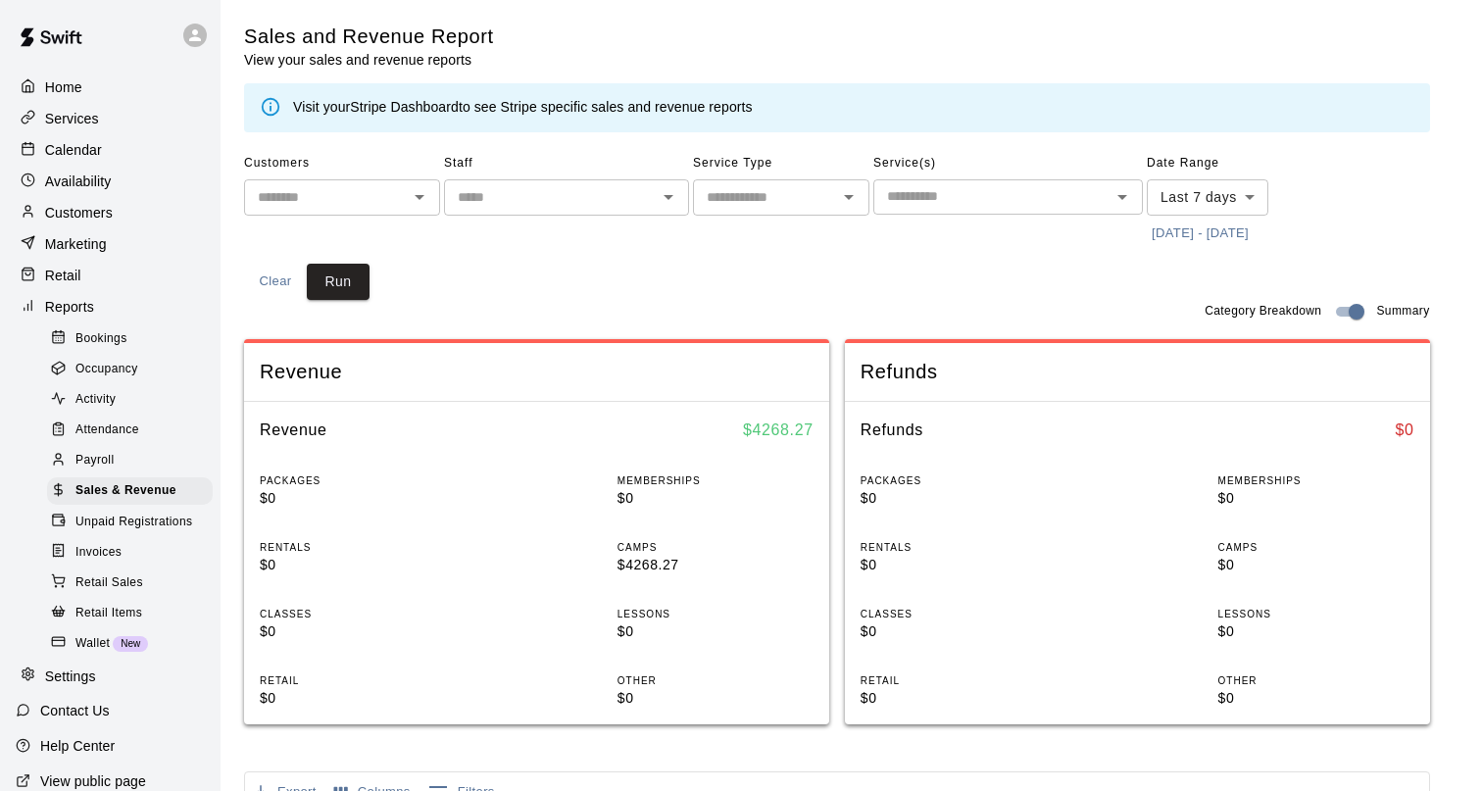
click at [412, 200] on icon "Open" at bounding box center [420, 197] width 24 height 24
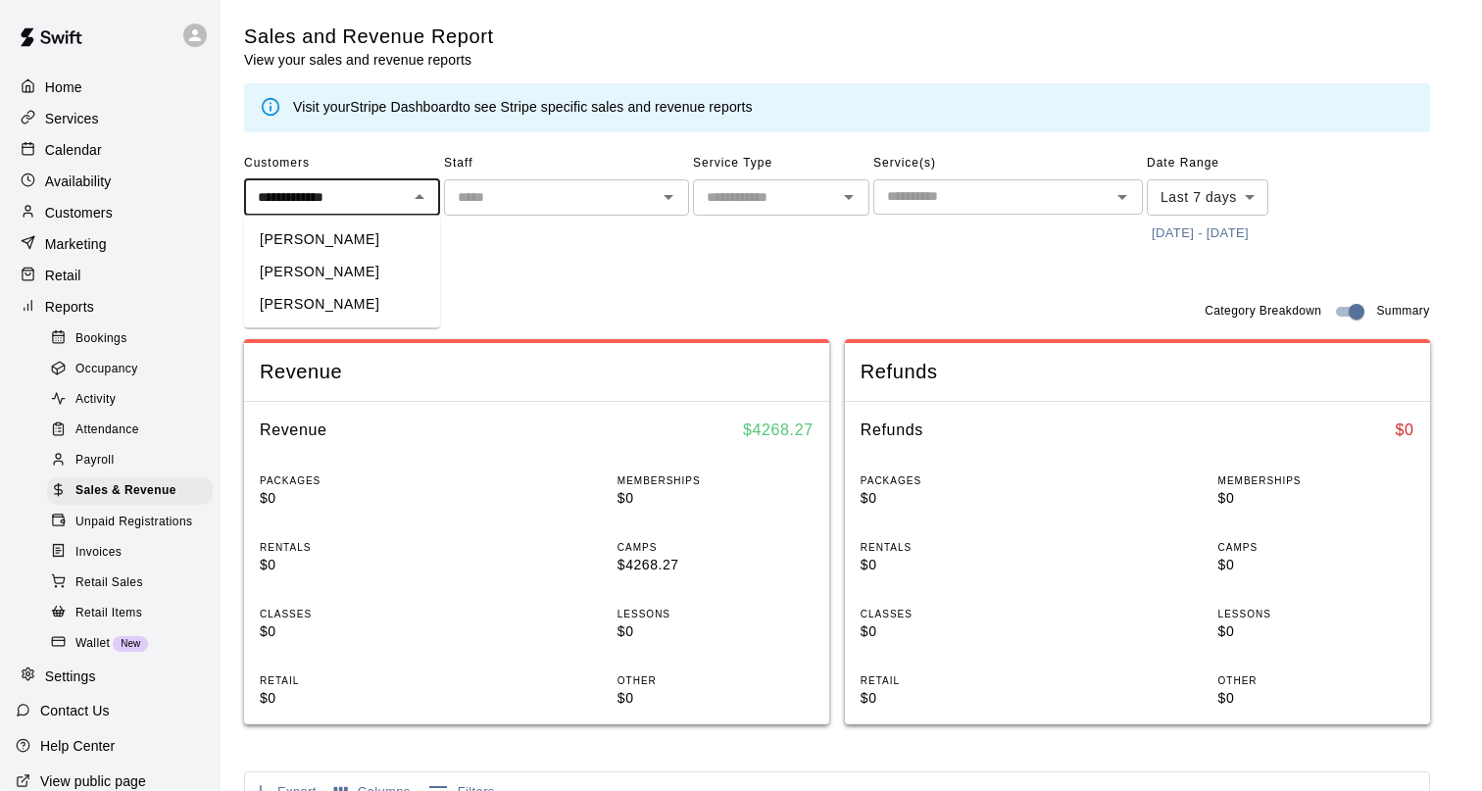
click at [371, 313] on li "[PERSON_NAME]" at bounding box center [342, 304] width 196 height 32
click at [350, 273] on button "Run" at bounding box center [338, 282] width 63 height 36
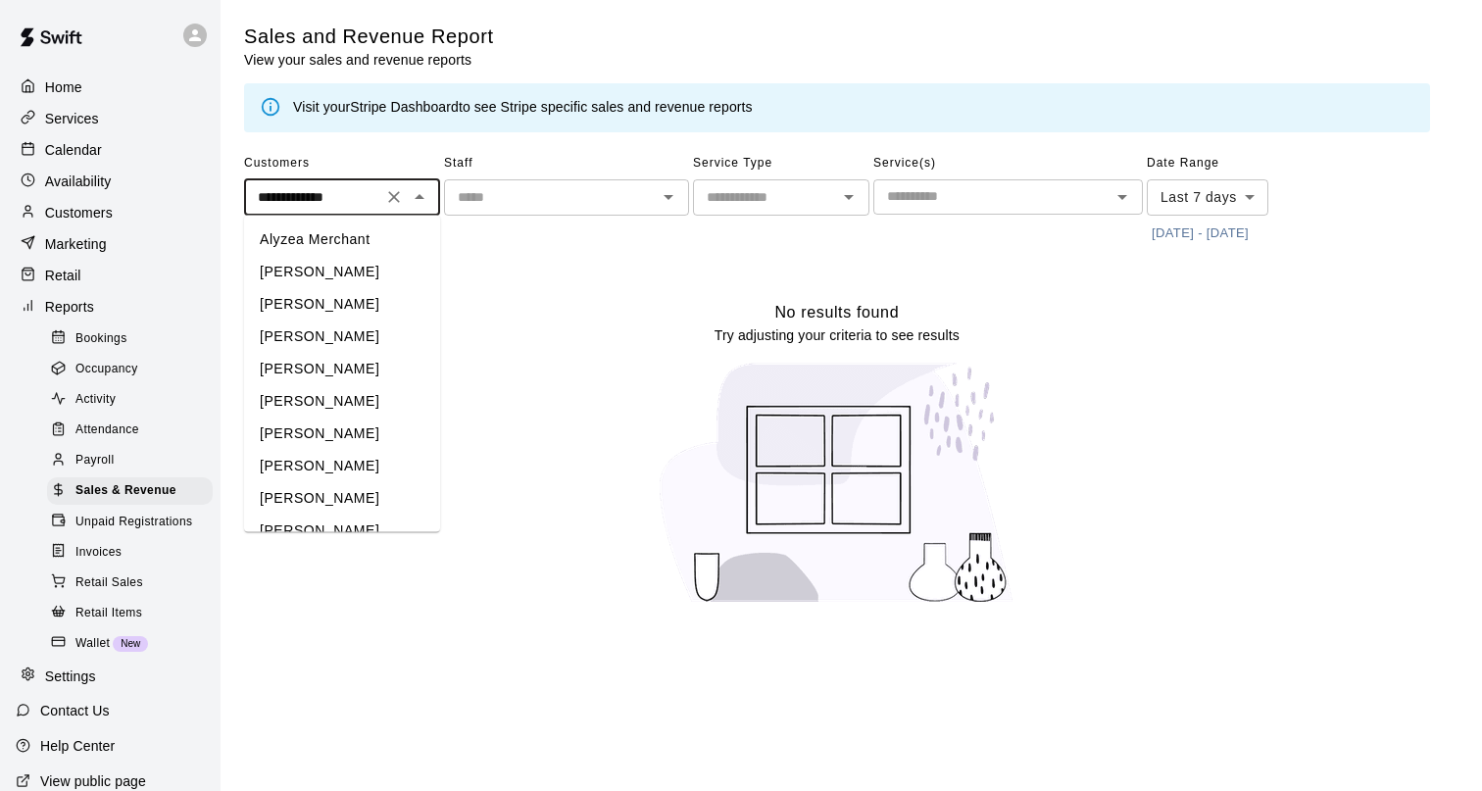
click at [370, 194] on input "**********" at bounding box center [313, 197] width 126 height 25
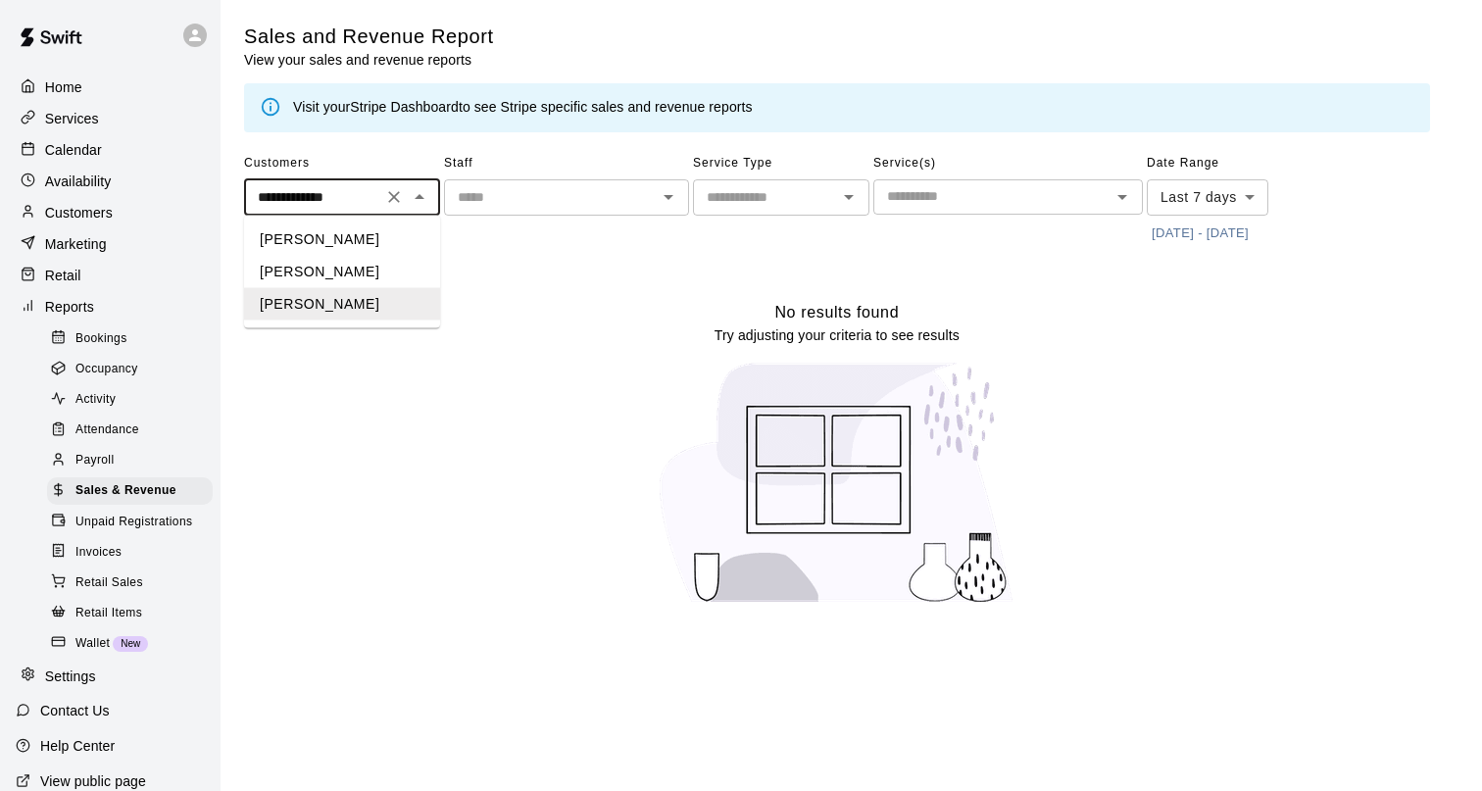
click at [325, 272] on li "[PERSON_NAME]" at bounding box center [342, 272] width 196 height 32
type input "**********"
click at [337, 280] on button "Run" at bounding box center [338, 282] width 63 height 36
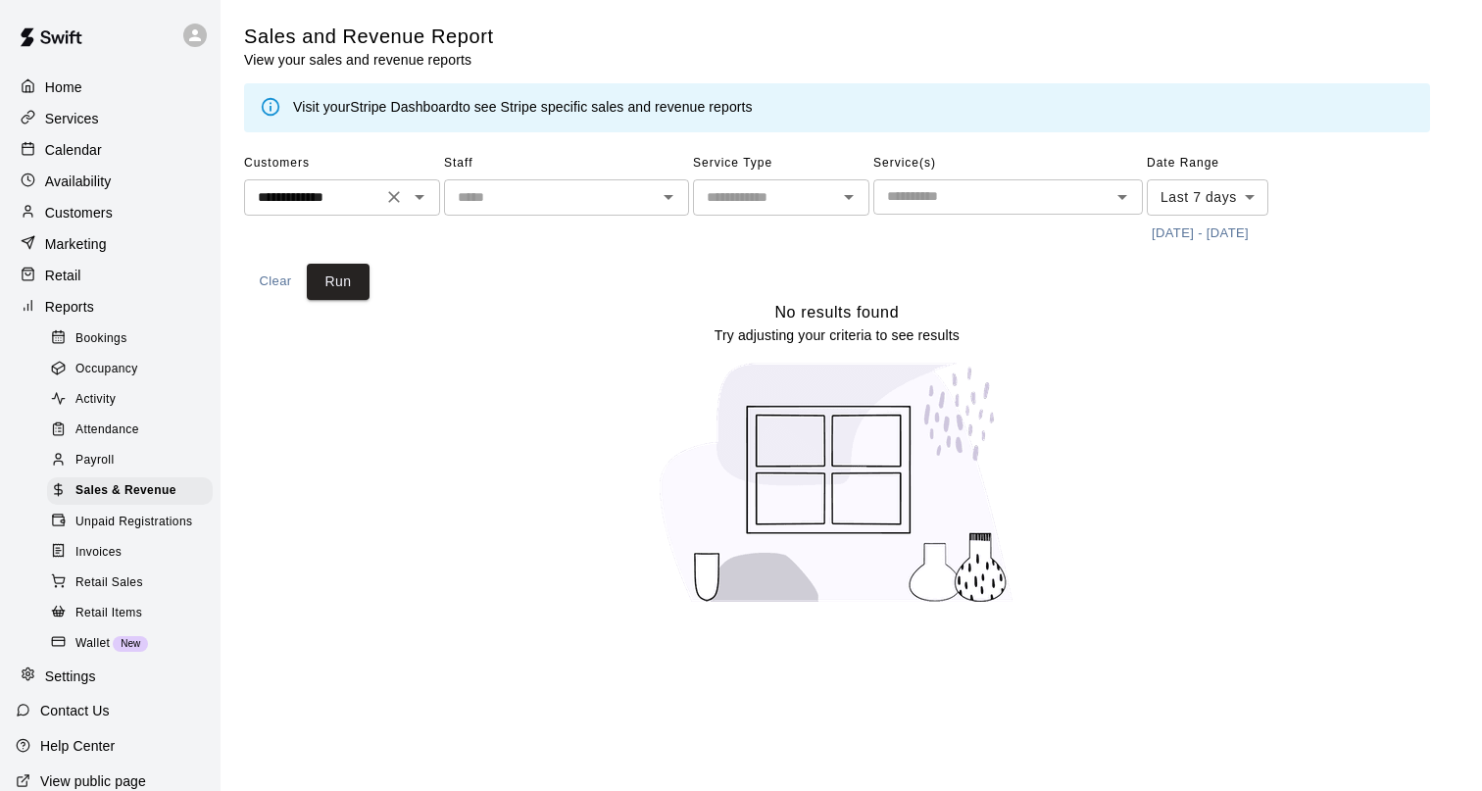
click at [386, 205] on icon "Clear" at bounding box center [394, 197] width 20 height 20
type input "*"
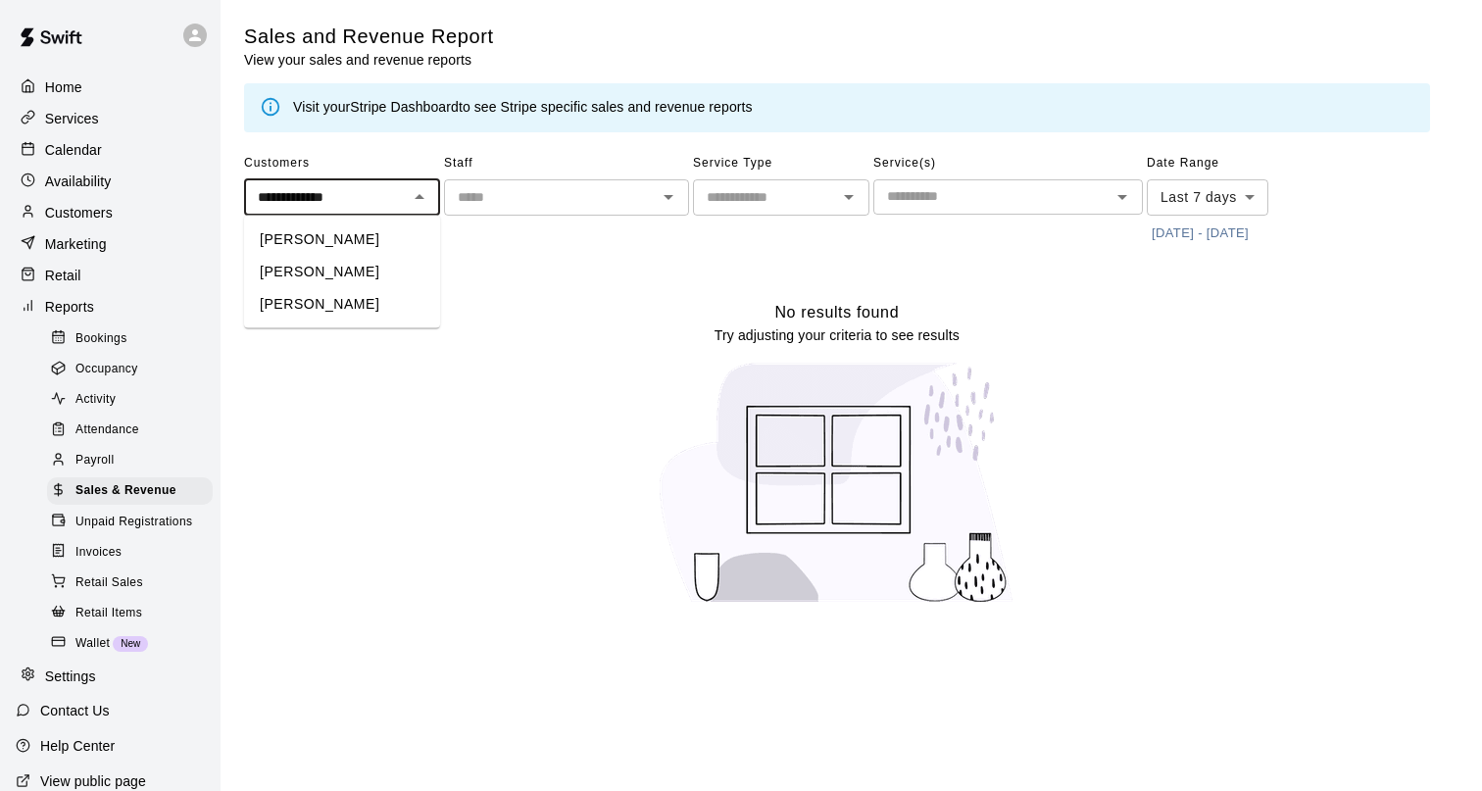
click at [375, 244] on li "[PERSON_NAME]" at bounding box center [342, 239] width 196 height 32
type input "**********"
click at [357, 274] on button "Run" at bounding box center [338, 282] width 63 height 36
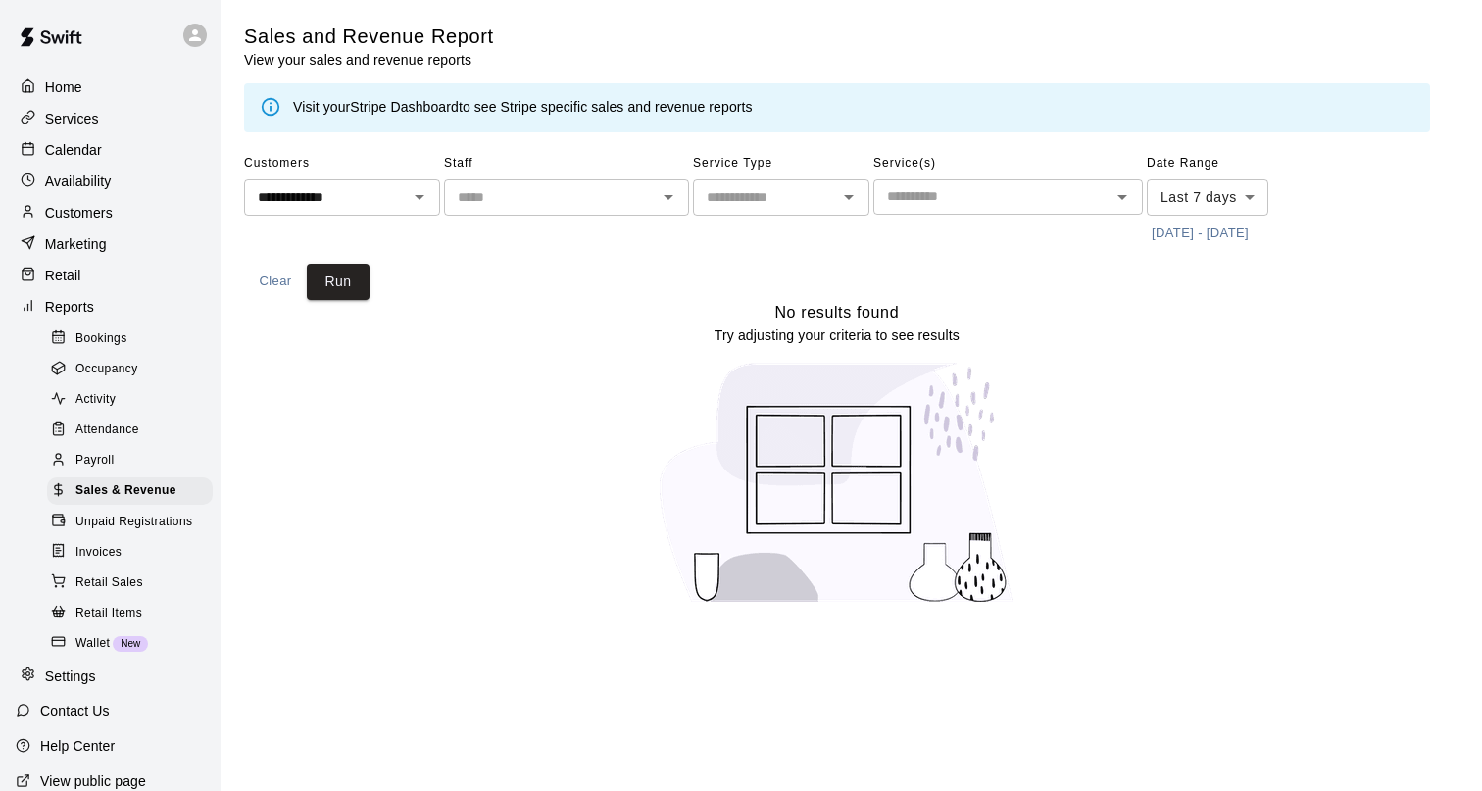
click at [1190, 193] on body "**********" at bounding box center [741, 314] width 1482 height 628
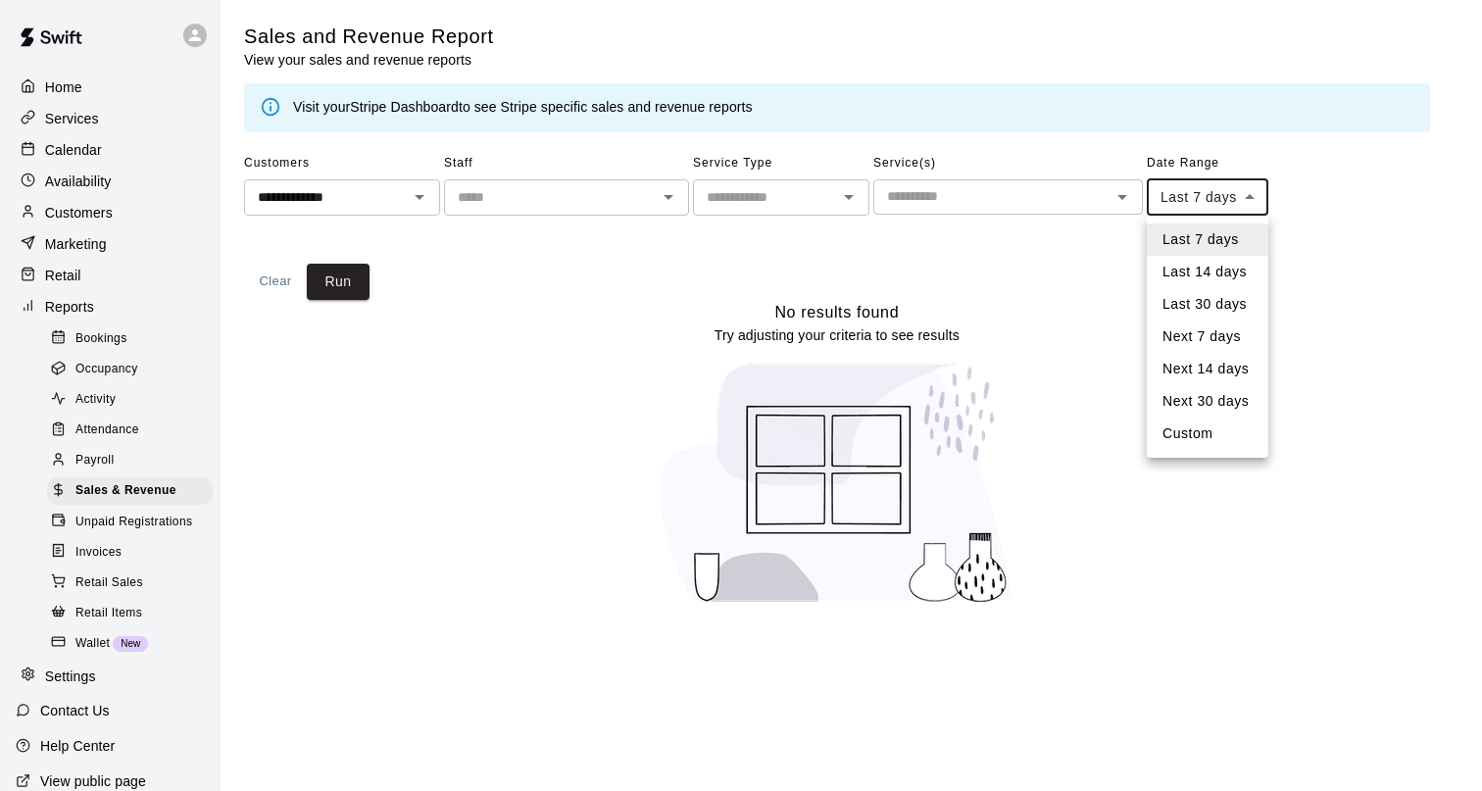
click at [1195, 433] on li "Custom" at bounding box center [1208, 434] width 122 height 32
type input "******"
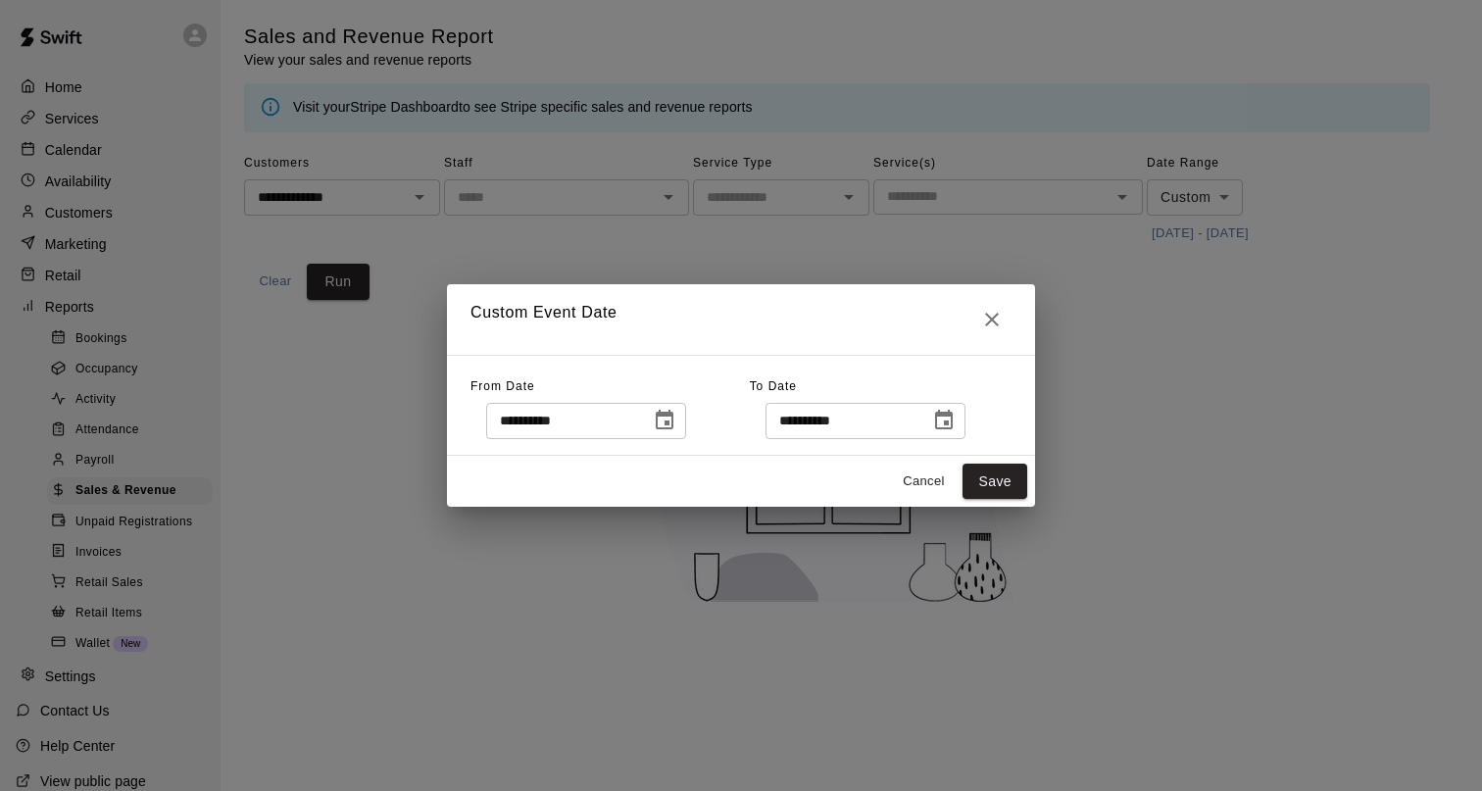
click at [670, 418] on icon "Choose date, selected date is Aug 10, 2025" at bounding box center [665, 421] width 24 height 24
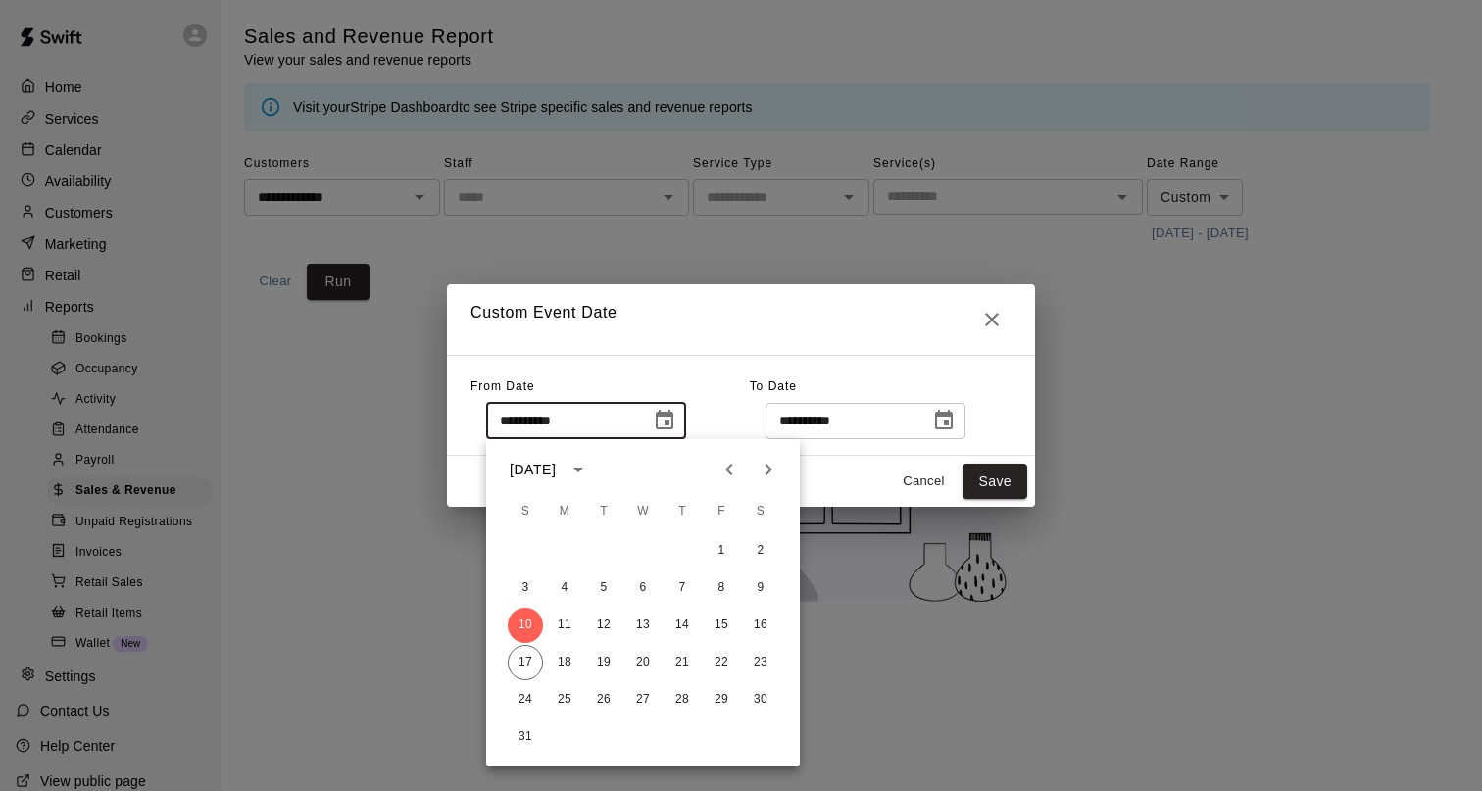
click at [746, 466] on button "Previous month" at bounding box center [729, 469] width 39 height 39
click at [742, 466] on button "Previous month" at bounding box center [729, 469] width 39 height 39
click at [605, 548] on button "1" at bounding box center [603, 550] width 35 height 35
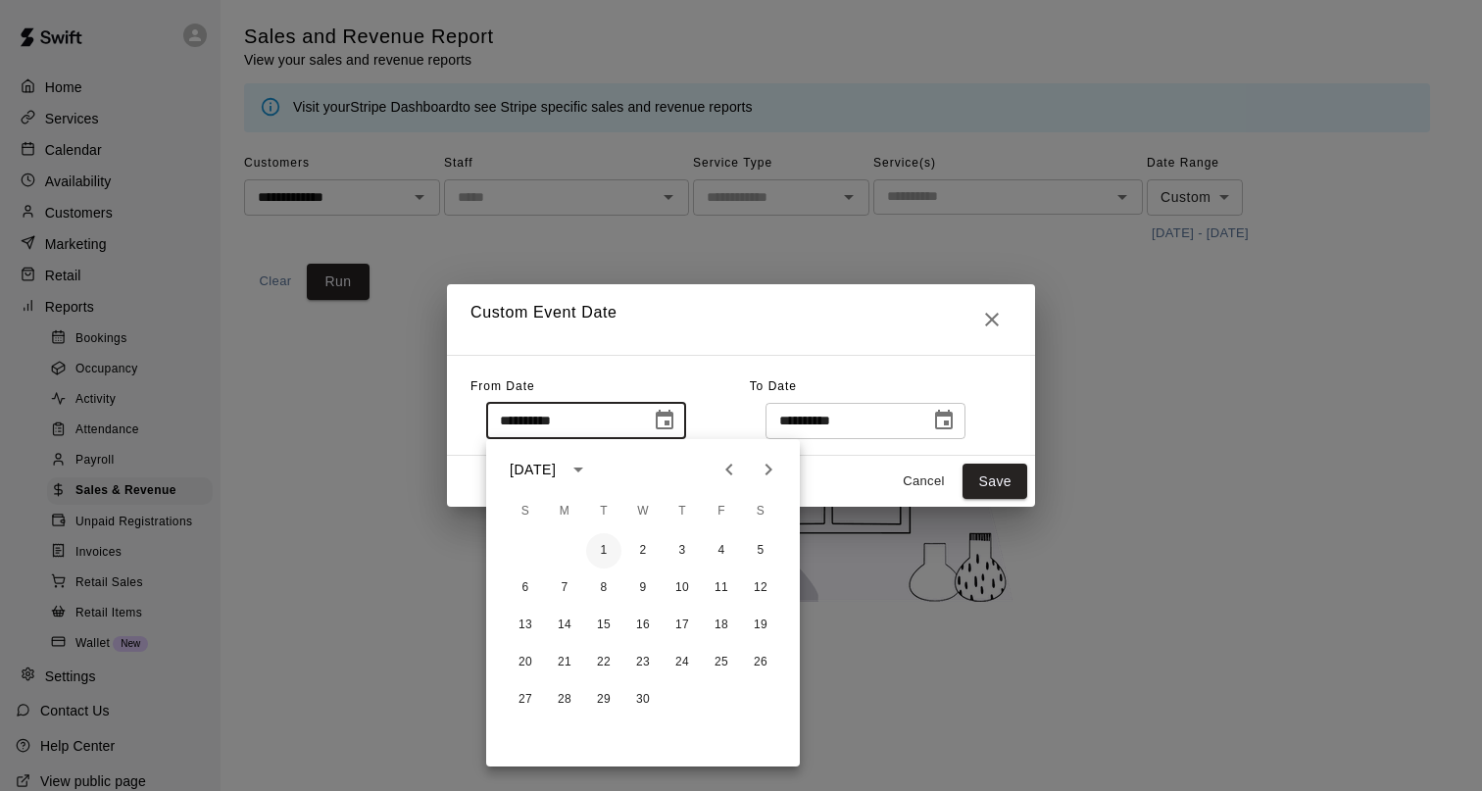
type input "**********"
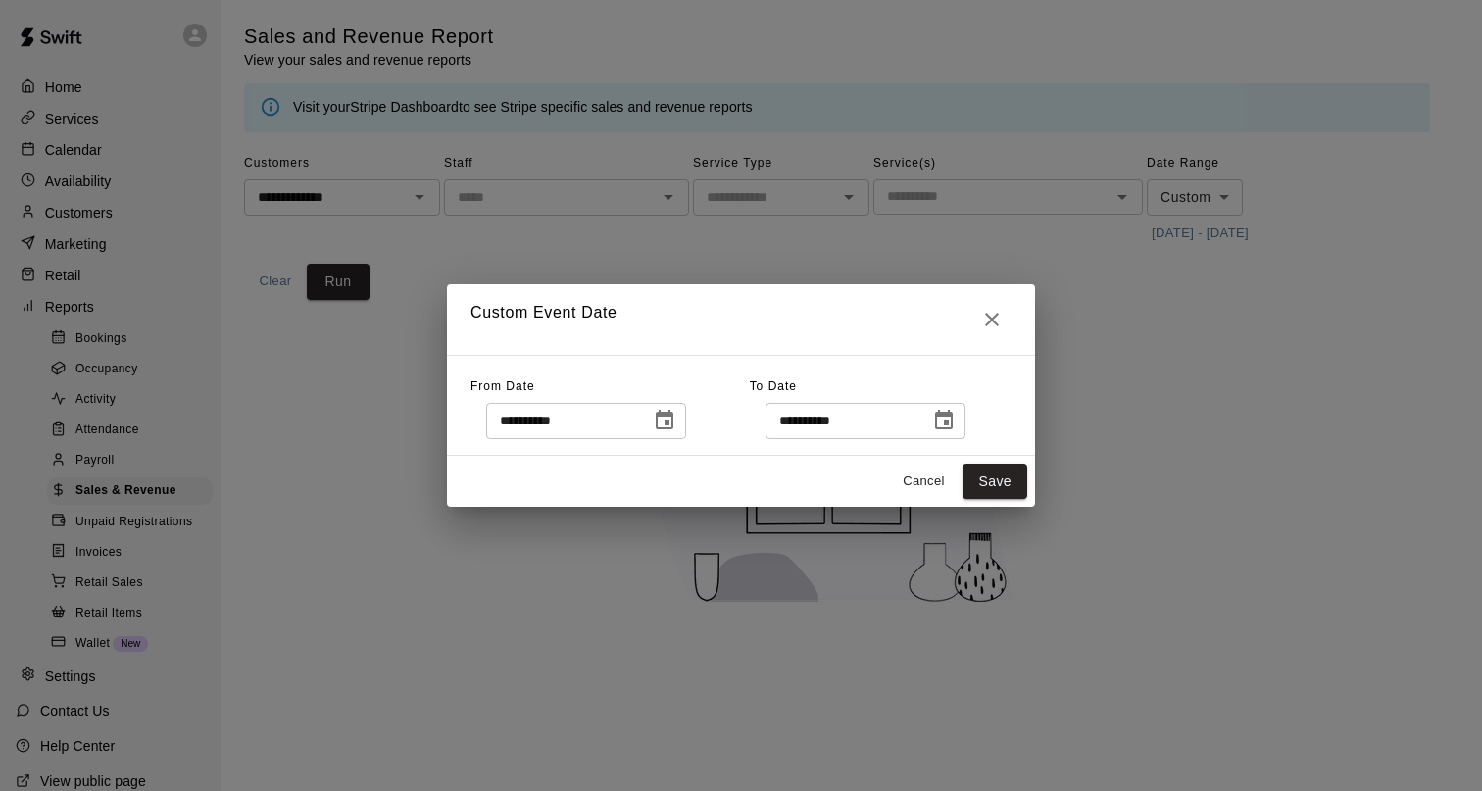
click at [949, 424] on icon "Choose date, selected date is Aug 17, 2025" at bounding box center [944, 421] width 24 height 24
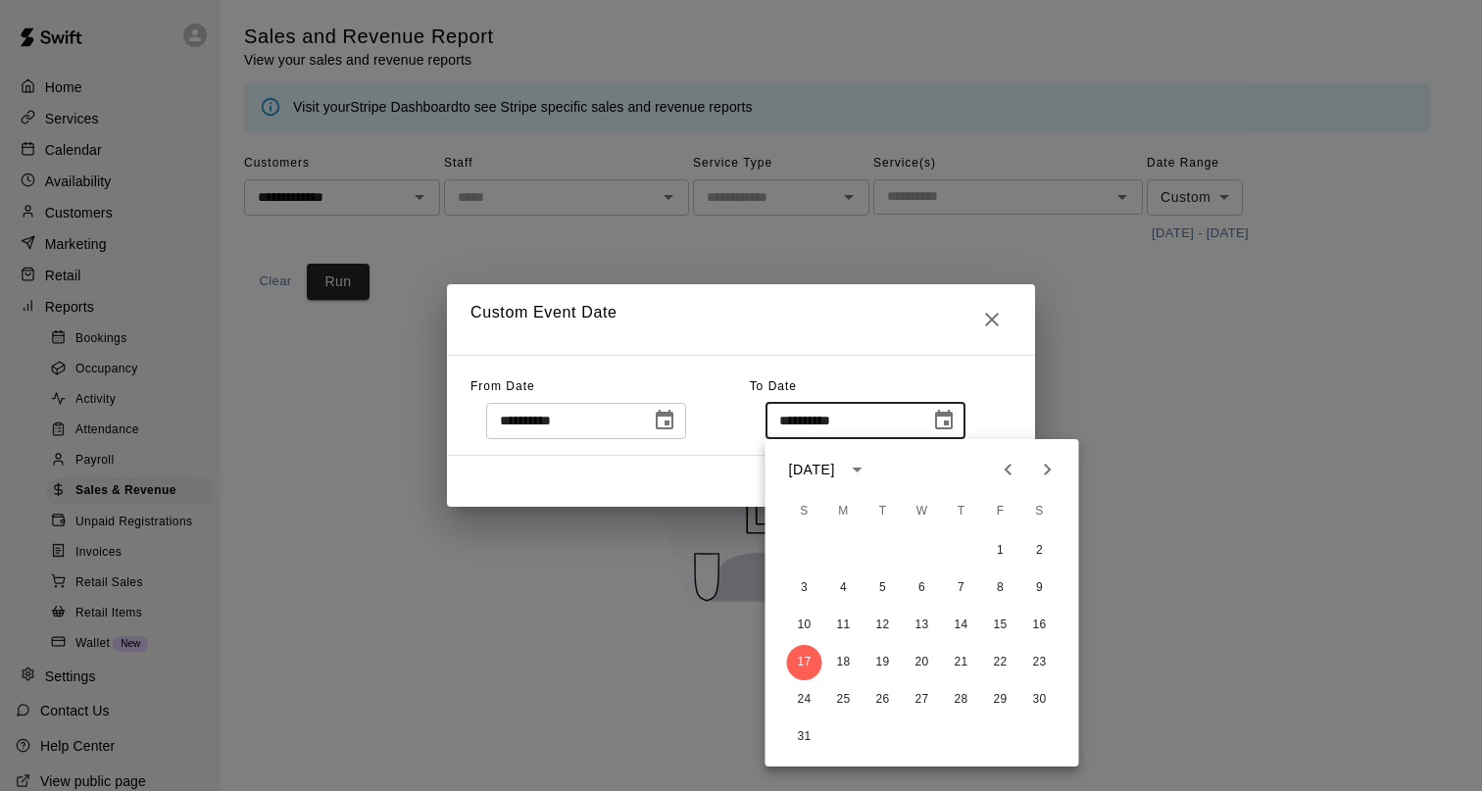
click at [1005, 468] on icon "Previous month" at bounding box center [1008, 470] width 7 height 12
click at [922, 685] on button "30" at bounding box center [922, 699] width 35 height 35
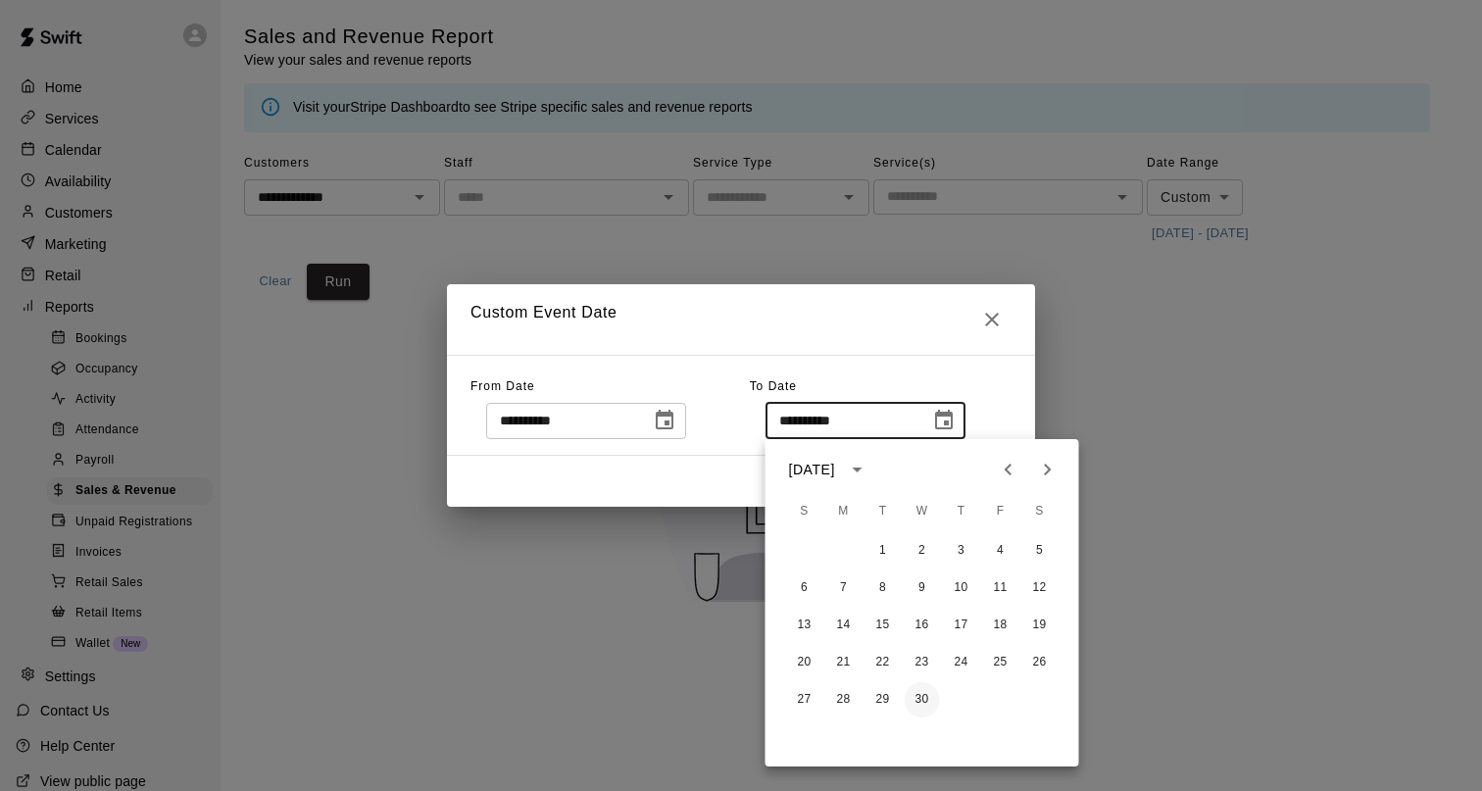
type input "**********"
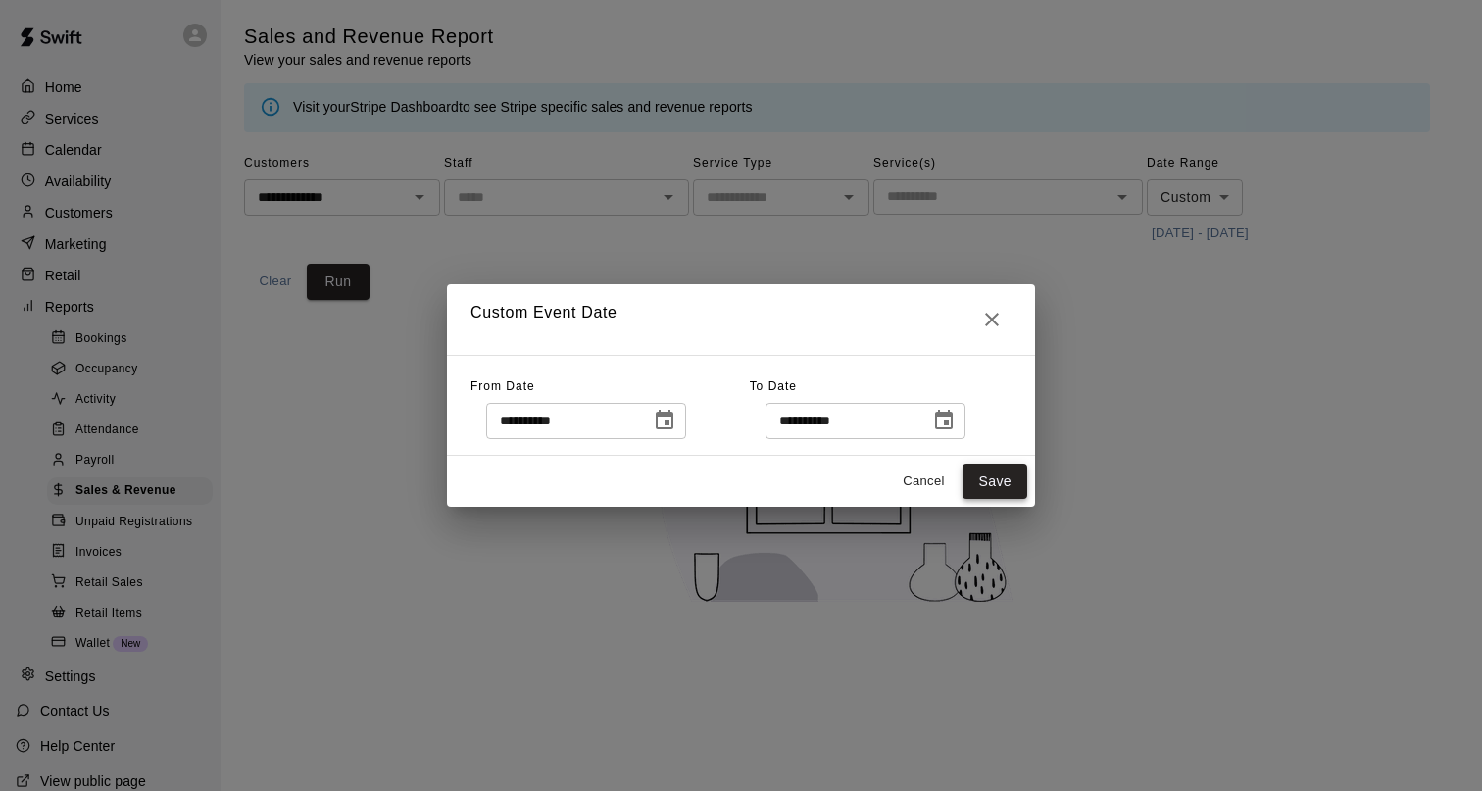
click at [991, 483] on button "Save" at bounding box center [994, 482] width 65 height 36
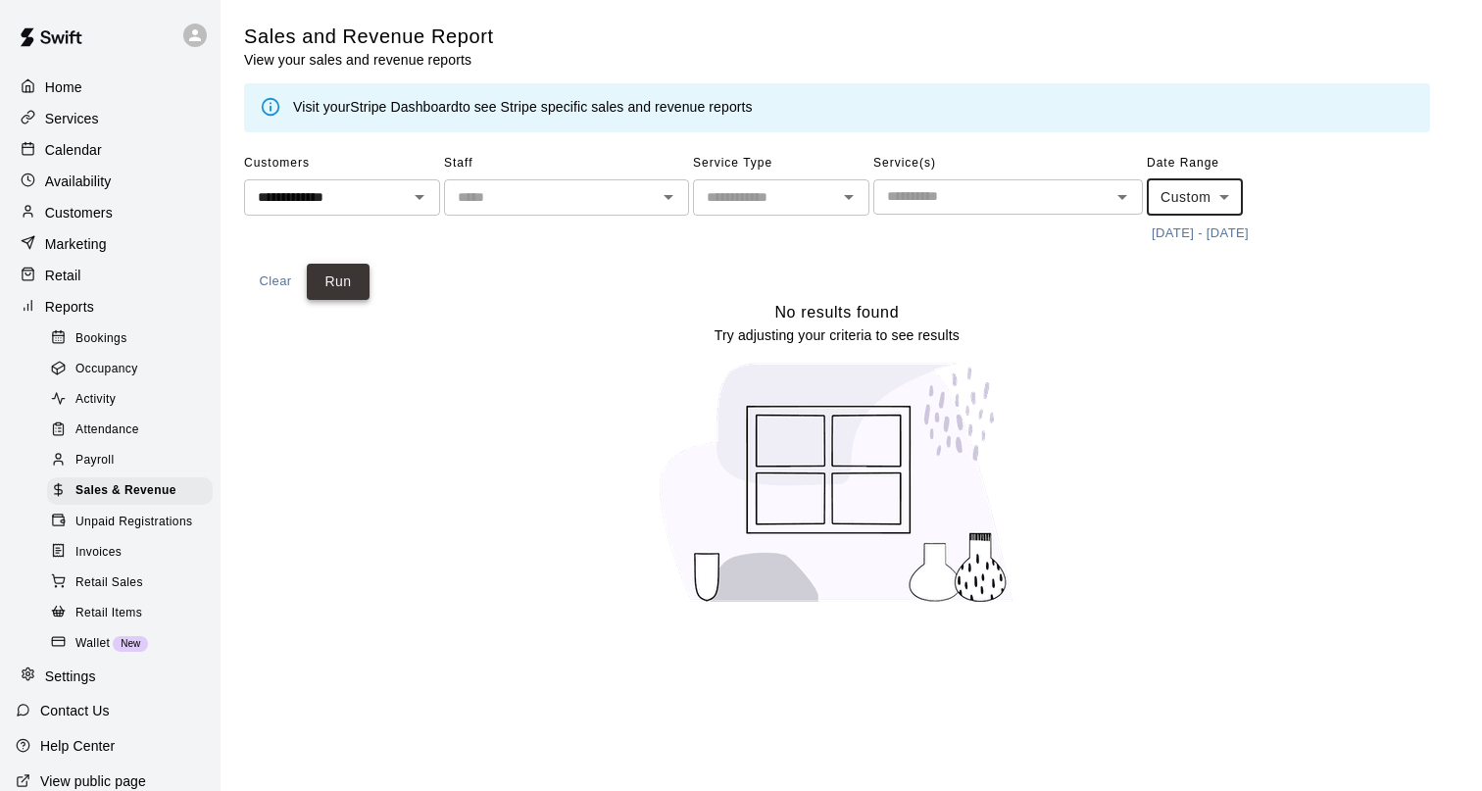
click at [343, 277] on button "Run" at bounding box center [338, 282] width 63 height 36
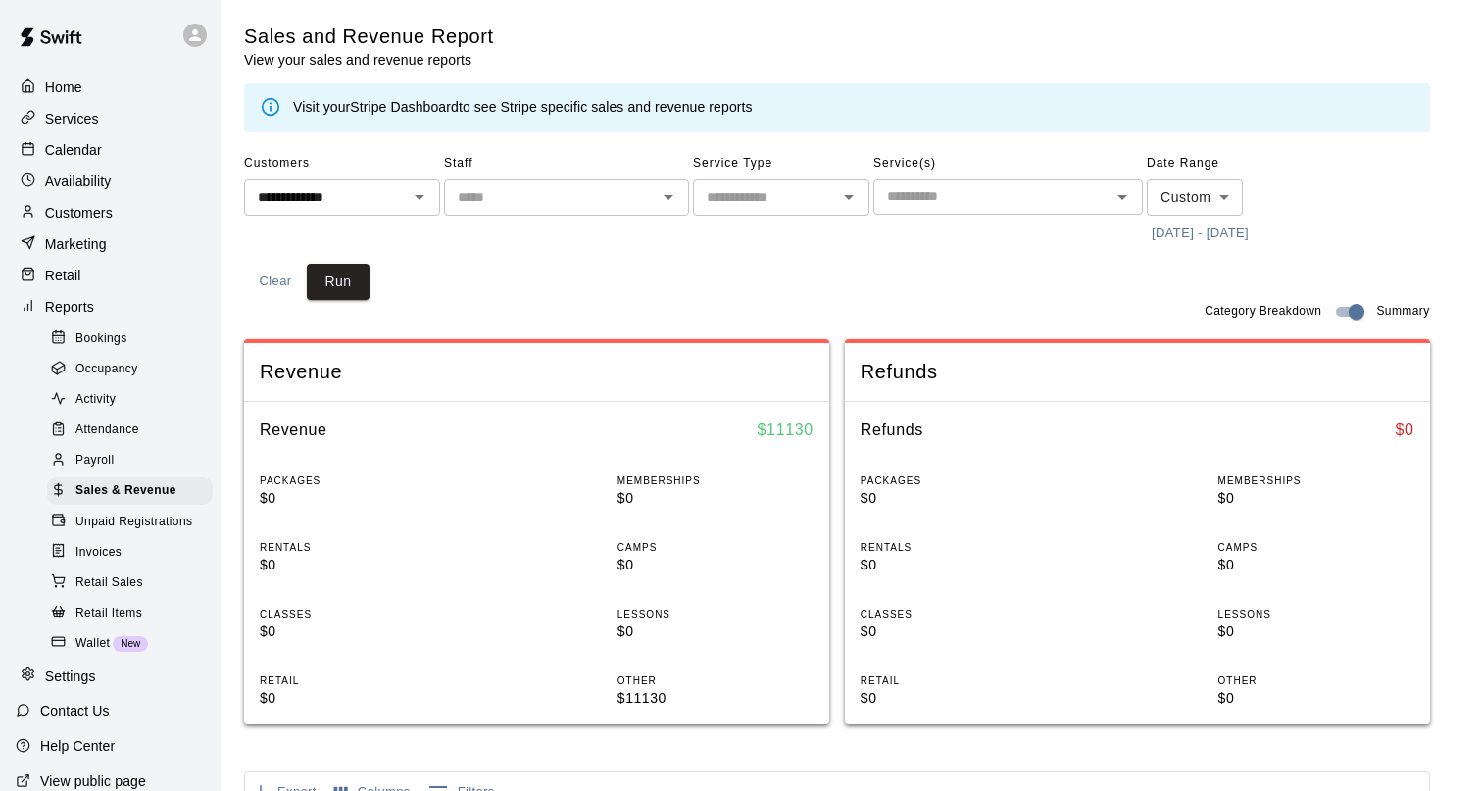
click at [400, 204] on icon "Clear" at bounding box center [394, 197] width 20 height 20
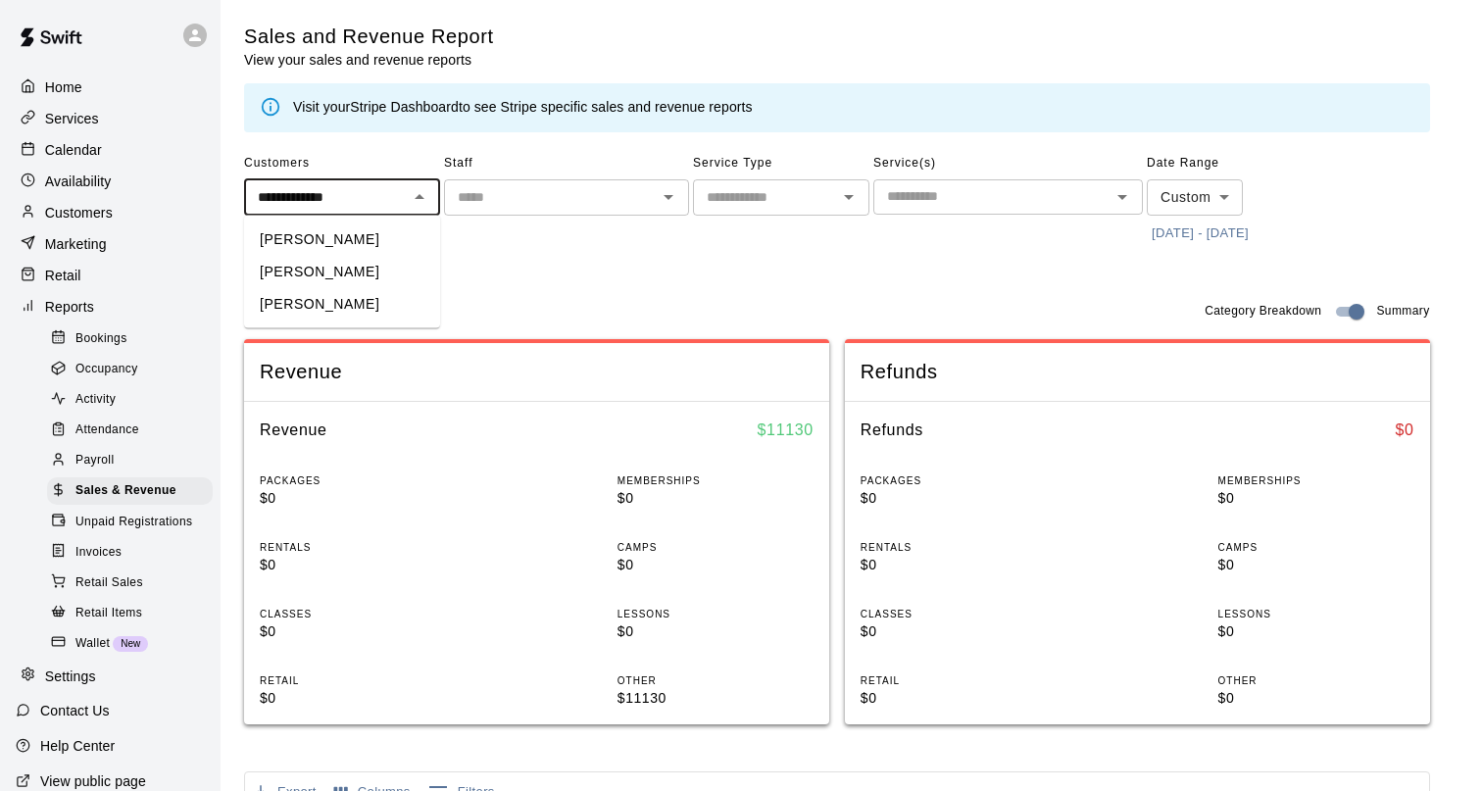
click at [345, 267] on li "[PERSON_NAME]" at bounding box center [342, 272] width 196 height 32
type input "**********"
click at [343, 277] on button "Run" at bounding box center [338, 282] width 63 height 36
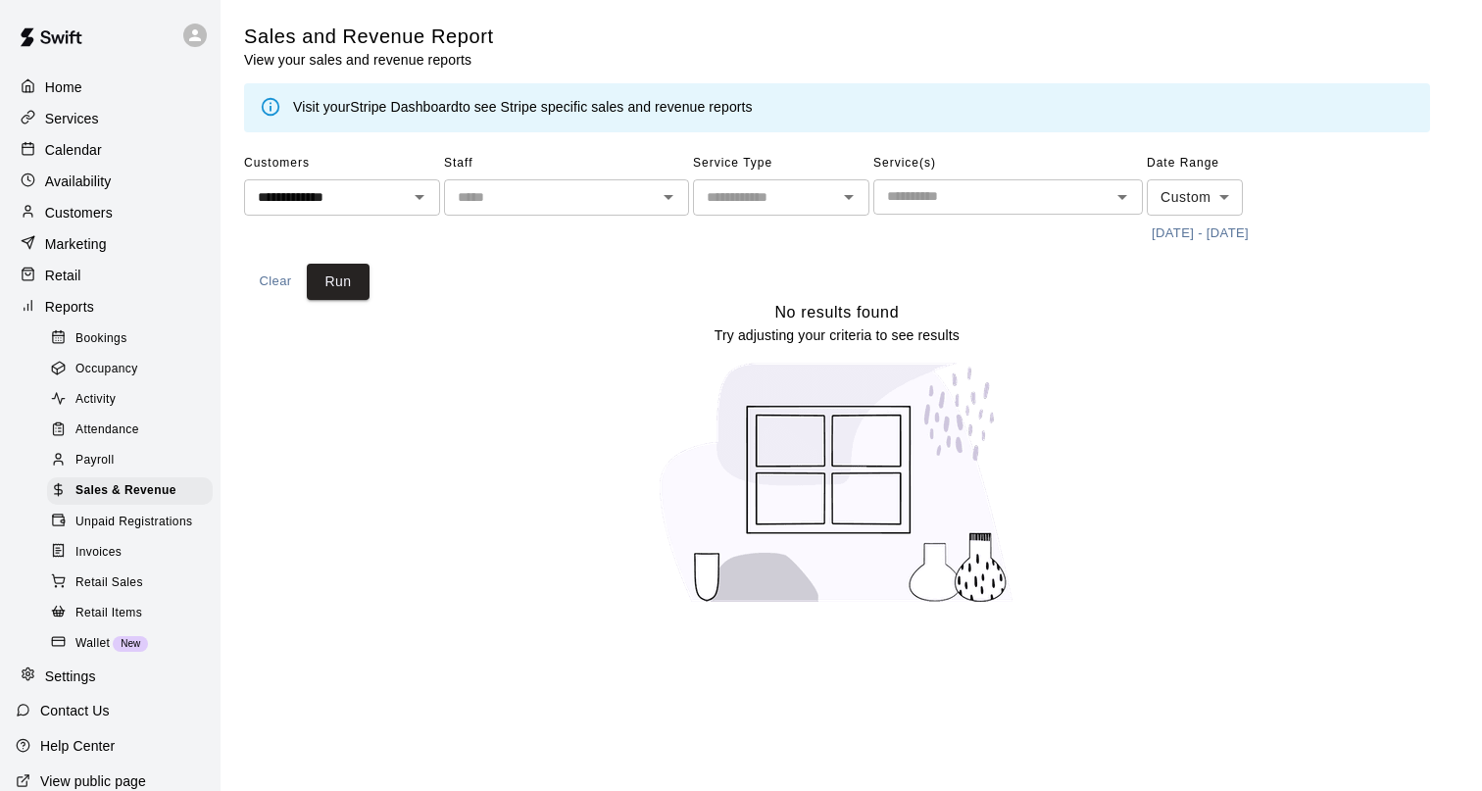
click at [391, 202] on icon "Clear" at bounding box center [394, 197] width 20 height 20
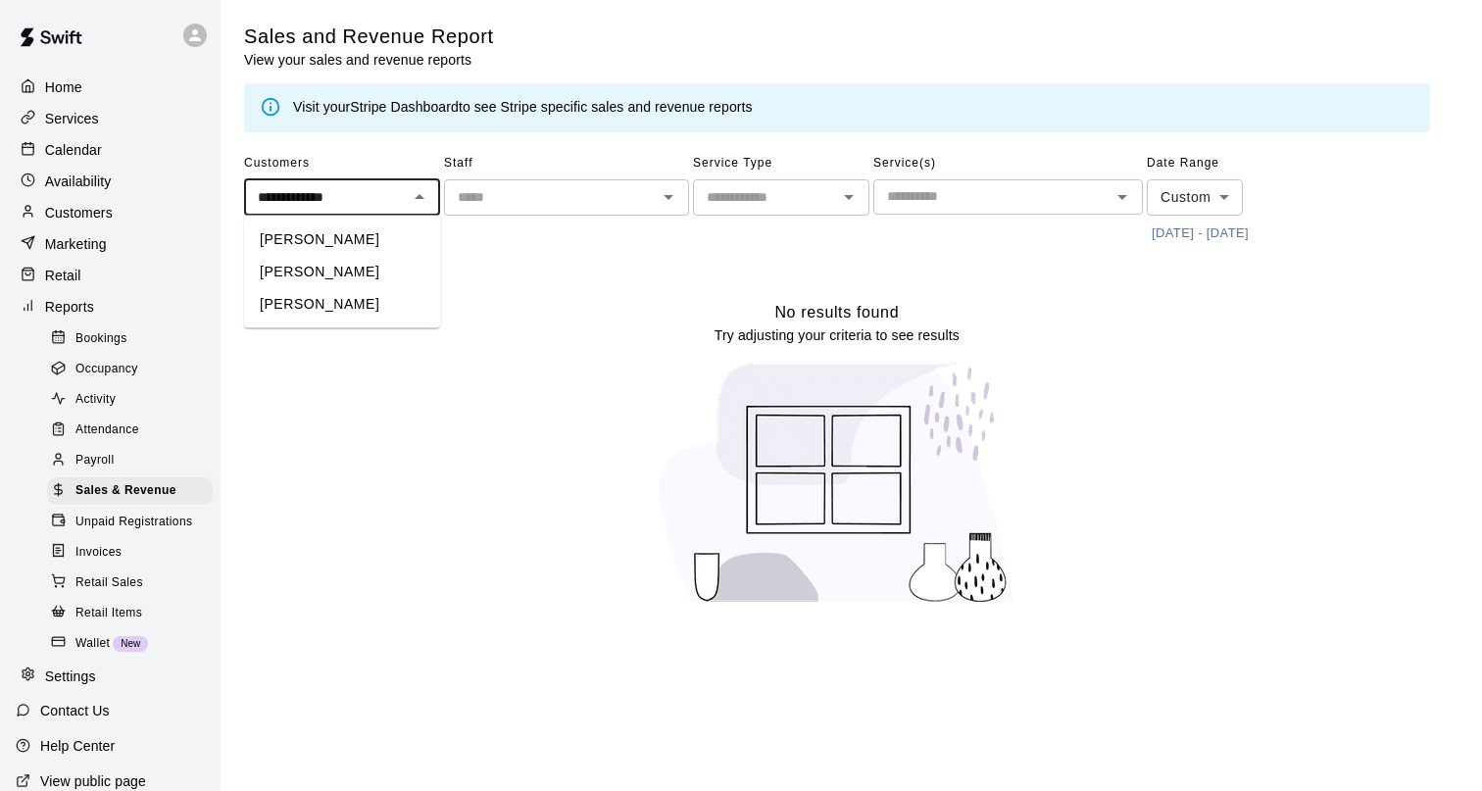
click at [354, 303] on li "[PERSON_NAME]" at bounding box center [342, 304] width 196 height 32
type input "**********"
click at [354, 272] on button "Run" at bounding box center [338, 282] width 63 height 36
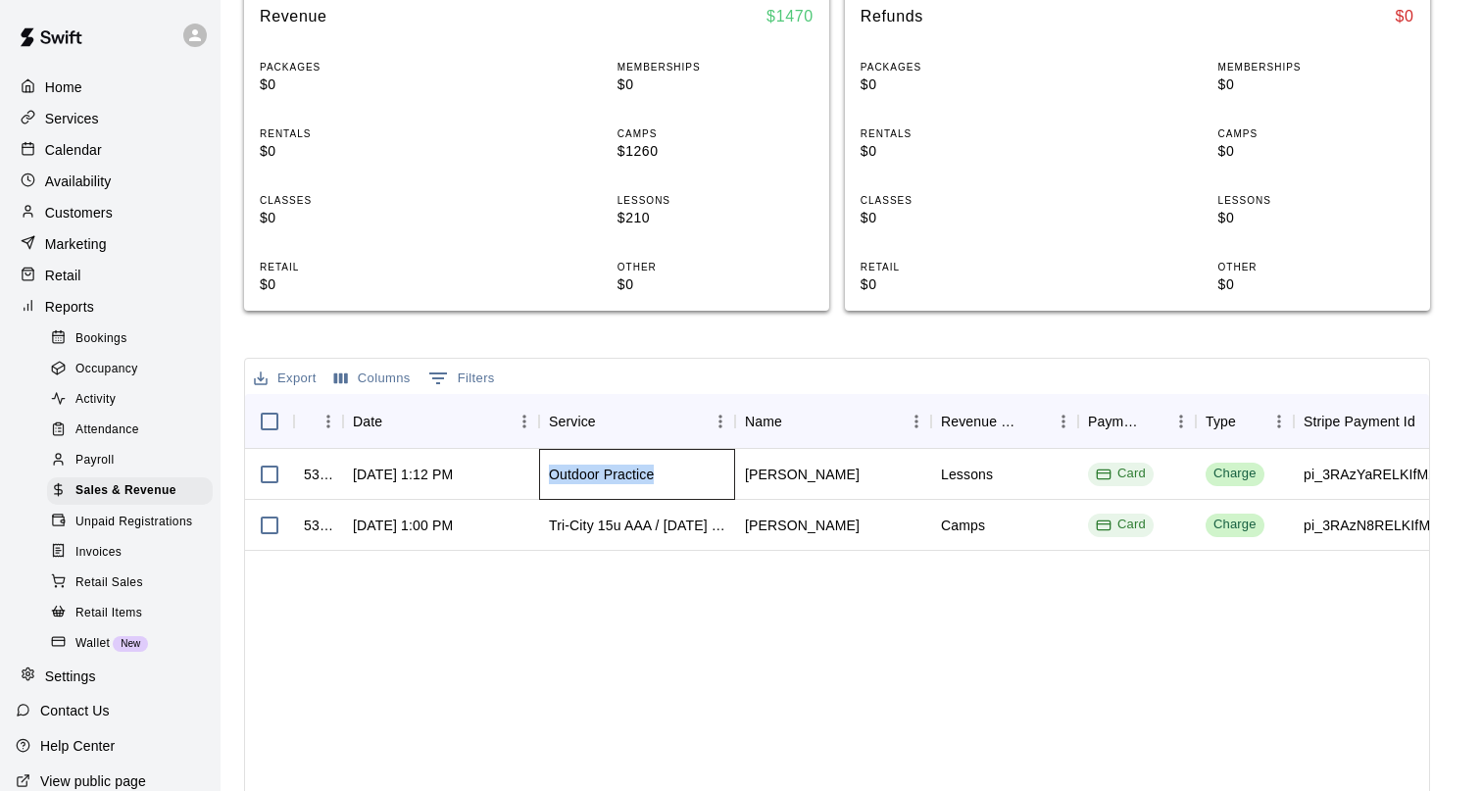
drag, startPoint x: 672, startPoint y: 476, endPoint x: 548, endPoint y: 471, distance: 124.6
click at [548, 471] on div "Outdoor Practice" at bounding box center [637, 474] width 196 height 51
copy div "Outdoor Practice"
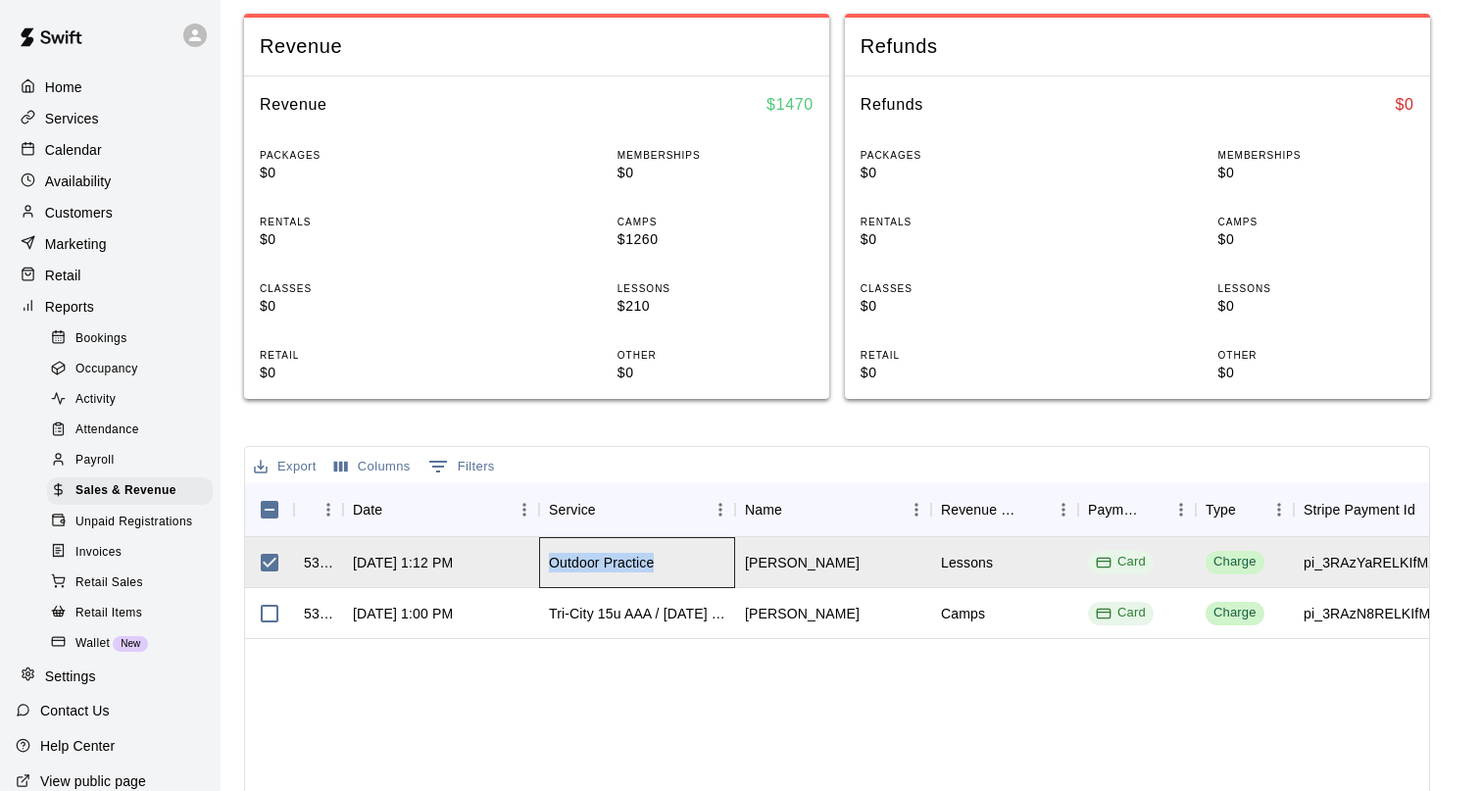
scroll to position [341, 0]
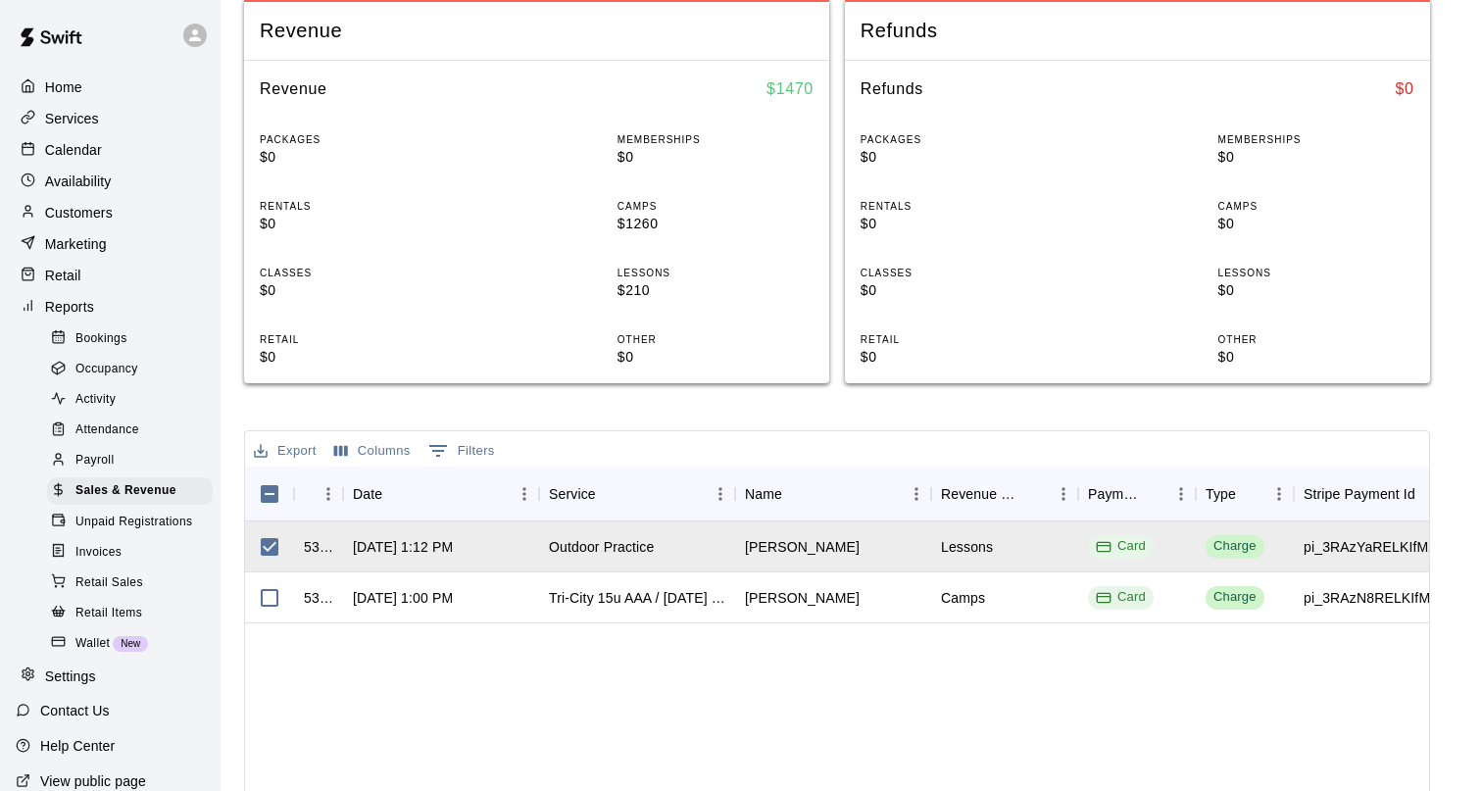
click at [617, 678] on div "530575 Apr 6, 2025, 1:12 PM Outdoor Practice Justin Hamade Lessons Card Charge …" at bounding box center [1249, 792] width 2009 height 542
drag, startPoint x: 345, startPoint y: 493, endPoint x: 389, endPoint y: 493, distance: 44.1
click at [389, 493] on div "InvoiceId Date Service Name Revenue Category Payment Method Type Stripe Payment…" at bounding box center [1063, 494] width 1637 height 55
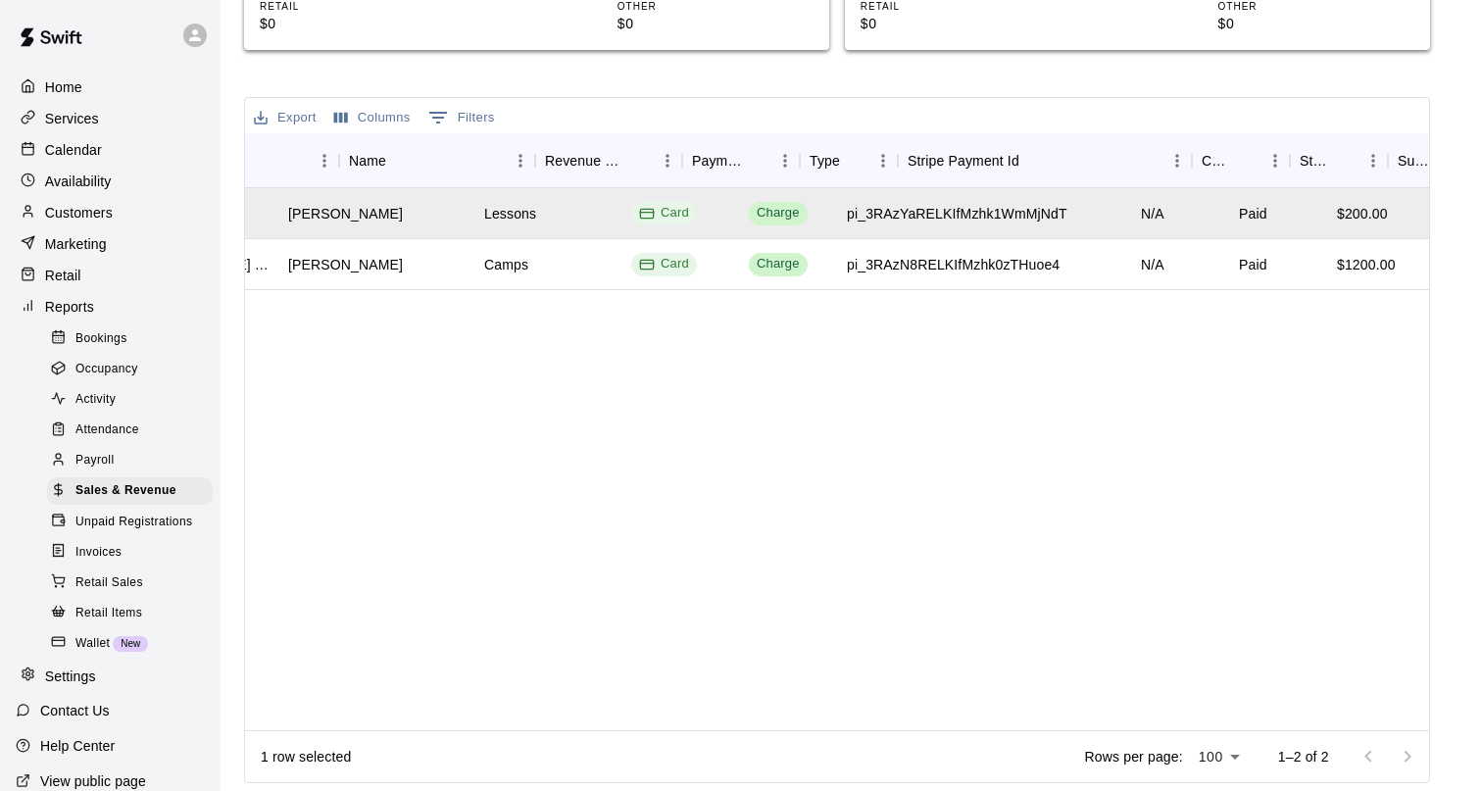
scroll to position [0, 481]
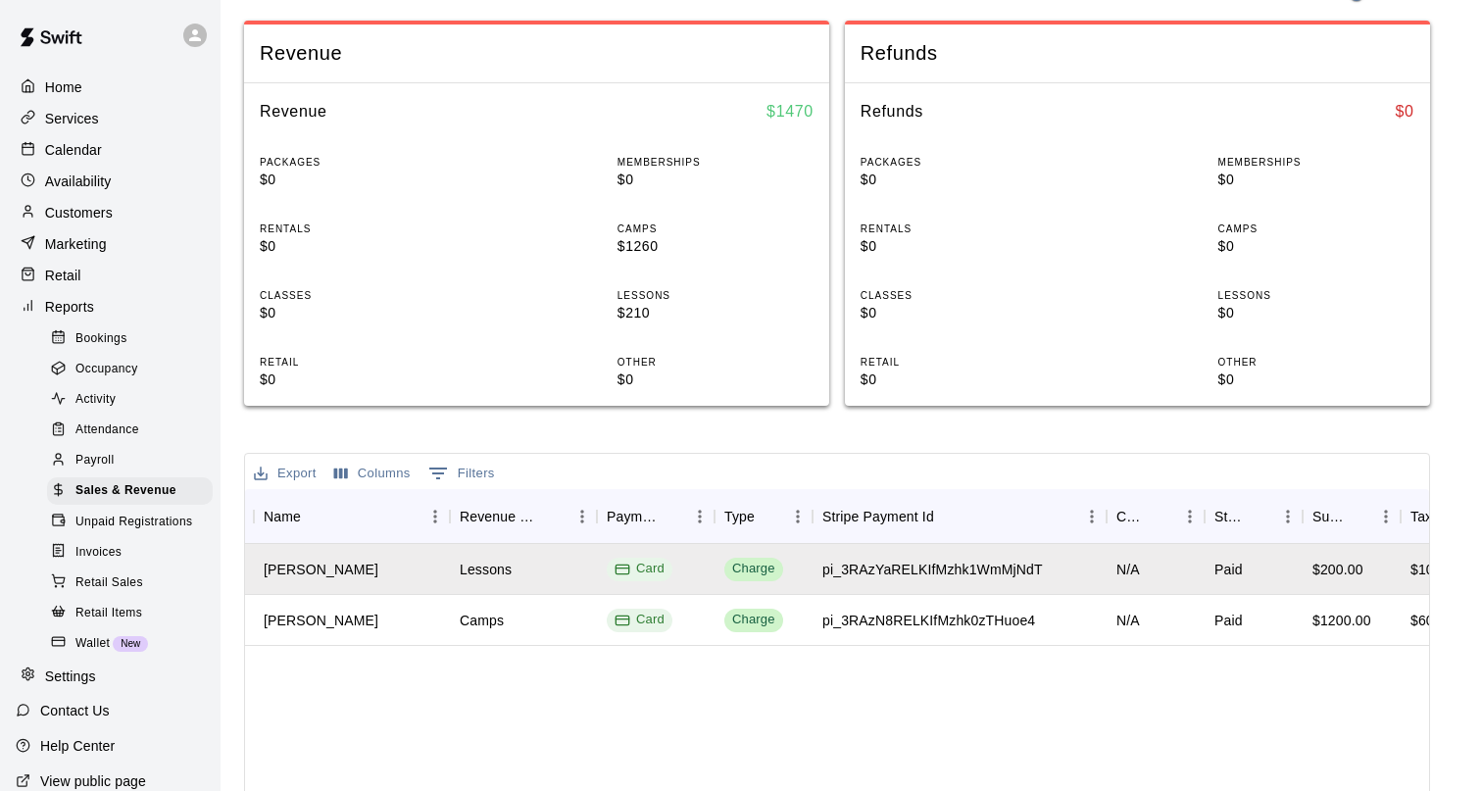
click at [392, 469] on button "Columns" at bounding box center [372, 474] width 86 height 30
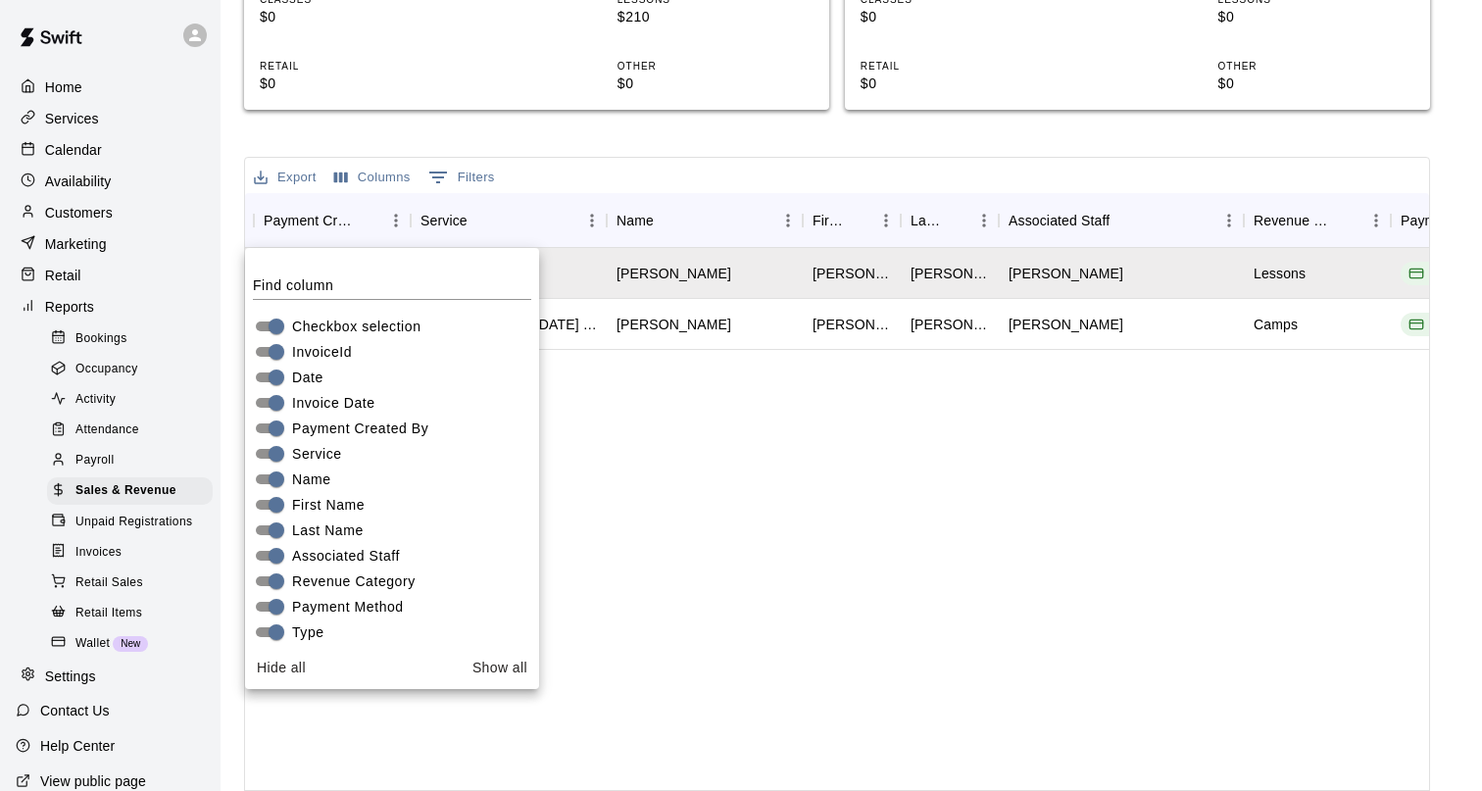
scroll to position [0, 0]
click at [478, 667] on button "Show all" at bounding box center [500, 668] width 71 height 36
click at [639, 596] on div "530575 Apr 6, 2025, 1:12 PM Apr 6, 2025, 1:12 PM Michael Crouse Outdoor Practic…" at bounding box center [1361, 519] width 3195 height 542
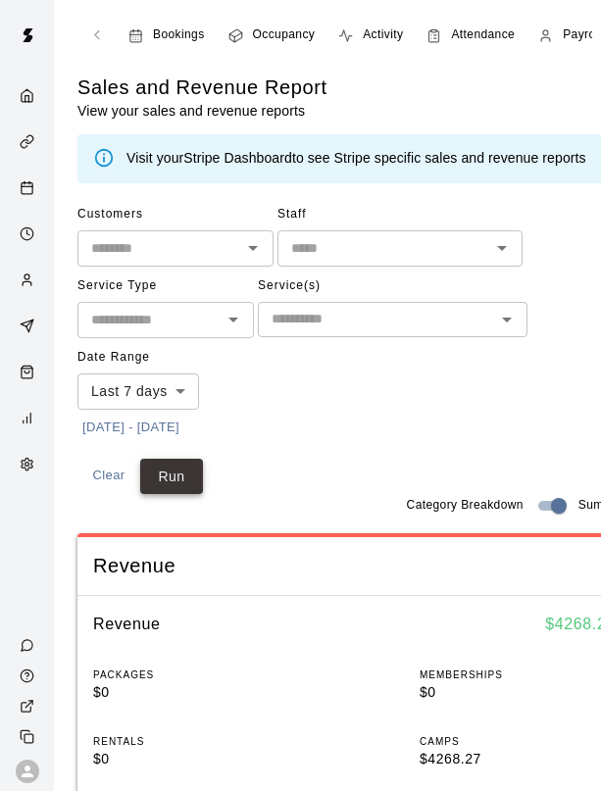
click at [175, 471] on button "Run" at bounding box center [171, 477] width 63 height 36
click at [247, 252] on icon "Open" at bounding box center [253, 248] width 24 height 24
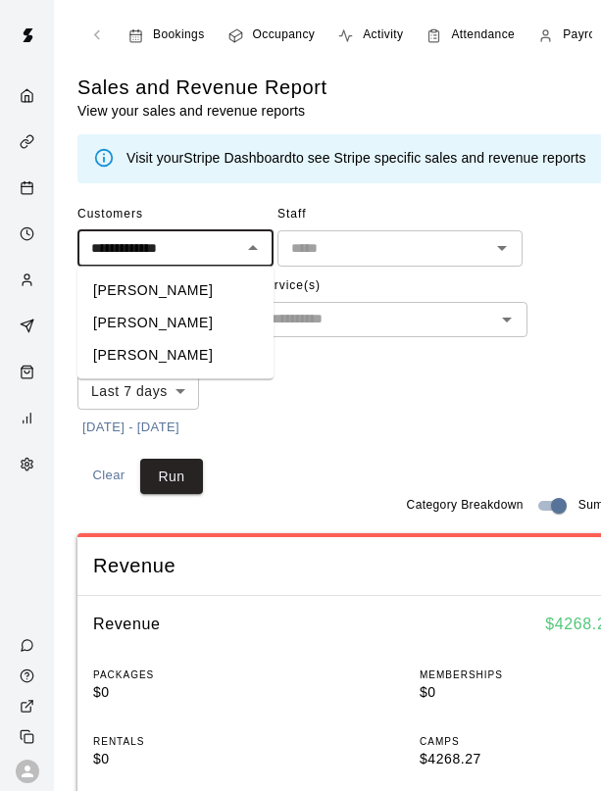
click at [196, 346] on li "[PERSON_NAME]" at bounding box center [175, 355] width 196 height 32
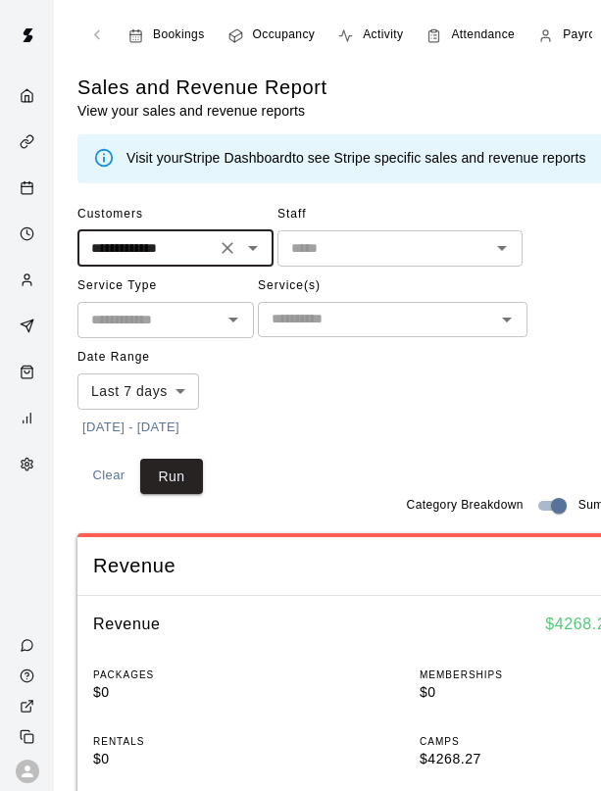
type input "**********"
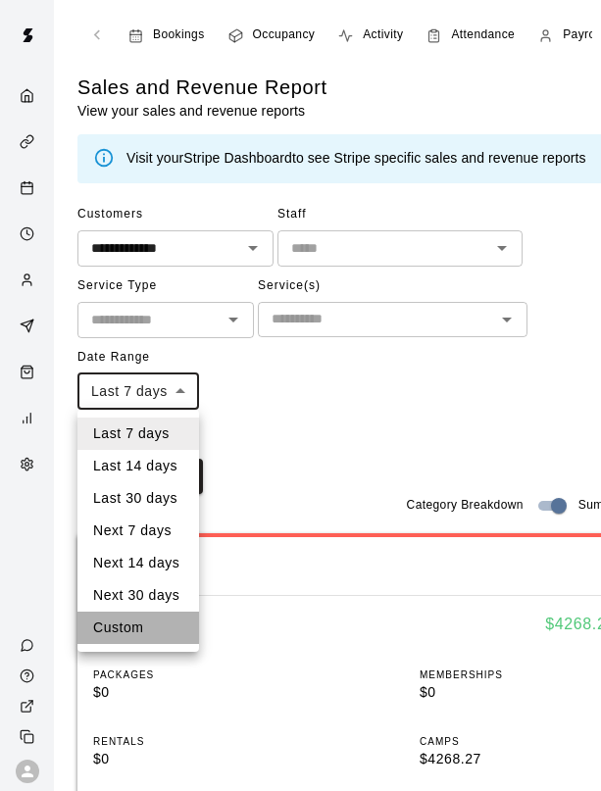
click at [149, 617] on li "Custom" at bounding box center [138, 628] width 122 height 32
type input "******"
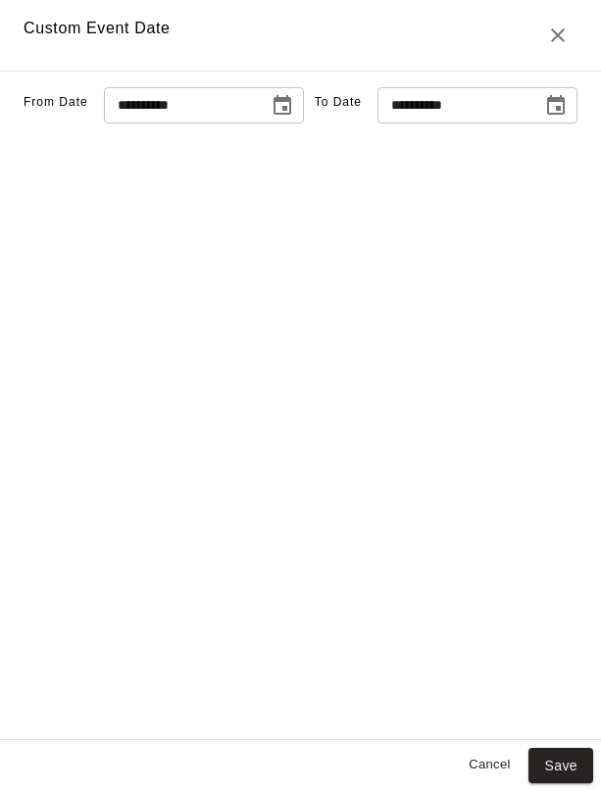
click at [271, 118] on icon "Choose date, selected date is Aug 10, 2025" at bounding box center [283, 106] width 24 height 24
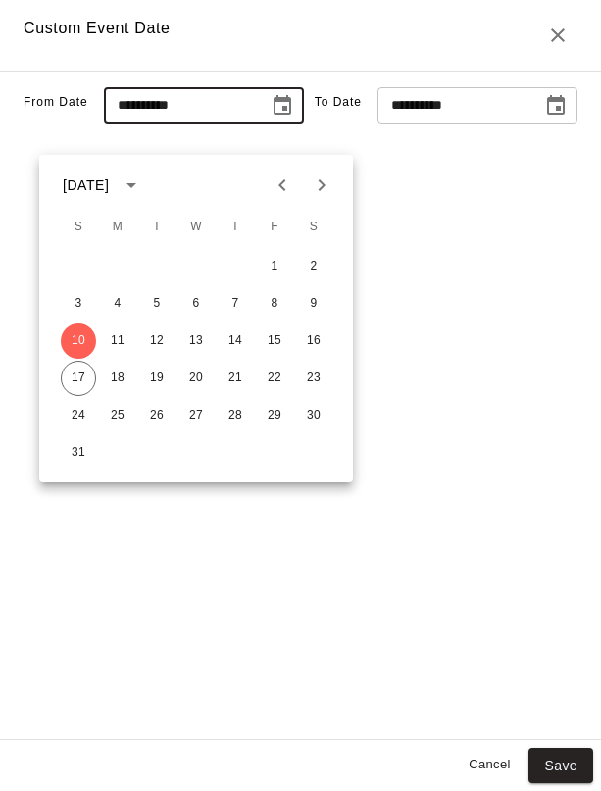
click at [285, 177] on icon "Previous month" at bounding box center [283, 185] width 24 height 24
click at [158, 264] on button "1" at bounding box center [156, 266] width 35 height 35
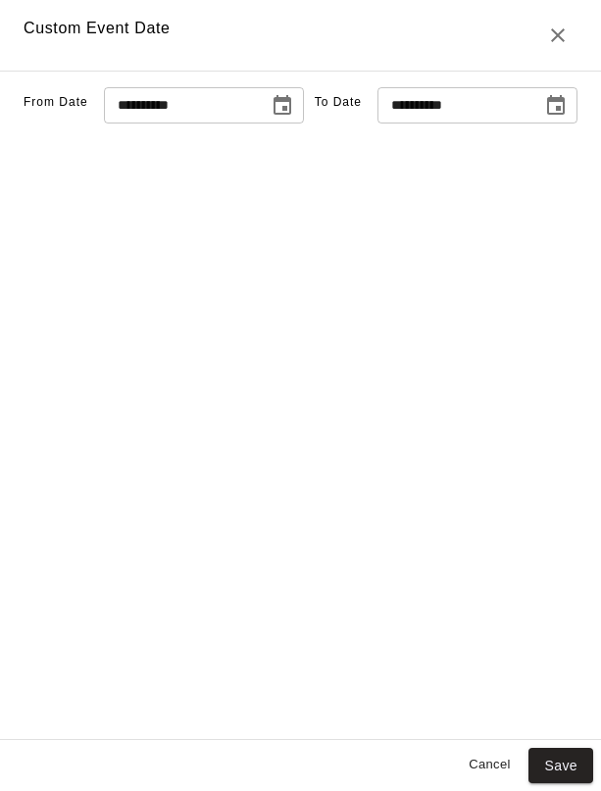
type input "**********"
click at [547, 115] on icon "Choose date, selected date is Aug 17, 2025" at bounding box center [556, 105] width 18 height 20
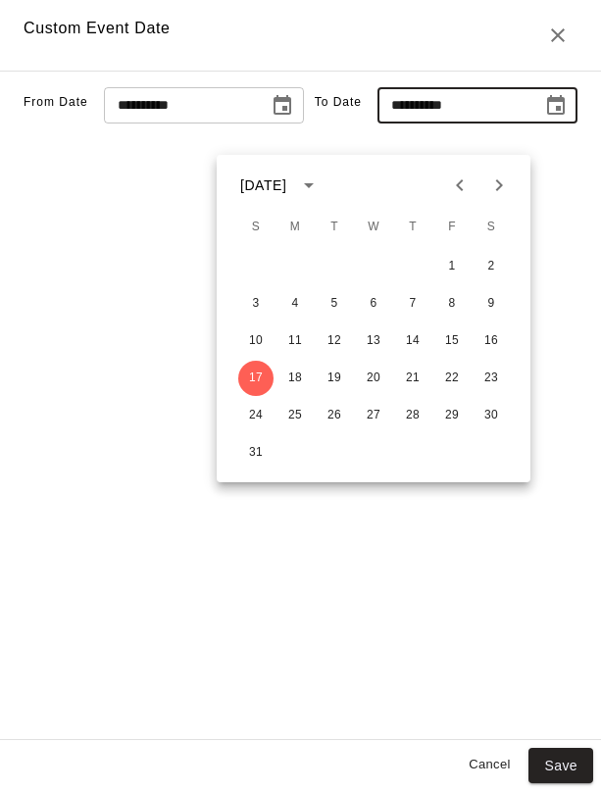
click at [454, 182] on icon "Previous month" at bounding box center [460, 185] width 24 height 24
click at [378, 407] on button "30" at bounding box center [373, 415] width 35 height 35
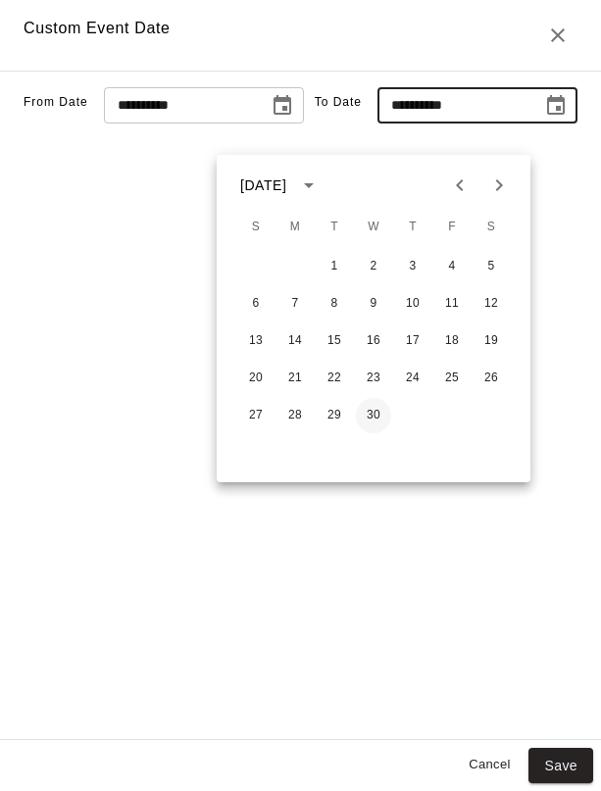
type input "**********"
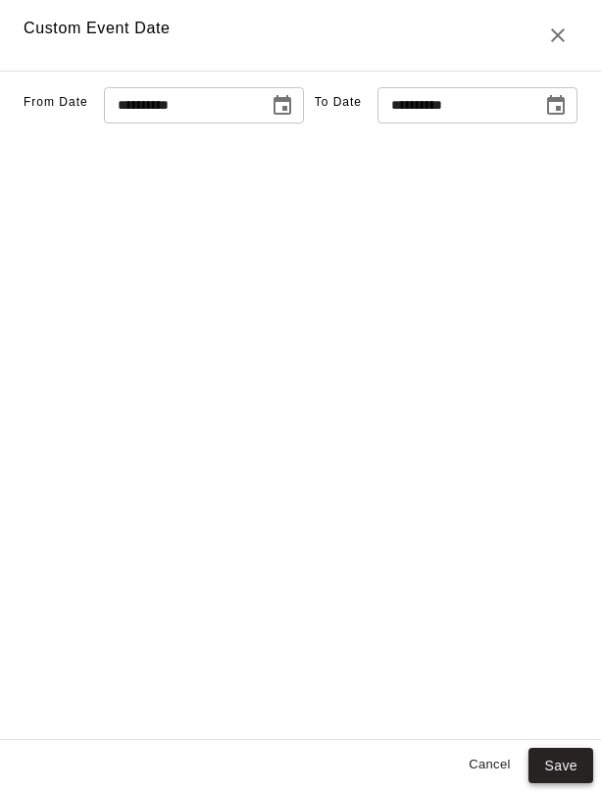
click at [562, 756] on button "Save" at bounding box center [560, 766] width 65 height 36
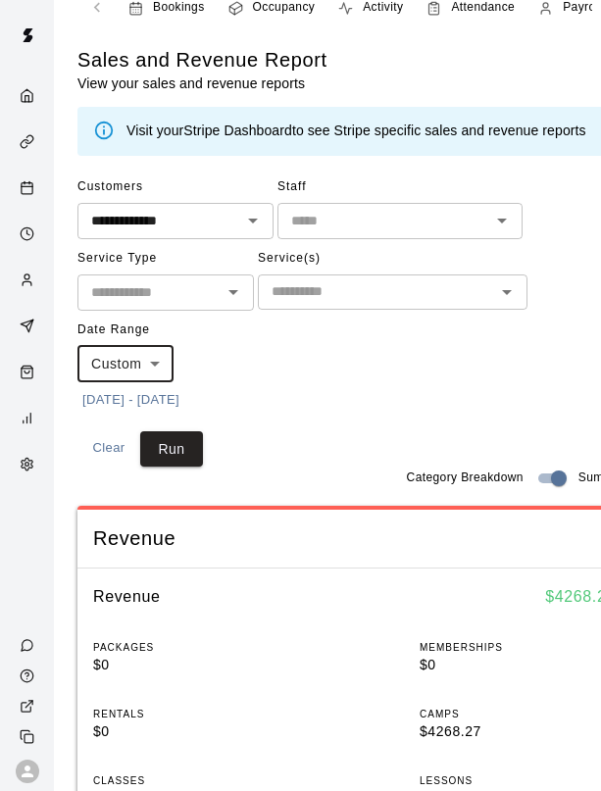
scroll to position [36, 0]
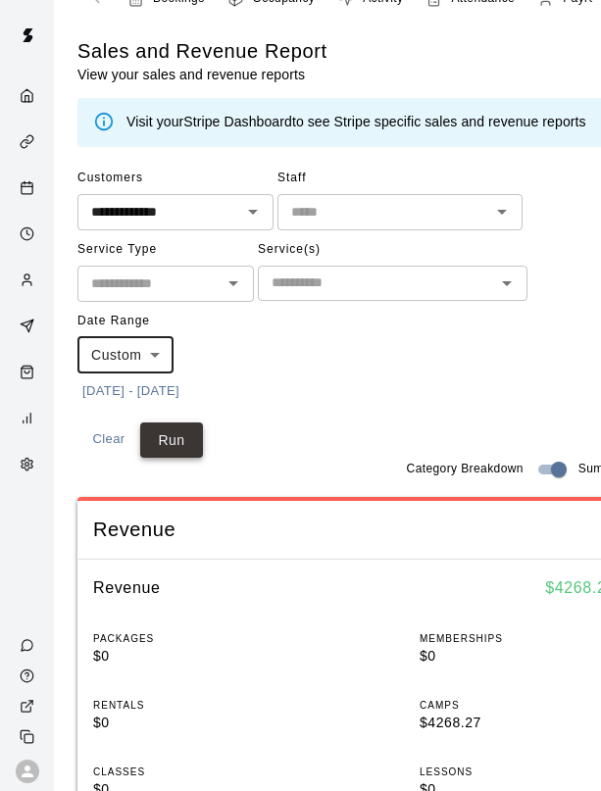
click at [183, 438] on button "Run" at bounding box center [171, 440] width 63 height 36
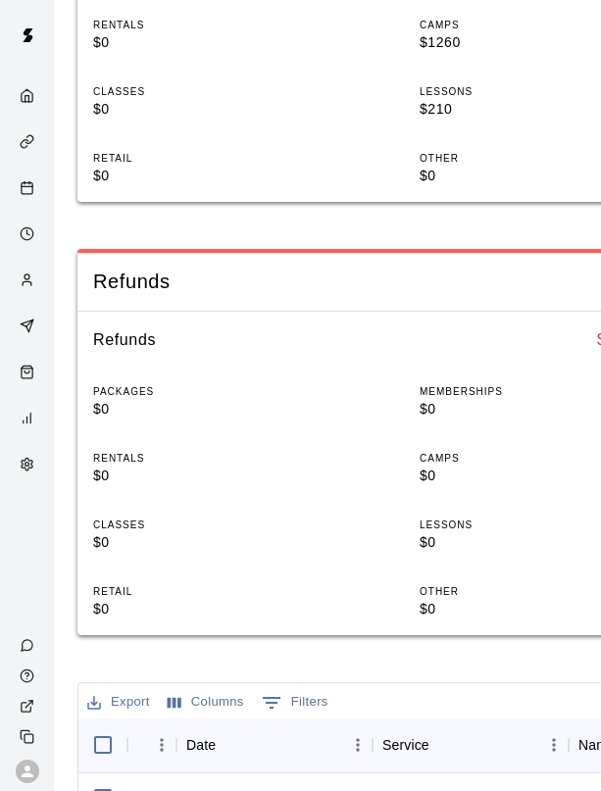
scroll to position [758, 0]
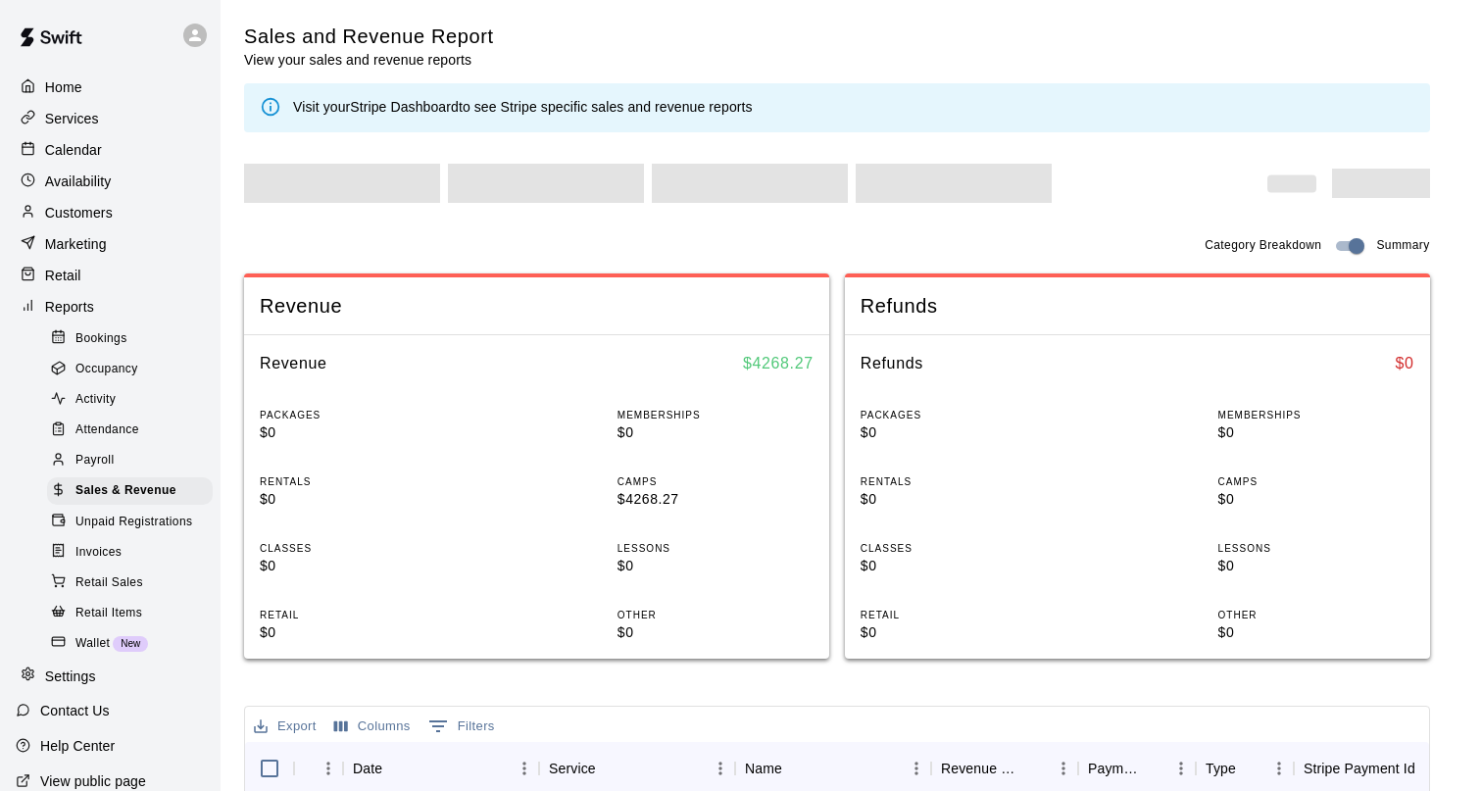
click at [97, 213] on p "Customers" at bounding box center [79, 213] width 68 height 20
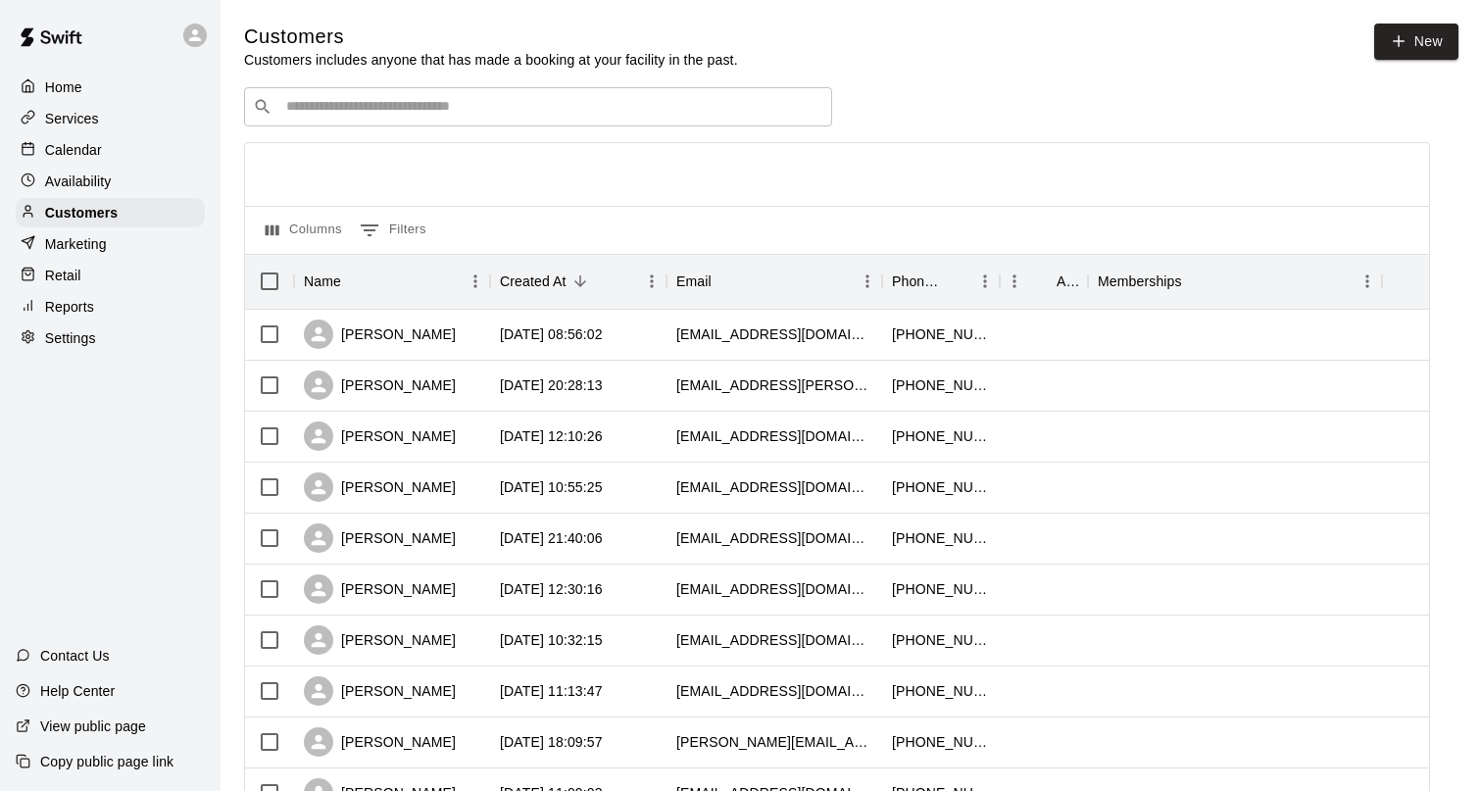
click at [398, 113] on input "Search customers by name or email" at bounding box center [551, 107] width 543 height 20
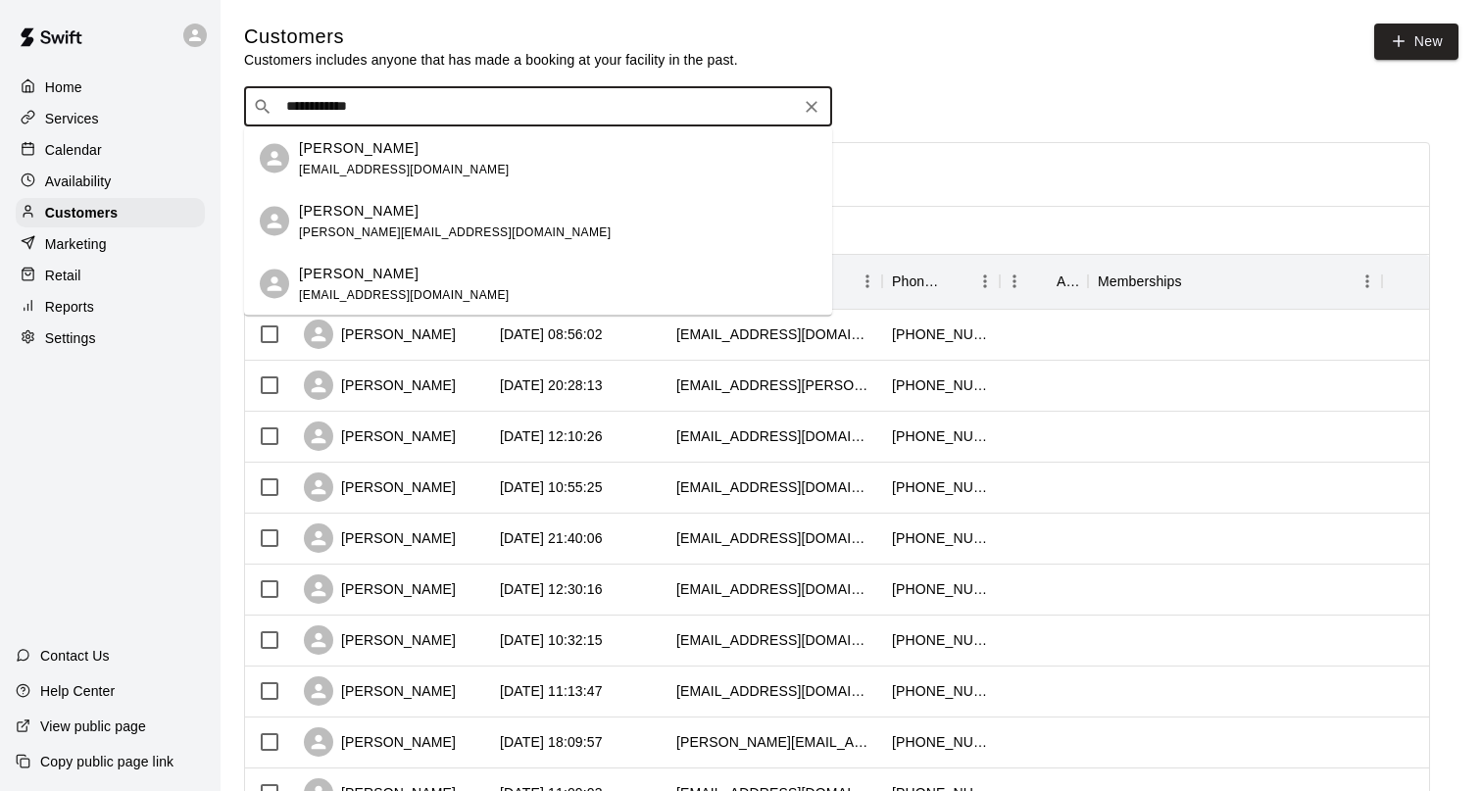
type input "**********"
click at [393, 279] on p "[PERSON_NAME]" at bounding box center [359, 273] width 120 height 21
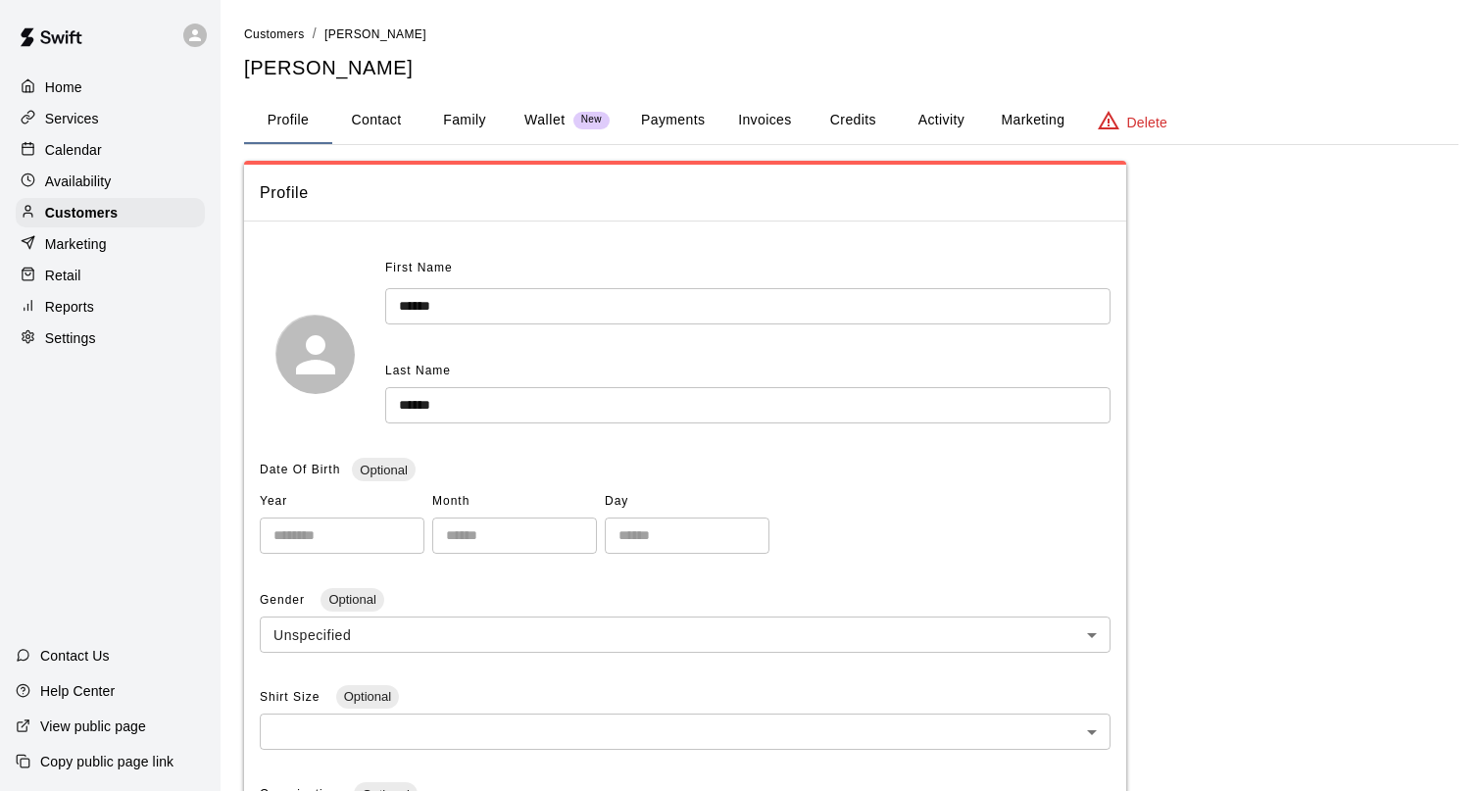
click at [687, 127] on button "Payments" at bounding box center [672, 120] width 95 height 47
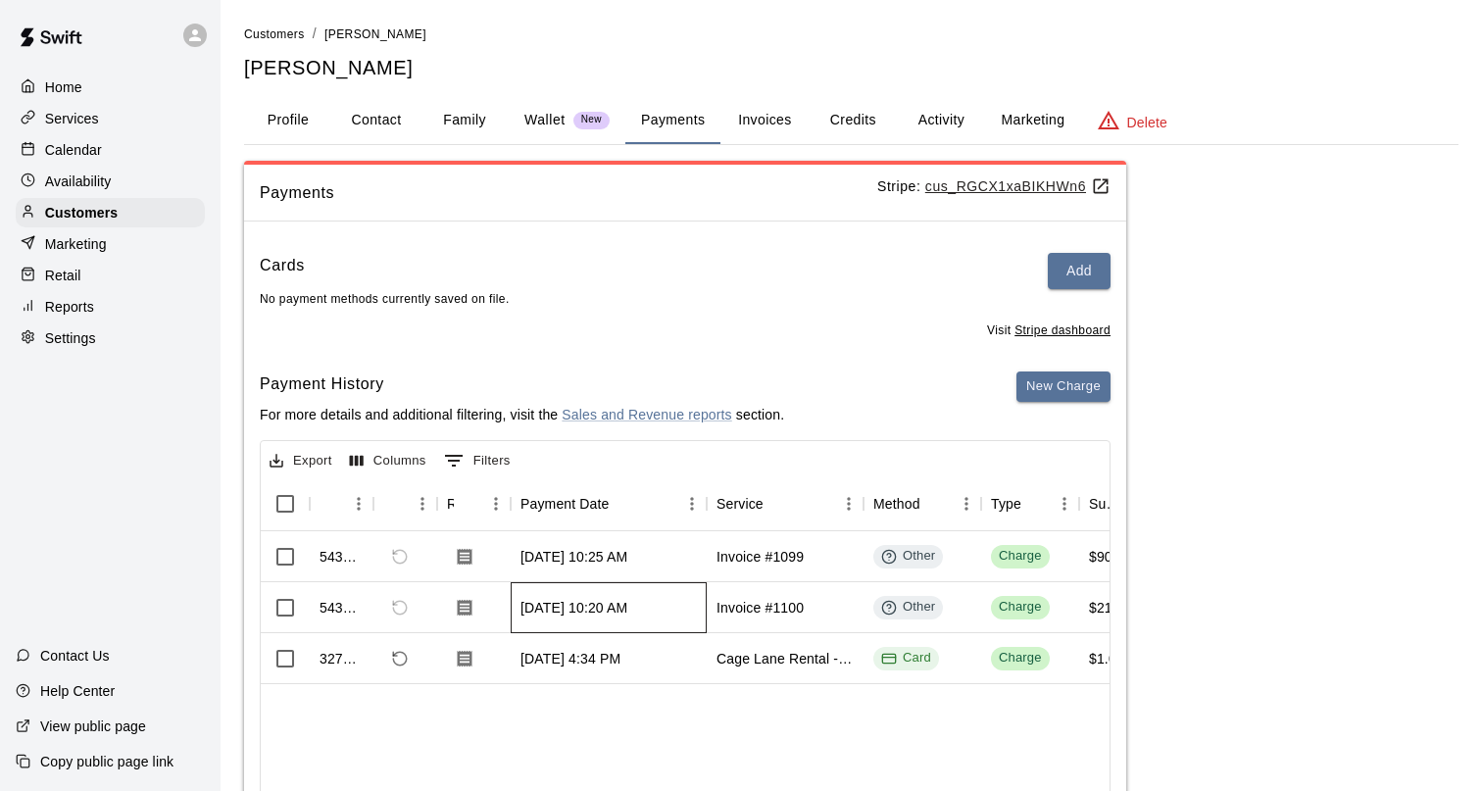
drag, startPoint x: 520, startPoint y: 612, endPoint x: 665, endPoint y: 605, distance: 145.2
click at [627, 605] on div "[DATE] 10:20 AM" at bounding box center [573, 608] width 107 height 20
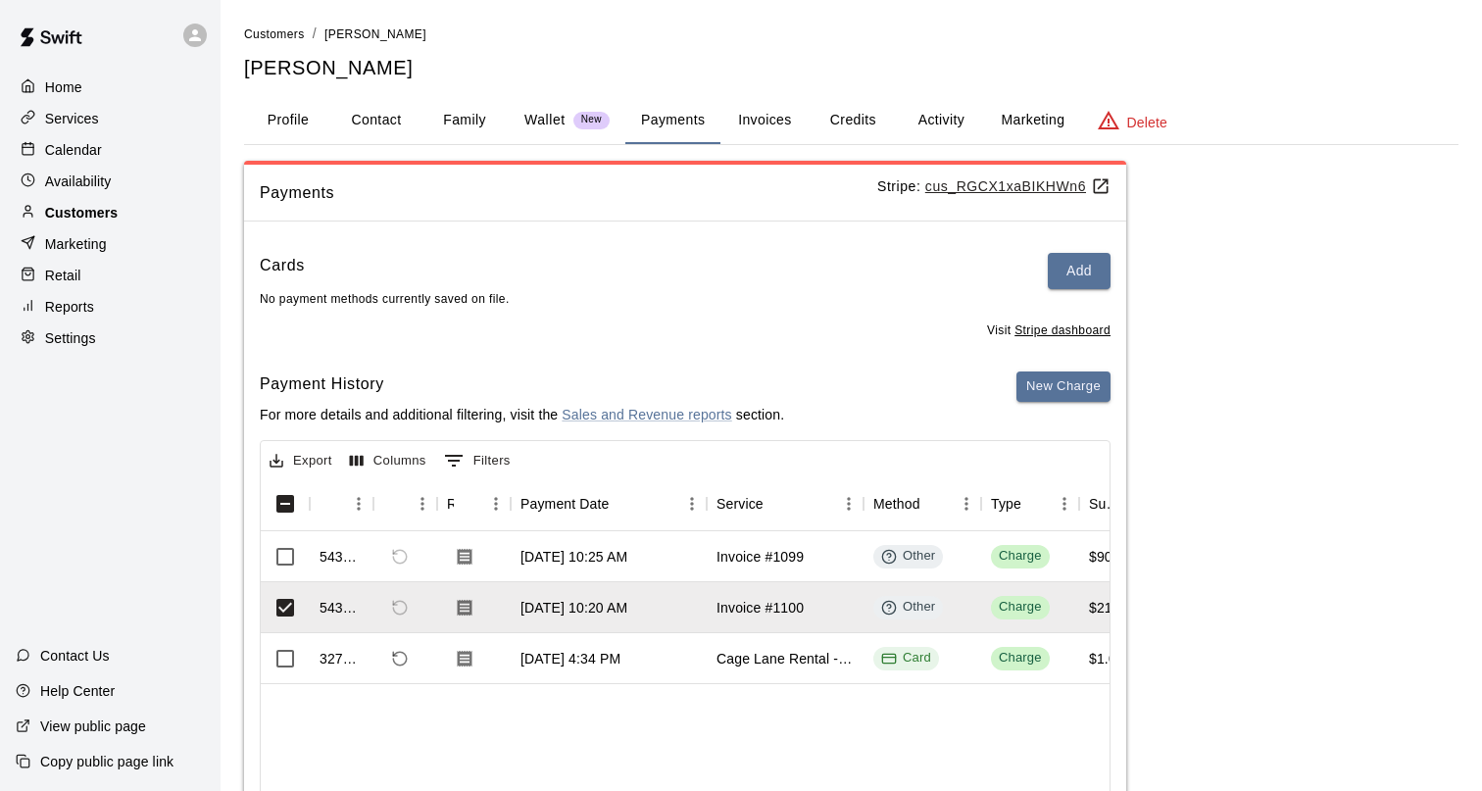
click at [111, 212] on p "Customers" at bounding box center [81, 213] width 73 height 20
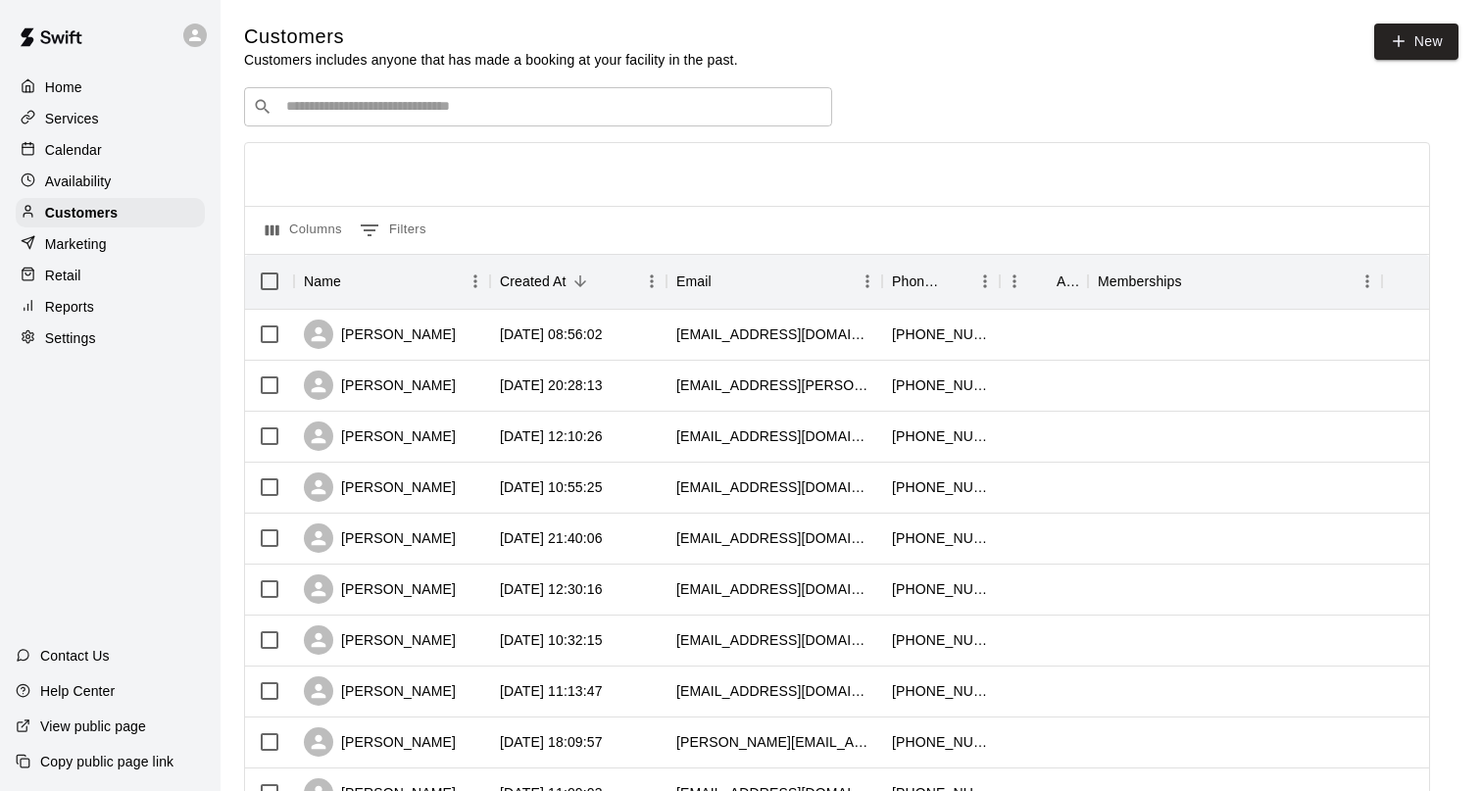
click at [344, 98] on input "Search customers by name or email" at bounding box center [551, 107] width 543 height 20
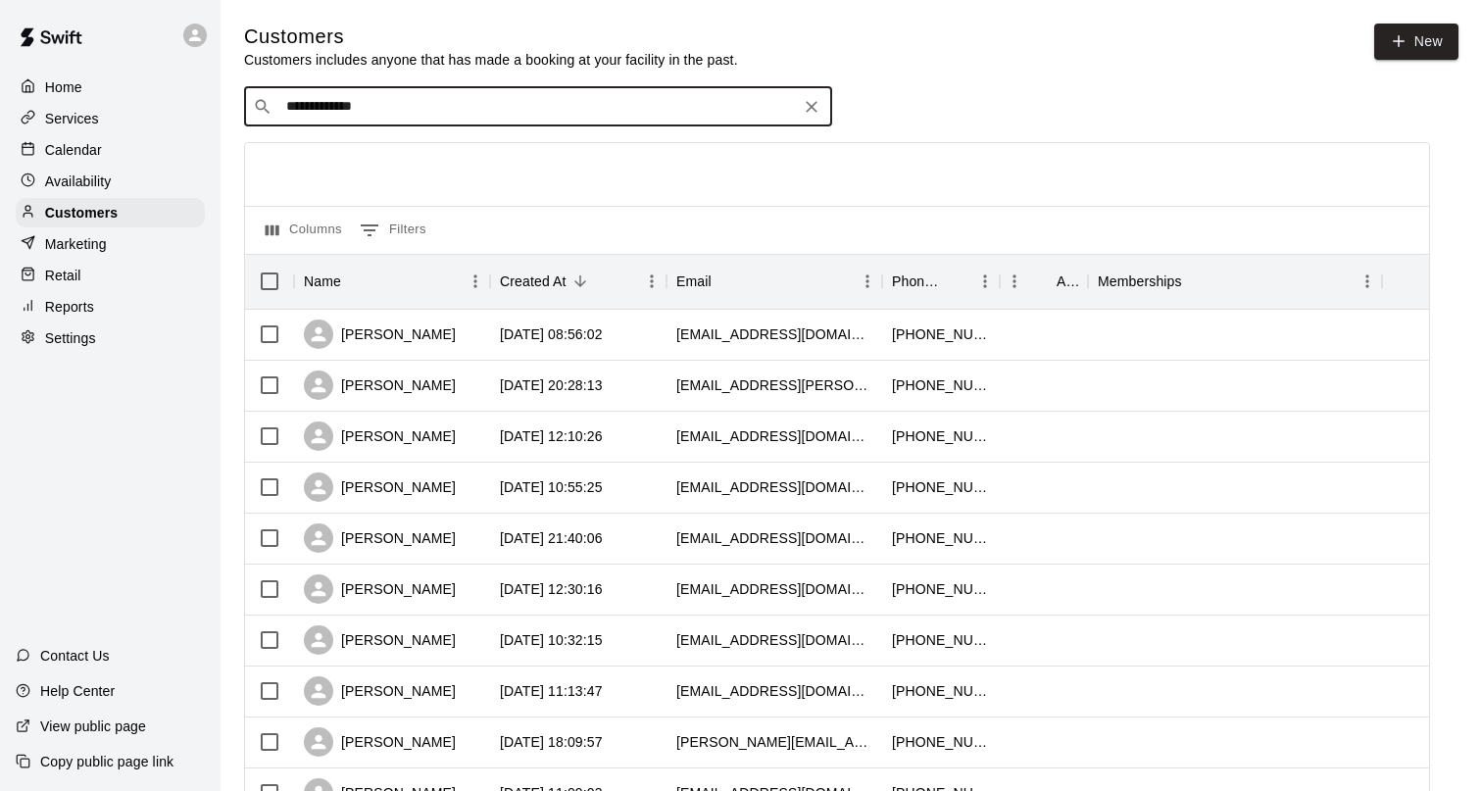
type input "**********"
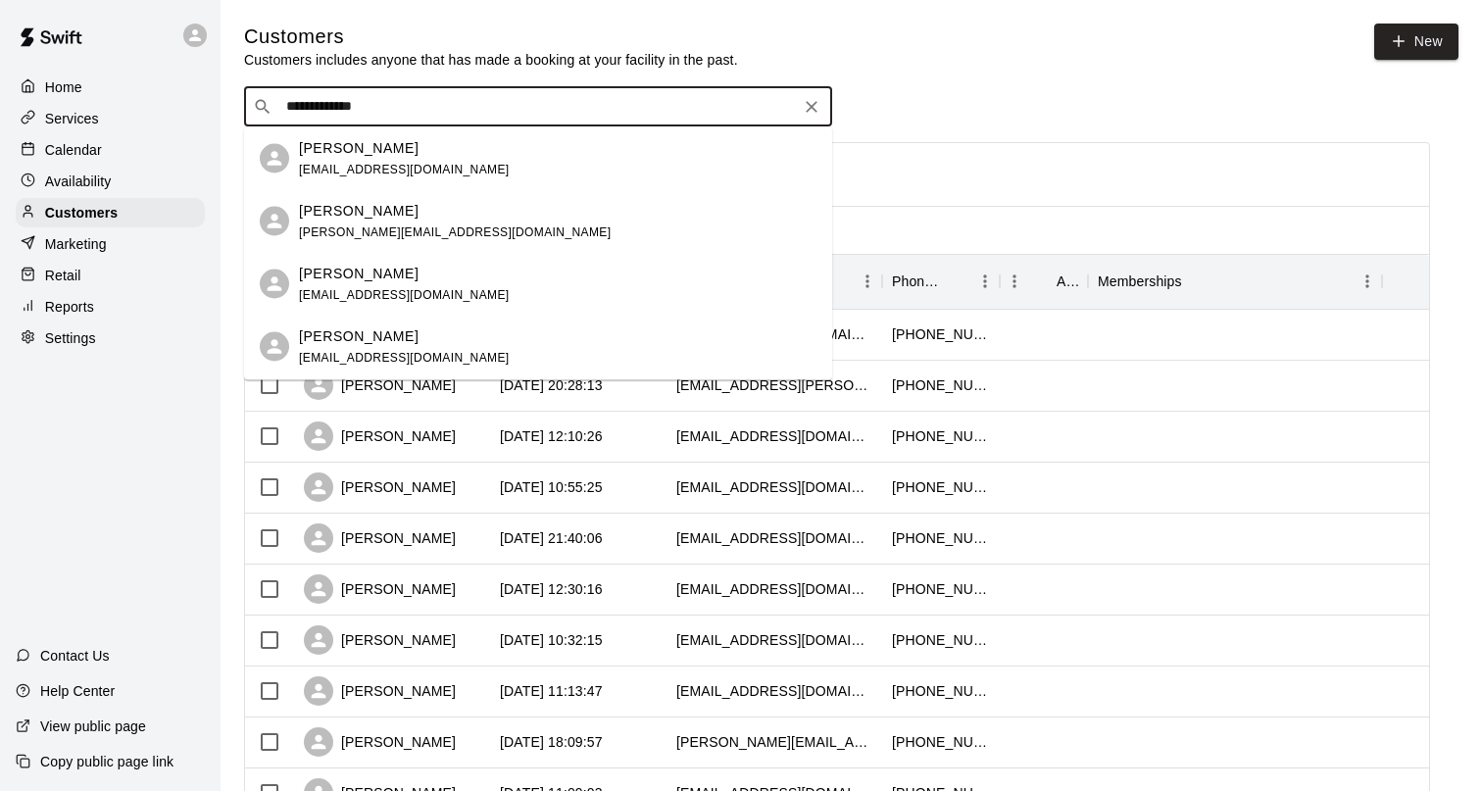
click at [373, 215] on p "[PERSON_NAME]" at bounding box center [359, 210] width 120 height 21
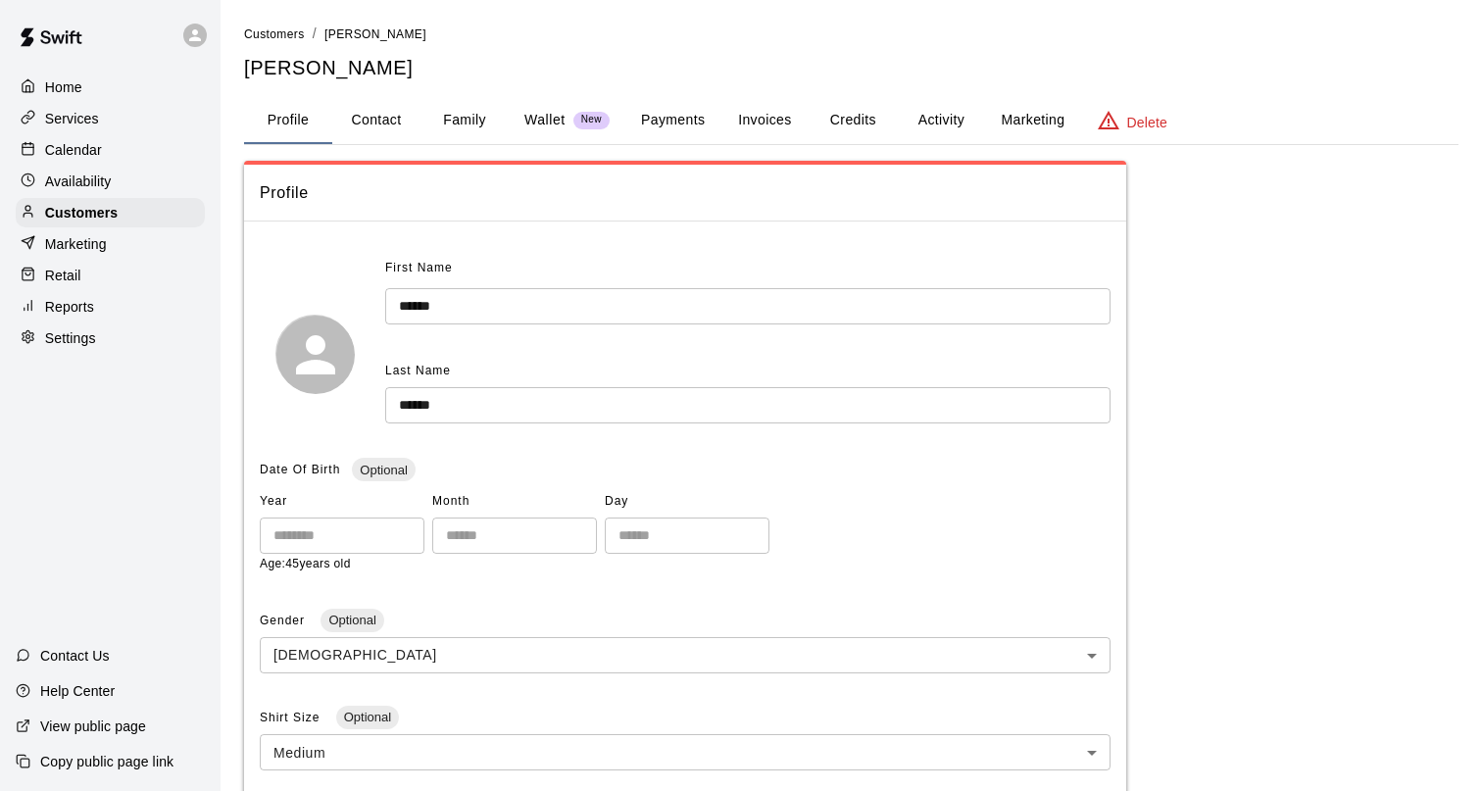
click at [657, 114] on button "Payments" at bounding box center [672, 120] width 95 height 47
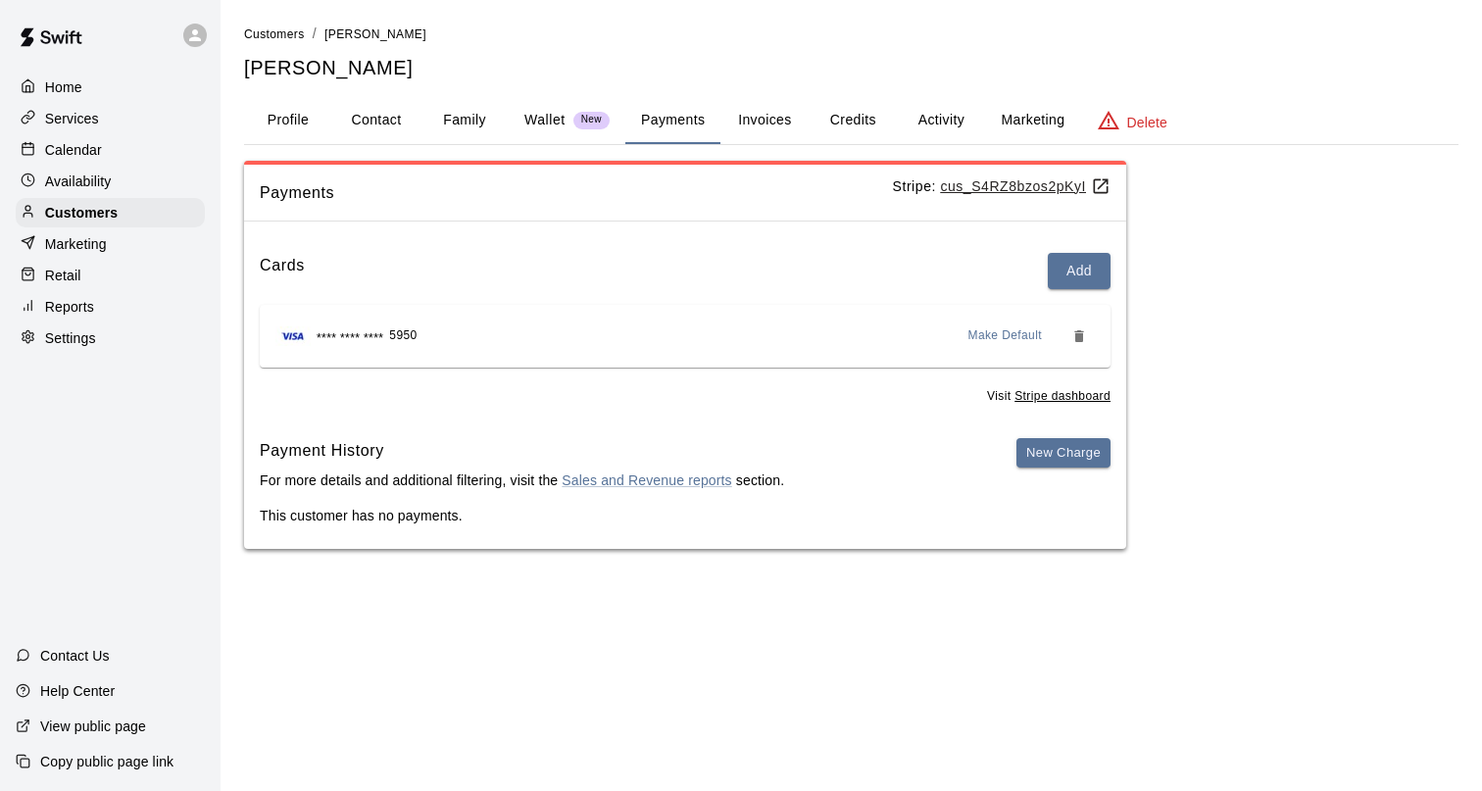
click at [767, 129] on button "Invoices" at bounding box center [764, 120] width 88 height 47
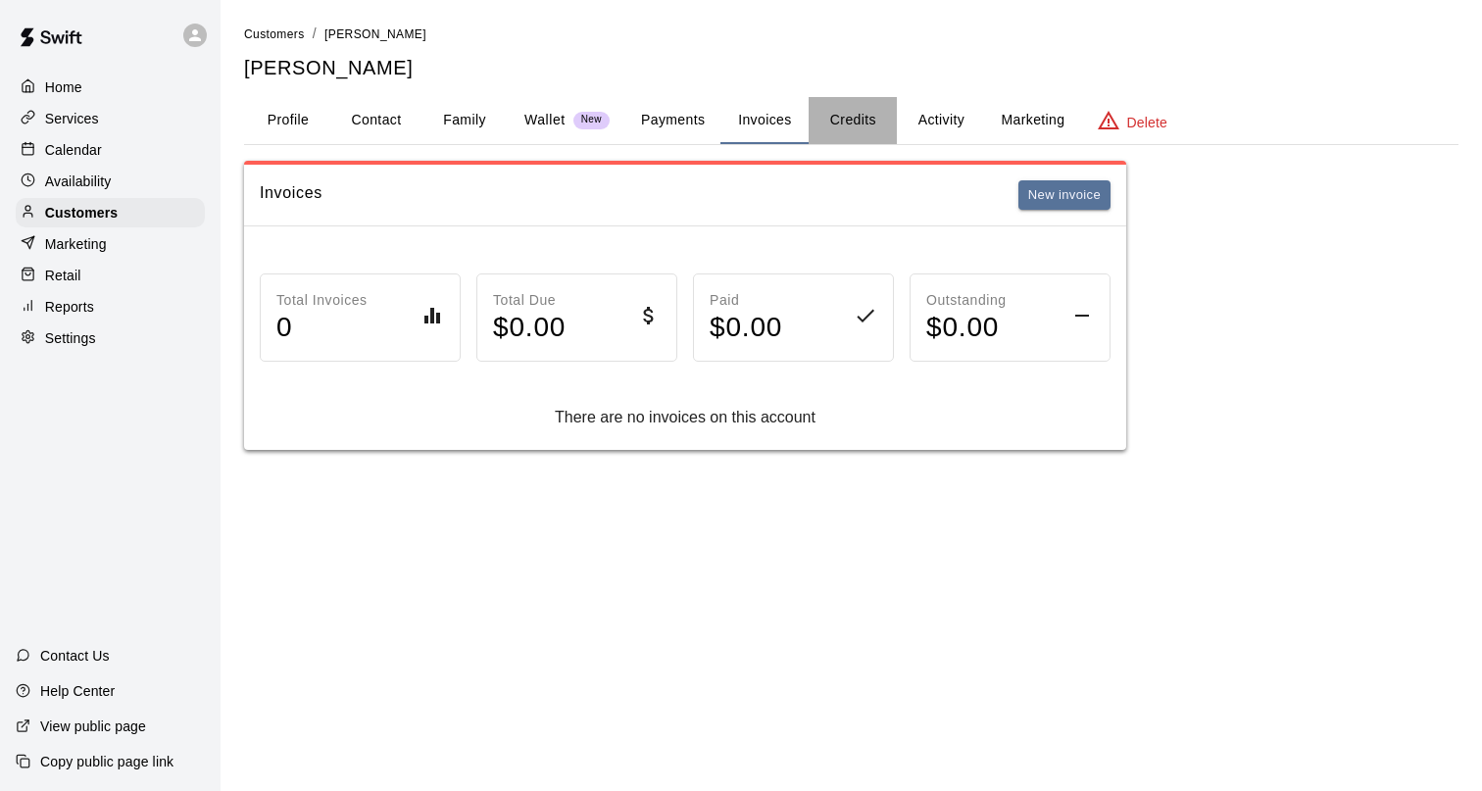
click at [866, 122] on button "Credits" at bounding box center [853, 120] width 88 height 47
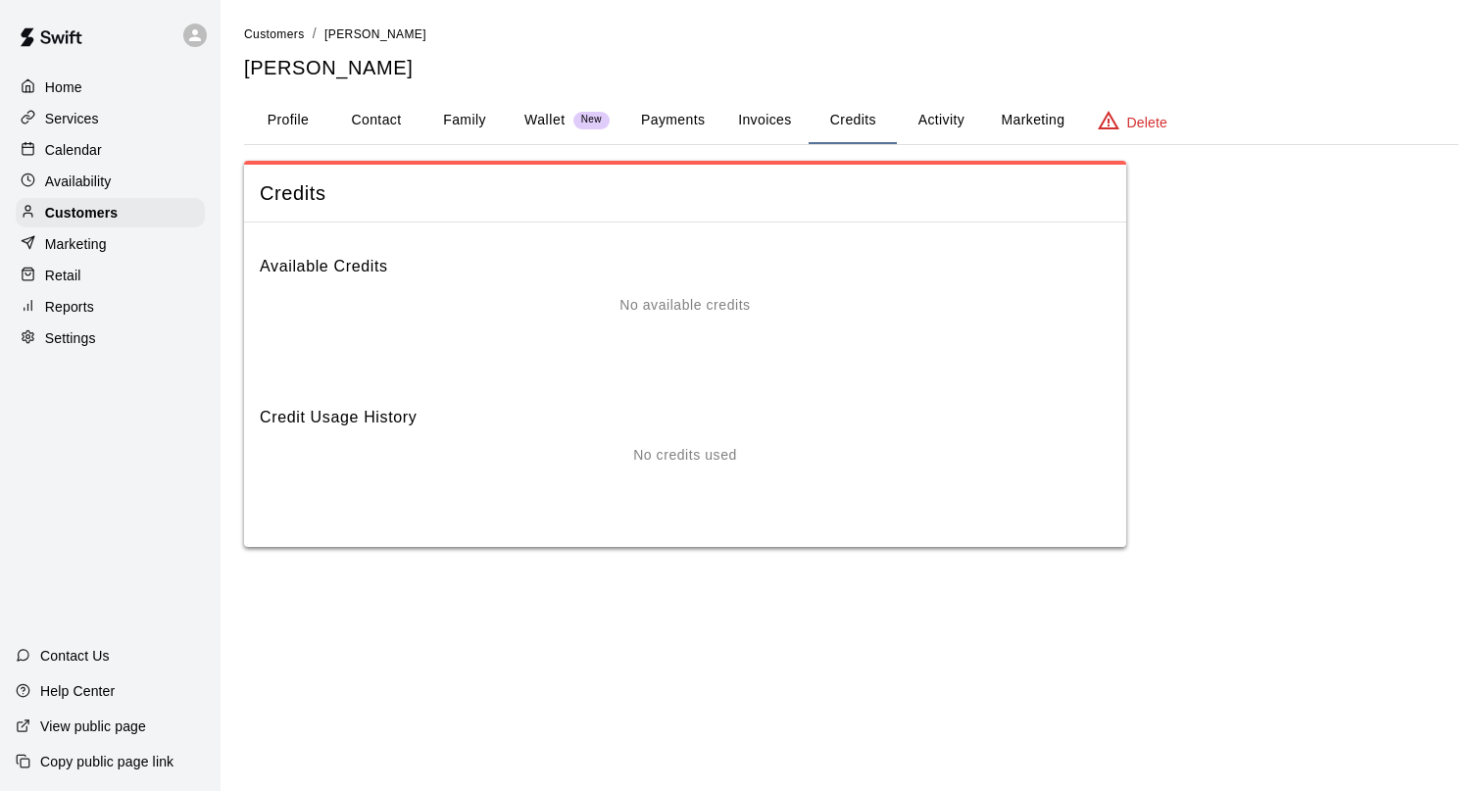
click at [930, 118] on button "Activity" at bounding box center [941, 120] width 88 height 47
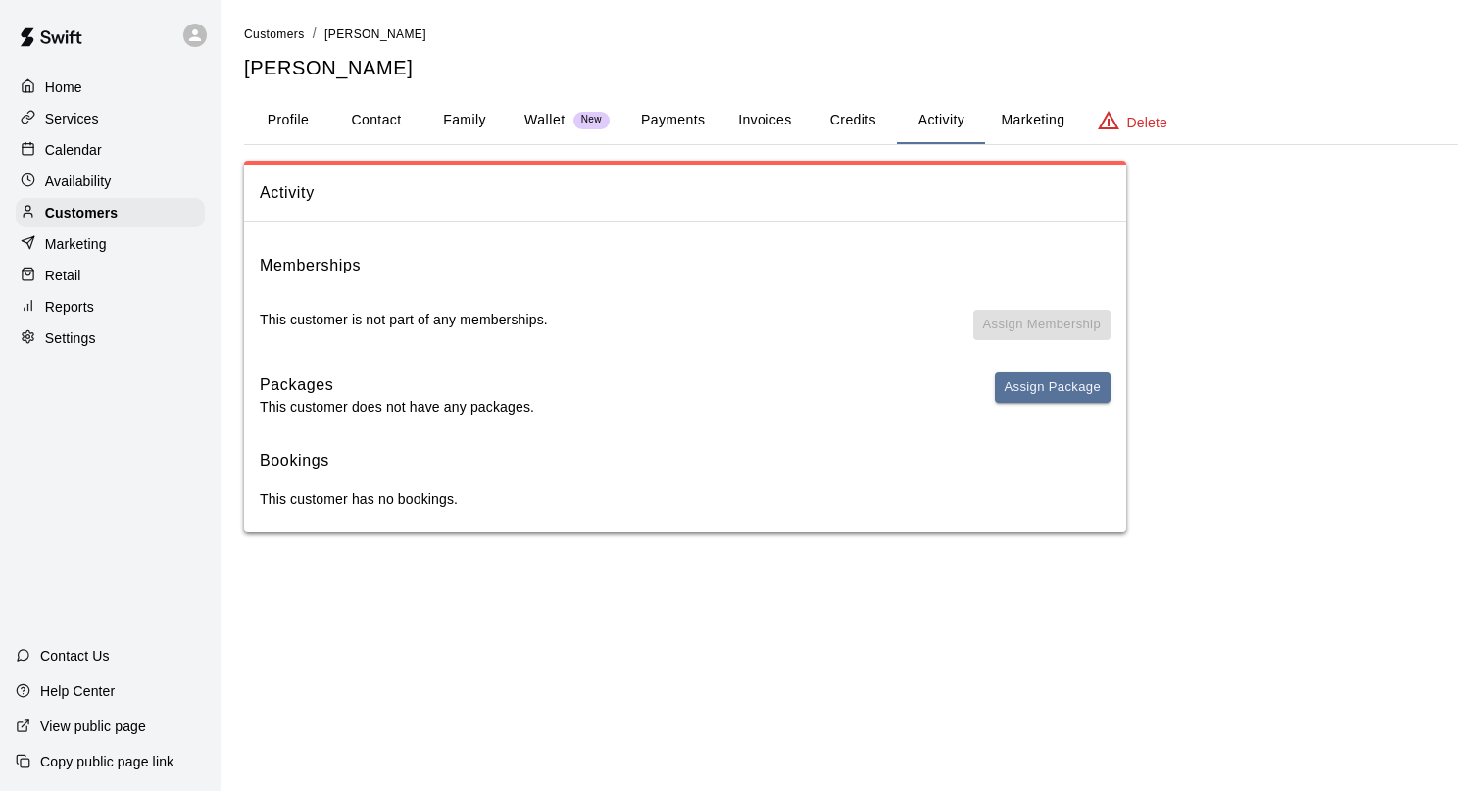
click at [679, 127] on button "Payments" at bounding box center [672, 120] width 95 height 47
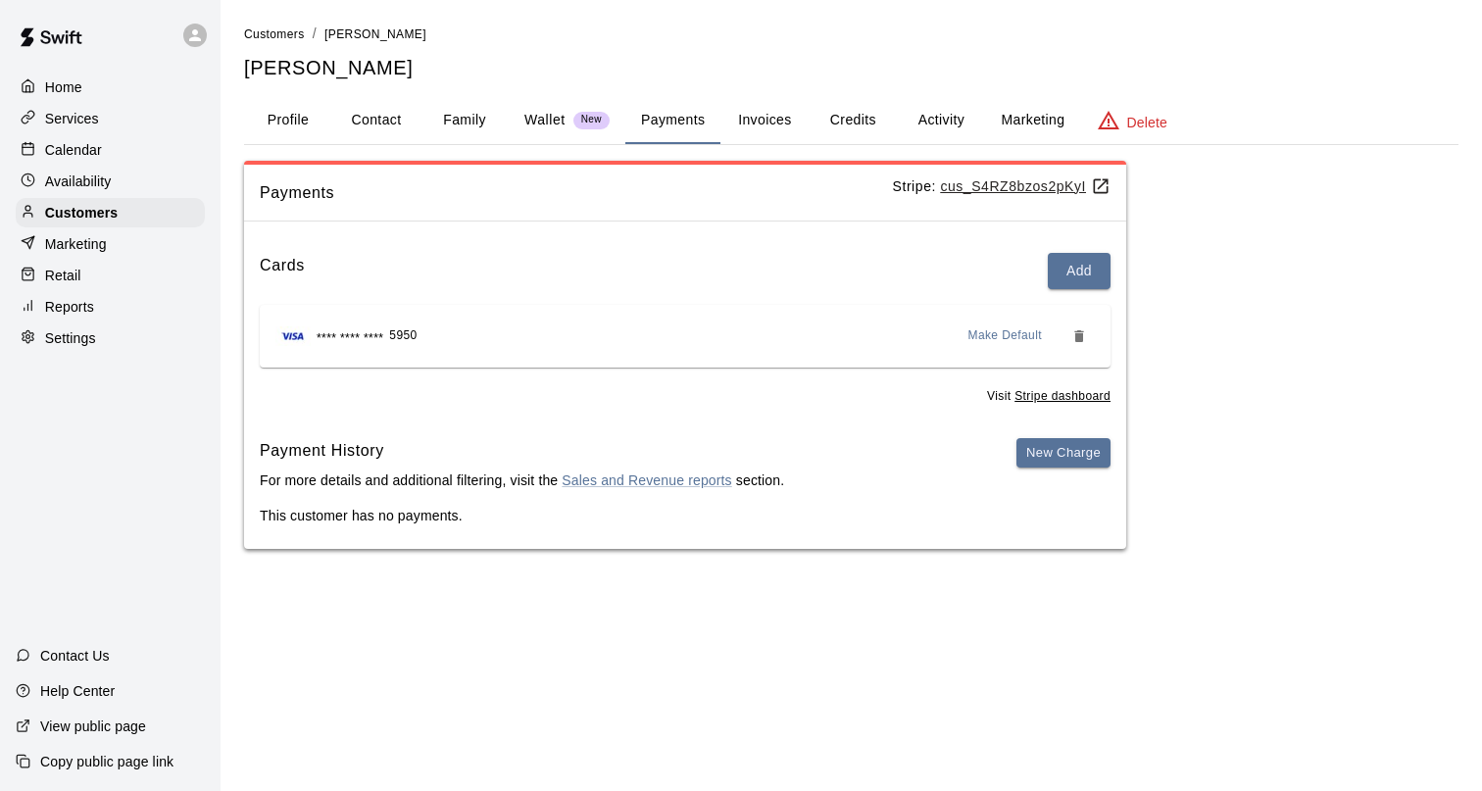
click at [79, 142] on p "Calendar" at bounding box center [73, 150] width 57 height 20
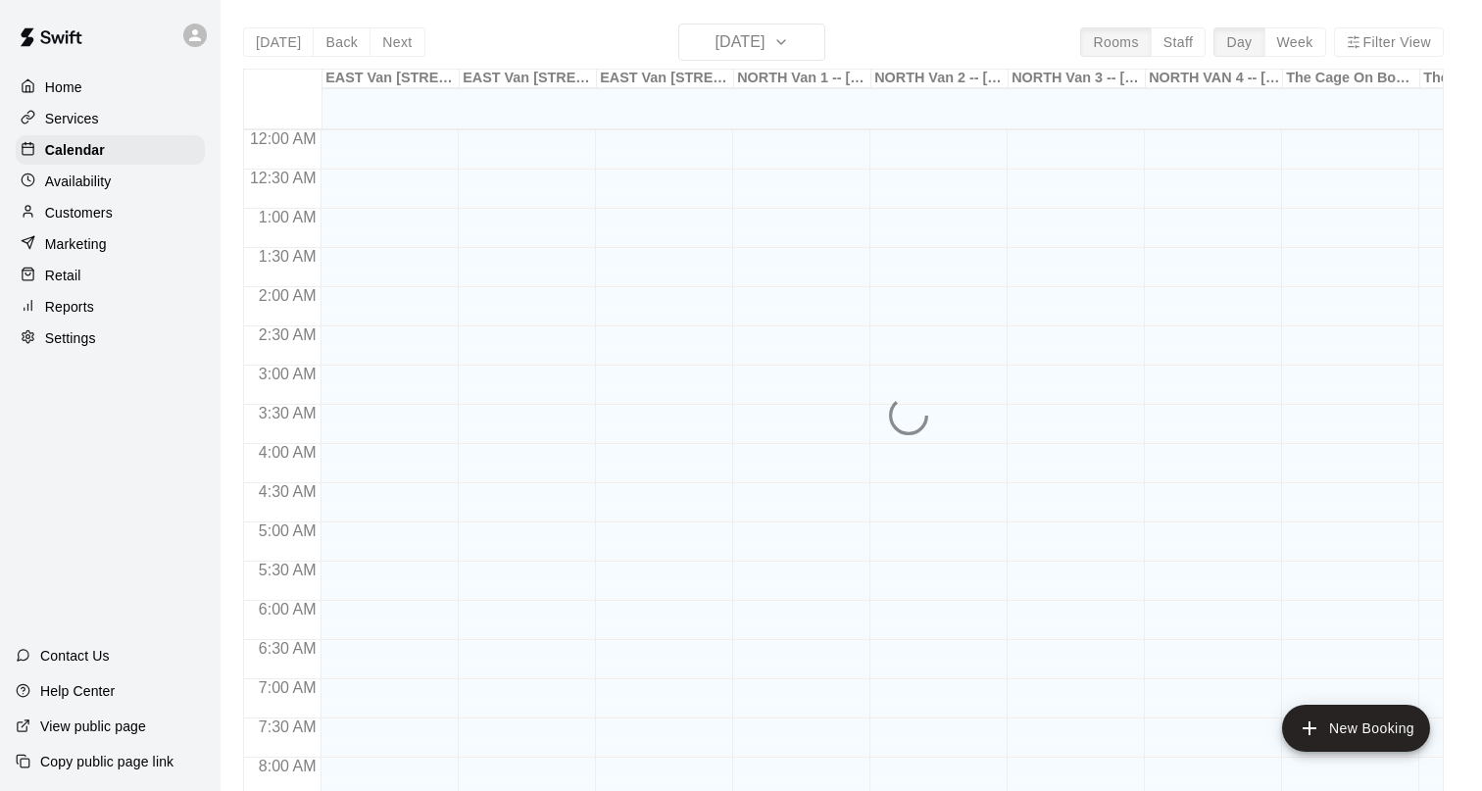
scroll to position [934, 0]
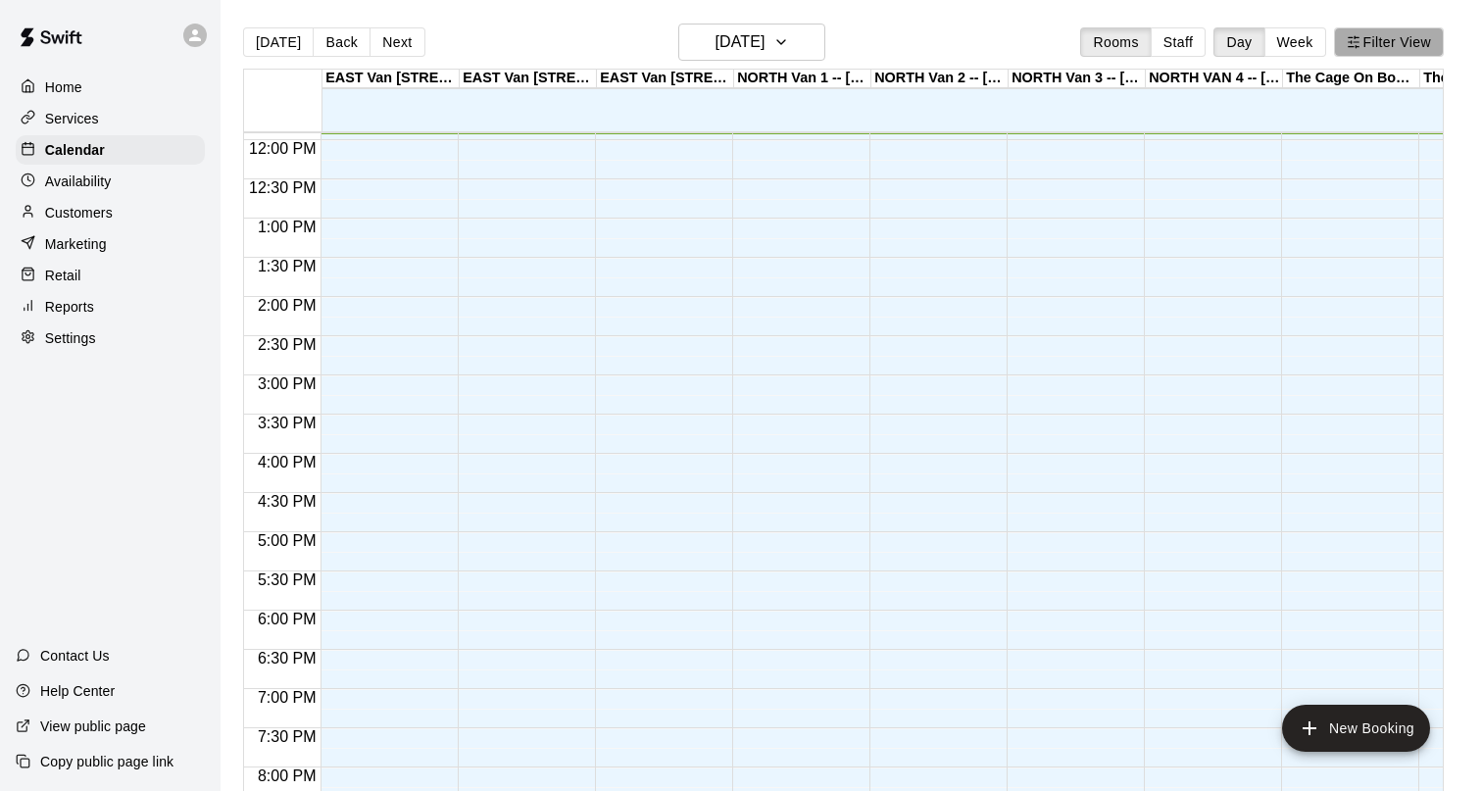
click at [1386, 36] on button "Filter View" at bounding box center [1389, 41] width 110 height 29
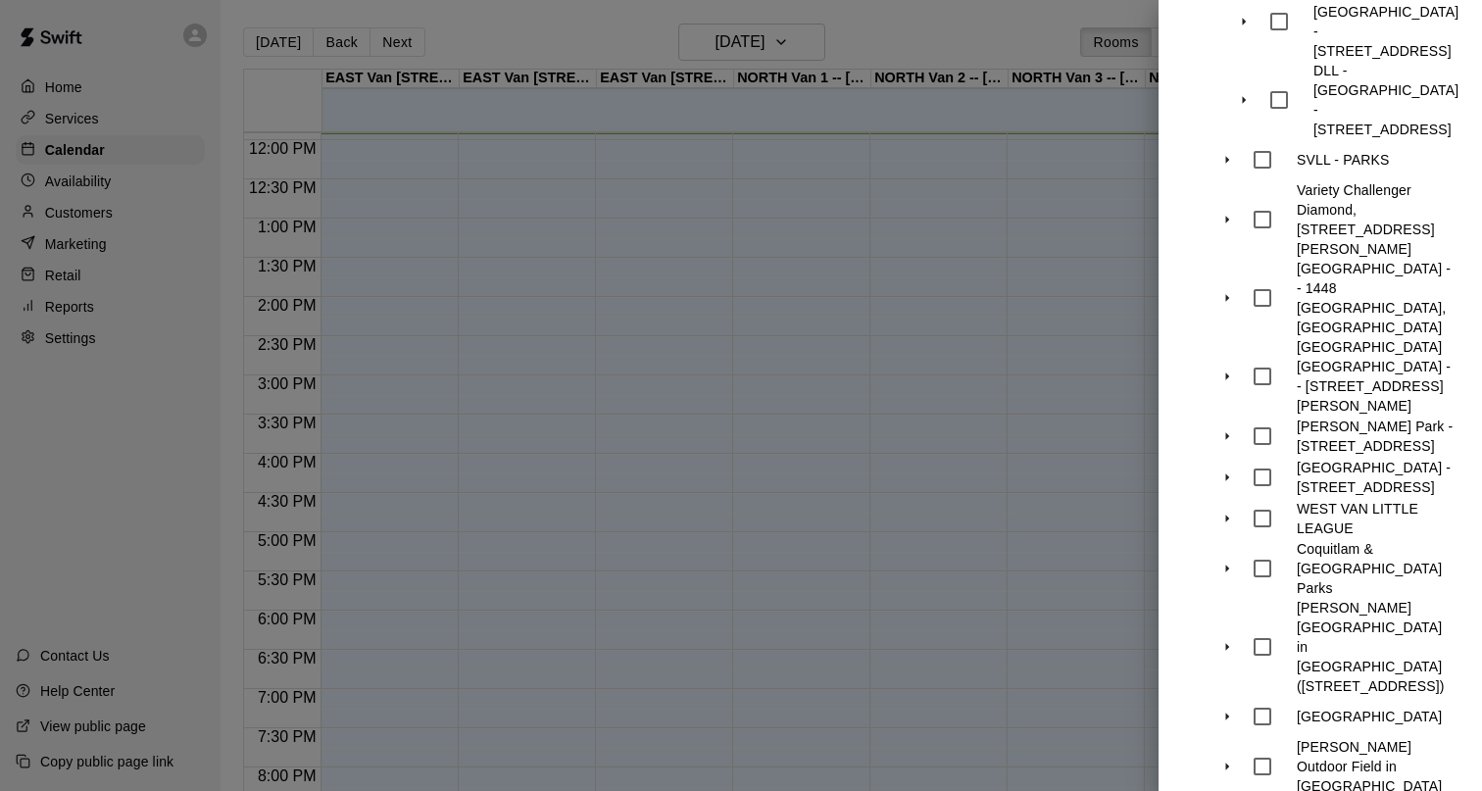
scroll to position [1812, 0]
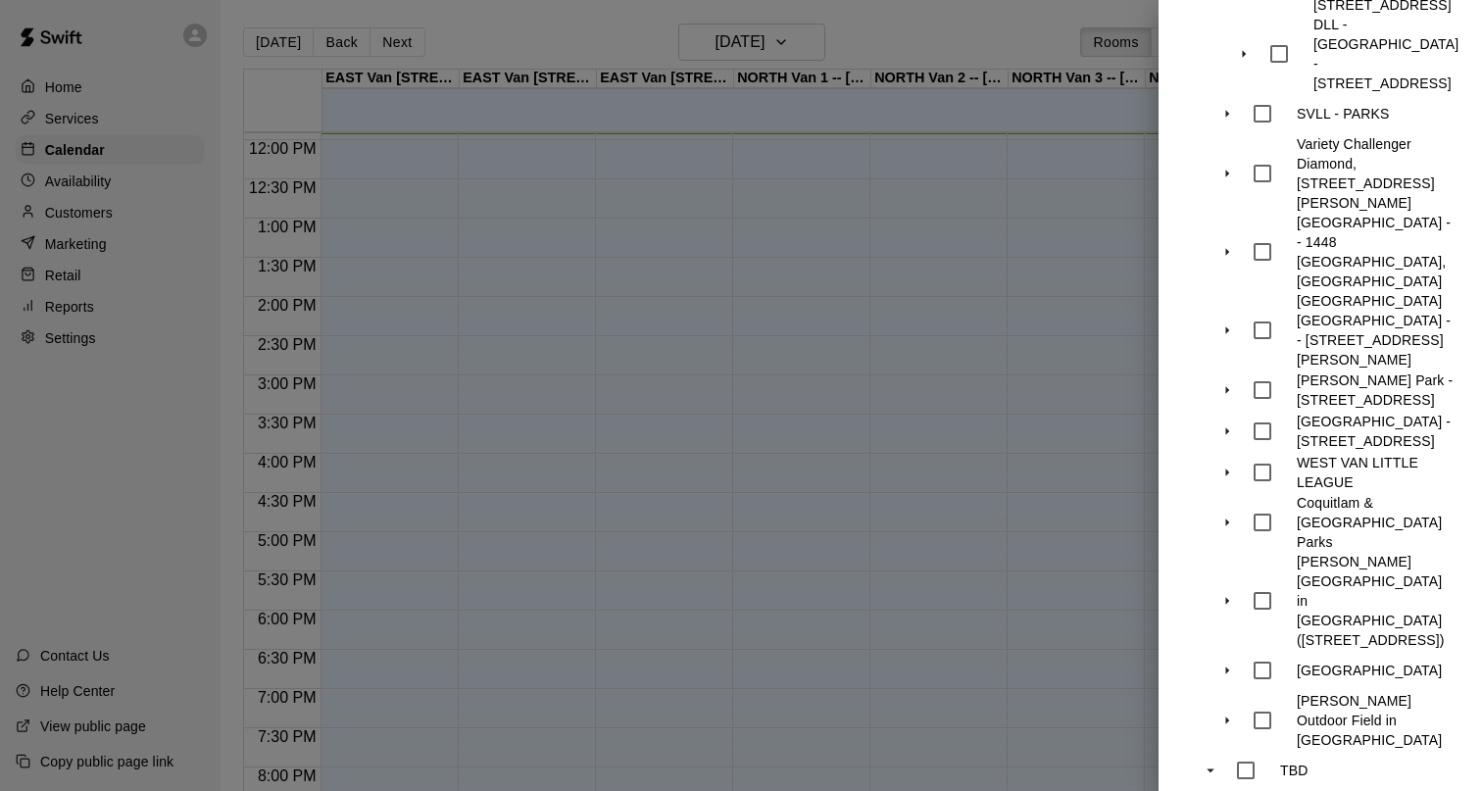
click at [1230, 514] on icon "swift facility view" at bounding box center [1227, 523] width 18 height 18
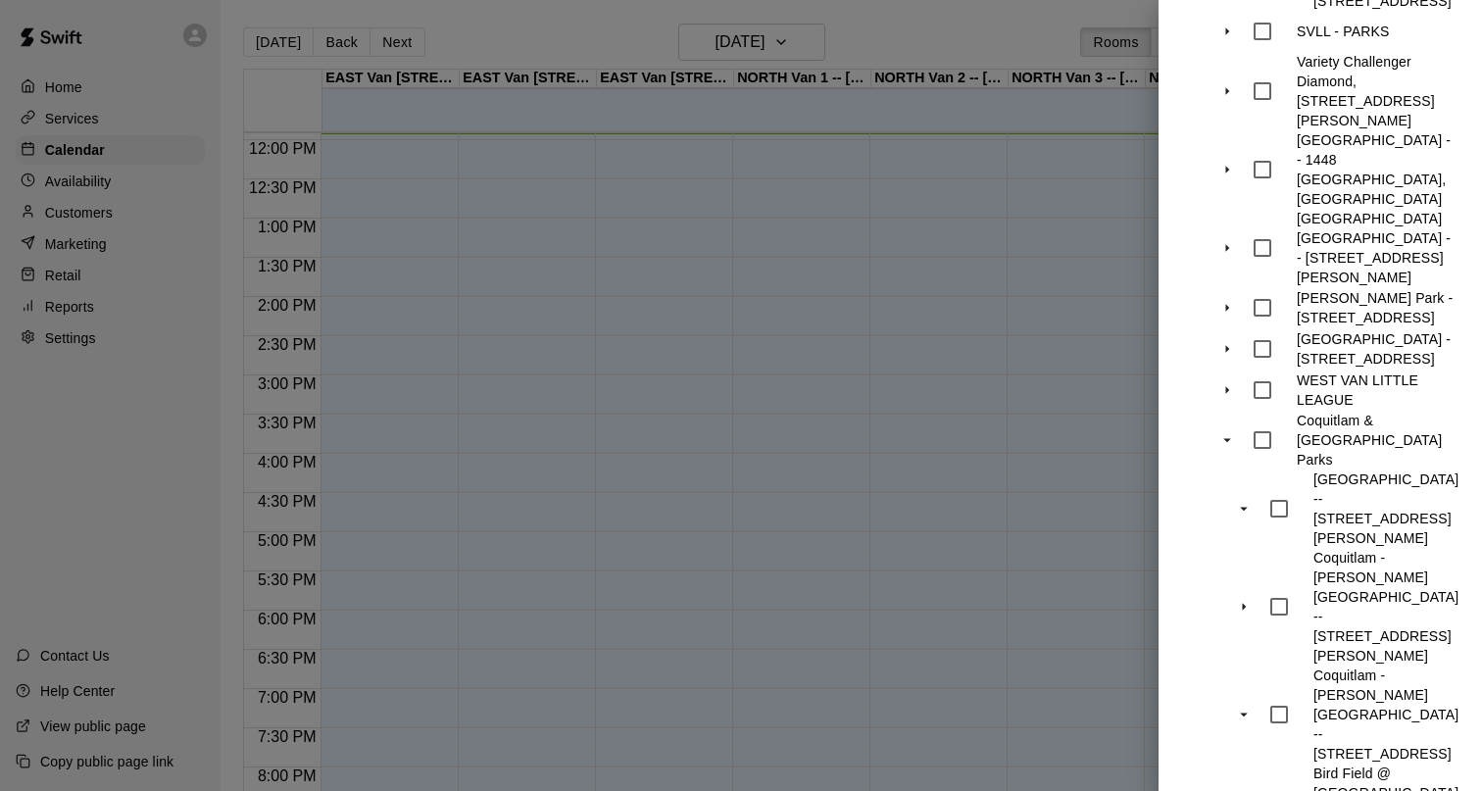
scroll to position [1964, 0]
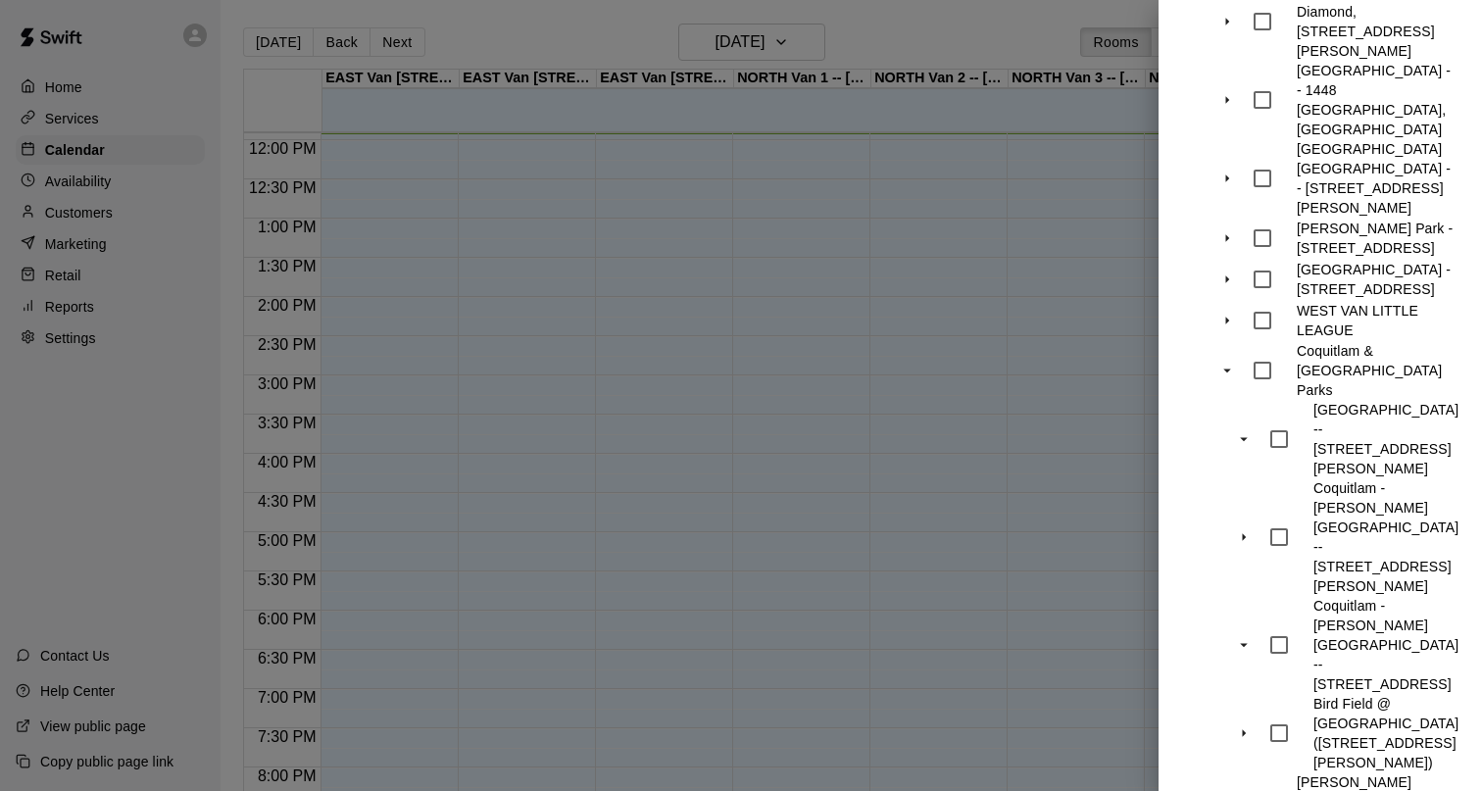
click at [1336, 694] on p "Bird Field @ [GEOGRAPHIC_DATA] ([STREET_ADDRESS][PERSON_NAME])" at bounding box center [1385, 733] width 145 height 78
click at [1023, 33] on div at bounding box center [741, 395] width 1482 height 791
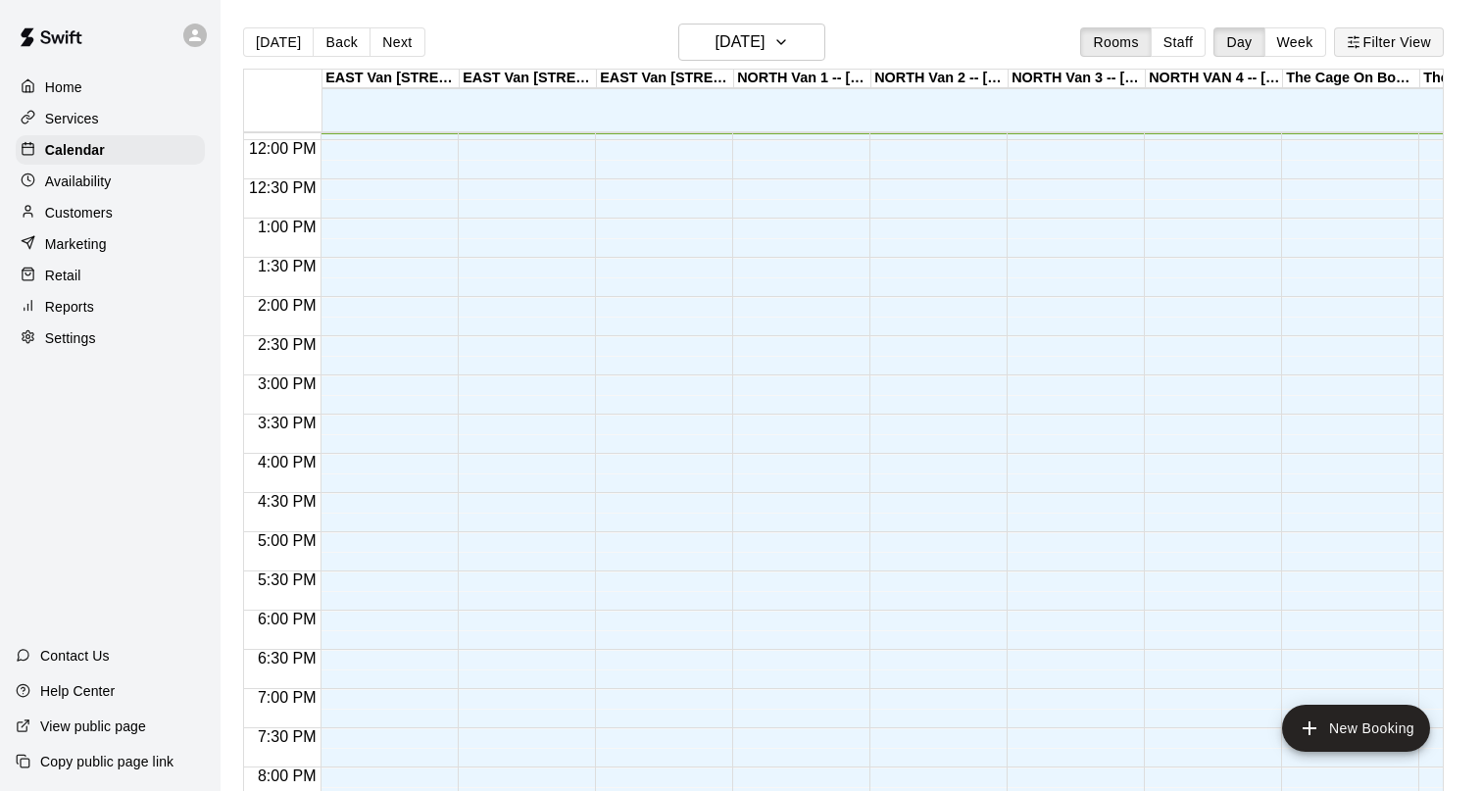
click at [1357, 55] on button "Filter View" at bounding box center [1389, 41] width 110 height 29
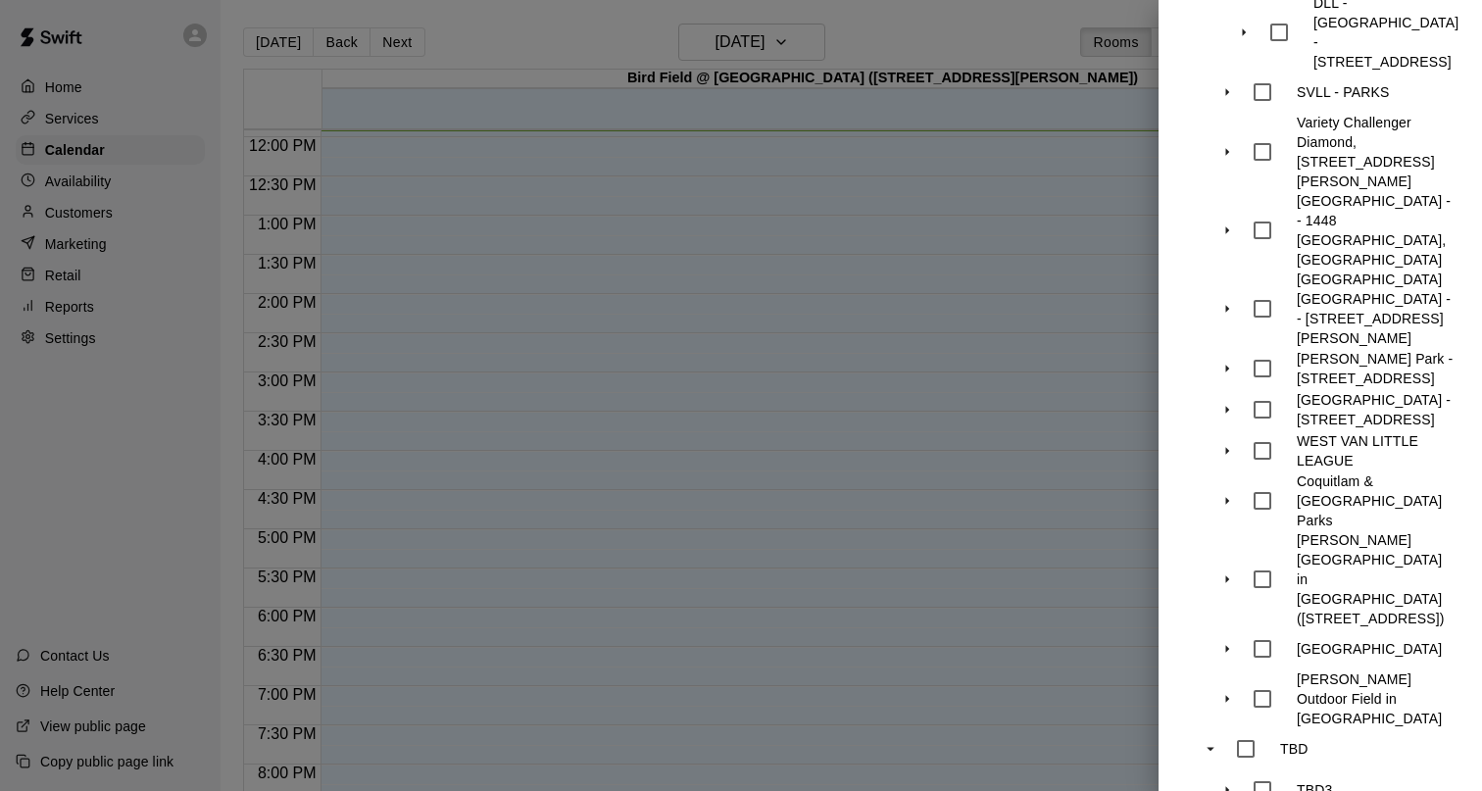
scroll to position [1809, 0]
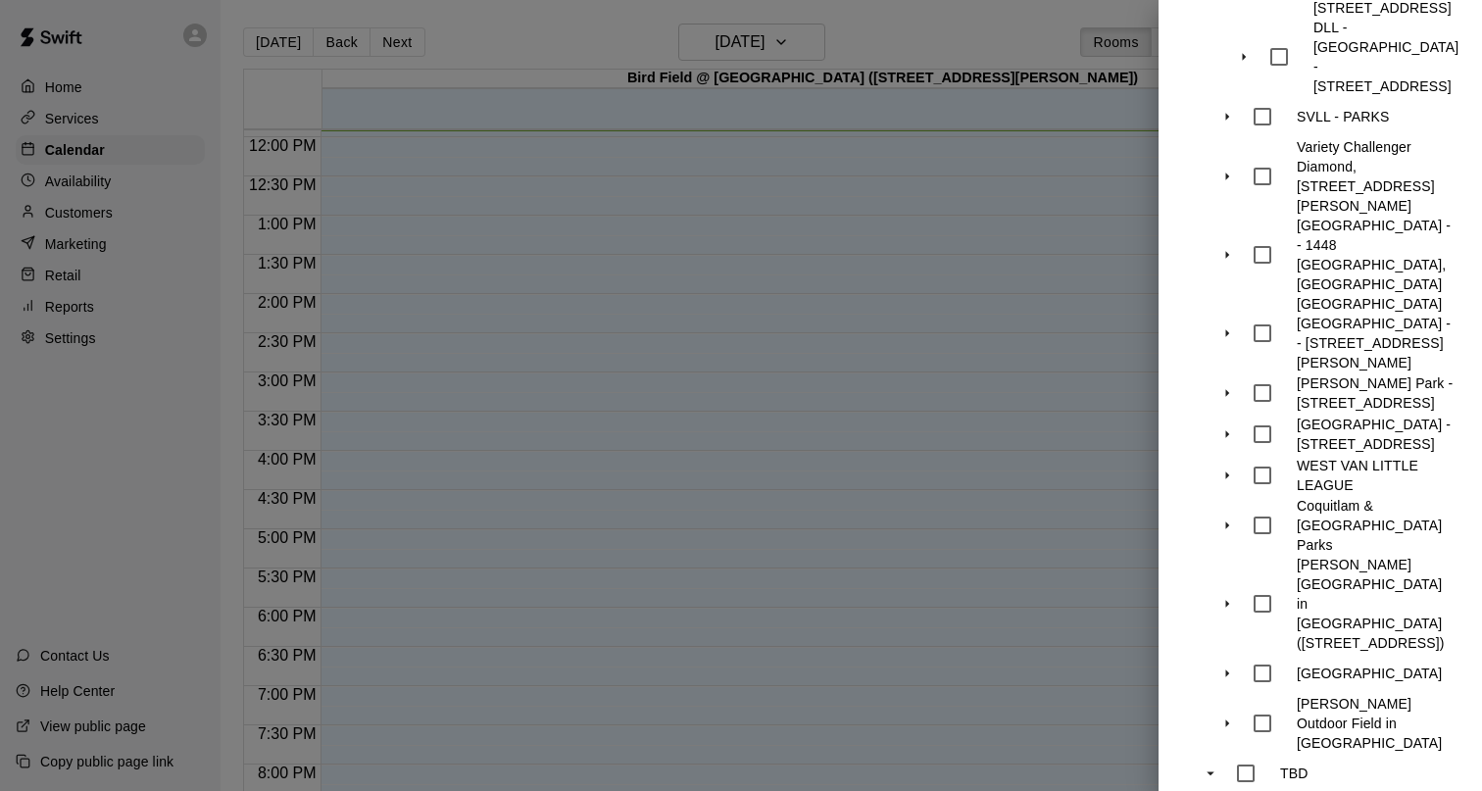
click at [1226, 517] on icon "swift facility view" at bounding box center [1227, 526] width 18 height 18
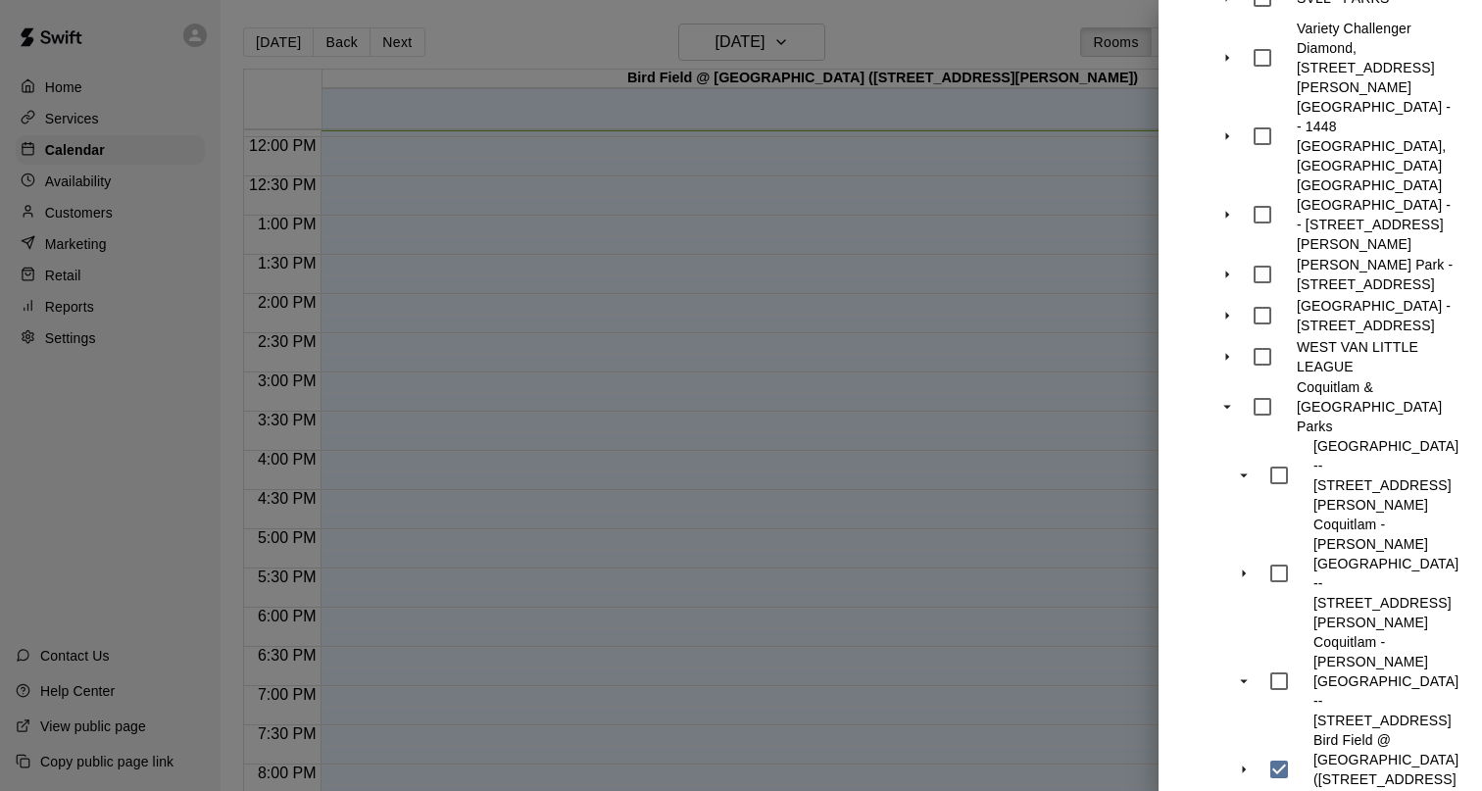
scroll to position [2045, 0]
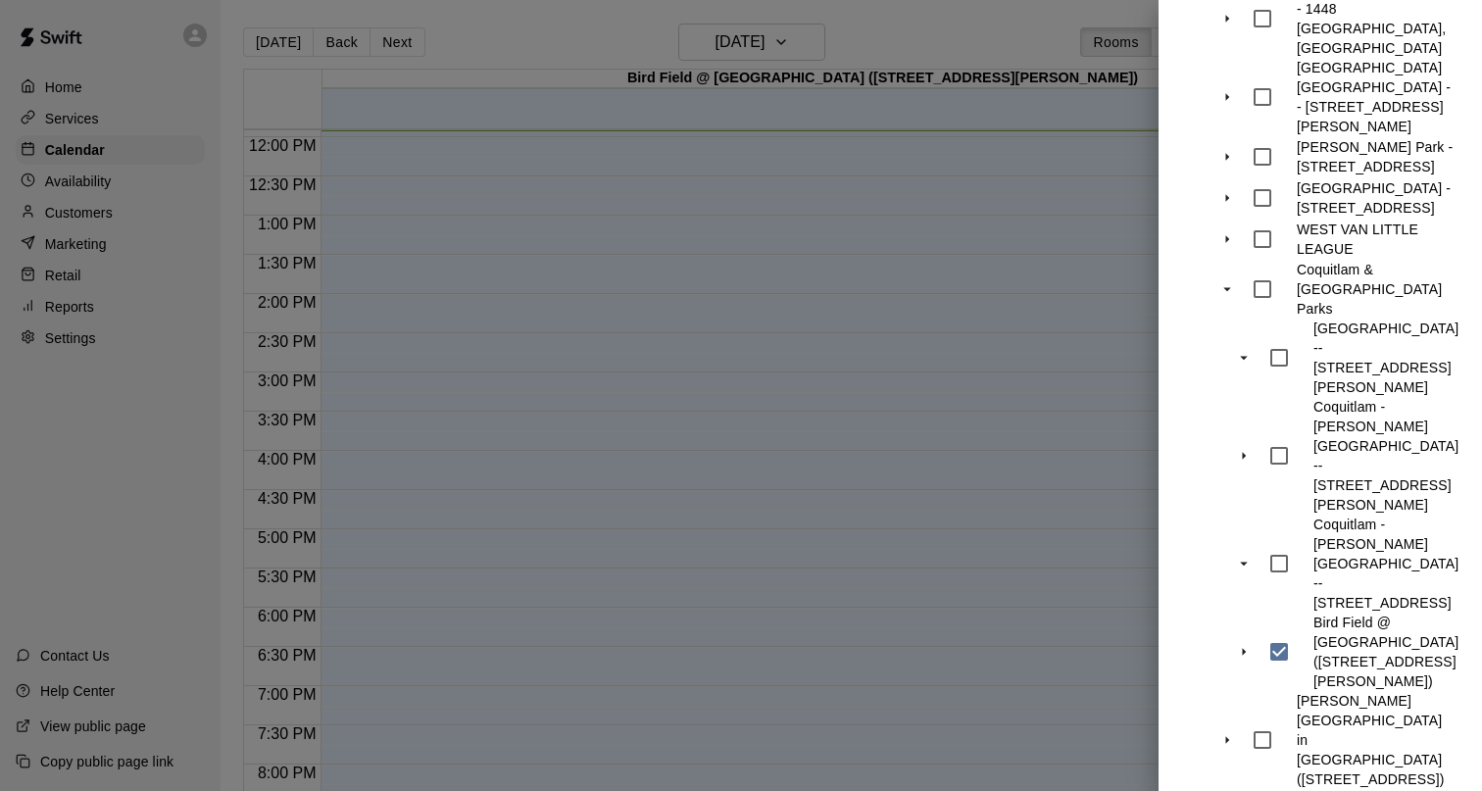
click at [910, 49] on div at bounding box center [741, 395] width 1482 height 791
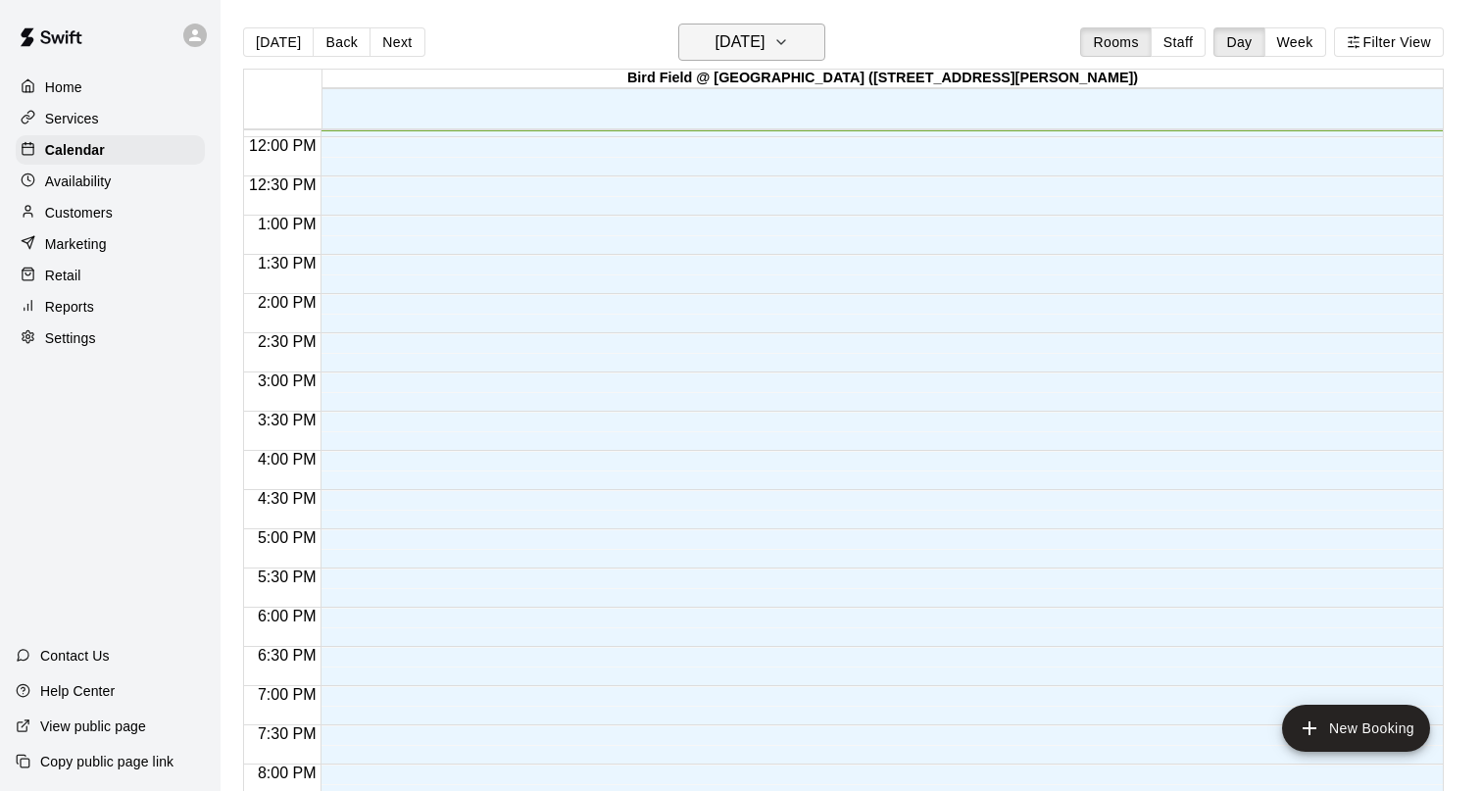
click at [789, 44] on icon "button" at bounding box center [781, 42] width 16 height 24
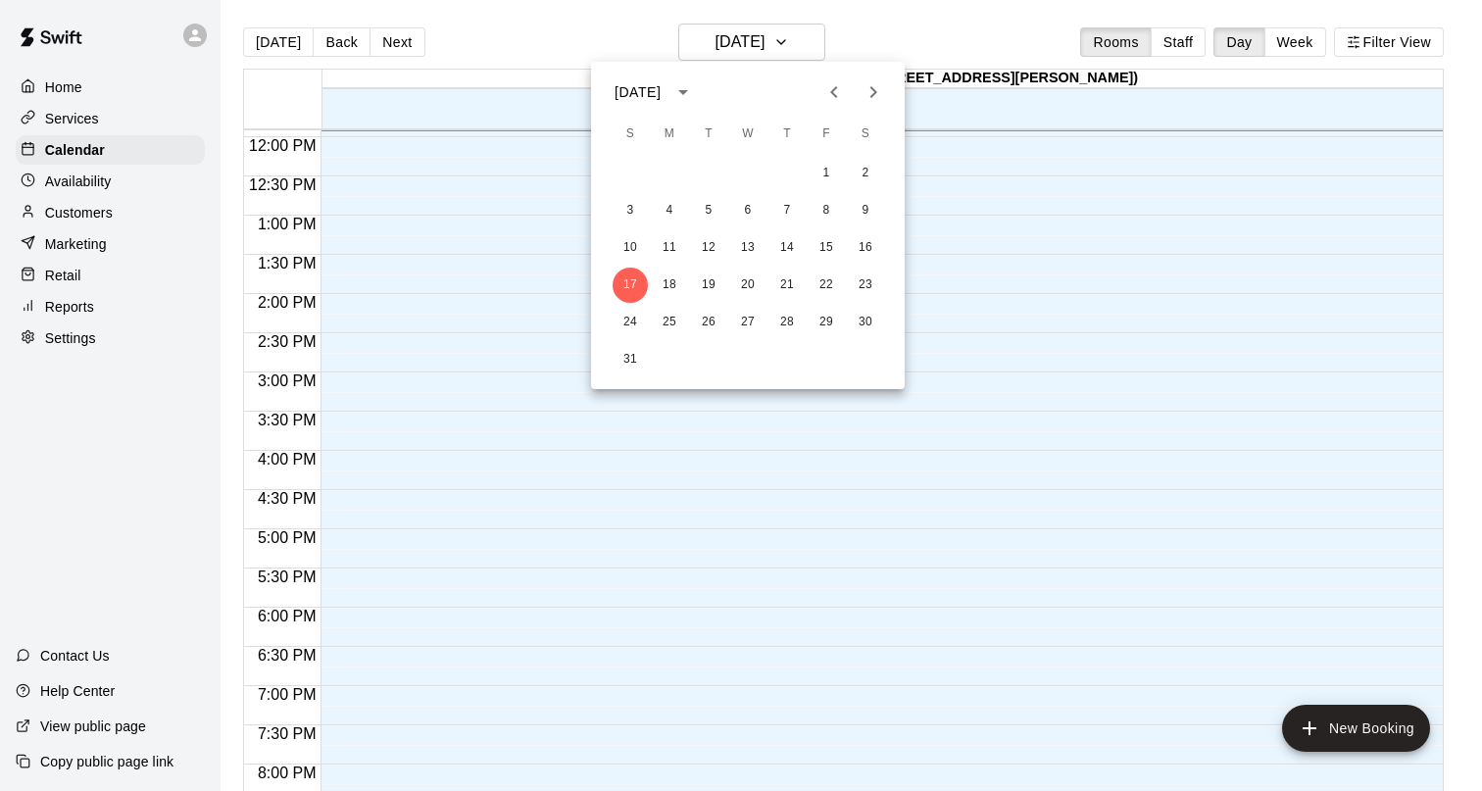
click at [836, 96] on icon "Previous month" at bounding box center [833, 92] width 7 height 12
click at [632, 170] on button "1" at bounding box center [630, 173] width 35 height 35
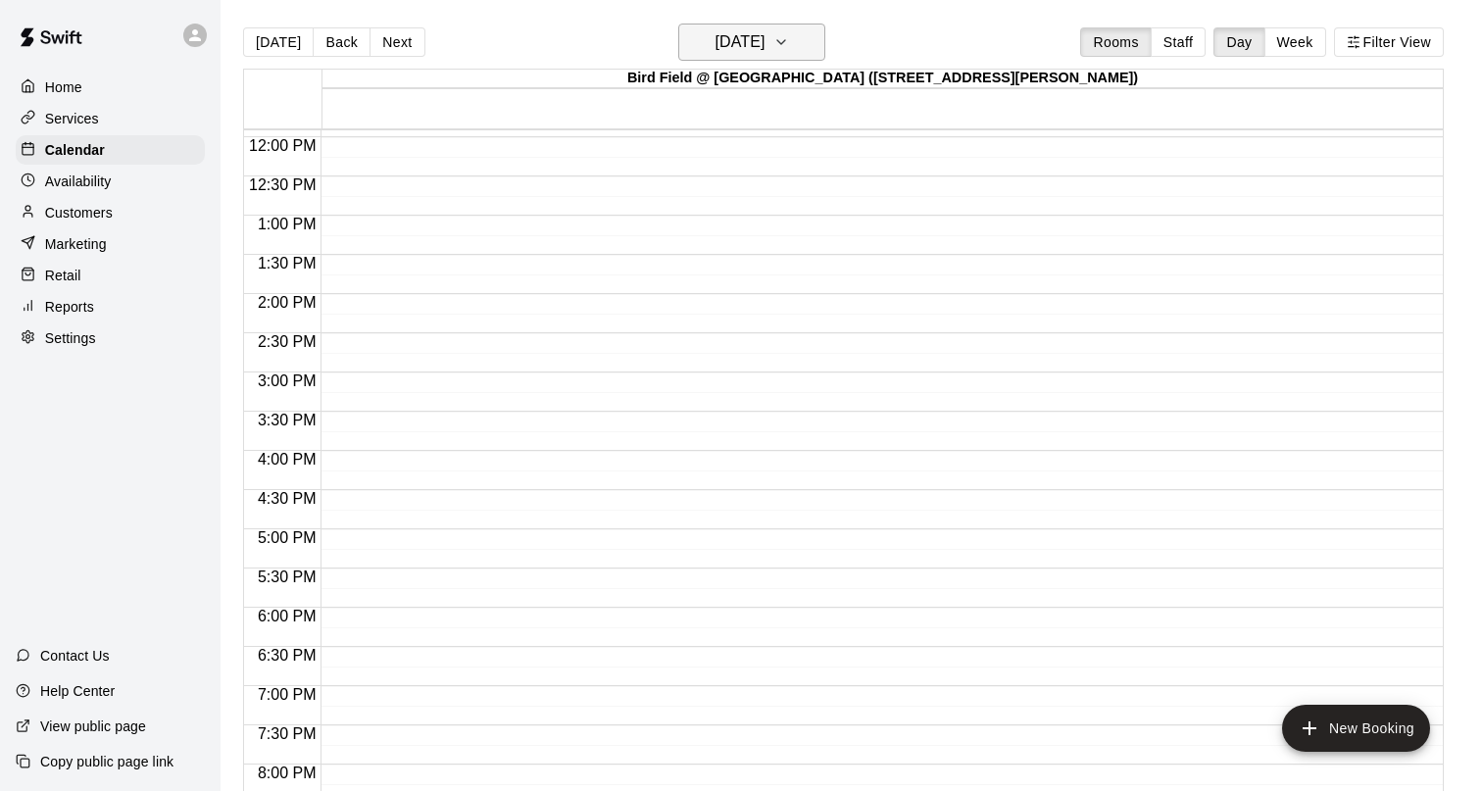
click at [789, 41] on icon "button" at bounding box center [781, 42] width 16 height 24
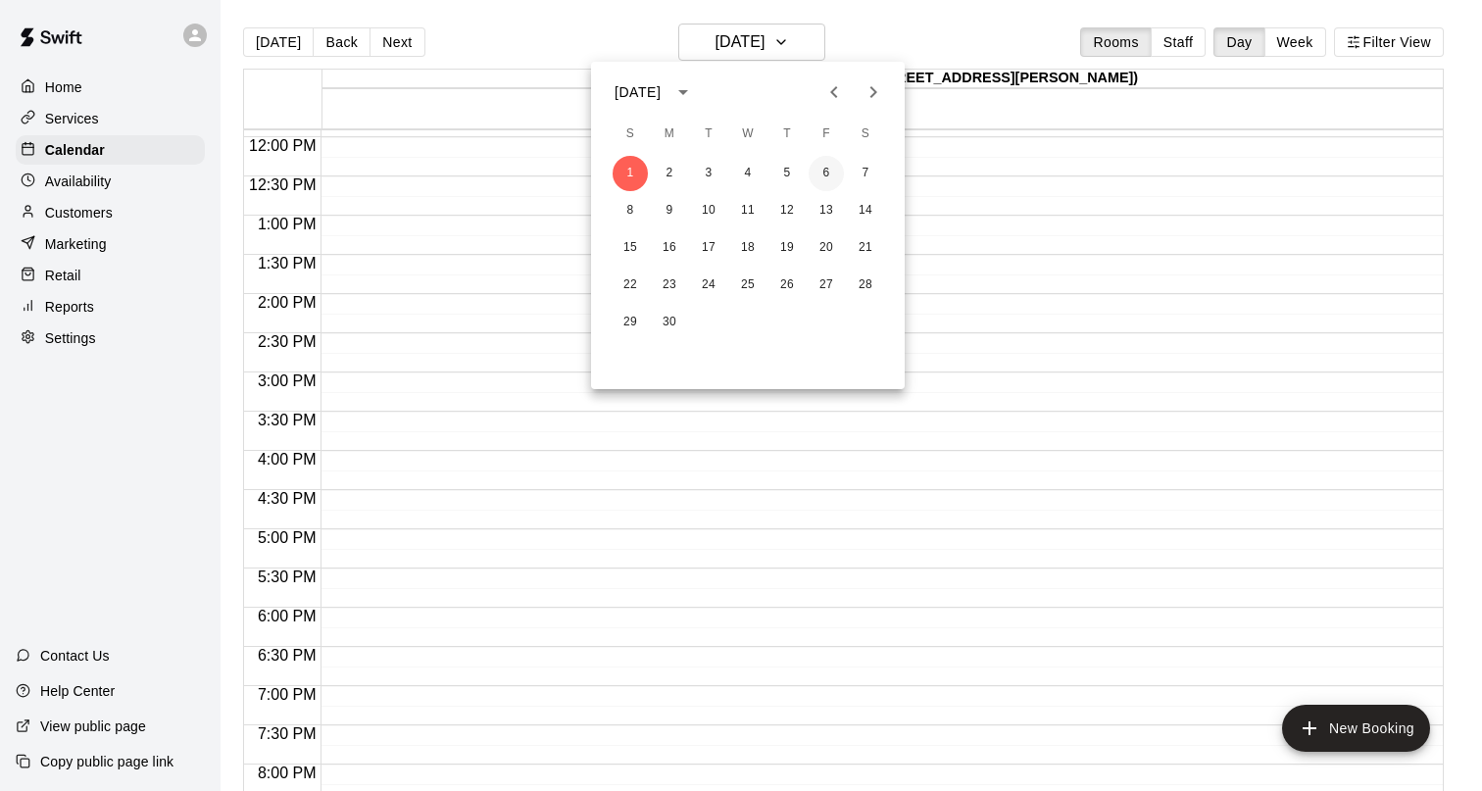
click at [833, 161] on button "6" at bounding box center [826, 173] width 35 height 35
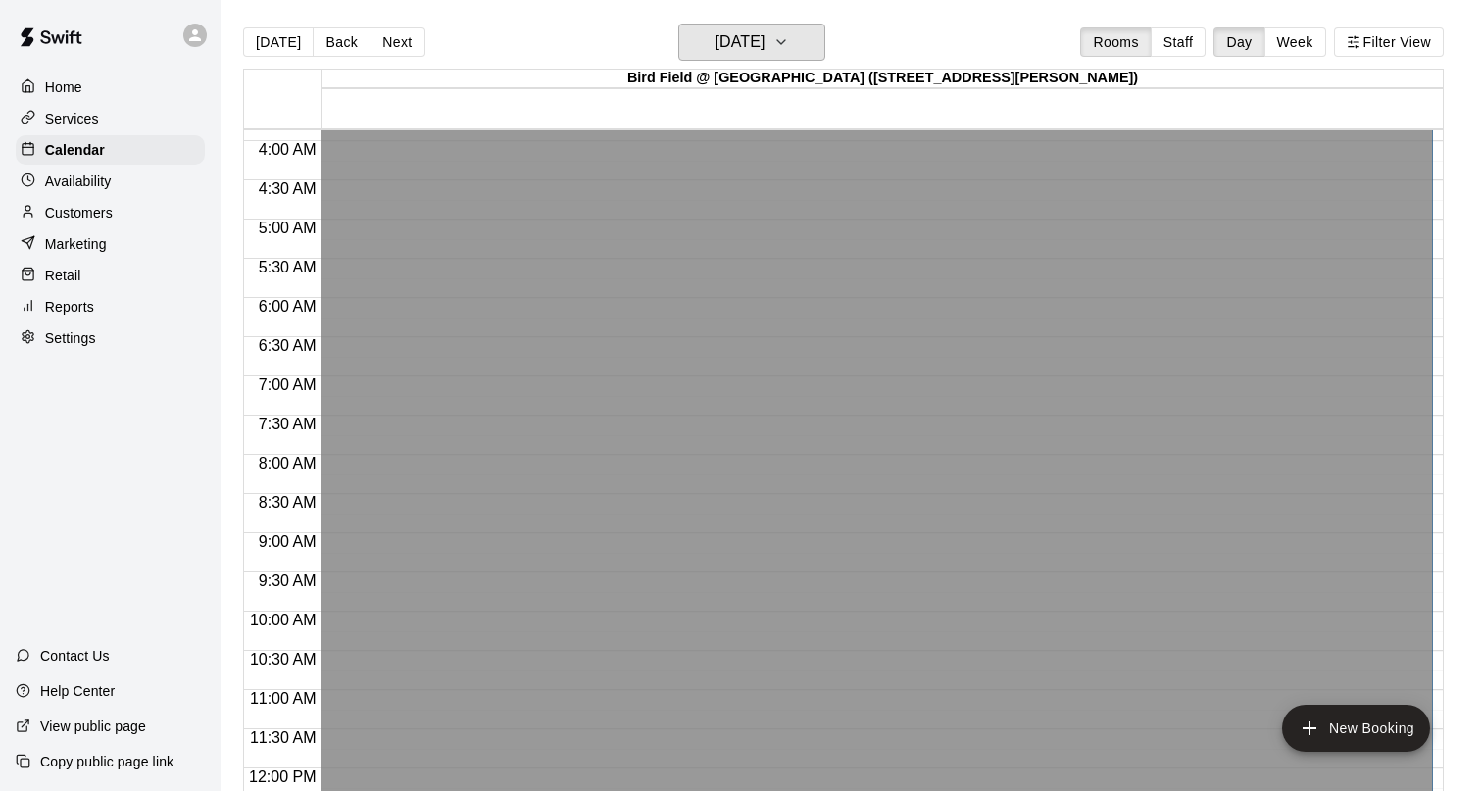
scroll to position [0, 0]
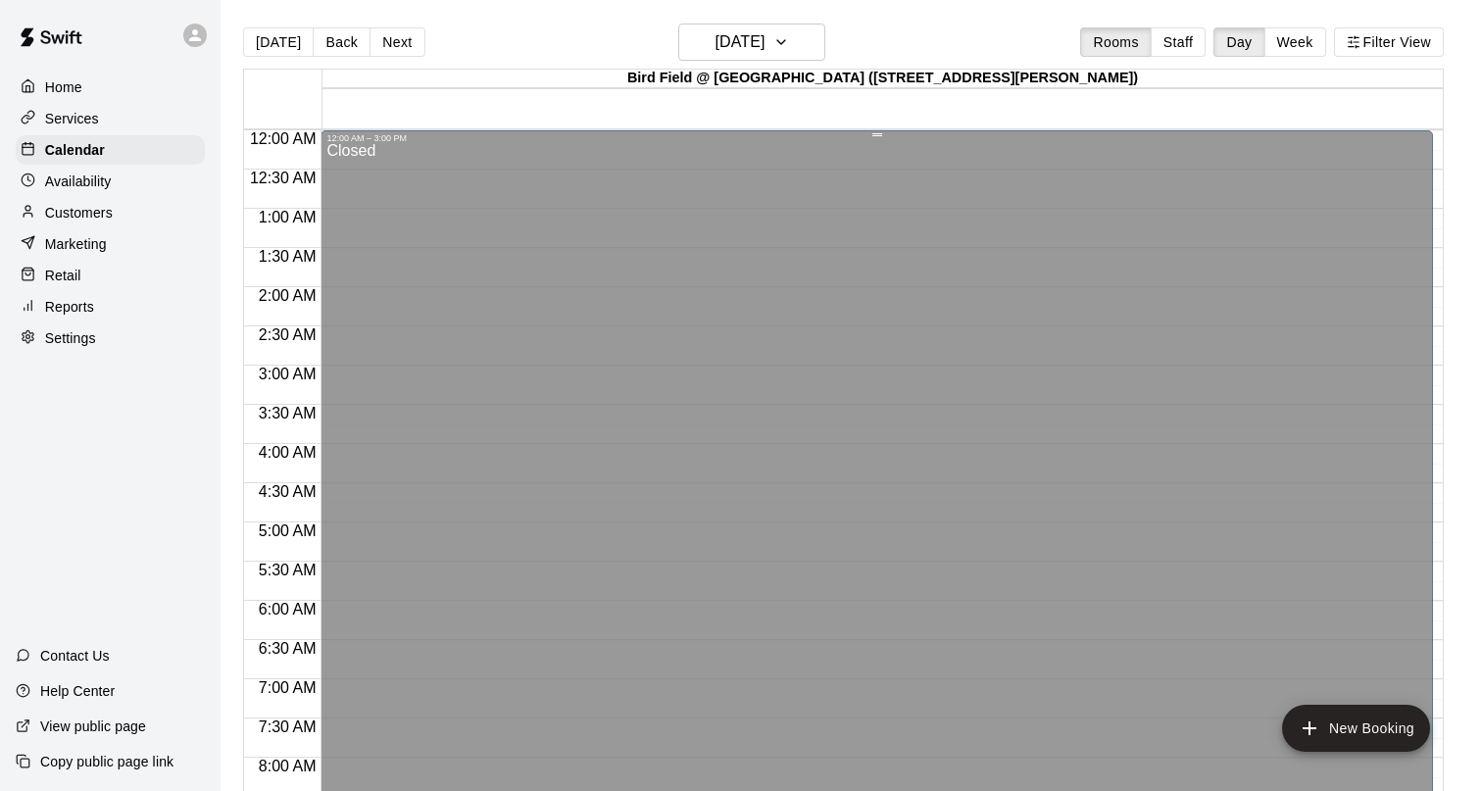
click at [417, 188] on div "Closed" at bounding box center [876, 728] width 1100 height 1170
click at [759, 36] on h6 "Friday Jun 06" at bounding box center [739, 41] width 50 height 27
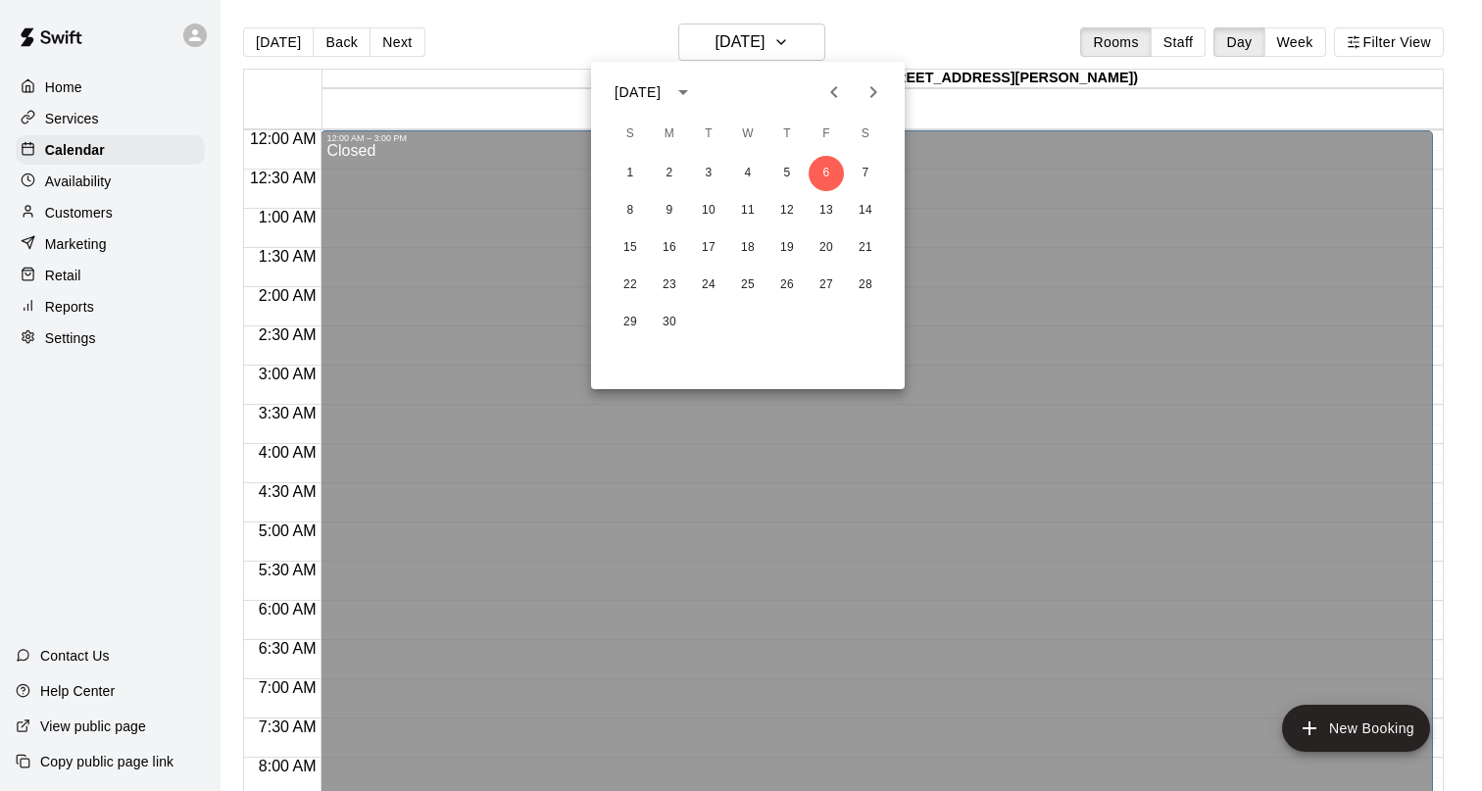
click at [833, 91] on icon "Previous month" at bounding box center [834, 92] width 24 height 24
click at [829, 244] on button "18" at bounding box center [826, 247] width 35 height 35
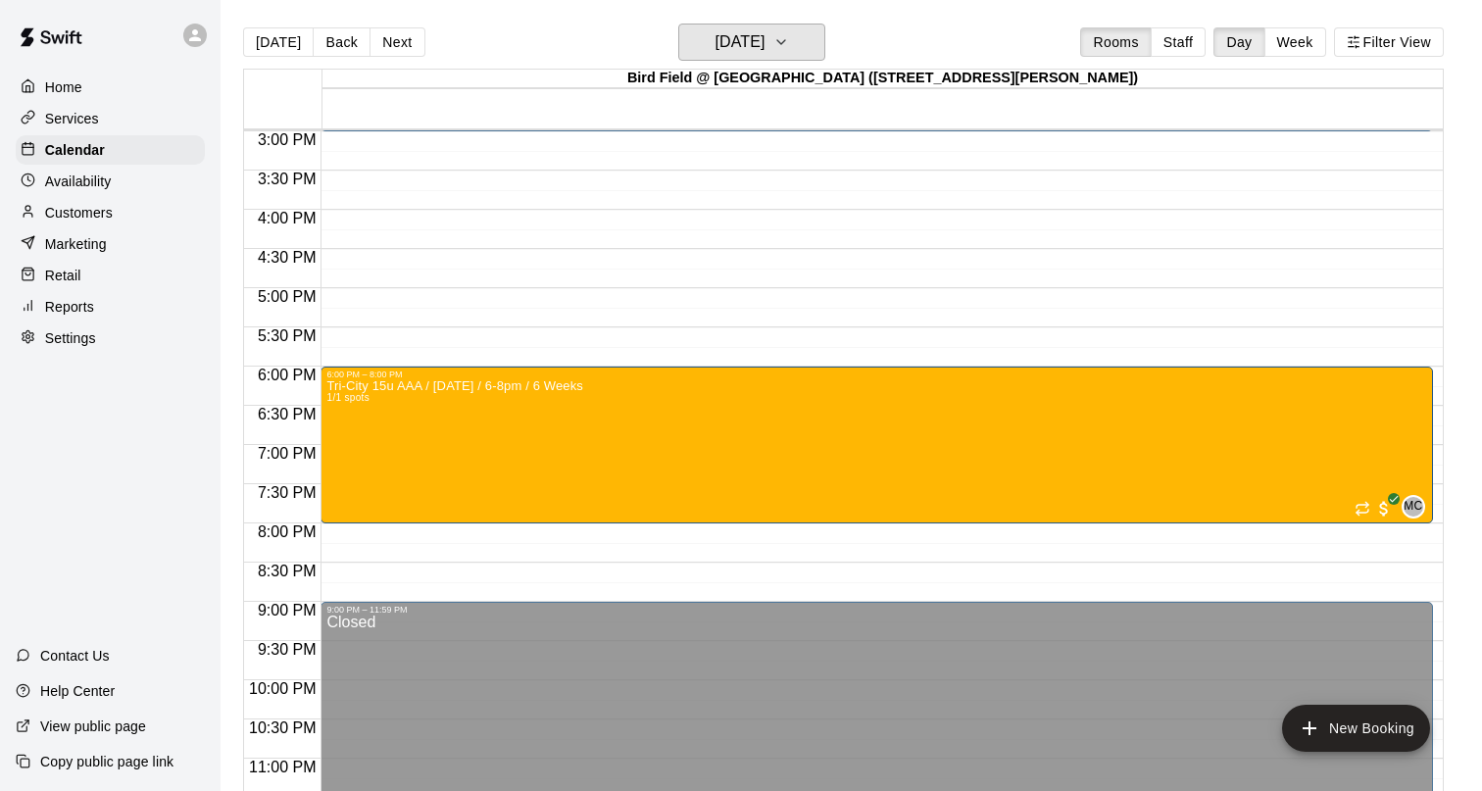
scroll to position [1200, 0]
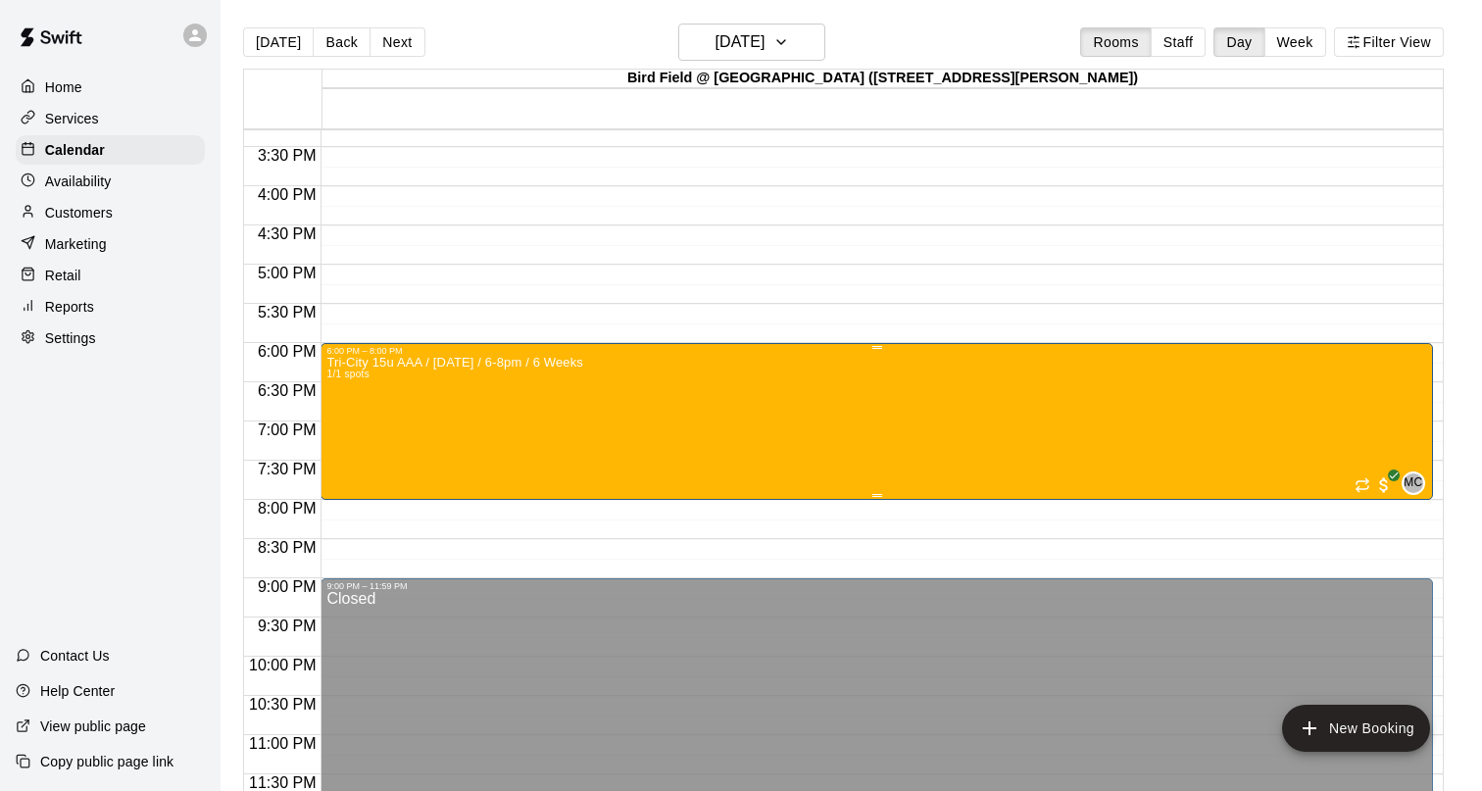
click at [794, 426] on div "Tri-City 15u AAA / Friday / 6-8pm / 6 Weeks 1/1 spots MC 0" at bounding box center [876, 751] width 1100 height 791
click at [342, 383] on icon "edit" at bounding box center [347, 377] width 18 height 18
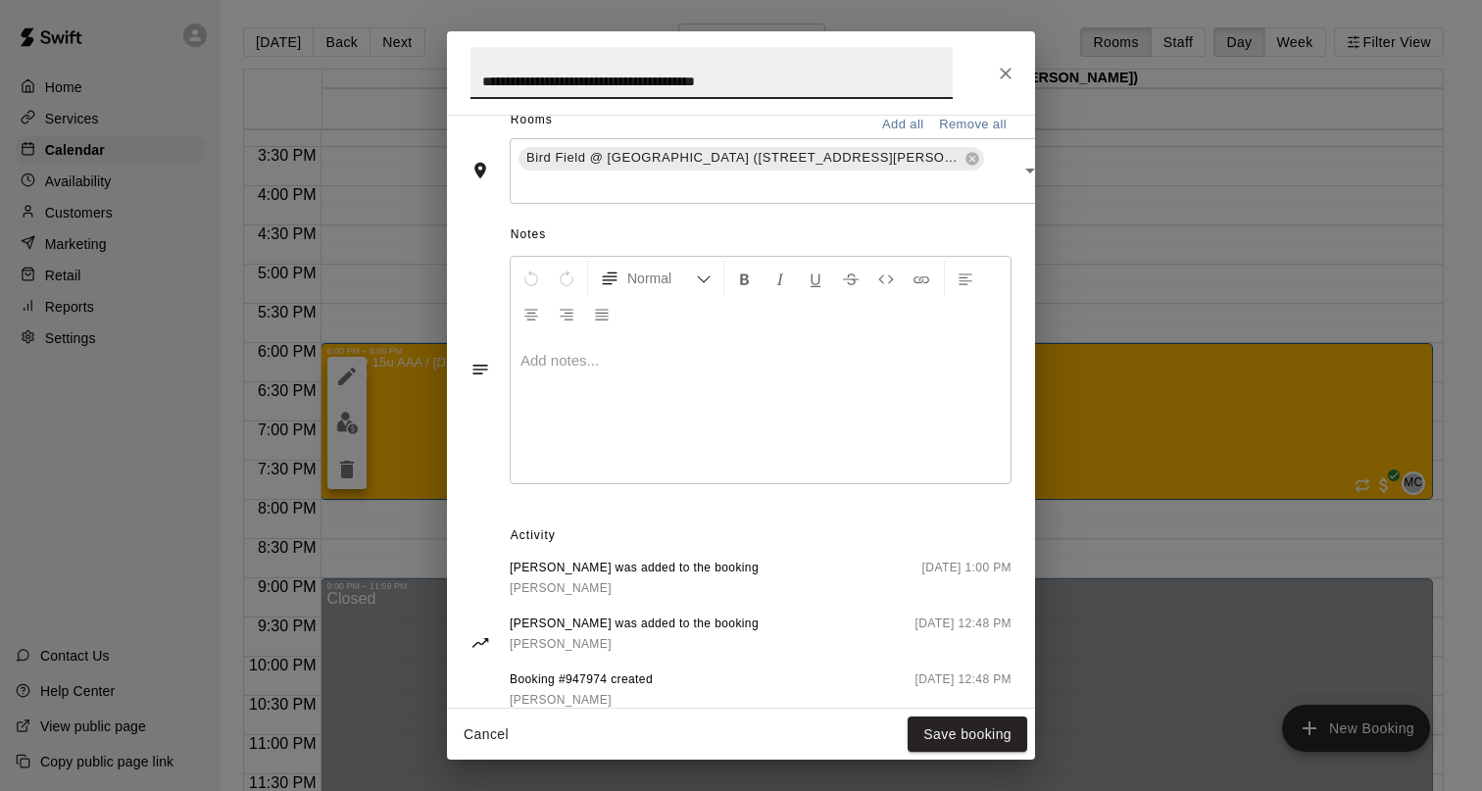
scroll to position [635, 0]
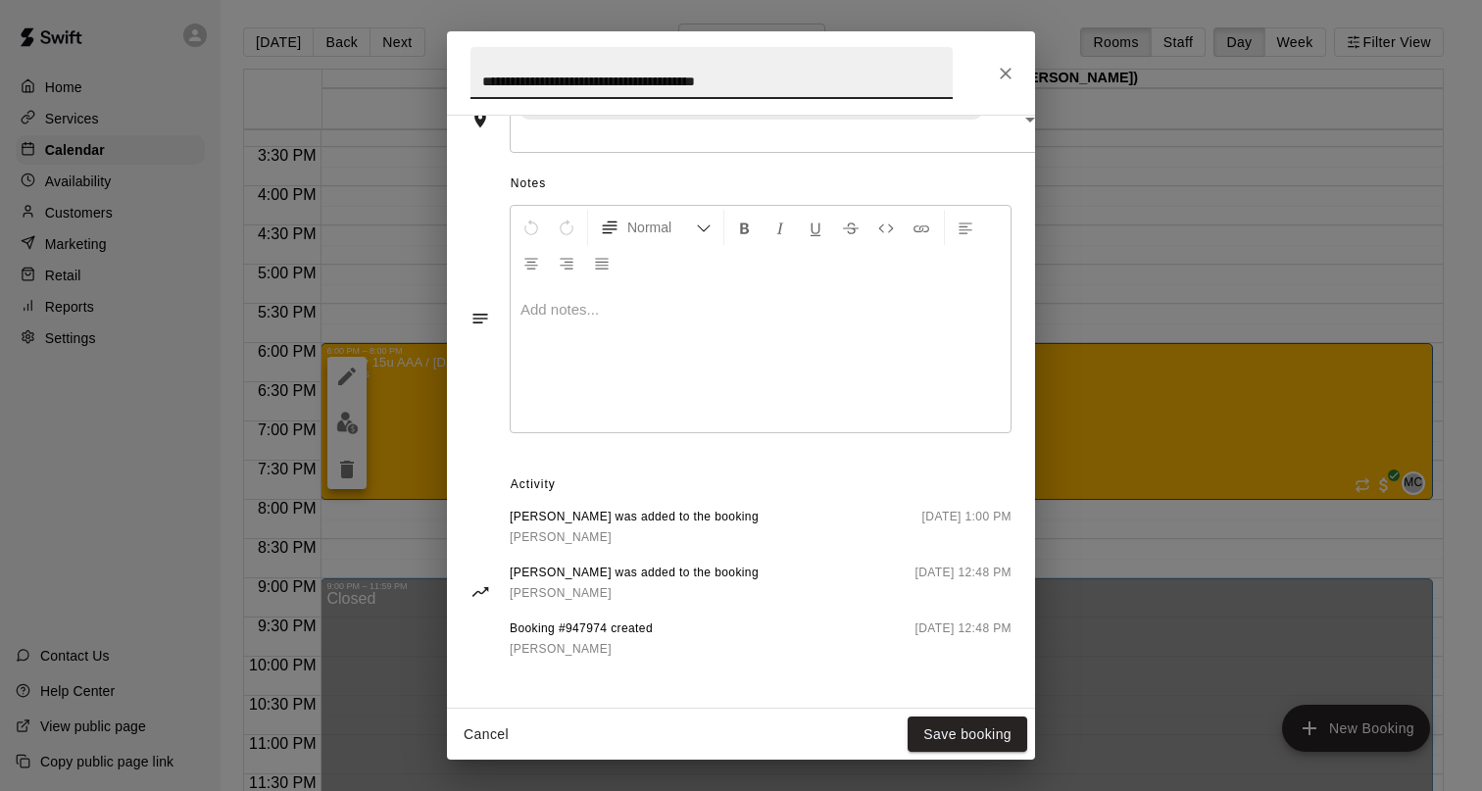
click at [569, 536] on span "[PERSON_NAME]" at bounding box center [561, 537] width 102 height 14
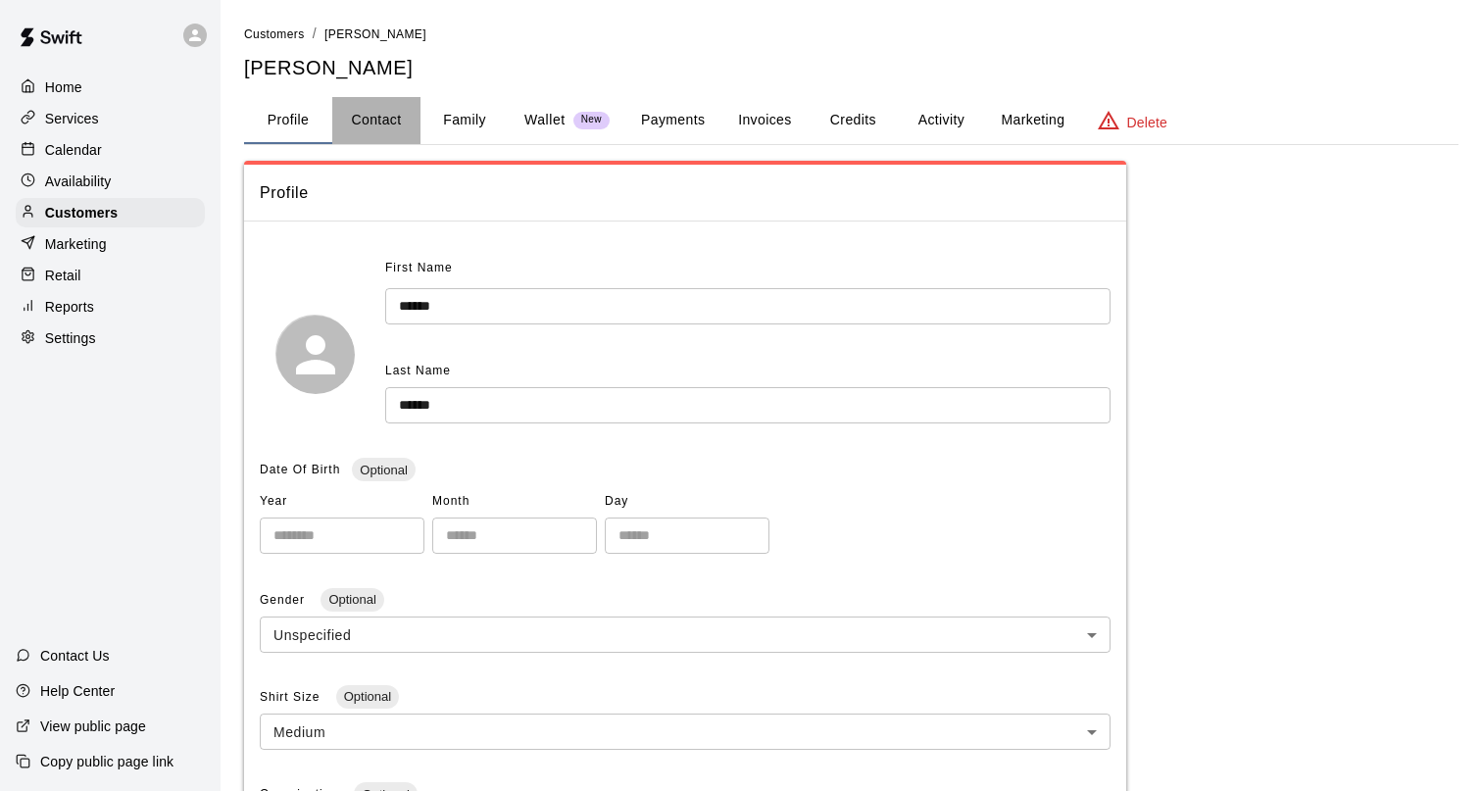
click at [391, 128] on button "Contact" at bounding box center [376, 120] width 88 height 47
select select "**"
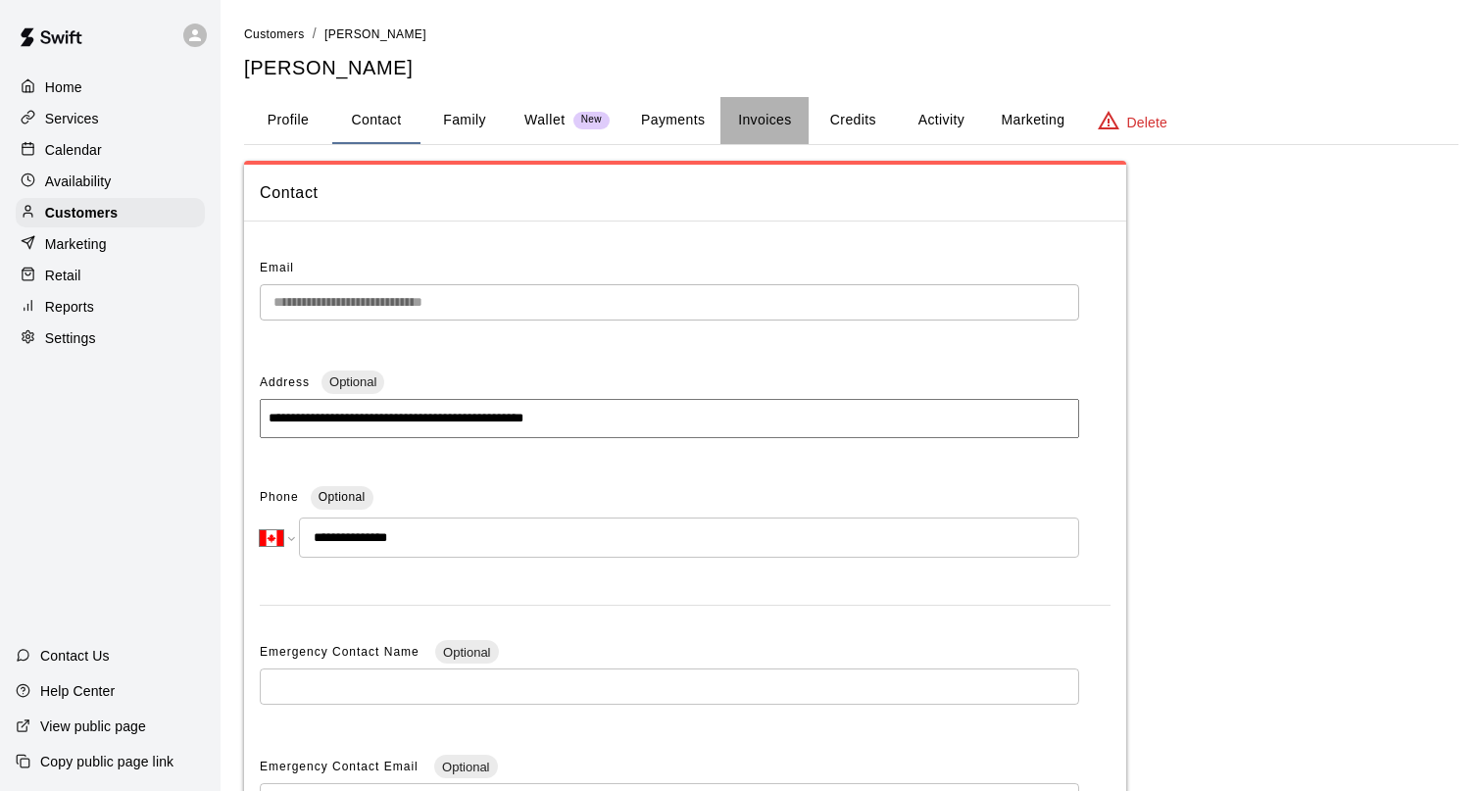
click at [773, 130] on button "Invoices" at bounding box center [764, 120] width 88 height 47
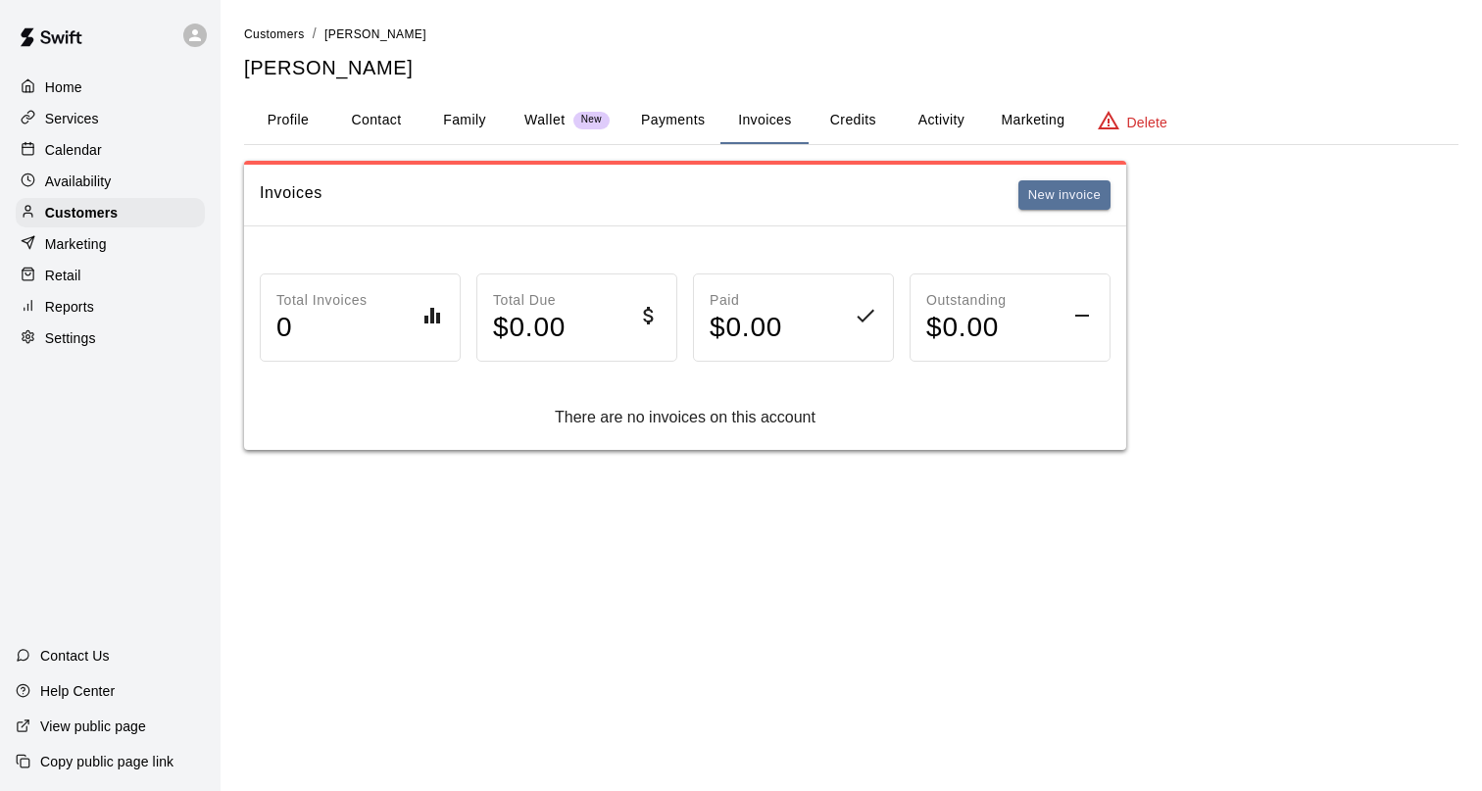
click at [669, 131] on button "Payments" at bounding box center [672, 120] width 95 height 47
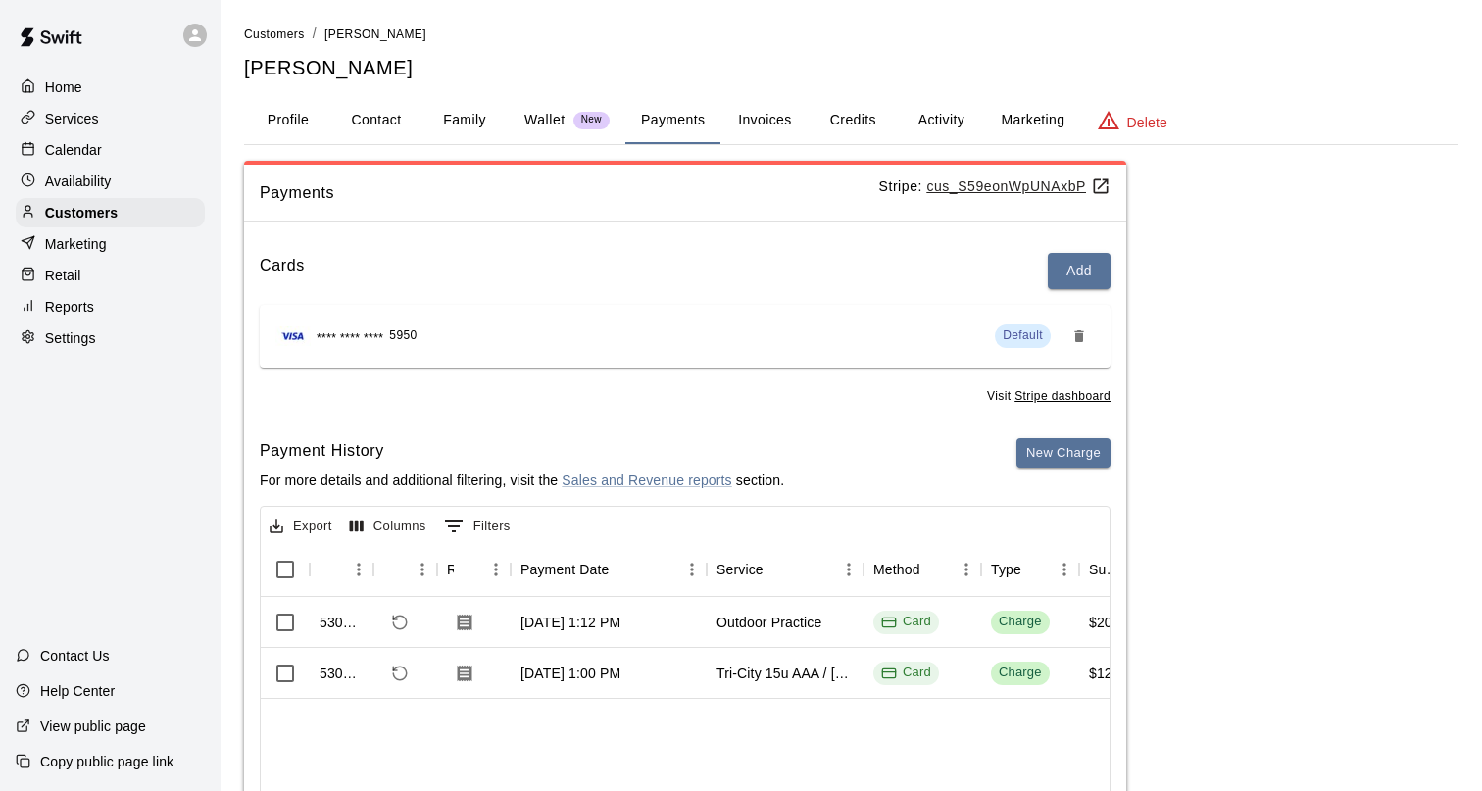
click at [295, 124] on button "Profile" at bounding box center [288, 120] width 88 height 47
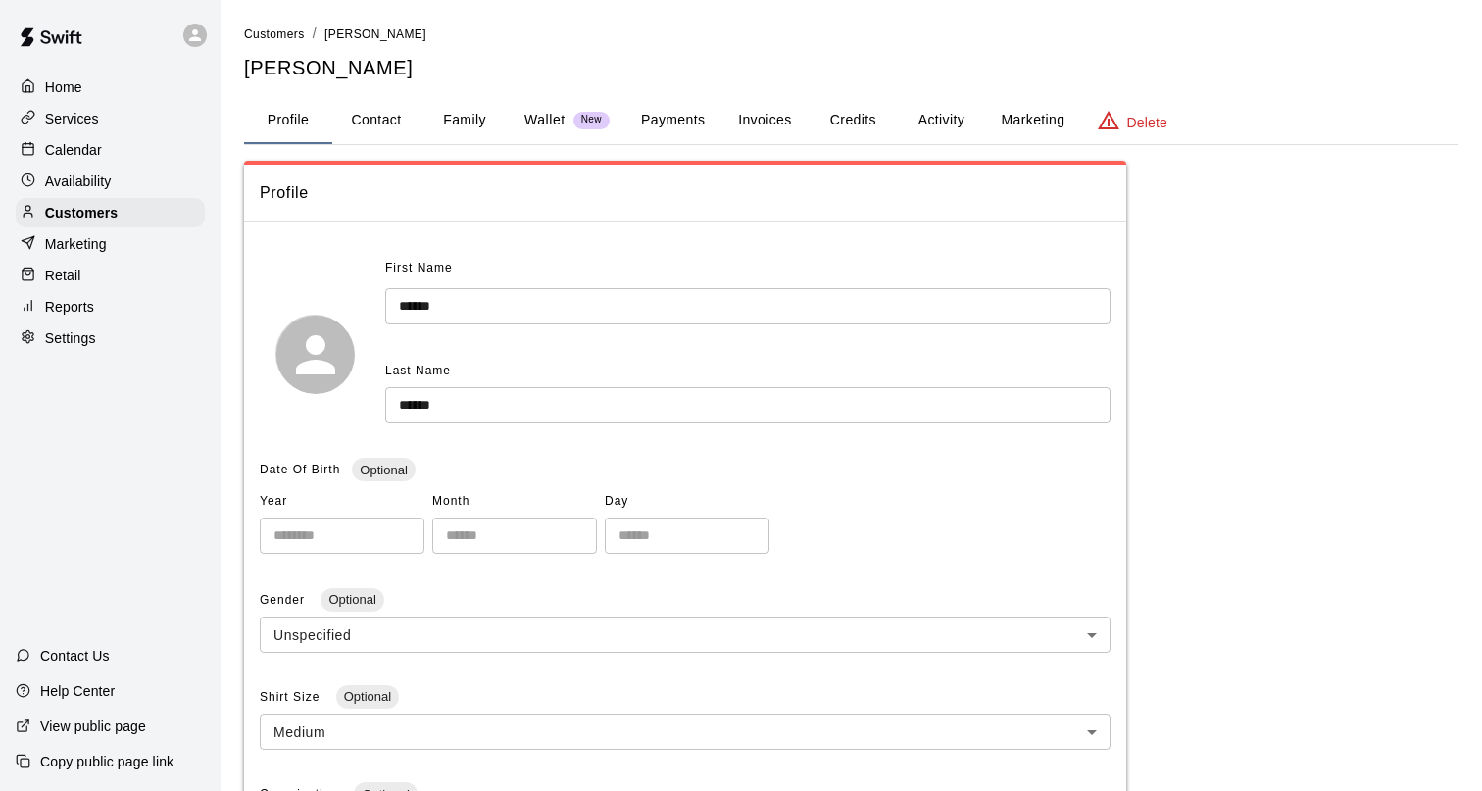
click at [385, 119] on button "Contact" at bounding box center [376, 120] width 88 height 47
select select "**"
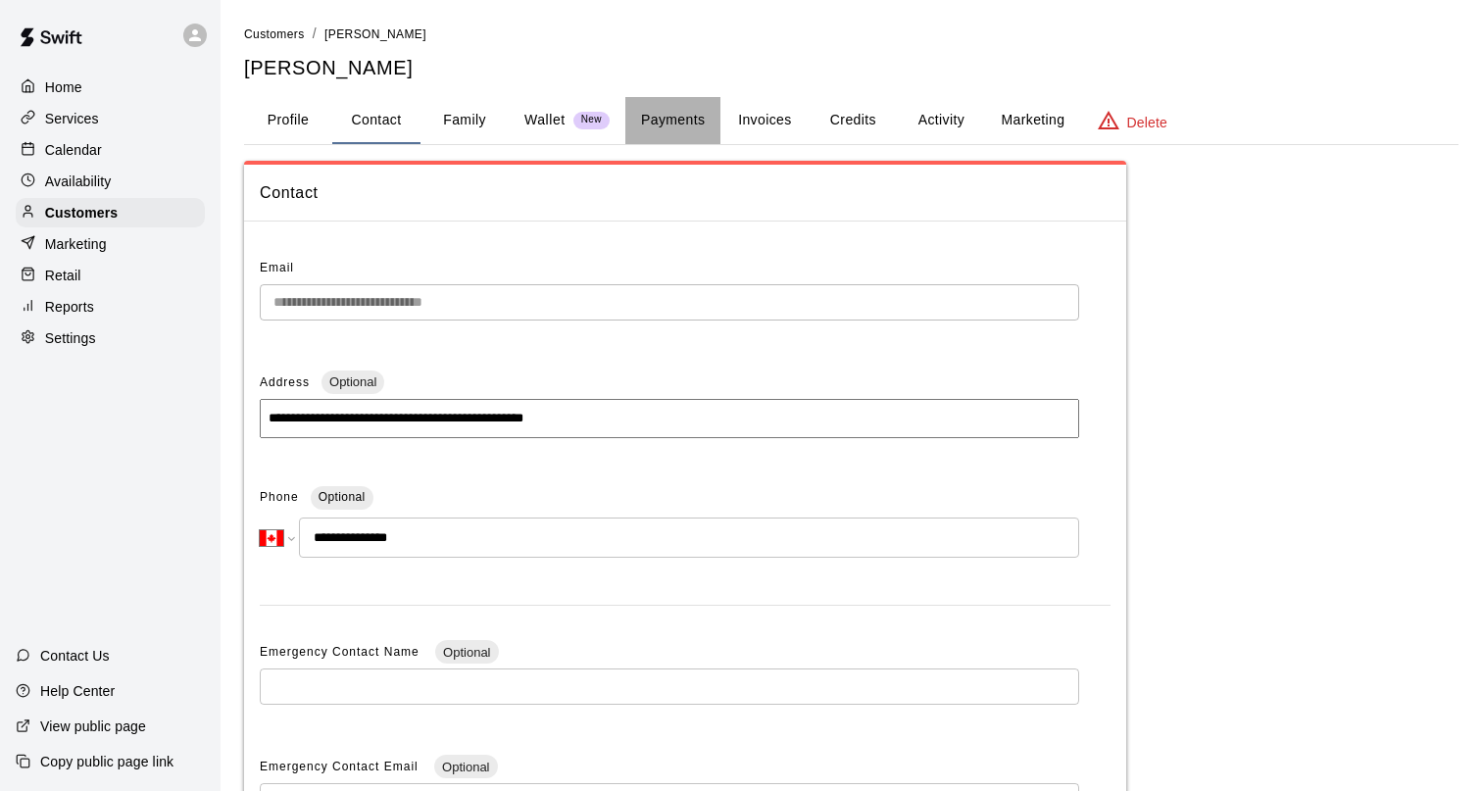
click at [685, 124] on button "Payments" at bounding box center [672, 120] width 95 height 47
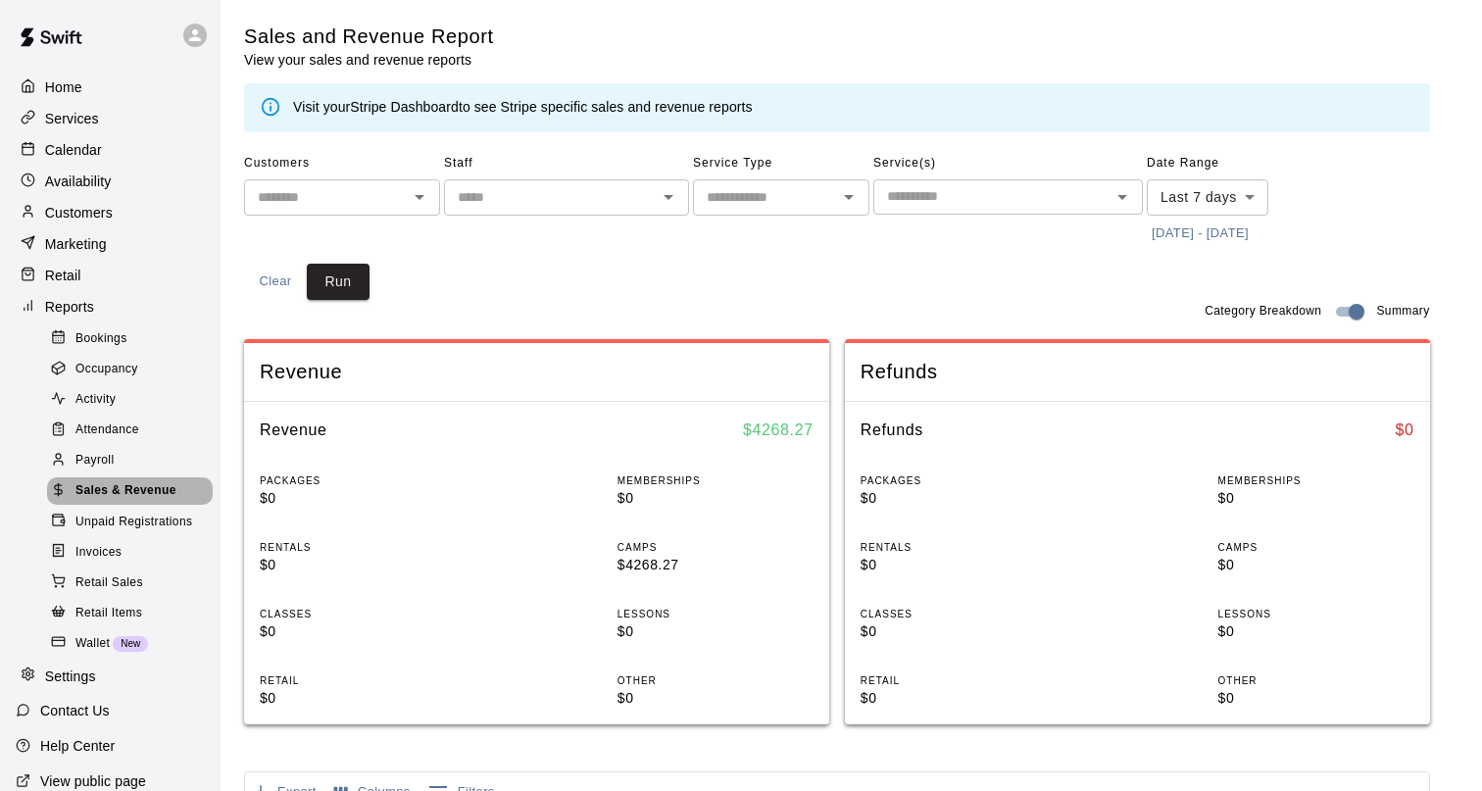
click at [132, 494] on span "Sales & Revenue" at bounding box center [125, 491] width 101 height 20
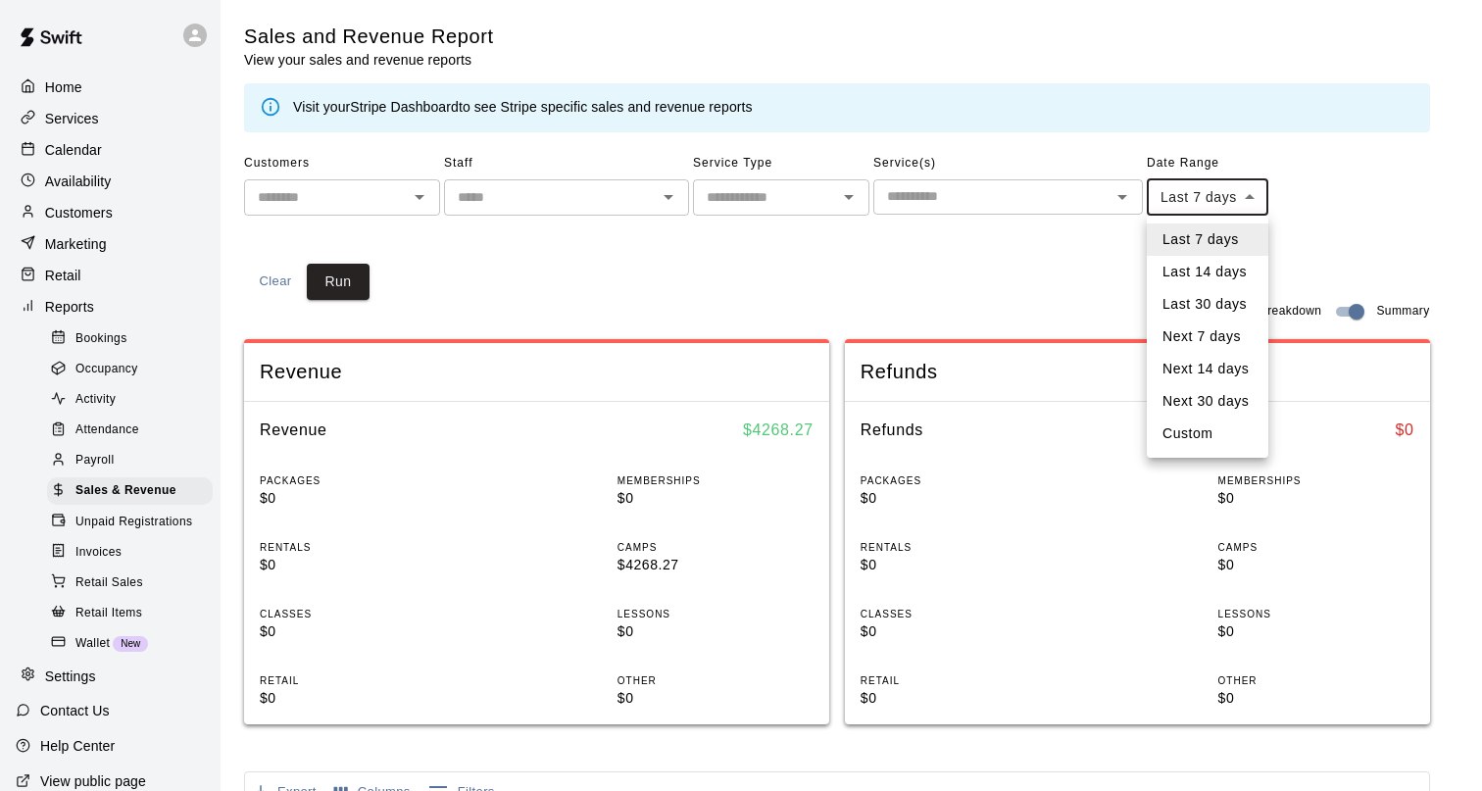
click at [600, 190] on body "Home Services Calendar Availability Customers Marketing Retail Reports Bookings…" at bounding box center [741, 732] width 1482 height 1465
click at [600, 428] on li "Custom" at bounding box center [1208, 434] width 122 height 32
type input "******"
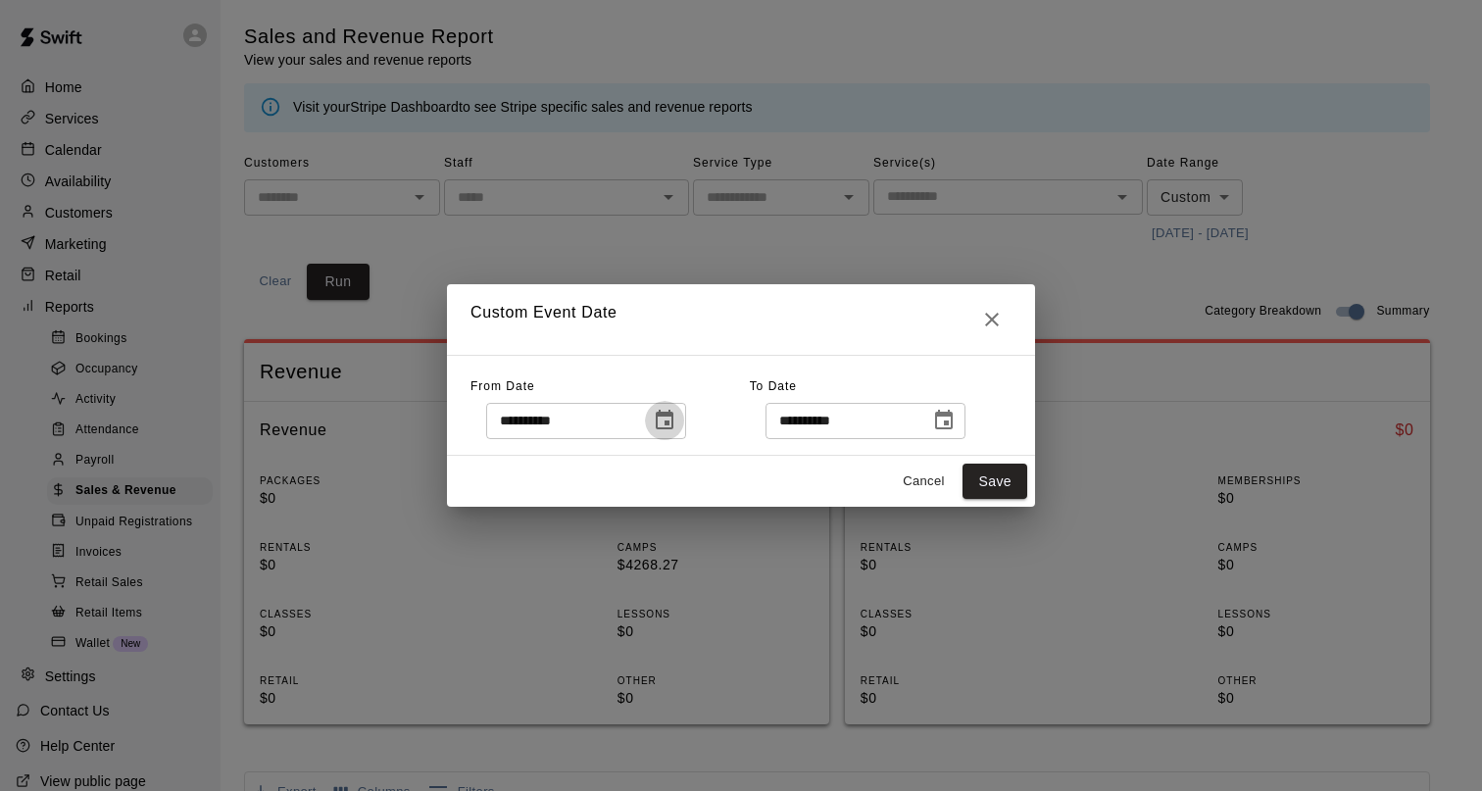
click at [600, 418] on icon "Choose date, selected date is Aug 10, 2025" at bounding box center [665, 421] width 24 height 24
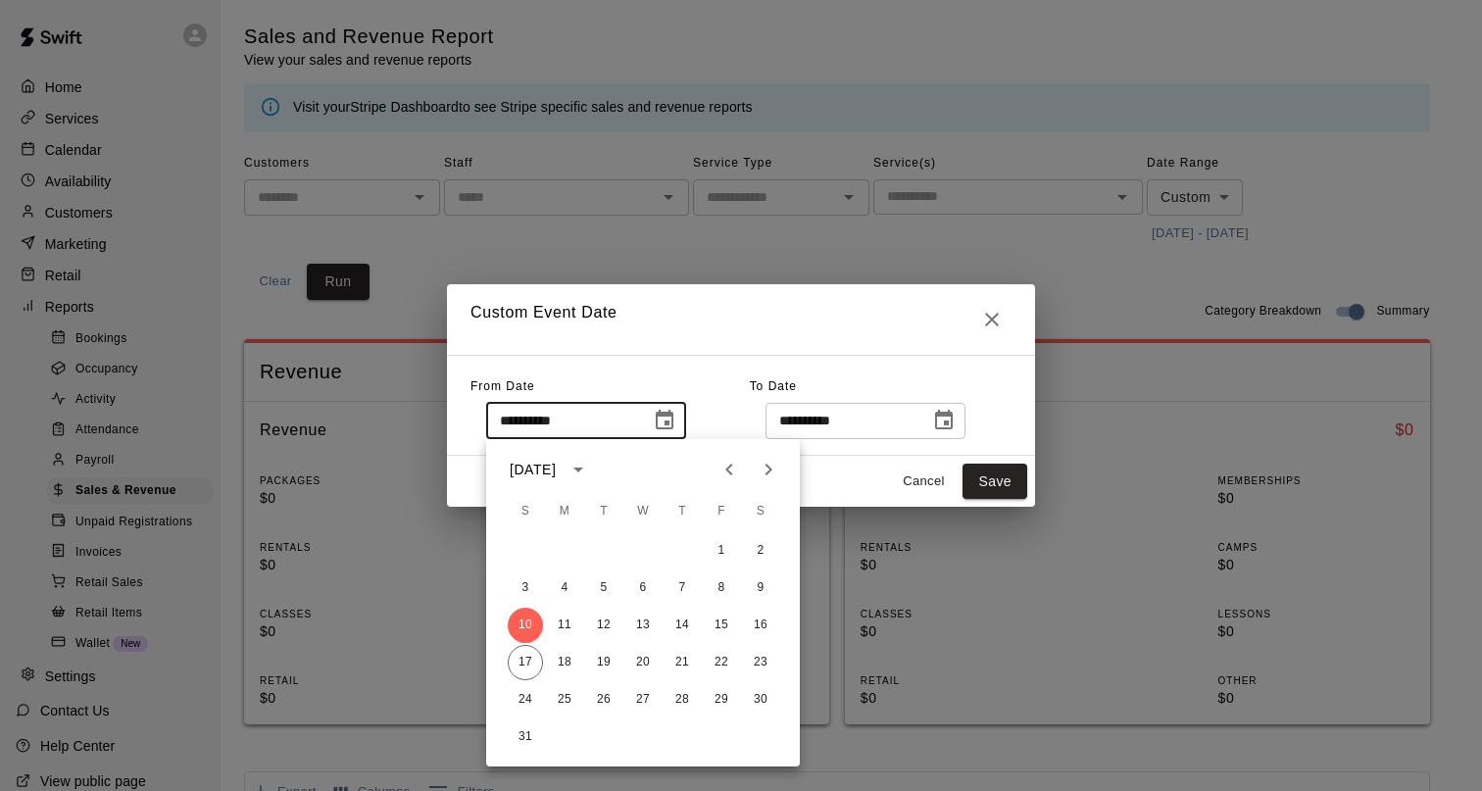
click at [600, 462] on icon "Previous month" at bounding box center [729, 470] width 24 height 24
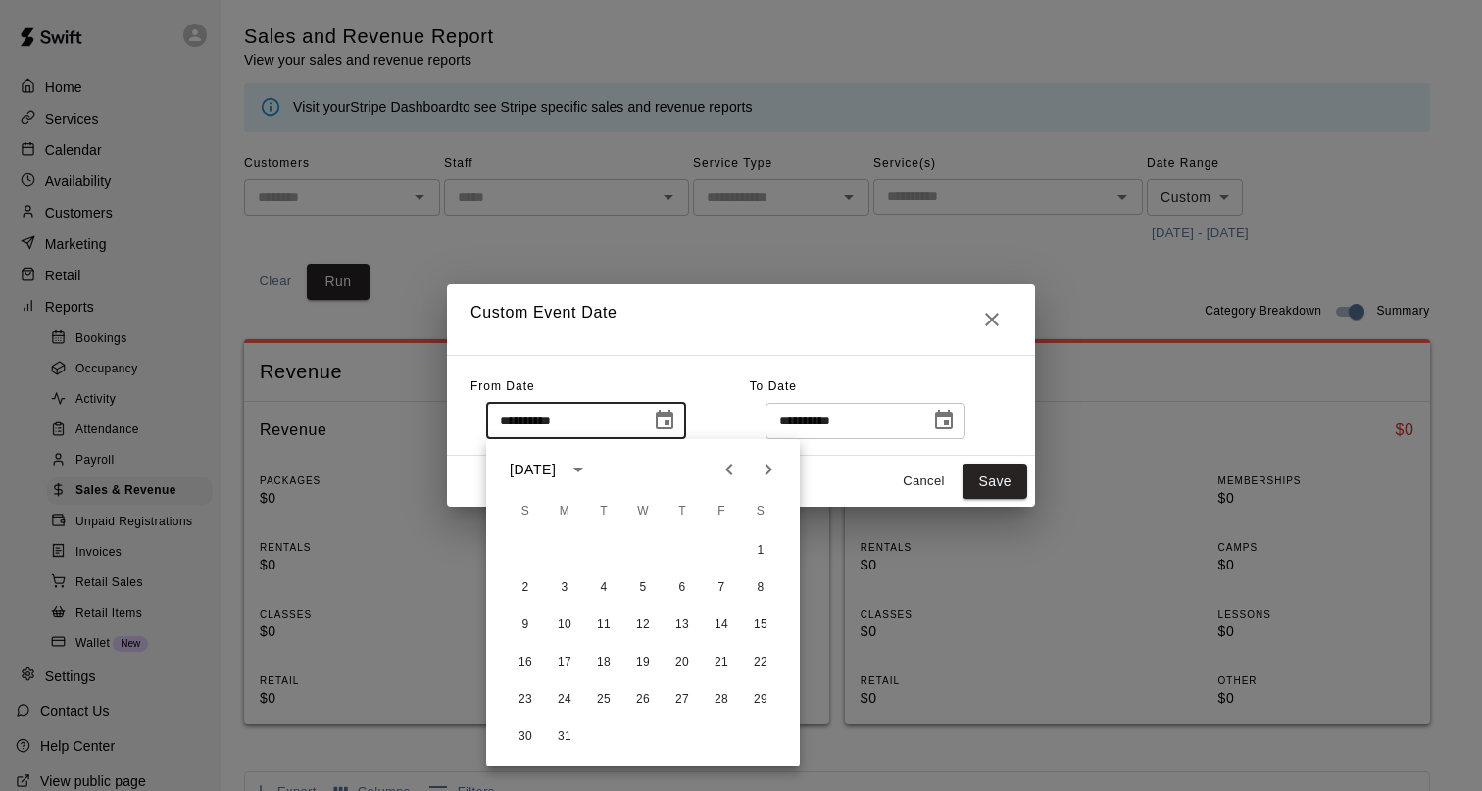
click at [600, 462] on icon "Previous month" at bounding box center [729, 470] width 24 height 24
click at [600, 543] on button "1" at bounding box center [642, 550] width 35 height 35
type input "**********"
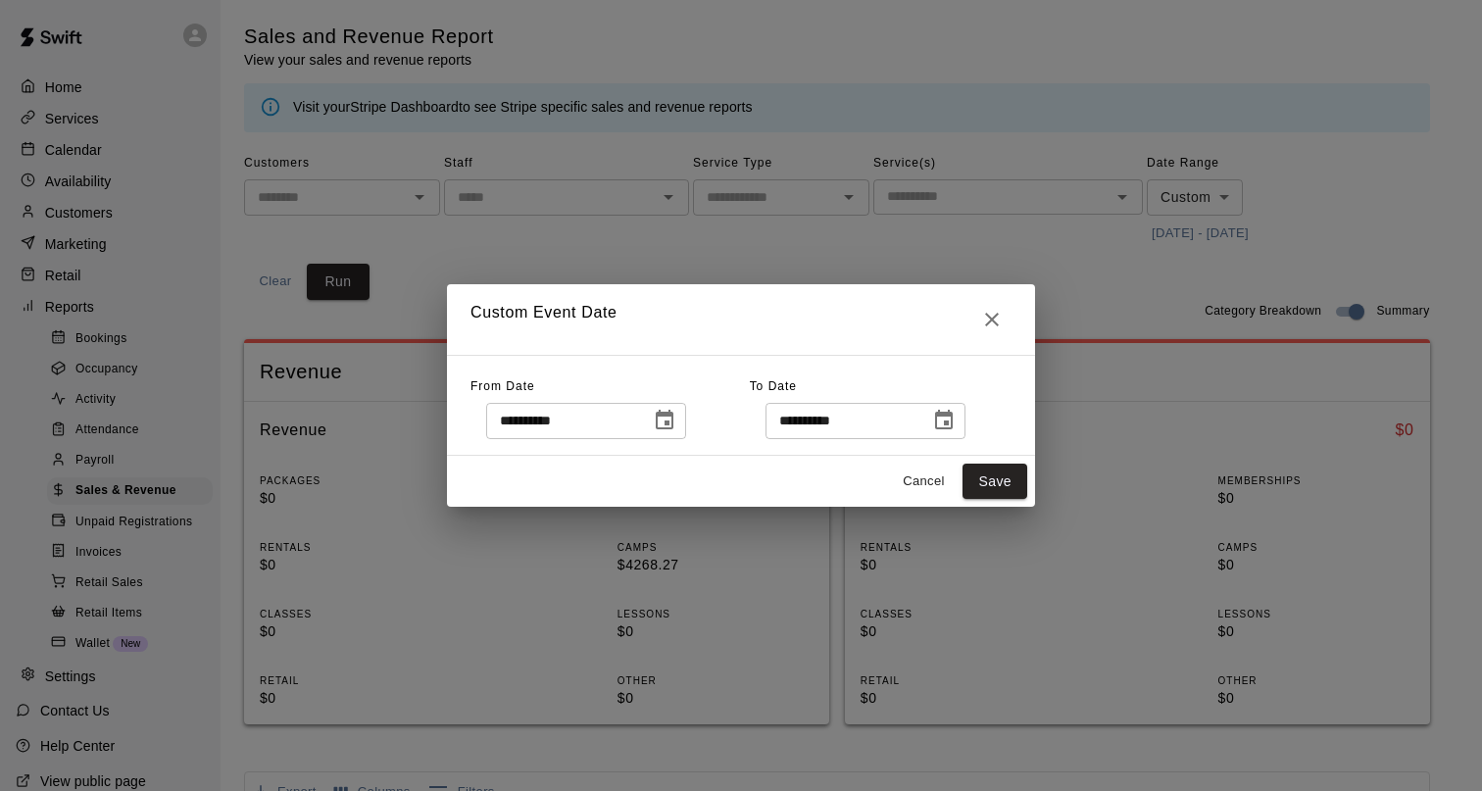
click at [600, 415] on icon "Choose date, selected date is Aug 17, 2025" at bounding box center [944, 420] width 18 height 20
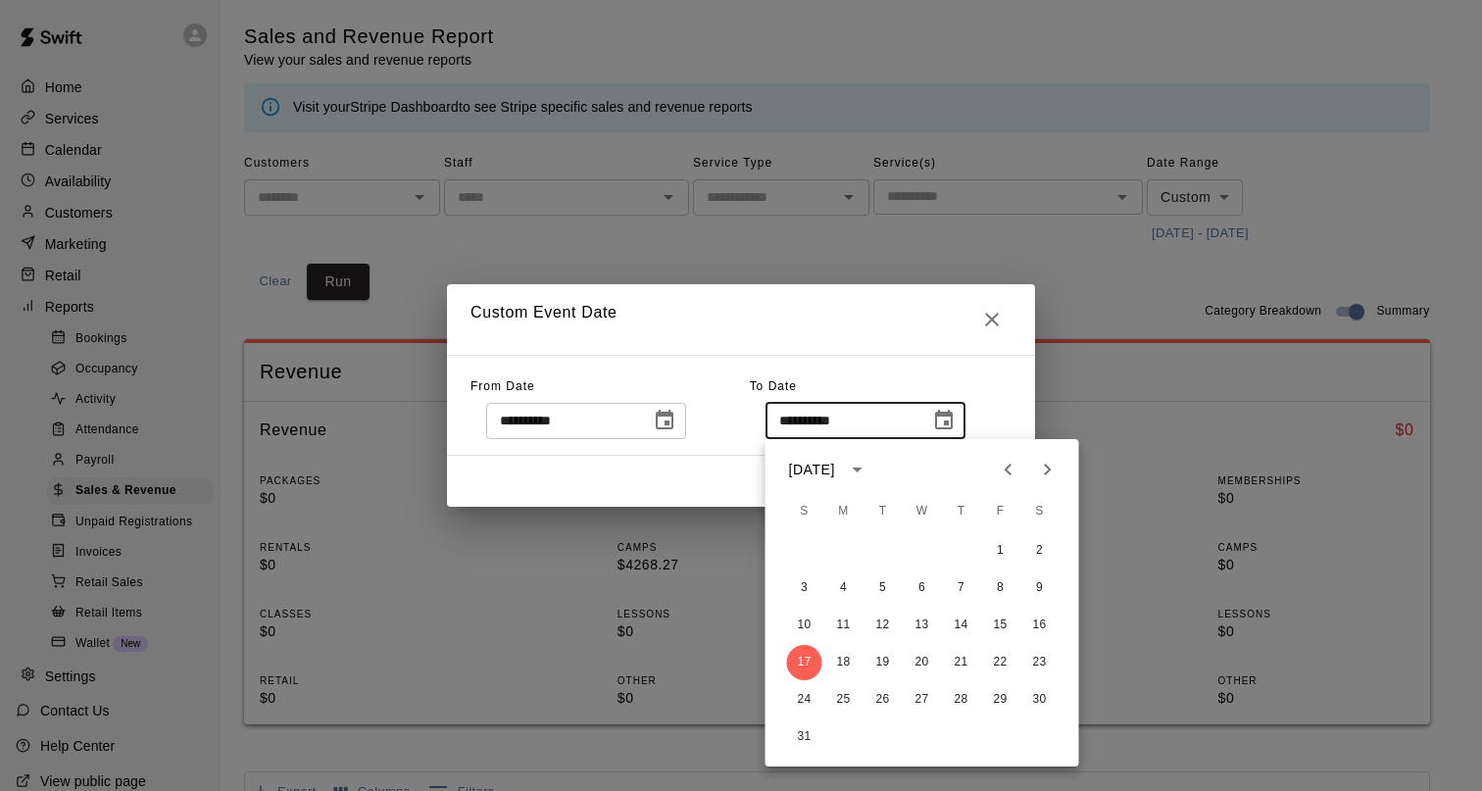
click at [600, 392] on div "**********" at bounding box center [881, 405] width 262 height 68
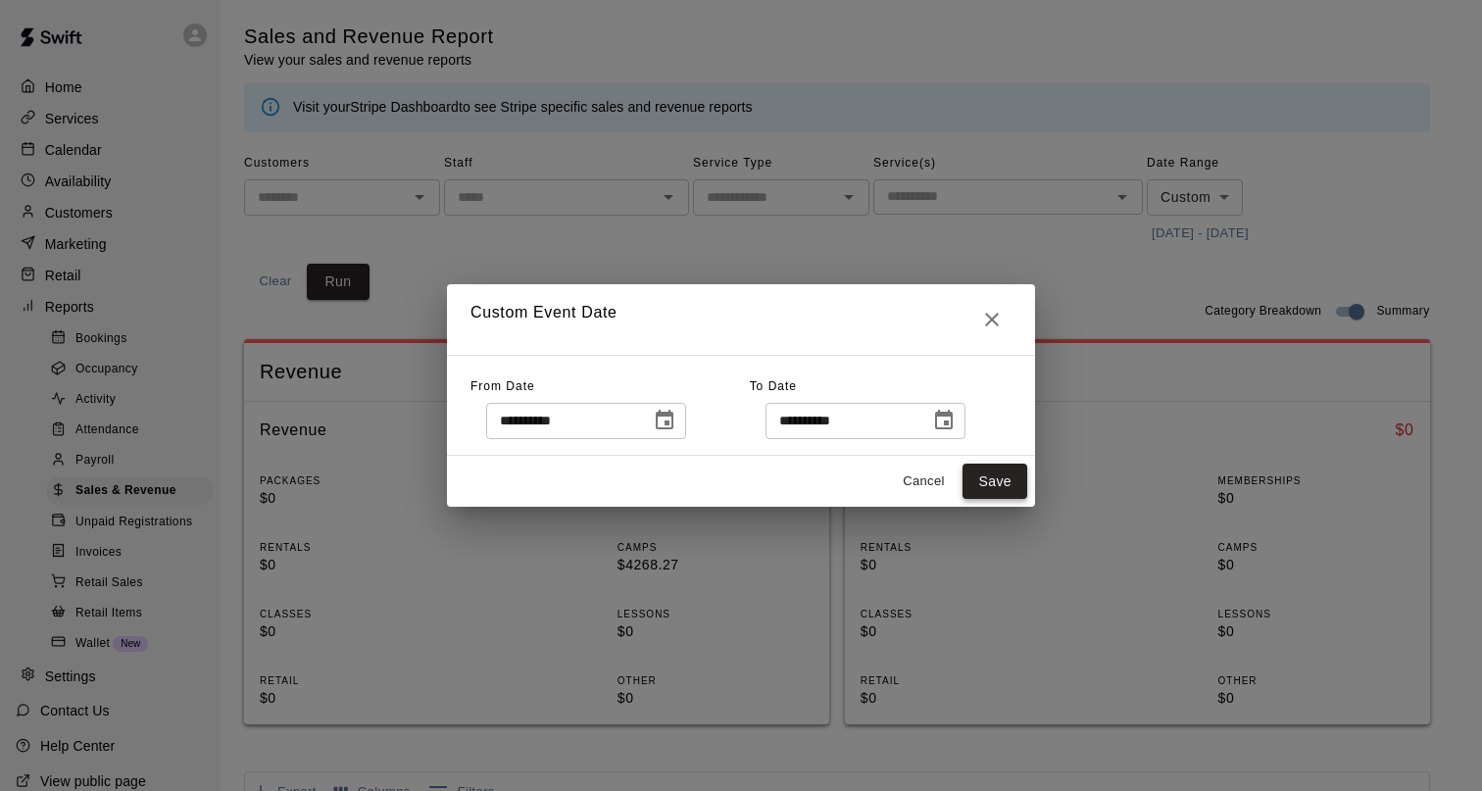
click at [600, 478] on button "Save" at bounding box center [994, 482] width 65 height 36
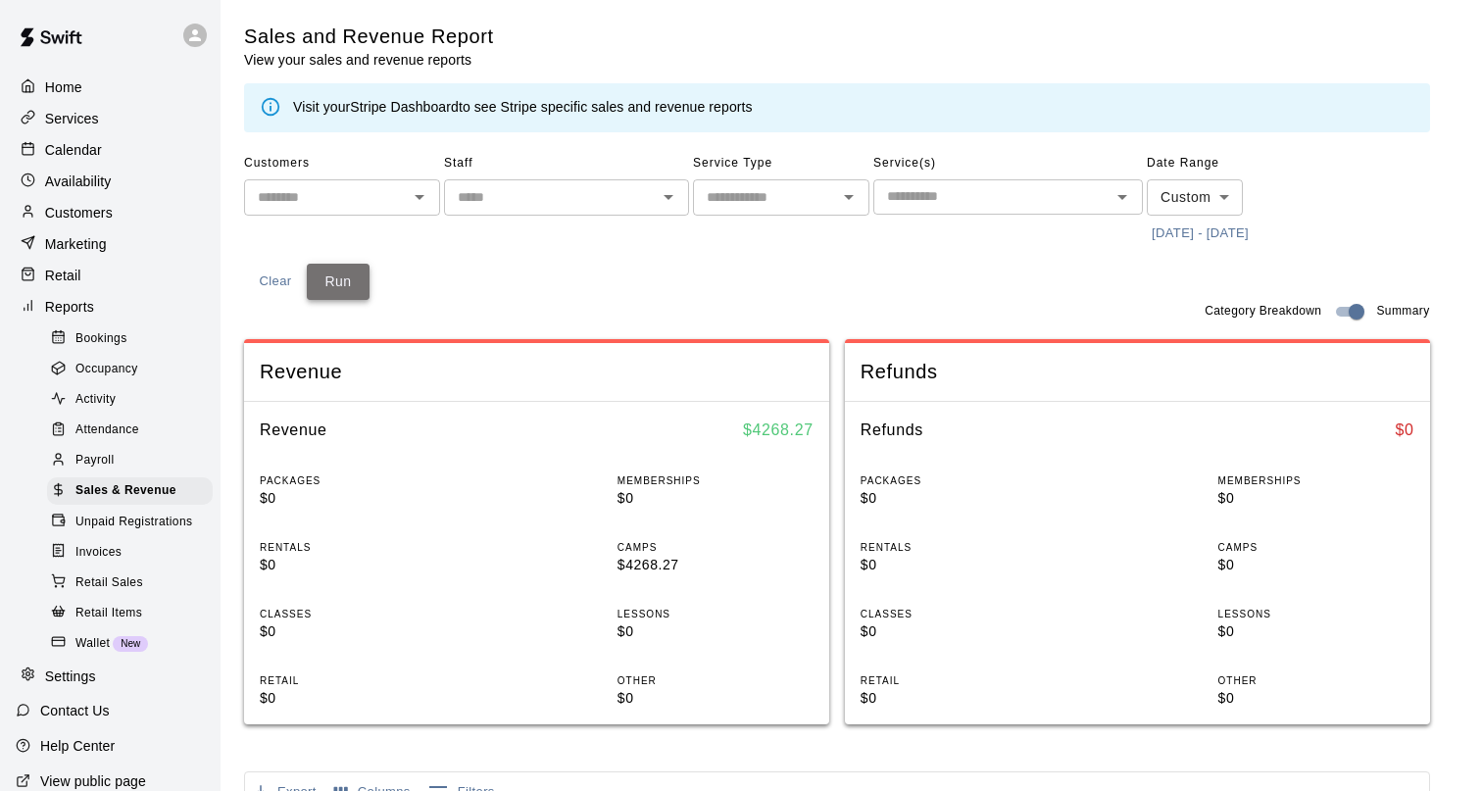
click at [354, 293] on button "Run" at bounding box center [338, 282] width 63 height 36
click at [123, 82] on div "Home" at bounding box center [110, 87] width 189 height 29
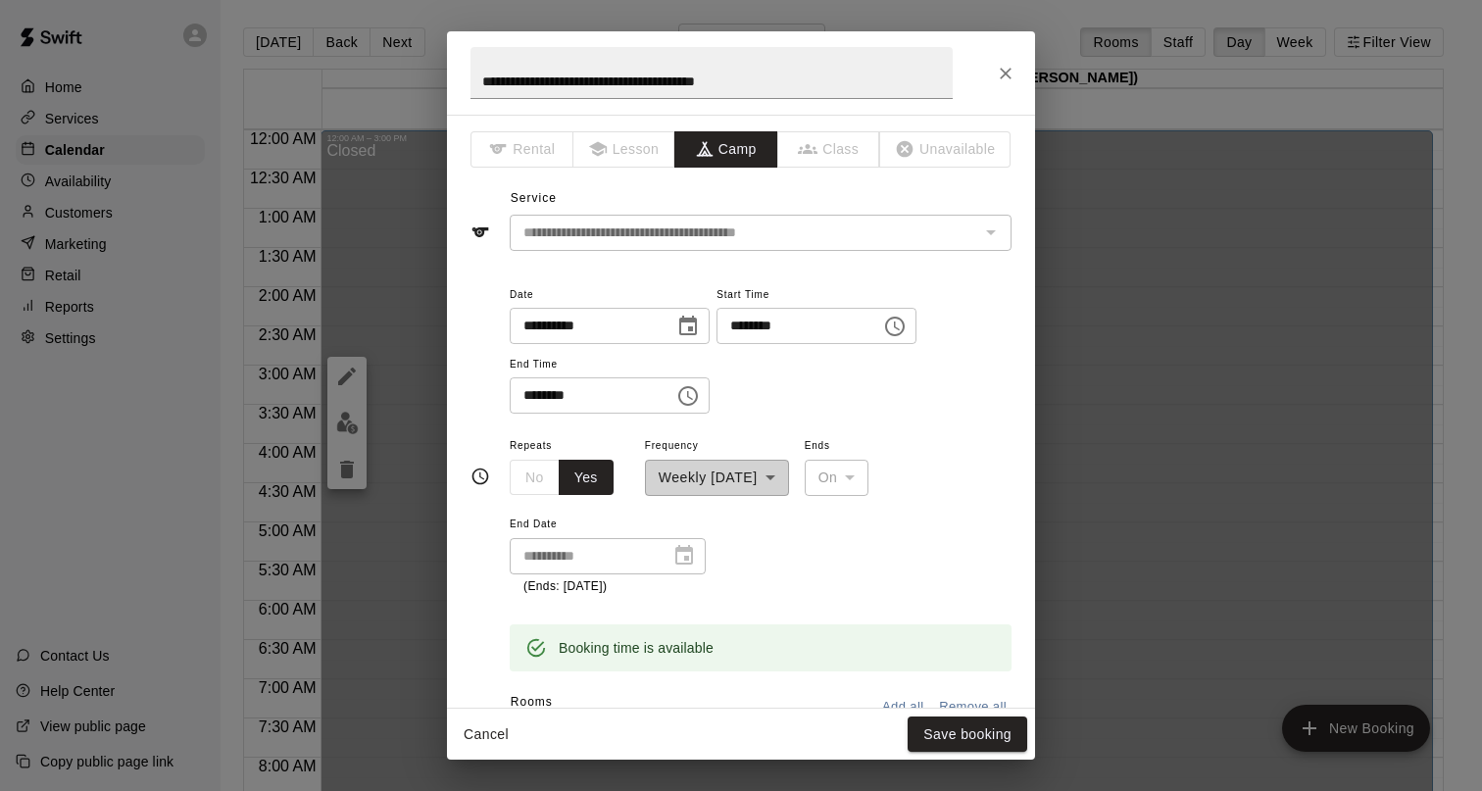
scroll to position [635, 0]
